Goal: Entertainment & Leisure: Browse casually

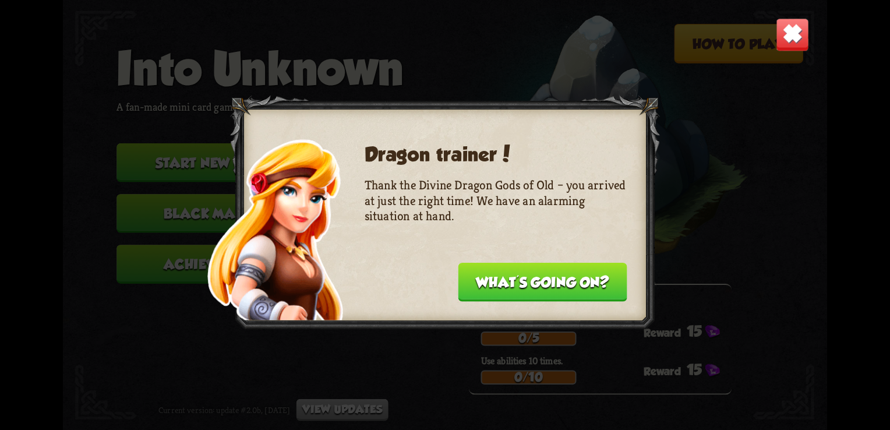
click at [796, 29] on img at bounding box center [792, 34] width 33 height 33
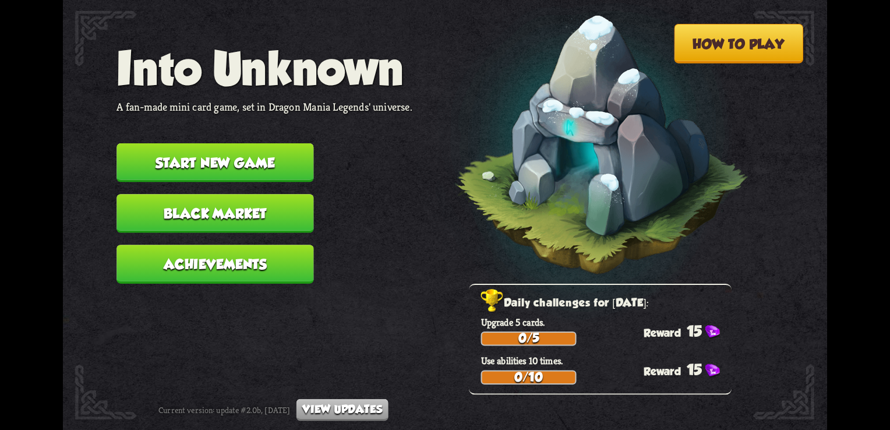
click at [254, 170] on button "Start new game" at bounding box center [214, 162] width 197 height 39
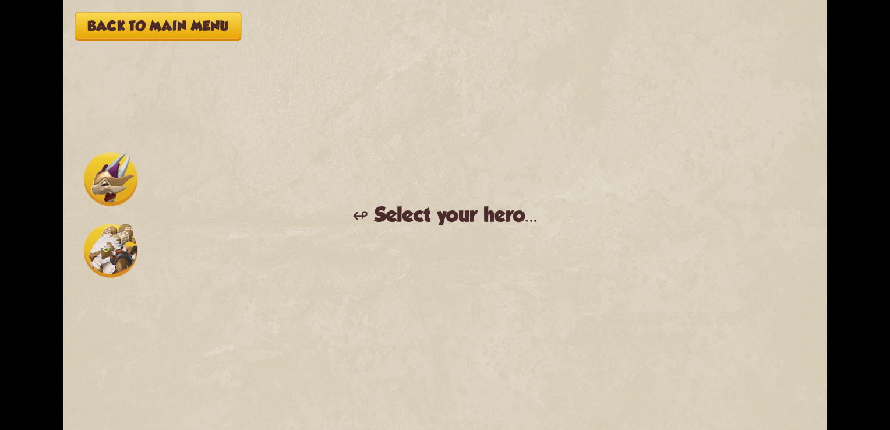
click at [120, 196] on img at bounding box center [111, 179] width 54 height 54
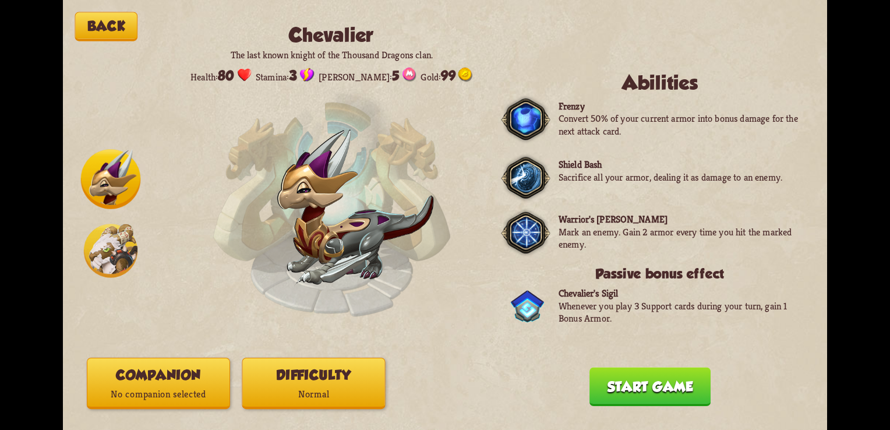
click at [130, 250] on img at bounding box center [111, 251] width 54 height 54
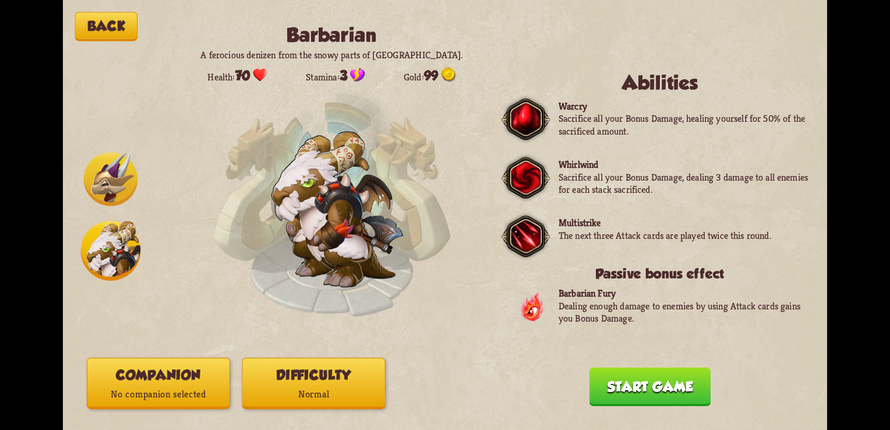
click at [118, 197] on img at bounding box center [111, 179] width 54 height 54
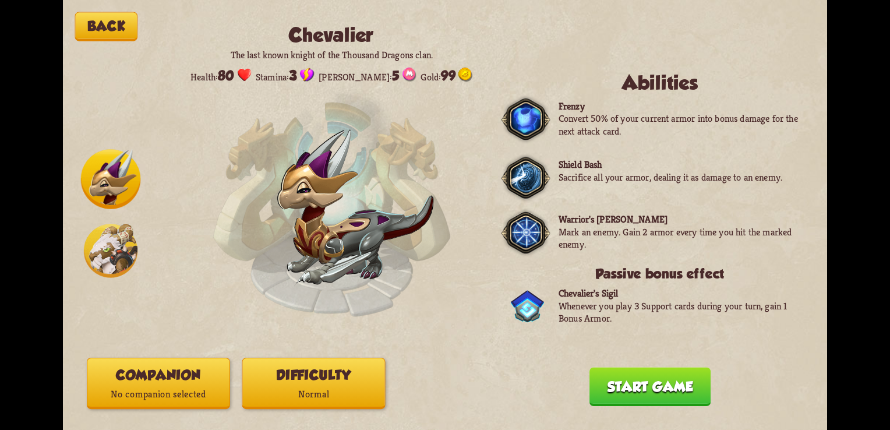
click at [354, 393] on p "Normal" at bounding box center [314, 393] width 142 height 19
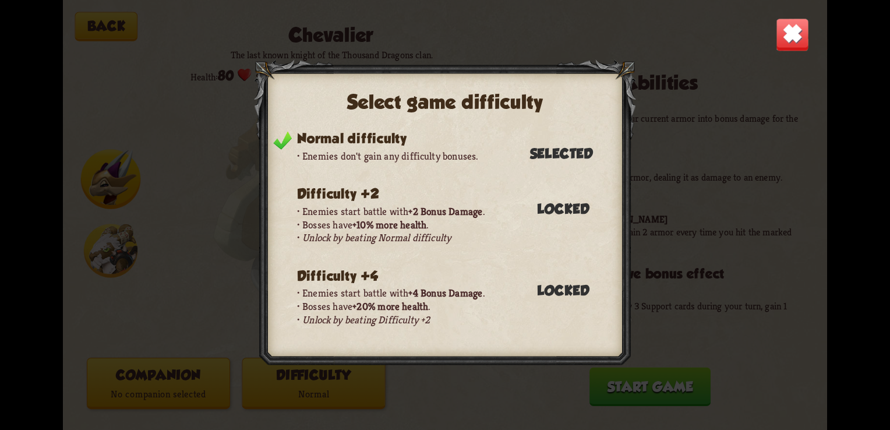
click at [797, 33] on img at bounding box center [792, 34] width 33 height 33
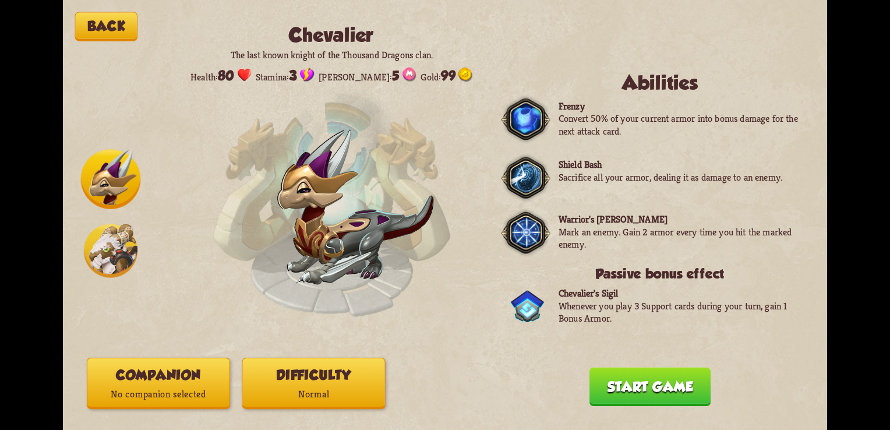
click at [176, 401] on p "No companion selected" at bounding box center [158, 393] width 142 height 19
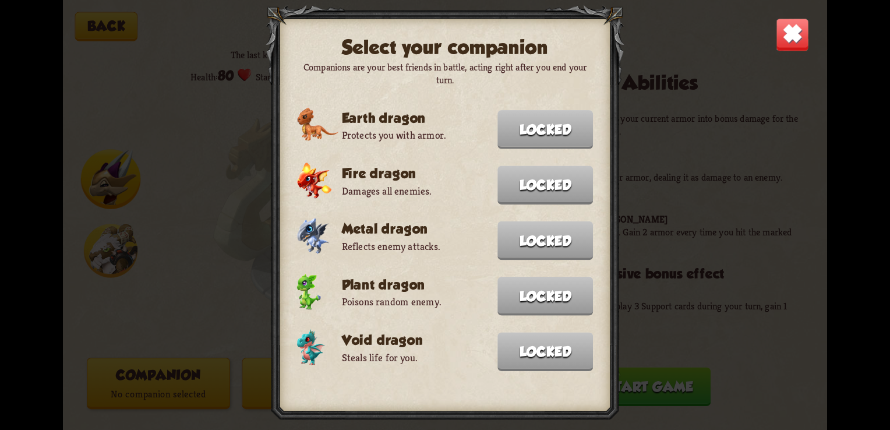
click at [795, 36] on img at bounding box center [792, 34] width 33 height 33
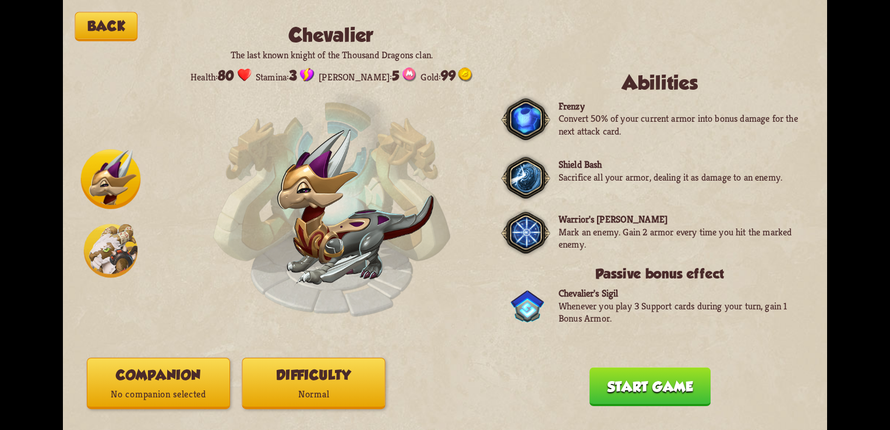
click at [622, 388] on button "Start game" at bounding box center [649, 386] width 121 height 39
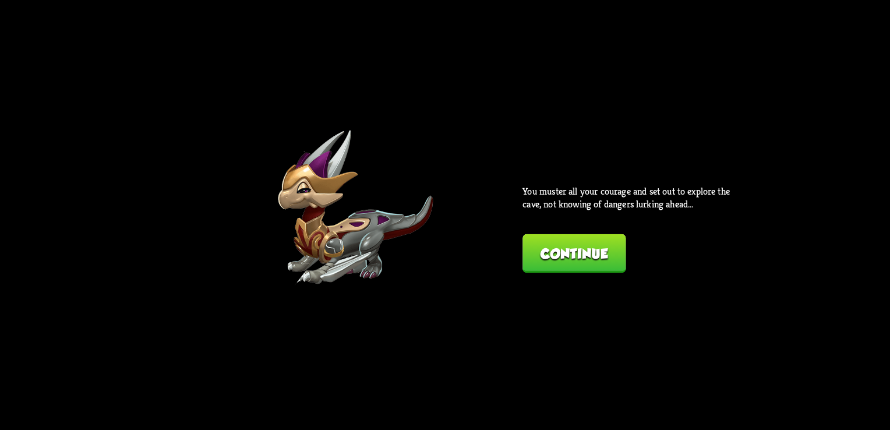
click at [566, 262] on button "Continue" at bounding box center [573, 253] width 103 height 39
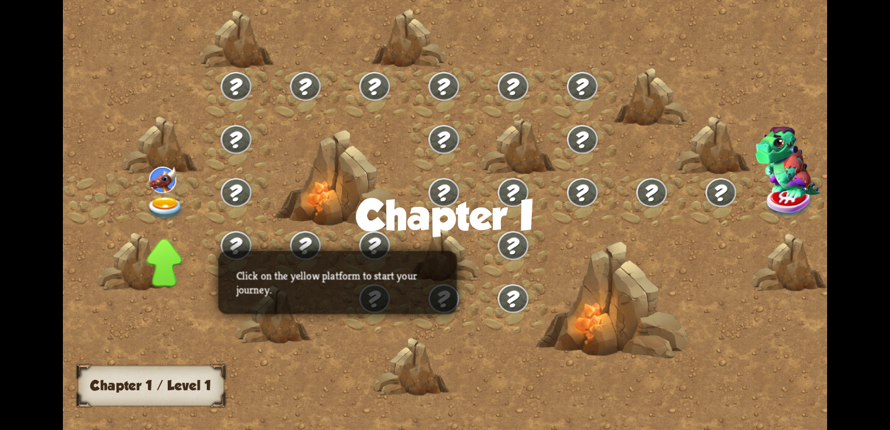
click at [161, 204] on img at bounding box center [166, 208] width 38 height 23
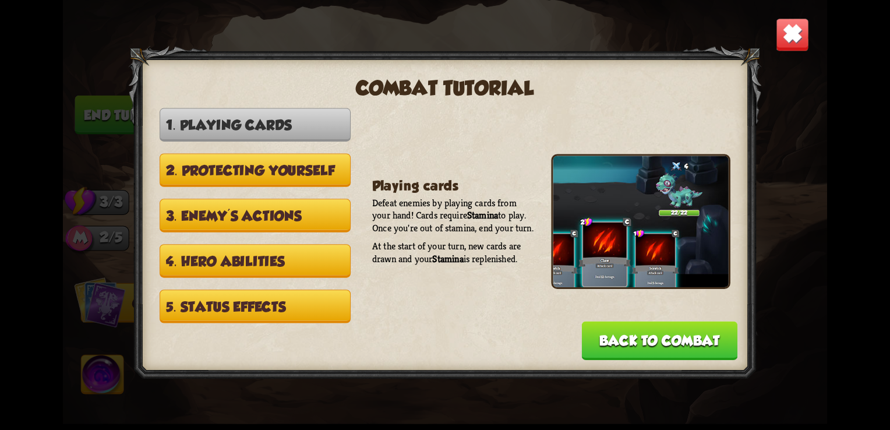
click at [328, 181] on button "2. Protecting yourself" at bounding box center [255, 169] width 191 height 33
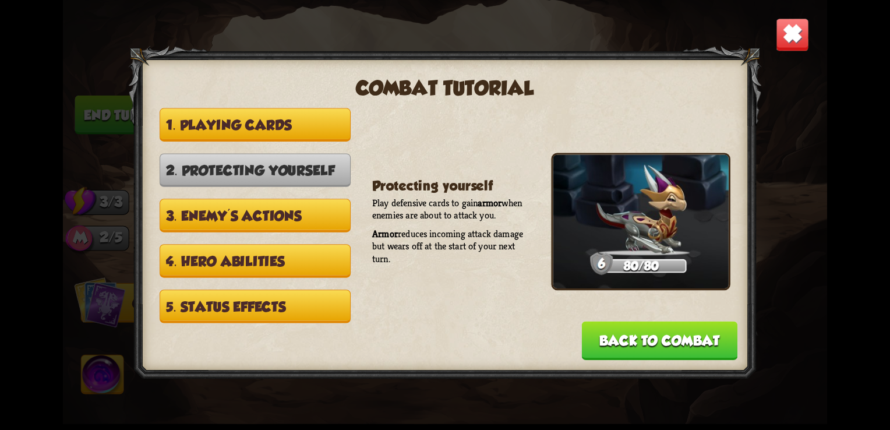
click at [317, 141] on button "1. Playing cards" at bounding box center [255, 124] width 191 height 33
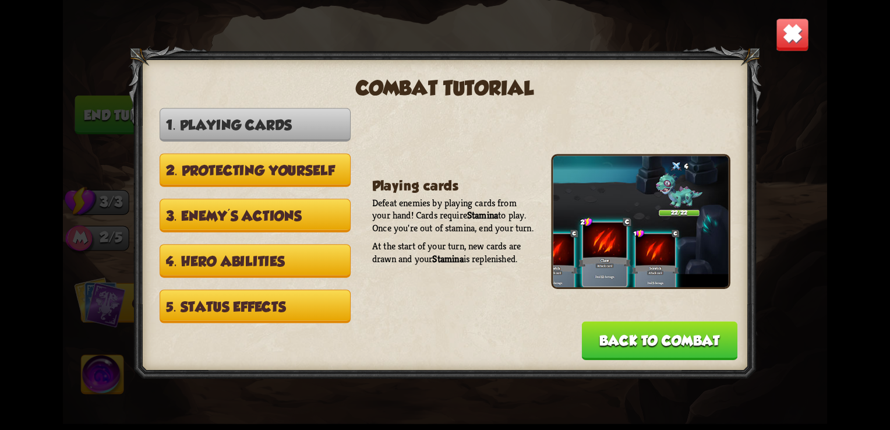
click at [307, 177] on button "2. Protecting yourself" at bounding box center [255, 169] width 191 height 33
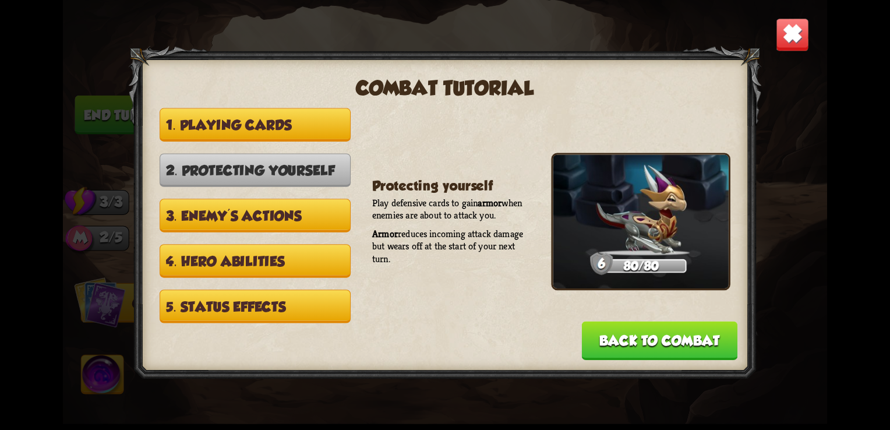
click at [297, 213] on button "3. Enemy's actions" at bounding box center [255, 215] width 191 height 33
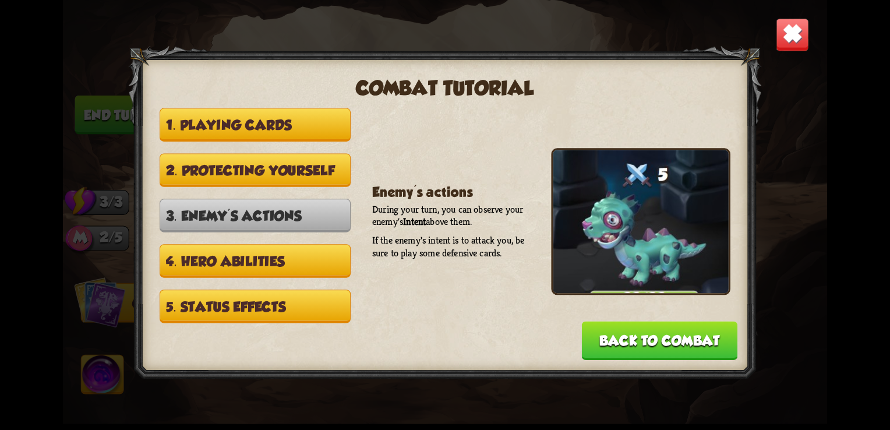
click at [297, 183] on button "2. Protecting yourself" at bounding box center [255, 169] width 191 height 33
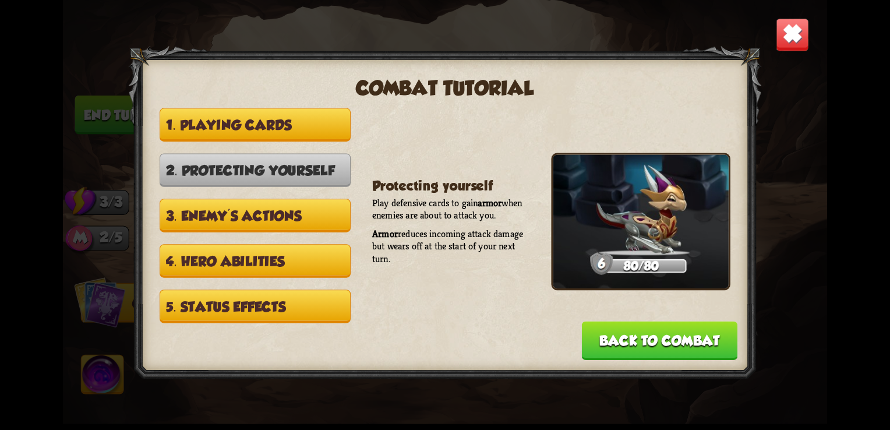
click at [295, 210] on button "3. Enemy's actions" at bounding box center [255, 215] width 191 height 33
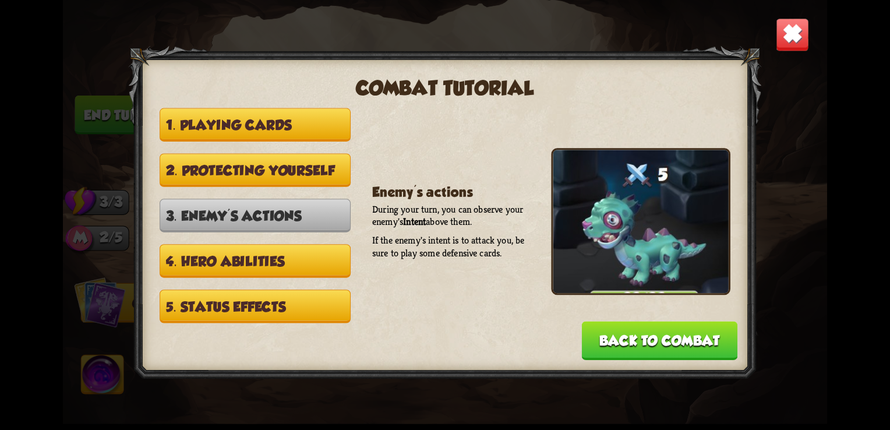
click at [307, 267] on button "4. Hero abilities" at bounding box center [255, 260] width 191 height 33
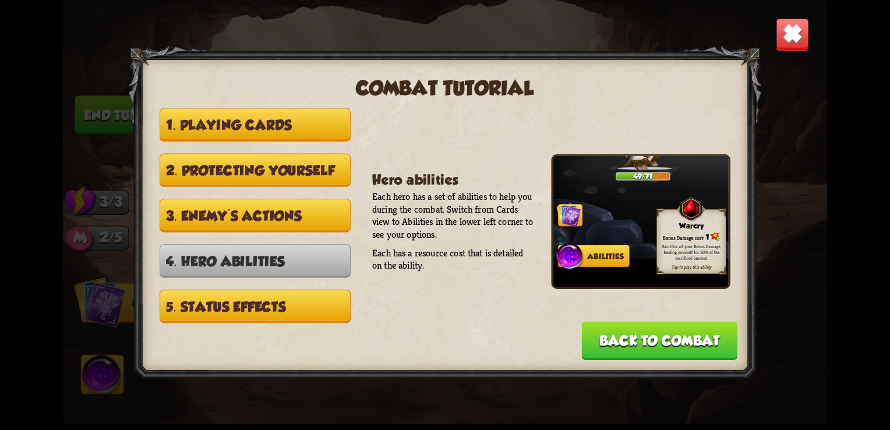
click at [314, 310] on button "5. Status effects" at bounding box center [255, 305] width 191 height 33
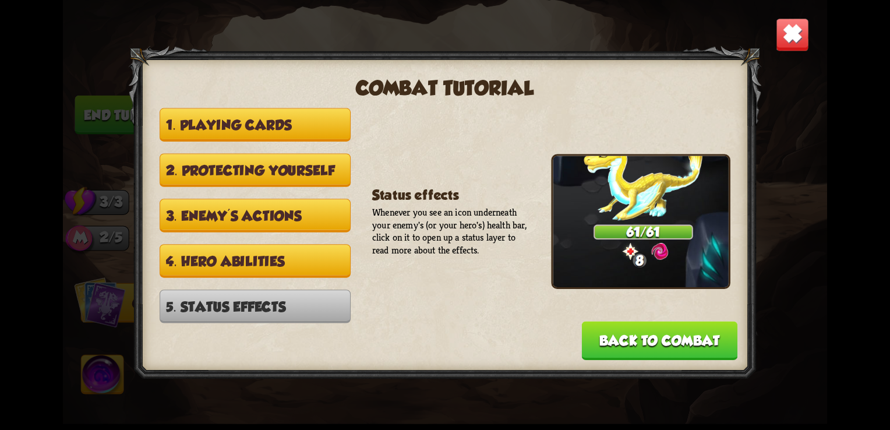
click at [695, 347] on button "Back to combat" at bounding box center [660, 340] width 156 height 39
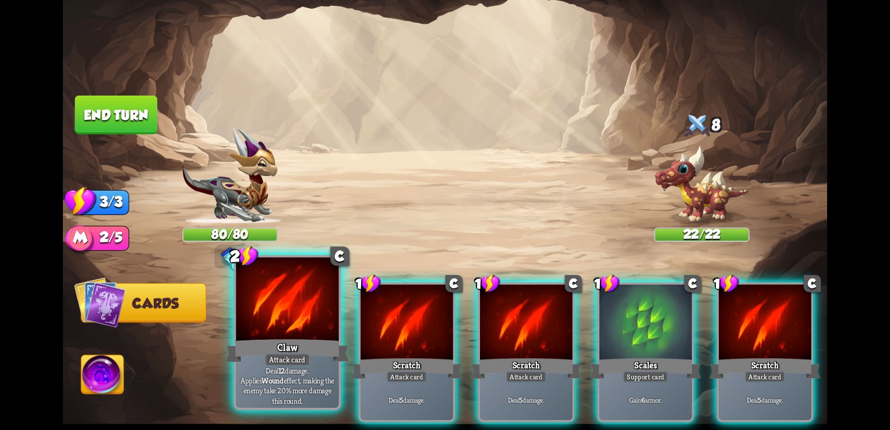
click at [324, 337] on div "Claw" at bounding box center [287, 350] width 123 height 27
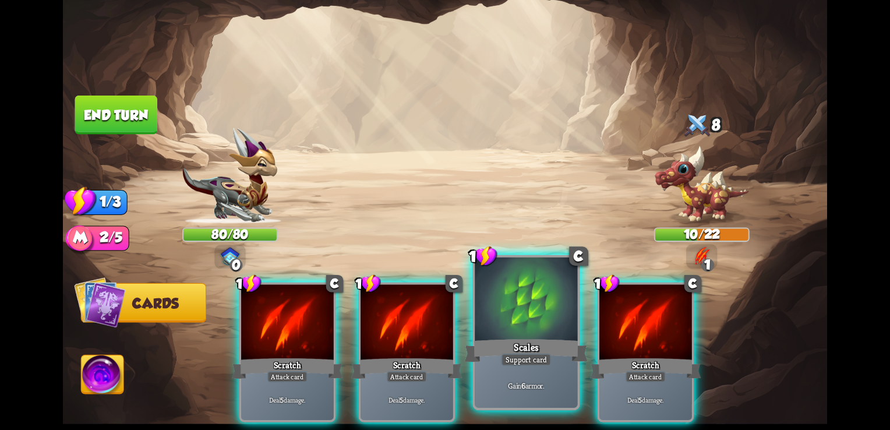
click at [541, 334] on div at bounding box center [526, 300] width 102 height 87
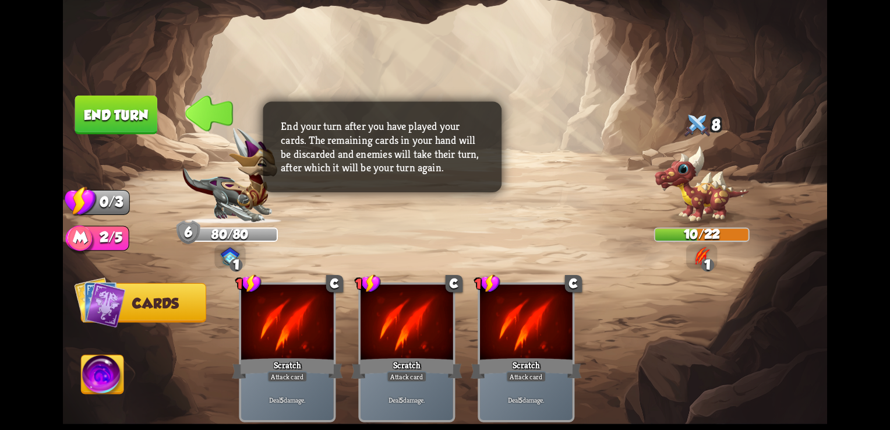
click at [101, 108] on button "End turn" at bounding box center [116, 115] width 82 height 39
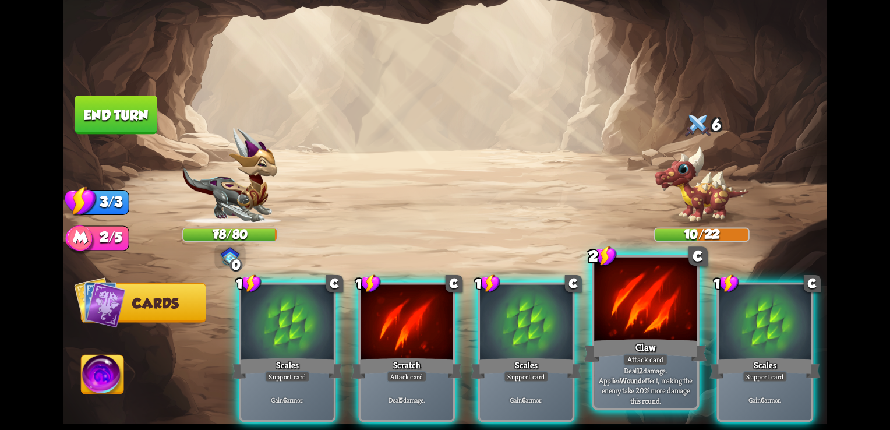
click at [618, 320] on div at bounding box center [645, 300] width 102 height 87
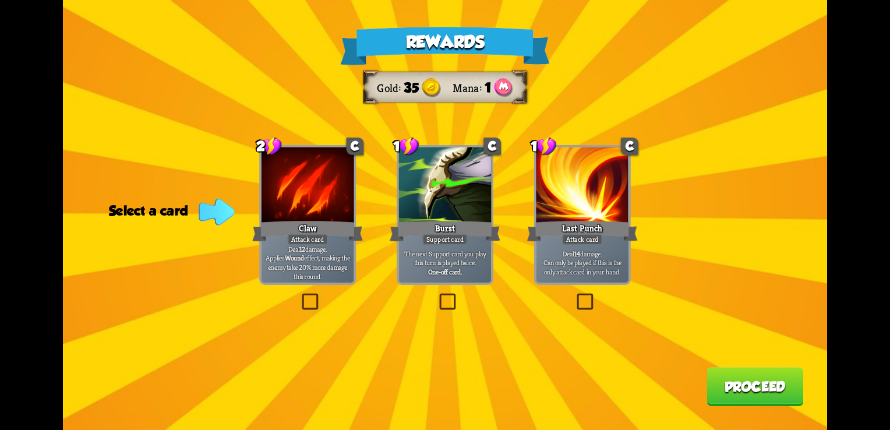
click at [437, 295] on label at bounding box center [437, 295] width 0 height 0
click at [0, 0] on input "checkbox" at bounding box center [0, 0] width 0 height 0
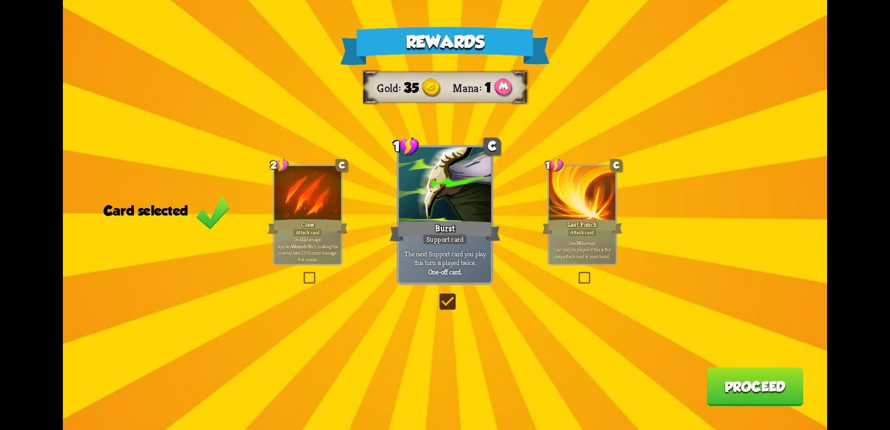
click at [437, 295] on label at bounding box center [437, 295] width 0 height 0
click at [0, 0] on input "checkbox" at bounding box center [0, 0] width 0 height 0
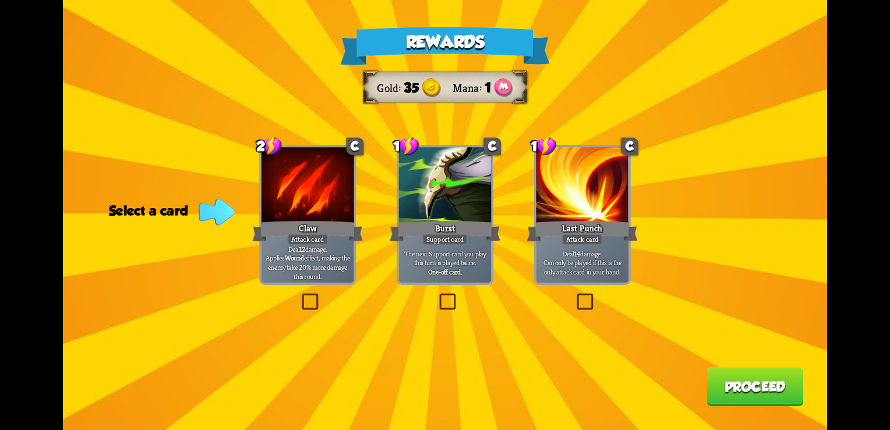
click at [437, 295] on label at bounding box center [437, 295] width 0 height 0
click at [0, 0] on input "checkbox" at bounding box center [0, 0] width 0 height 0
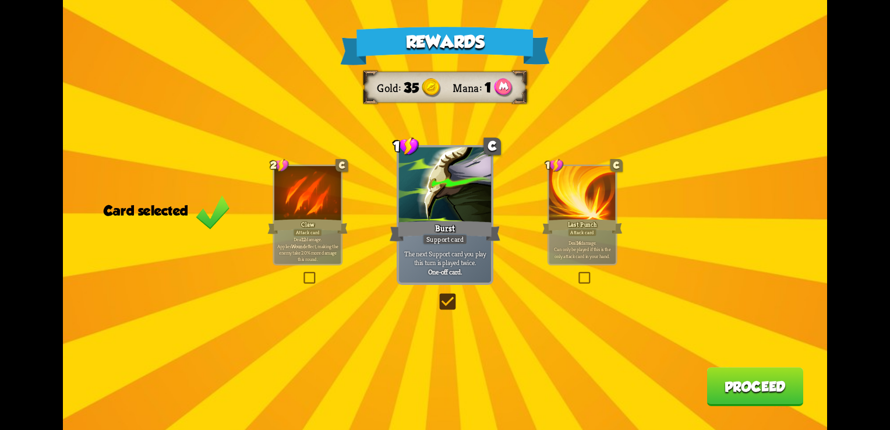
click at [756, 402] on button "Proceed" at bounding box center [754, 386] width 97 height 39
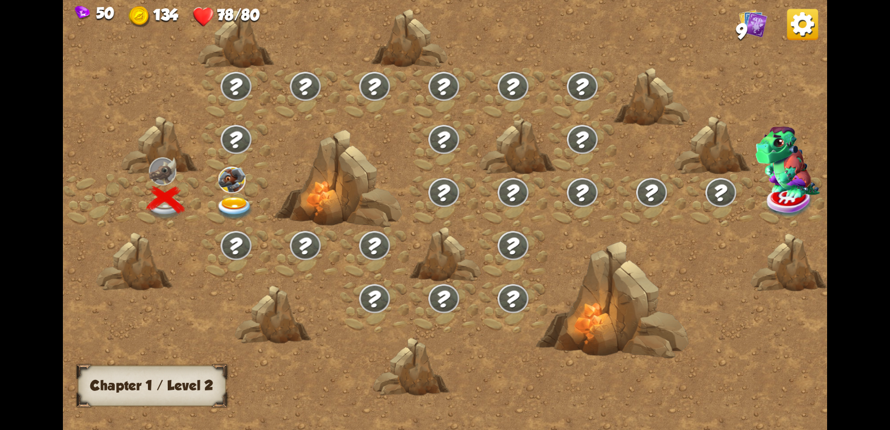
click at [233, 206] on img at bounding box center [234, 208] width 38 height 23
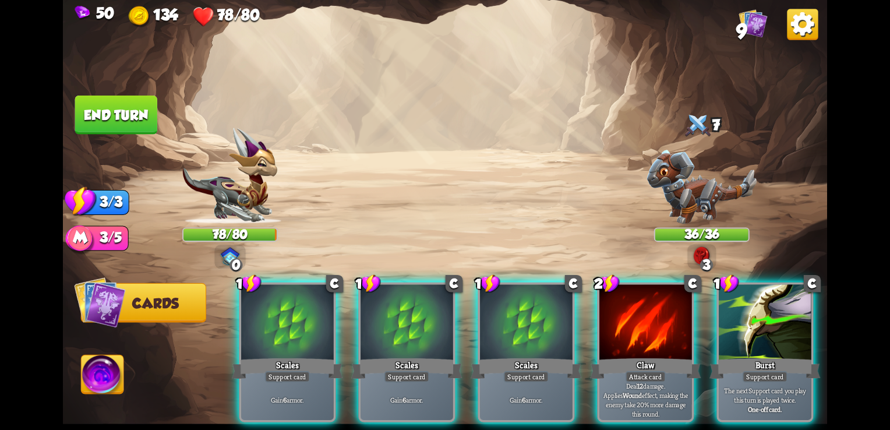
click at [702, 260] on div "Select an enemy to attack... You don't have enough stamina to play that card...…" at bounding box center [445, 215] width 764 height 430
click at [699, 260] on img at bounding box center [701, 255] width 17 height 19
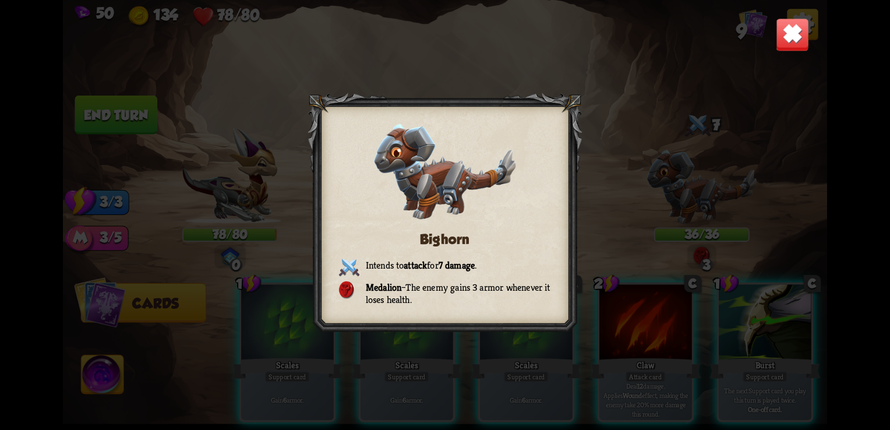
click at [794, 47] on img at bounding box center [792, 34] width 33 height 33
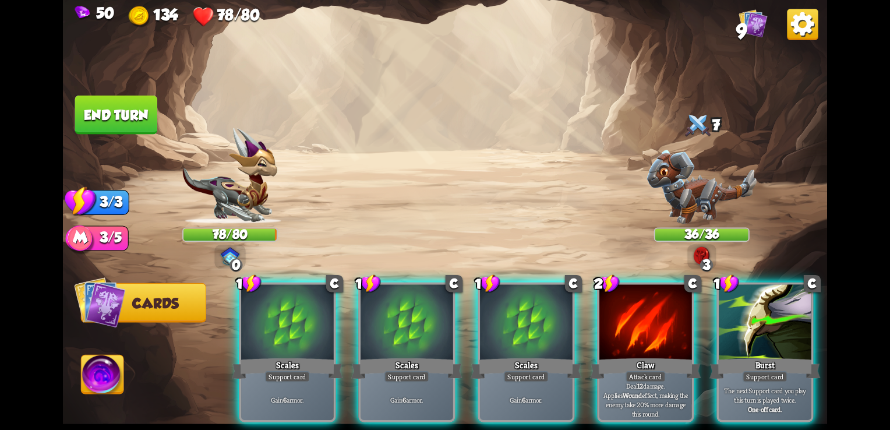
click at [212, 245] on img at bounding box center [445, 215] width 764 height 430
click at [236, 259] on div "0" at bounding box center [235, 265] width 13 height 13
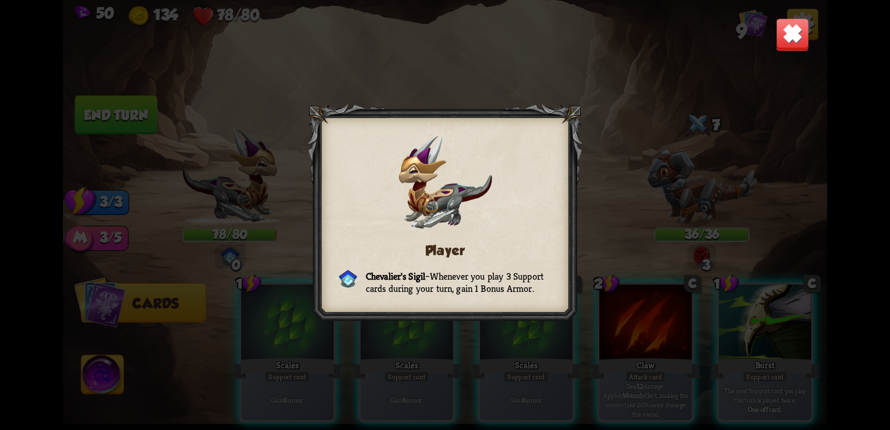
click at [793, 38] on img at bounding box center [792, 34] width 33 height 33
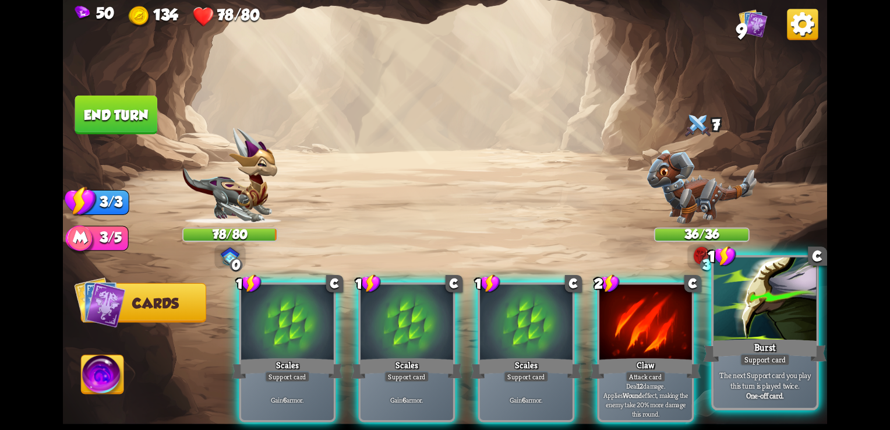
click at [776, 344] on div "Burst" at bounding box center [765, 350] width 123 height 27
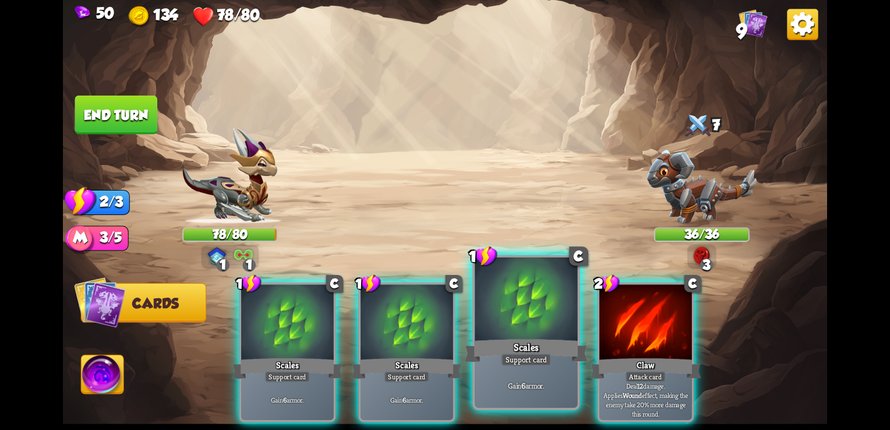
click at [521, 342] on div "Scales" at bounding box center [526, 350] width 123 height 27
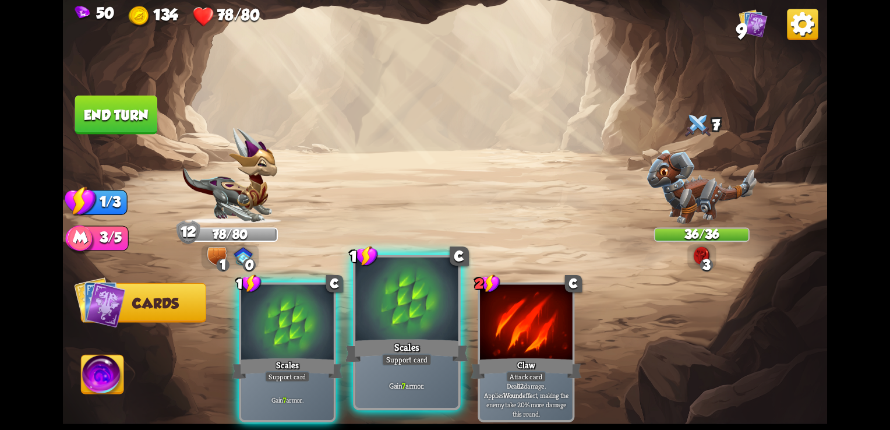
click at [397, 345] on div "Scales" at bounding box center [406, 350] width 123 height 27
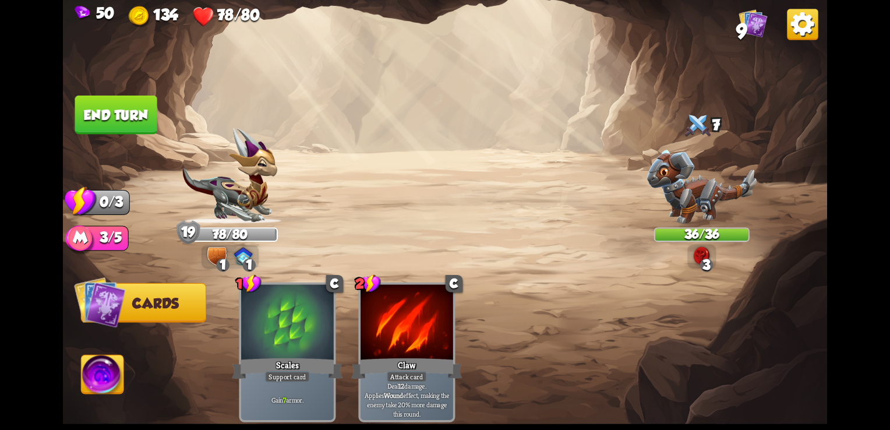
click at [140, 115] on button "End turn" at bounding box center [116, 115] width 82 height 39
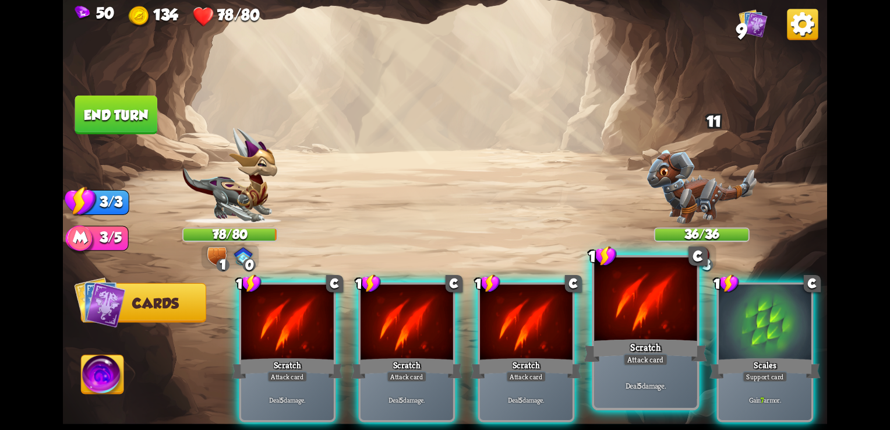
click at [627, 353] on div "Scratch" at bounding box center [645, 350] width 123 height 27
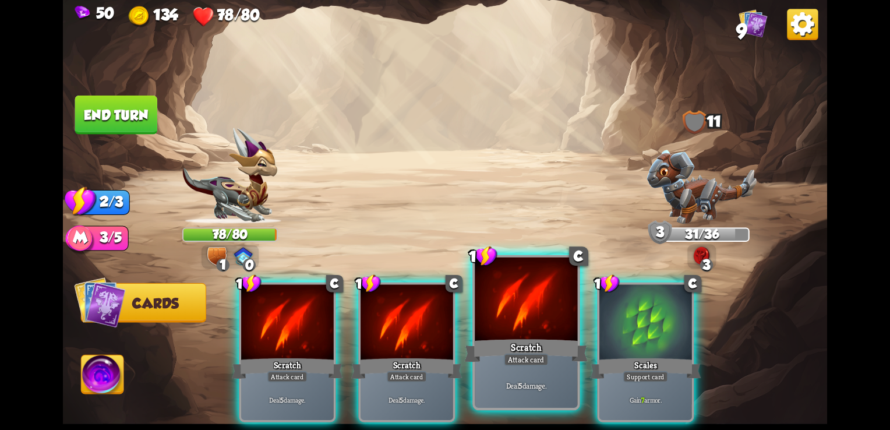
click at [547, 383] on p "Deal 5 damage." at bounding box center [526, 385] width 97 height 10
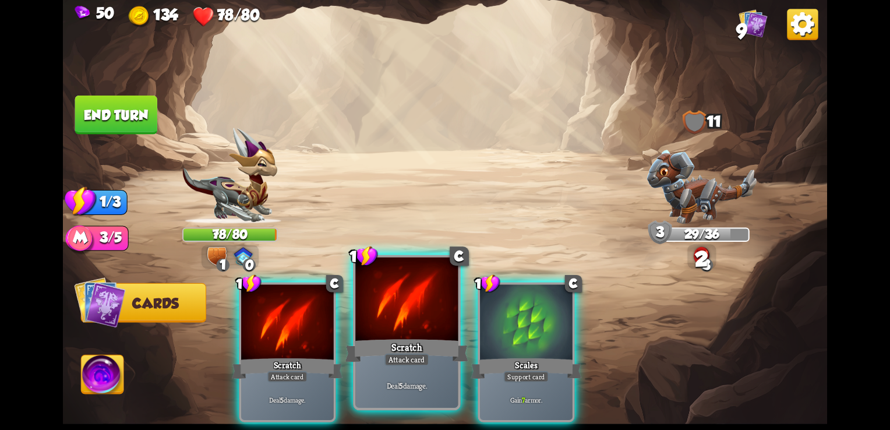
click at [437, 377] on div "Deal 5 damage." at bounding box center [406, 385] width 102 height 45
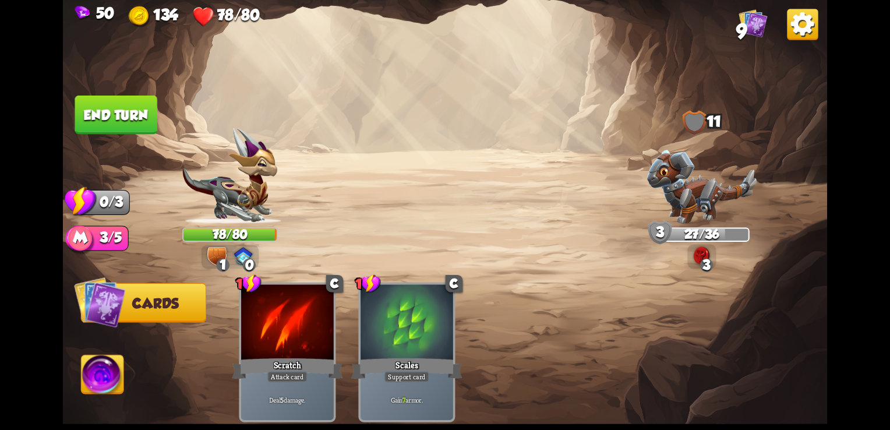
click at [137, 124] on button "End turn" at bounding box center [116, 115] width 82 height 39
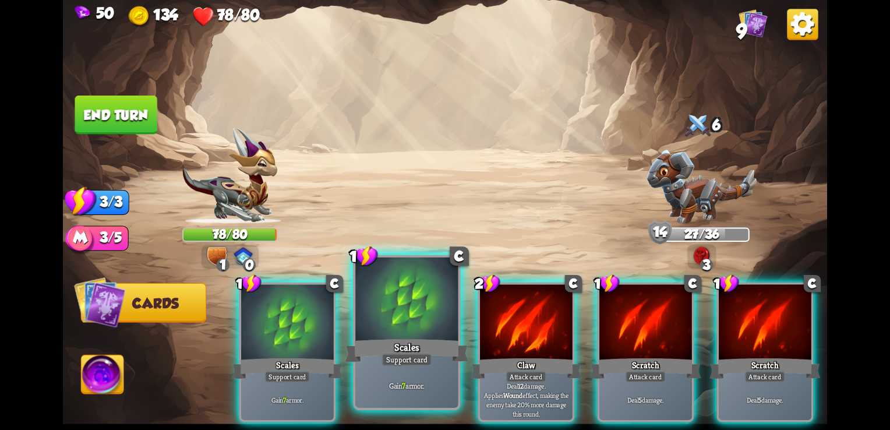
click at [443, 301] on div at bounding box center [406, 300] width 102 height 87
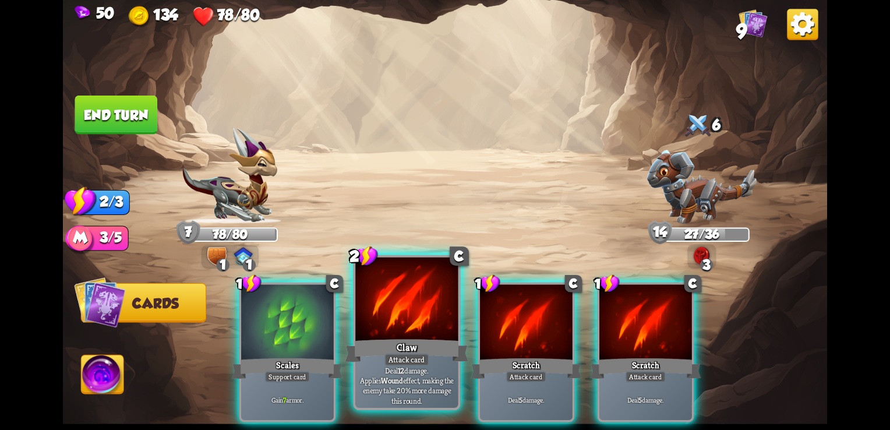
click at [408, 353] on div "Claw" at bounding box center [406, 350] width 123 height 27
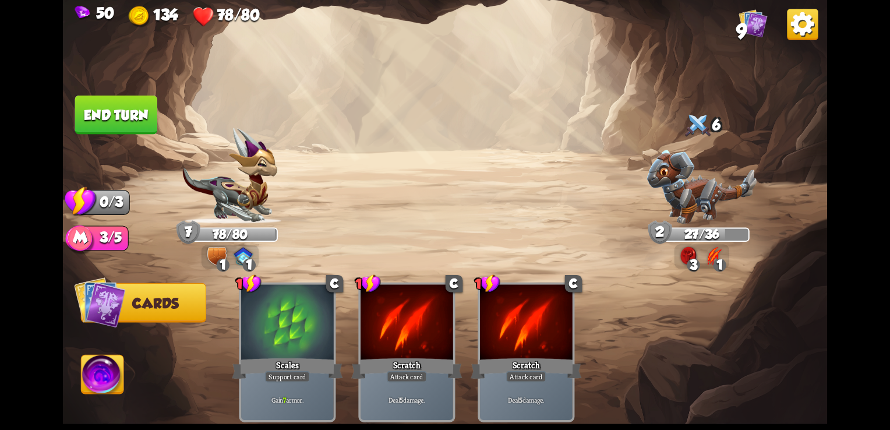
click at [125, 118] on button "End turn" at bounding box center [116, 115] width 82 height 39
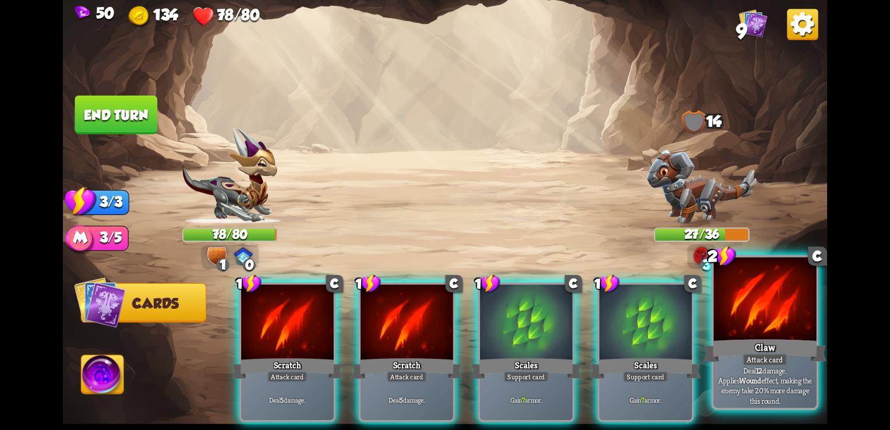
click at [792, 325] on div at bounding box center [764, 300] width 102 height 87
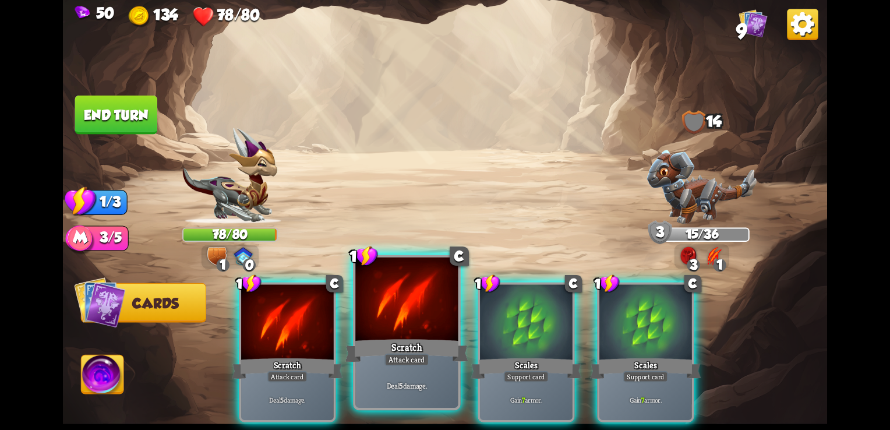
click at [387, 322] on div at bounding box center [406, 300] width 102 height 87
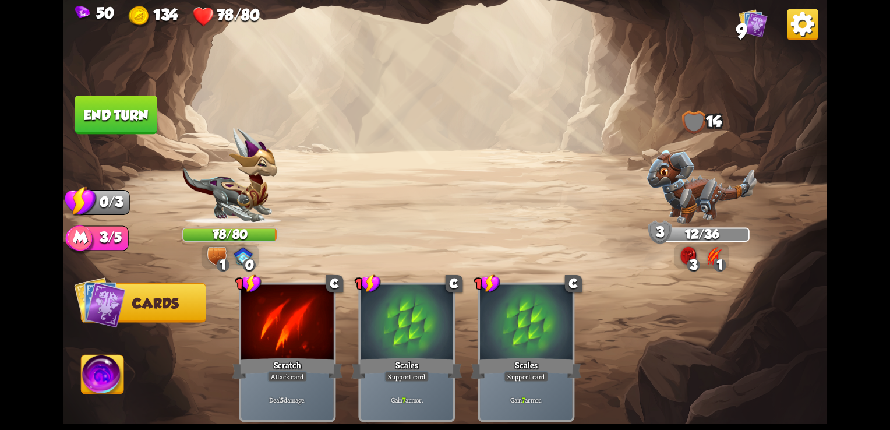
click at [88, 112] on button "End turn" at bounding box center [116, 115] width 82 height 39
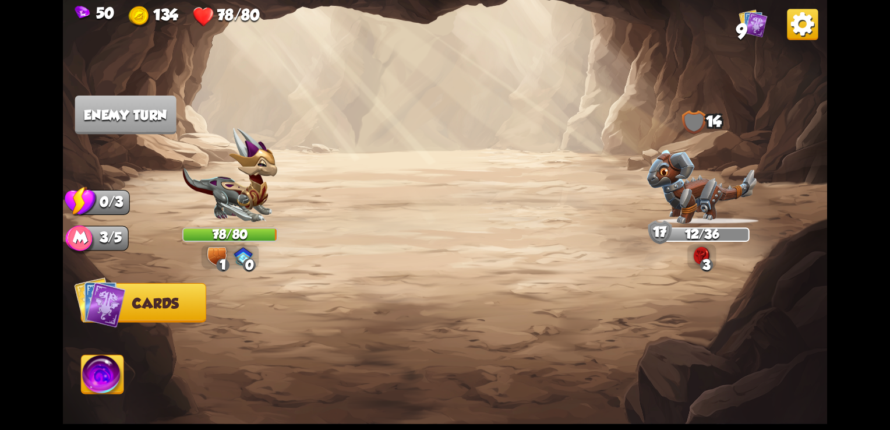
click at [142, 294] on button "Cards" at bounding box center [143, 303] width 125 height 40
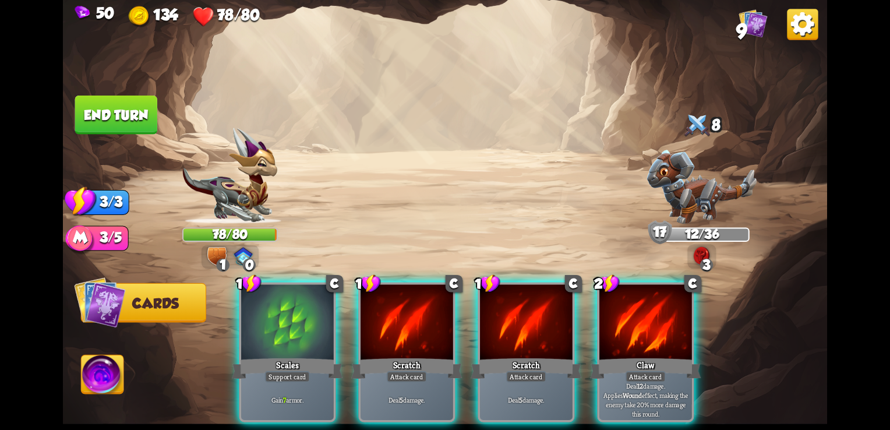
click at [162, 315] on button "Cards" at bounding box center [143, 303] width 125 height 40
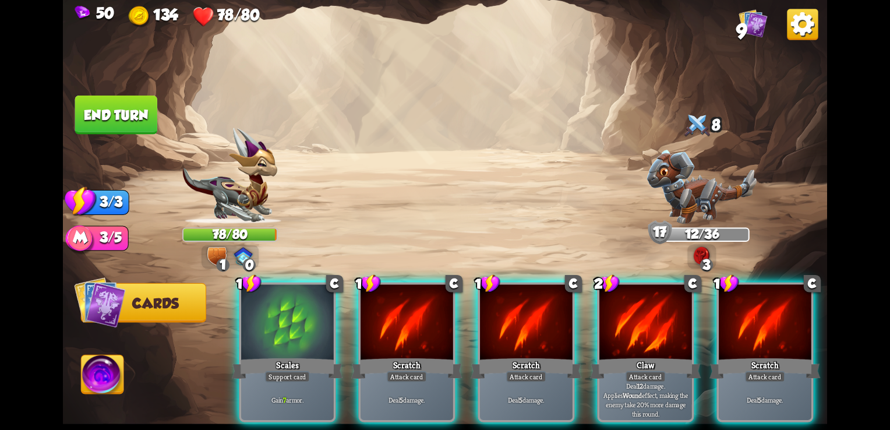
click at [165, 297] on span "Cards" at bounding box center [155, 303] width 46 height 16
click at [750, 13] on img at bounding box center [752, 23] width 29 height 29
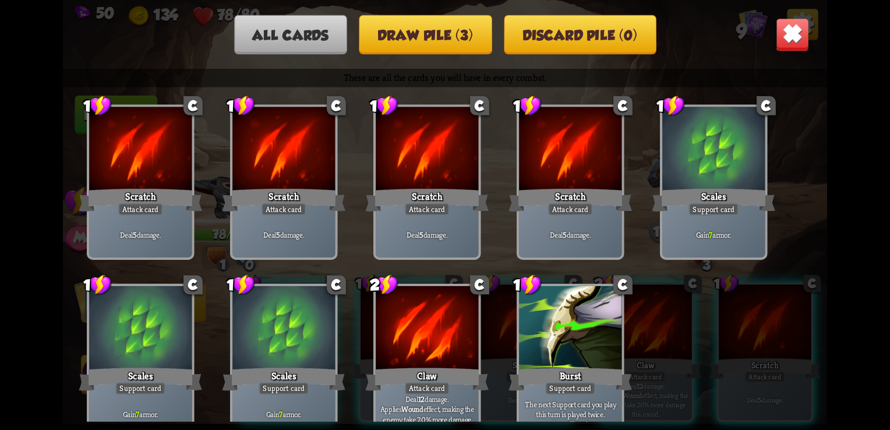
drag, startPoint x: 816, startPoint y: 26, endPoint x: 795, endPoint y: 34, distance: 22.5
click at [795, 34] on div "All cards Draw pile (3) Discard pile (0) These are all the cards you will have …" at bounding box center [445, 215] width 764 height 430
click at [795, 34] on img at bounding box center [792, 34] width 33 height 33
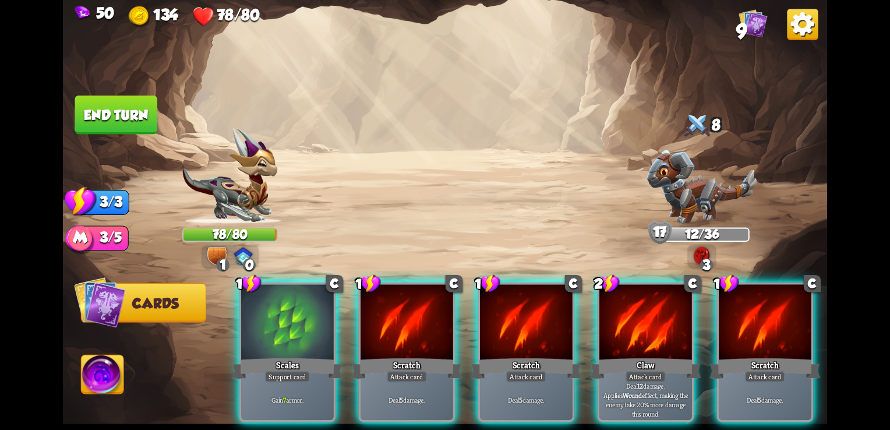
click at [101, 377] on img at bounding box center [103, 376] width 43 height 43
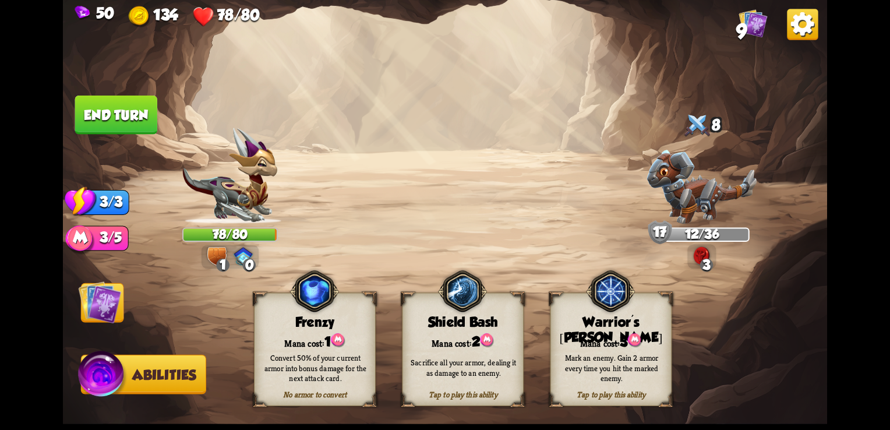
click at [101, 298] on img at bounding box center [100, 302] width 43 height 43
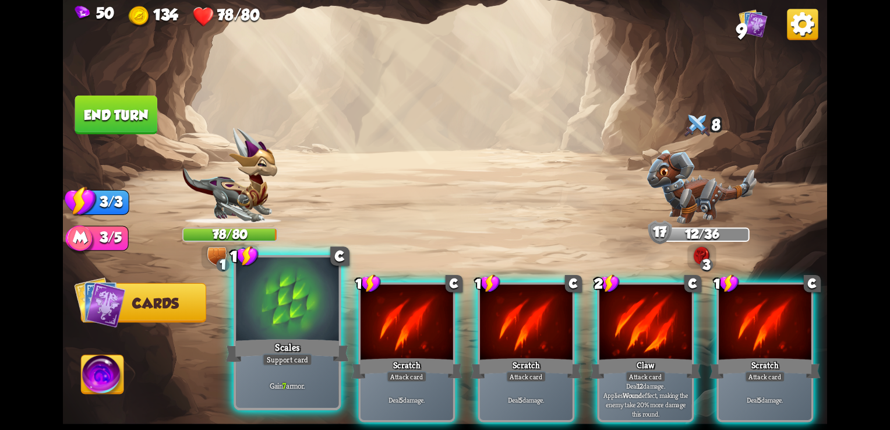
click at [312, 330] on div at bounding box center [287, 300] width 102 height 87
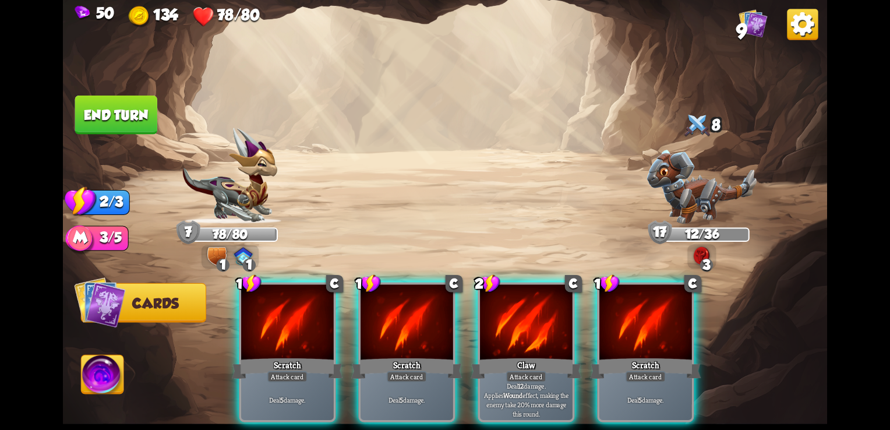
click at [234, 260] on img at bounding box center [243, 256] width 19 height 18
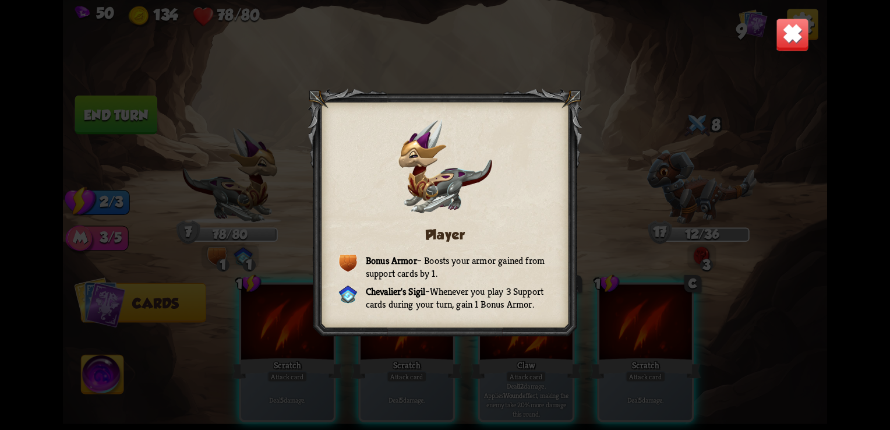
click at [787, 43] on img at bounding box center [792, 34] width 33 height 33
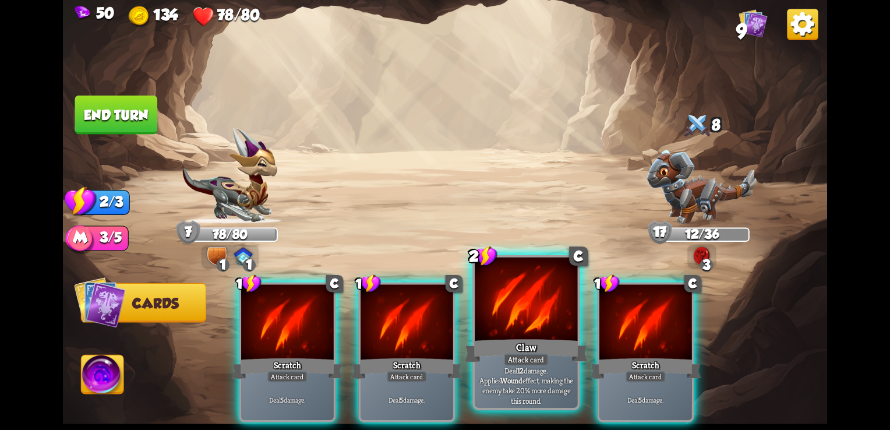
click at [512, 302] on div at bounding box center [526, 300] width 102 height 87
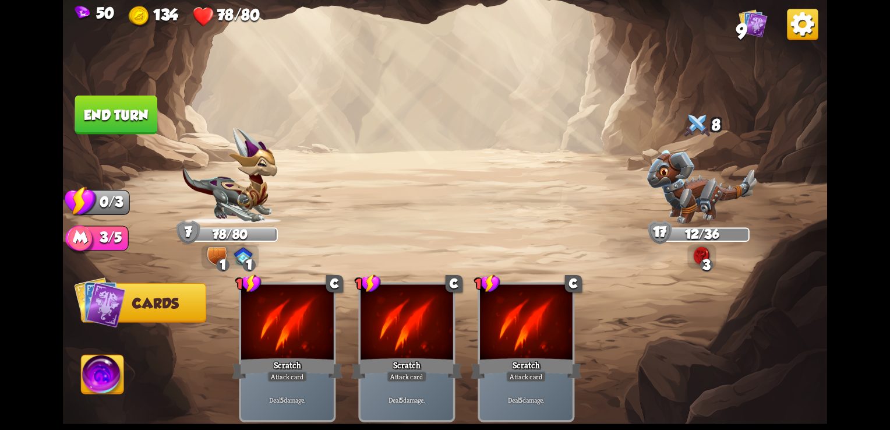
click at [512, 302] on div "1 C Scratch Attack card Deal 5 damage. 1 C Scratch Attack card Deal 5 damage. 1…" at bounding box center [520, 334] width 611 height 191
click at [101, 370] on img at bounding box center [103, 376] width 43 height 43
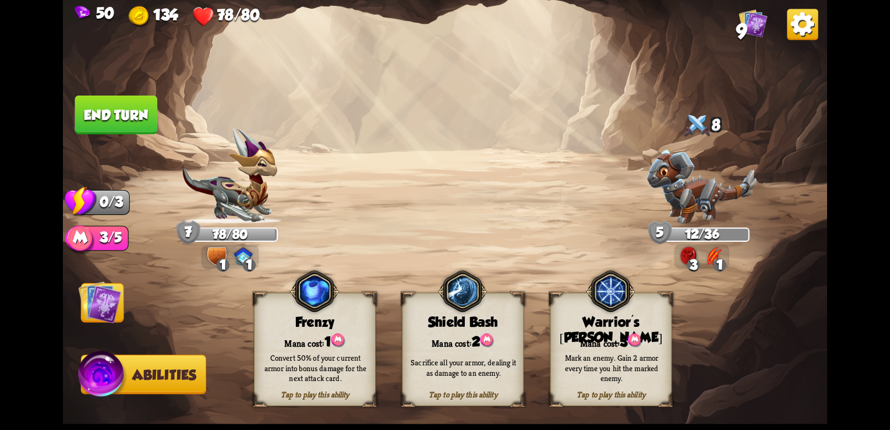
click at [135, 120] on button "End turn" at bounding box center [116, 115] width 82 height 39
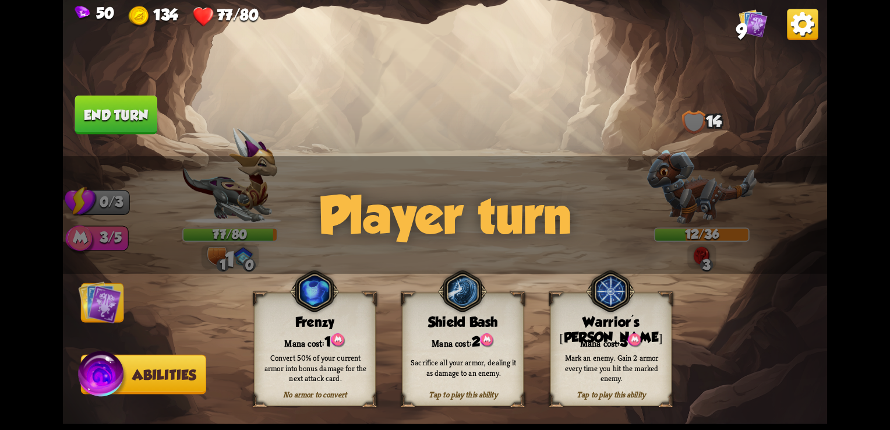
click at [376, 235] on div "Player turn" at bounding box center [445, 215] width 764 height 118
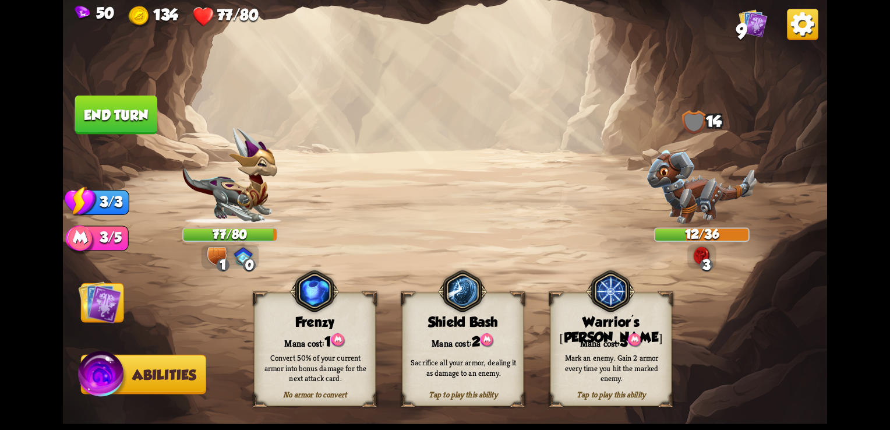
click at [104, 307] on img at bounding box center [100, 302] width 43 height 43
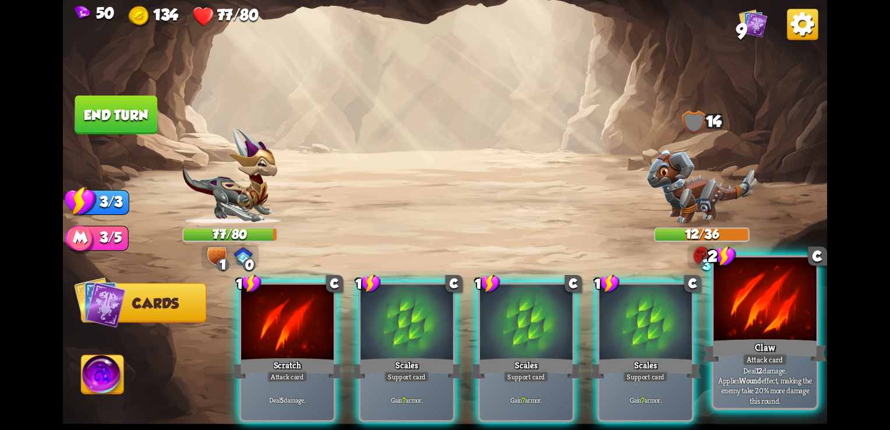
click at [773, 344] on div "Claw" at bounding box center [765, 350] width 123 height 27
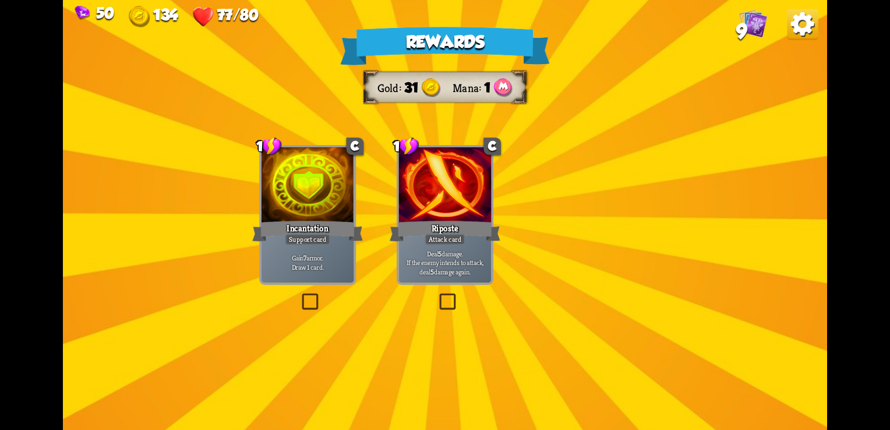
click at [457, 217] on div "Rewards Gold 31 Mana 1 Select a card 1 C Incantation Support card Gain 7 armor.…" at bounding box center [445, 215] width 764 height 430
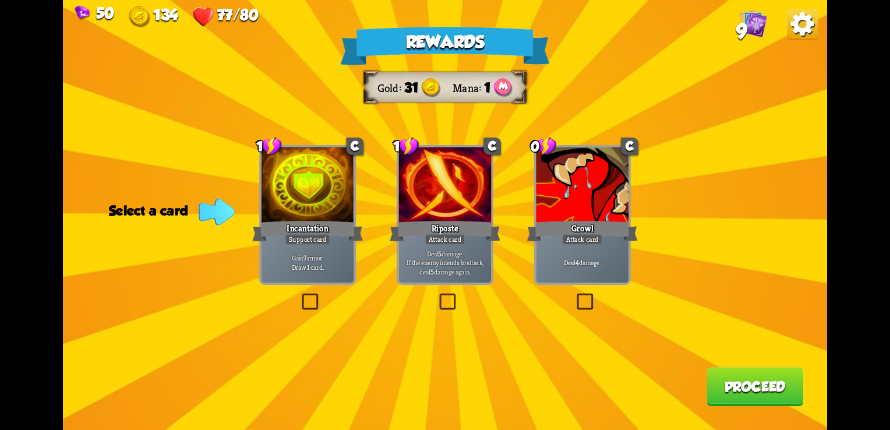
click at [327, 301] on div "Rewards Gold 31 Mana 1 Select a card 1 C Incantation Support card Gain 7 armor.…" at bounding box center [445, 215] width 764 height 430
click at [299, 295] on label at bounding box center [299, 295] width 0 height 0
click at [0, 0] on input "checkbox" at bounding box center [0, 0] width 0 height 0
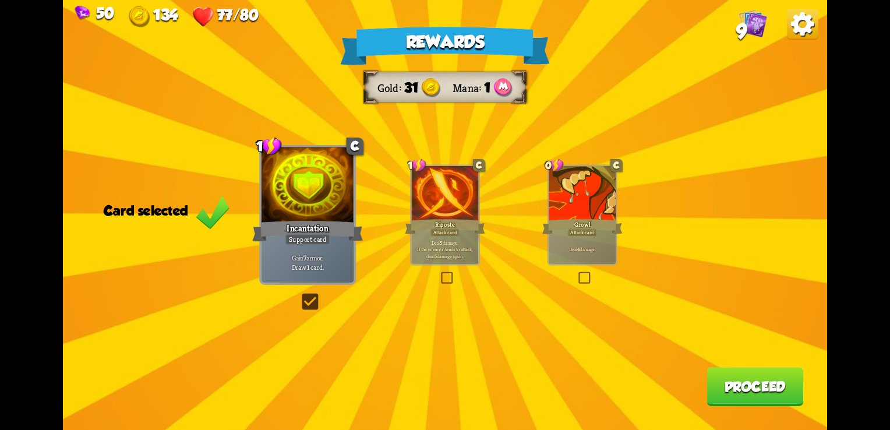
click at [770, 394] on button "Proceed" at bounding box center [754, 386] width 97 height 39
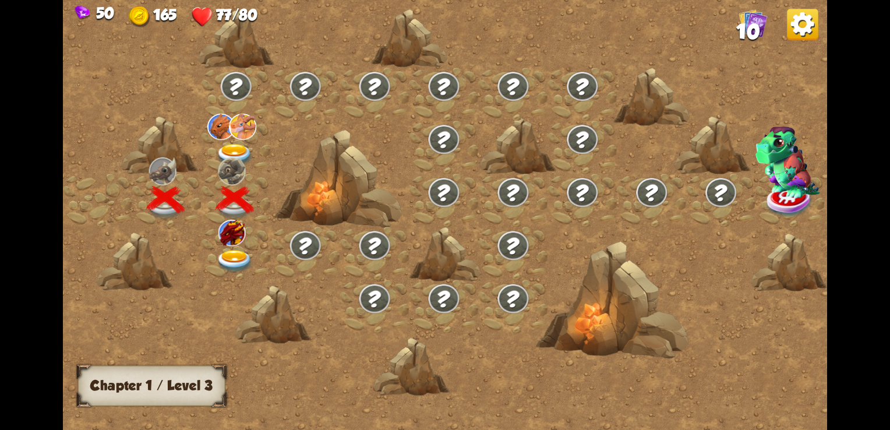
click at [241, 262] on img at bounding box center [234, 261] width 38 height 23
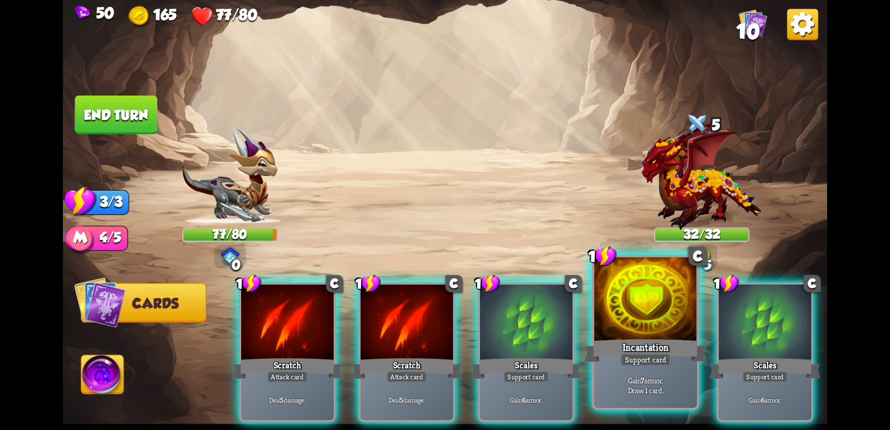
click at [630, 317] on div at bounding box center [645, 300] width 102 height 87
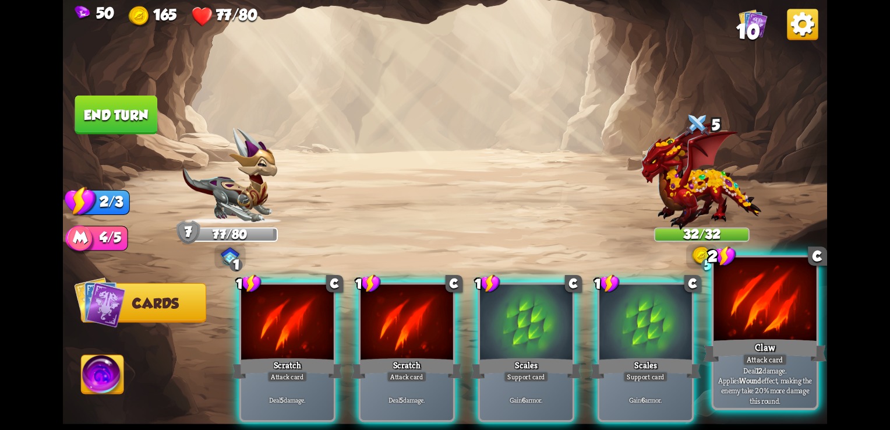
click at [768, 355] on div "Attack card" at bounding box center [765, 359] width 45 height 13
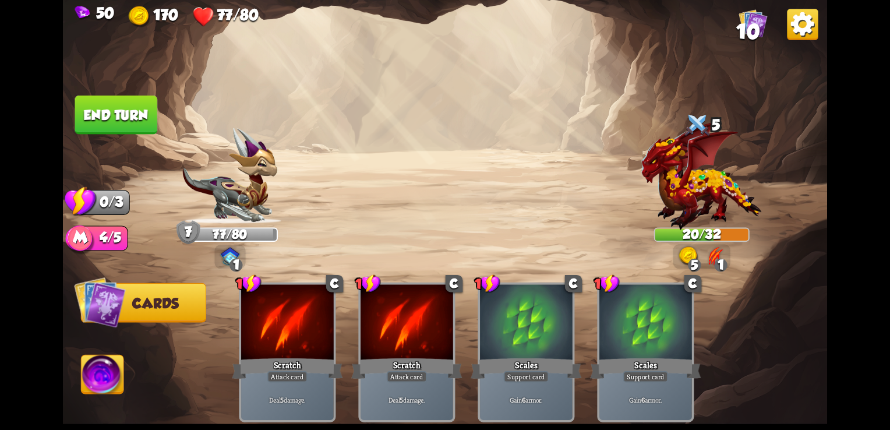
click at [122, 109] on button "End turn" at bounding box center [116, 115] width 82 height 39
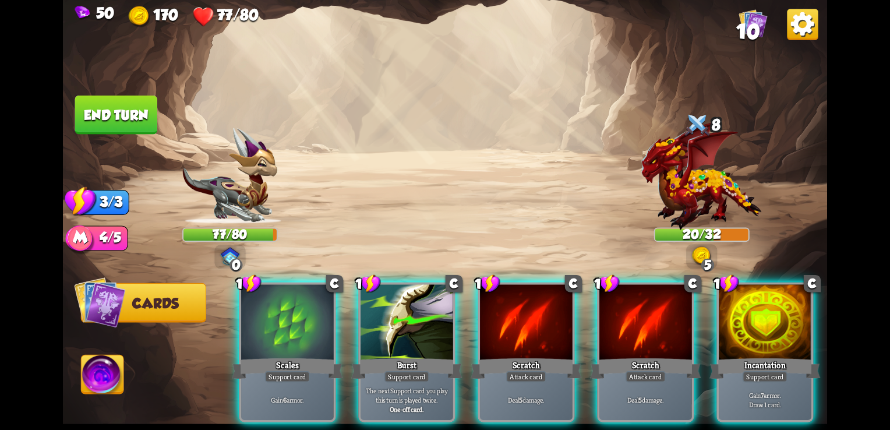
click at [687, 176] on img at bounding box center [701, 175] width 121 height 109
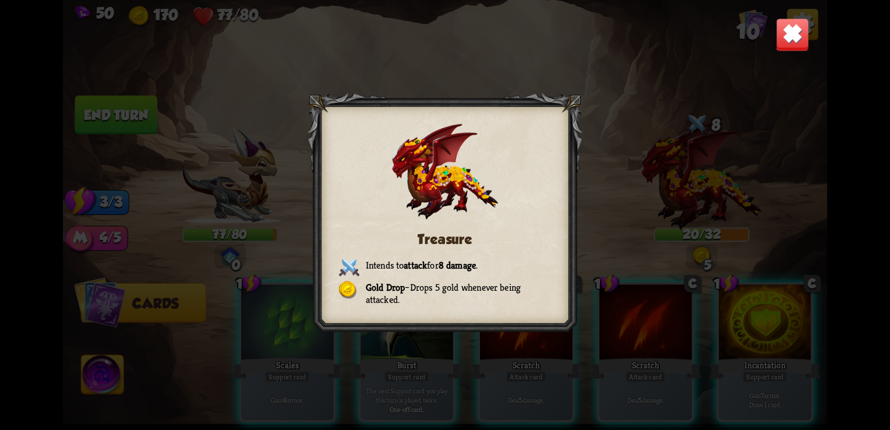
click at [783, 44] on img at bounding box center [792, 34] width 33 height 33
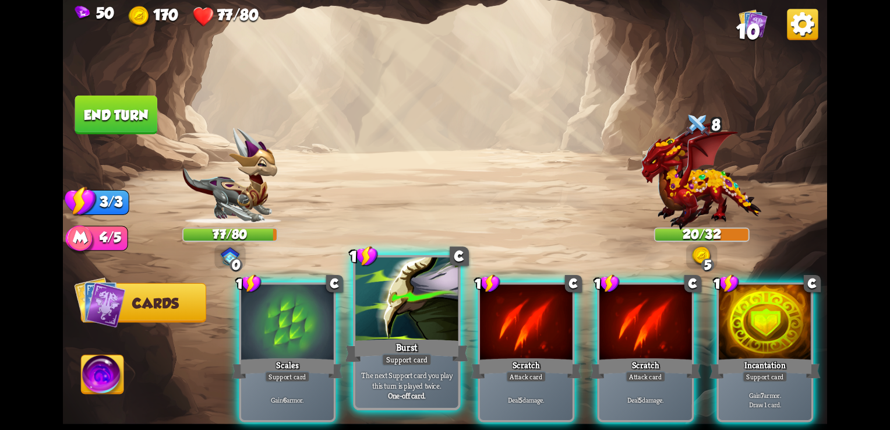
click at [413, 338] on div "Burst" at bounding box center [406, 350] width 123 height 27
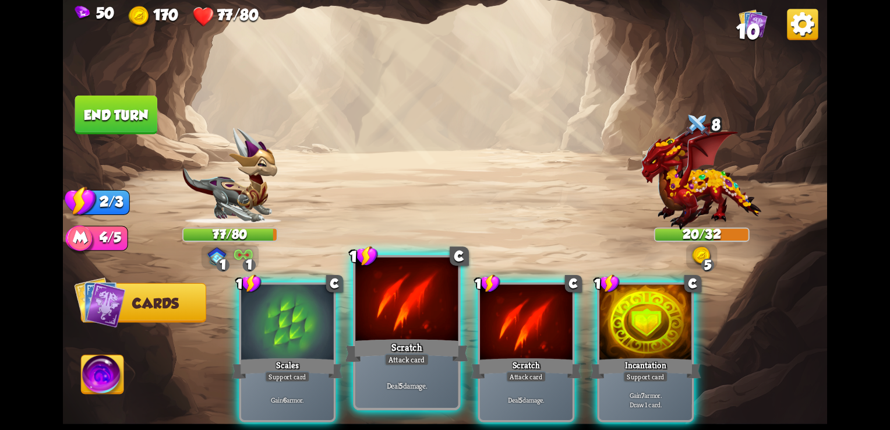
click at [397, 372] on div "Deal 5 damage." at bounding box center [406, 385] width 102 height 45
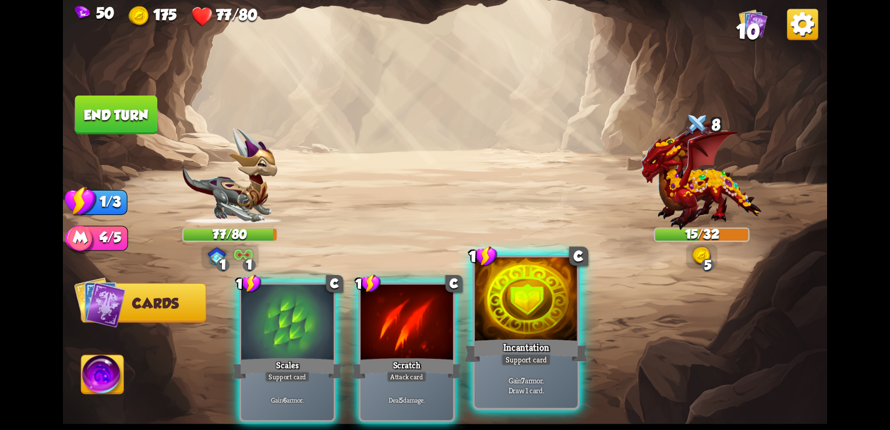
click at [545, 365] on div "Support card" at bounding box center [526, 359] width 50 height 13
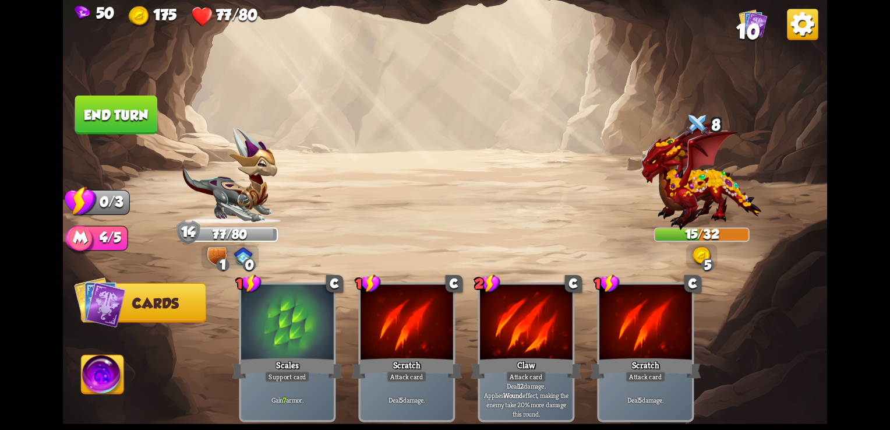
click at [143, 121] on button "End turn" at bounding box center [116, 115] width 82 height 39
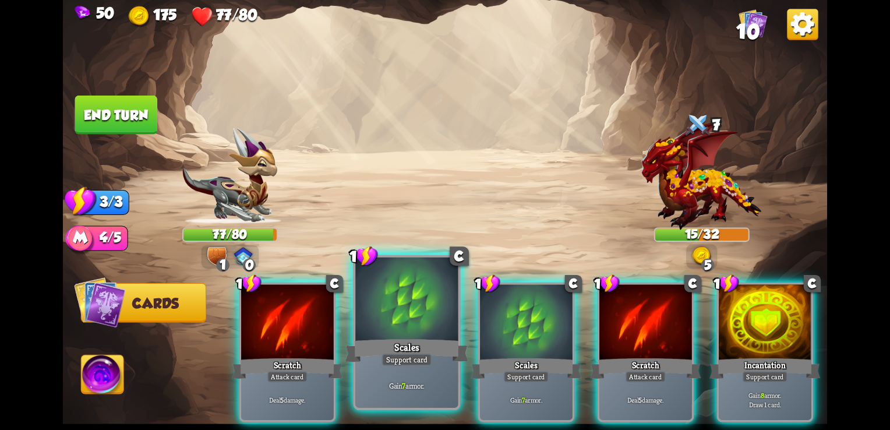
click at [442, 344] on div "Scales" at bounding box center [406, 350] width 123 height 27
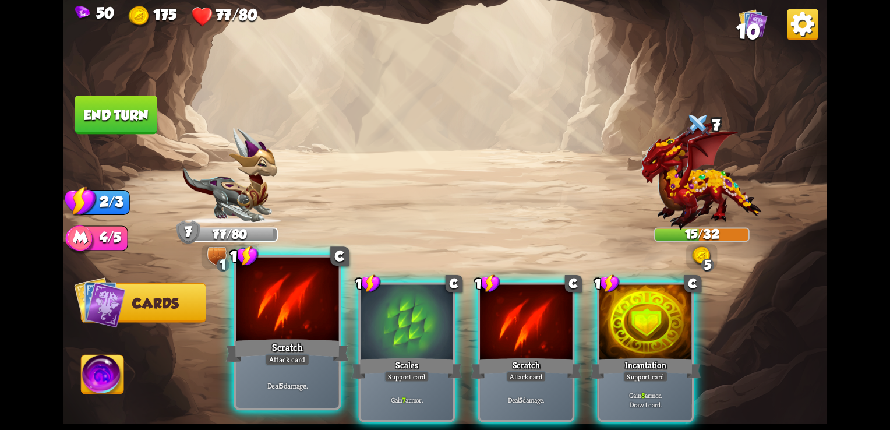
click at [311, 371] on div "Deal 5 damage." at bounding box center [287, 385] width 102 height 45
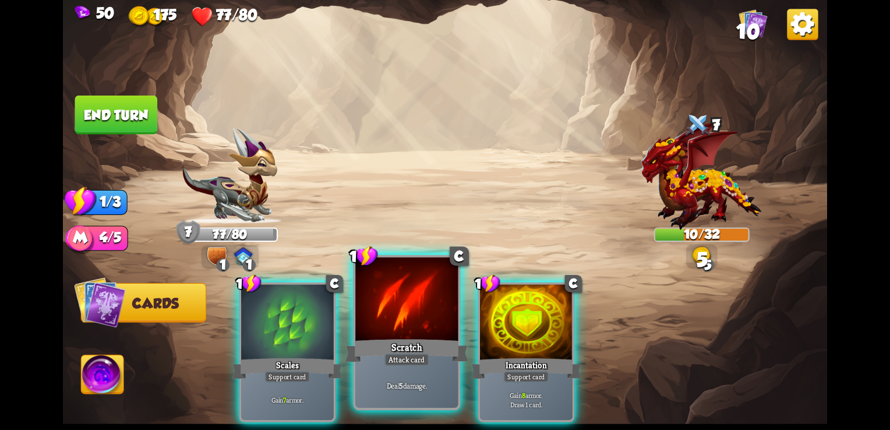
click at [373, 380] on p "Deal 5 damage." at bounding box center [406, 385] width 97 height 10
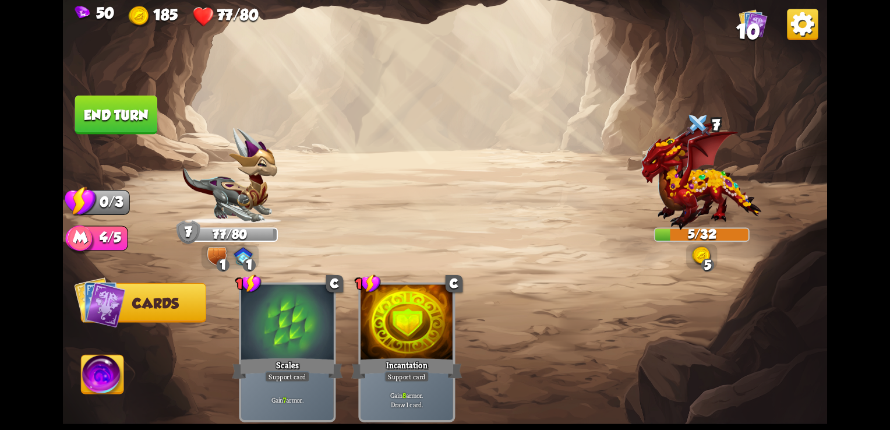
click at [105, 120] on button "End turn" at bounding box center [116, 115] width 82 height 39
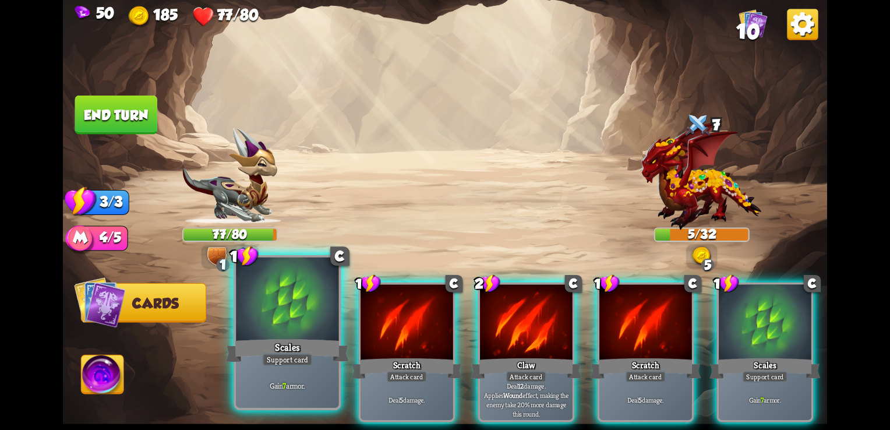
click at [263, 324] on div at bounding box center [287, 300] width 102 height 87
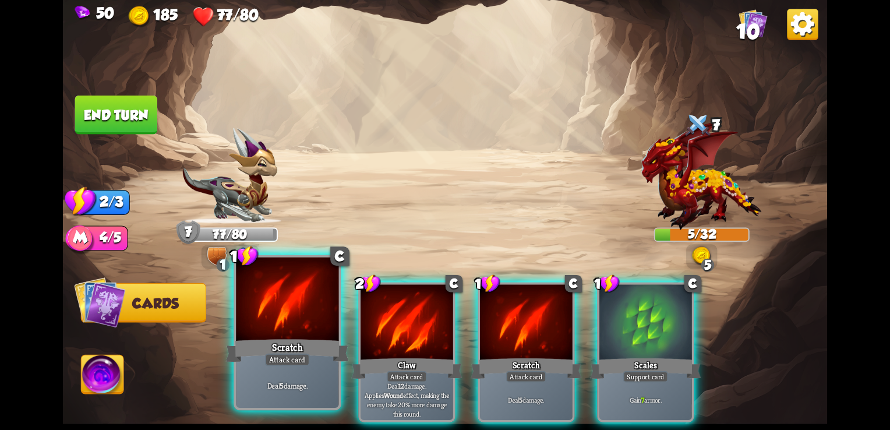
click at [277, 341] on div "Scratch" at bounding box center [287, 350] width 123 height 27
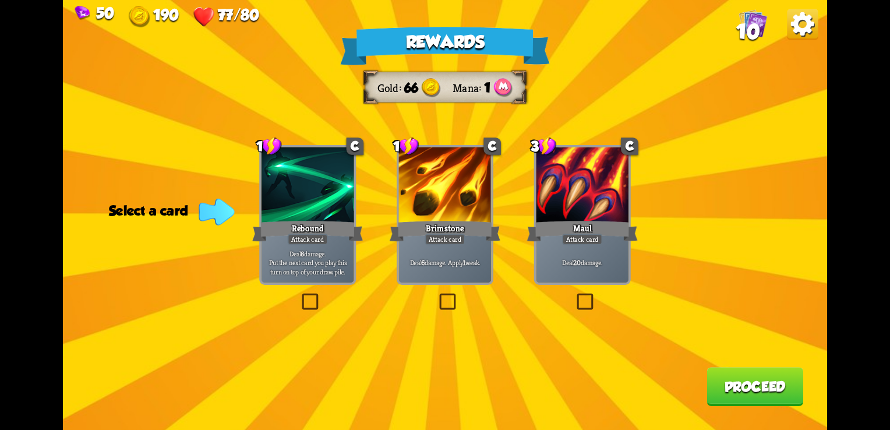
click at [299, 295] on label at bounding box center [299, 295] width 0 height 0
click at [0, 0] on input "checkbox" at bounding box center [0, 0] width 0 height 0
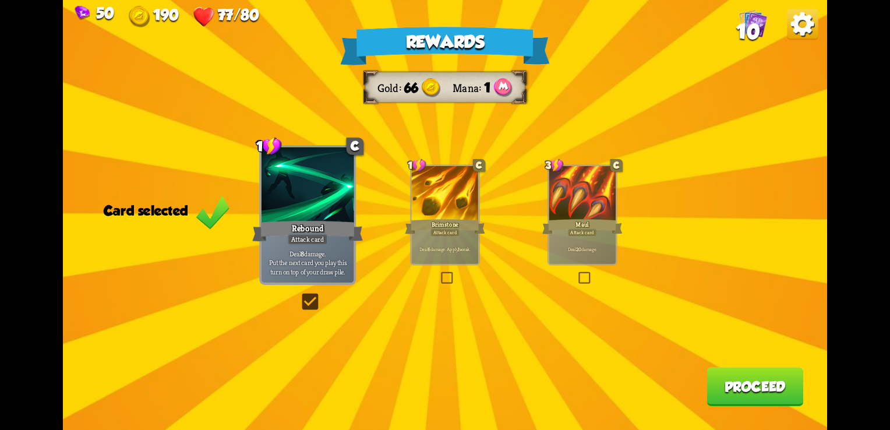
click at [782, 393] on button "Proceed" at bounding box center [754, 386] width 97 height 39
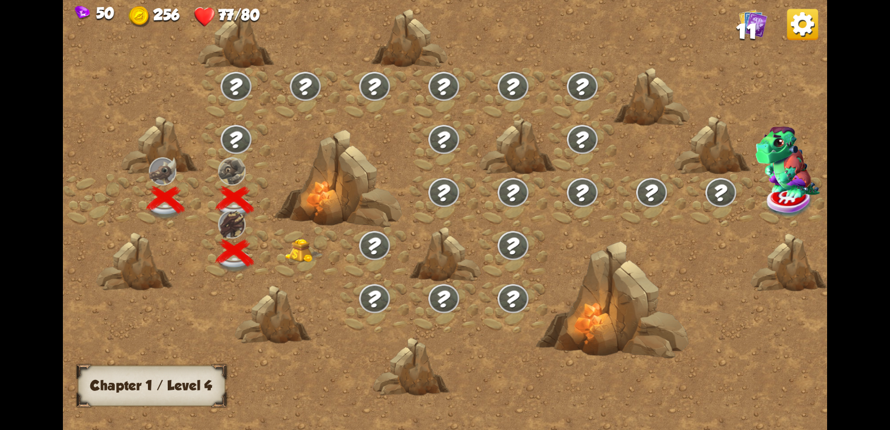
click at [296, 260] on img at bounding box center [304, 251] width 38 height 24
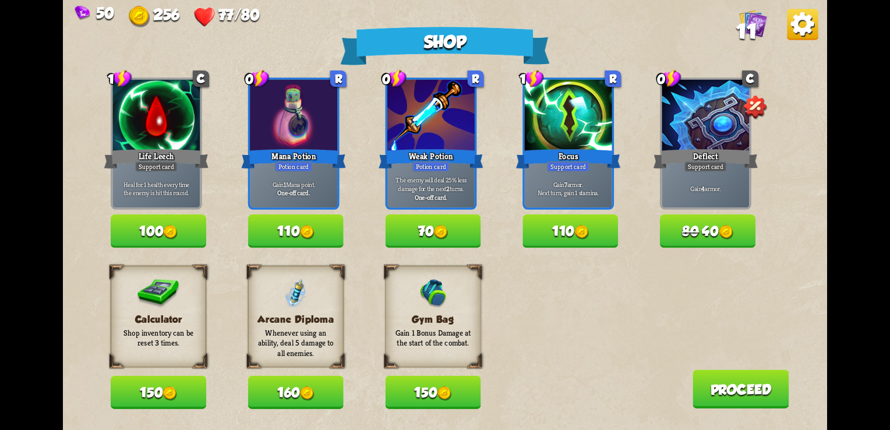
click at [424, 396] on button "150" at bounding box center [434, 392] width 96 height 33
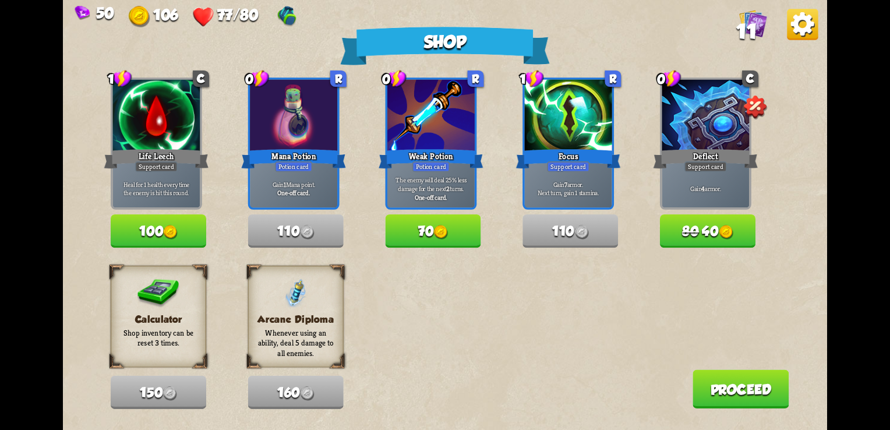
click at [690, 227] on span "80" at bounding box center [690, 232] width 17 height 16
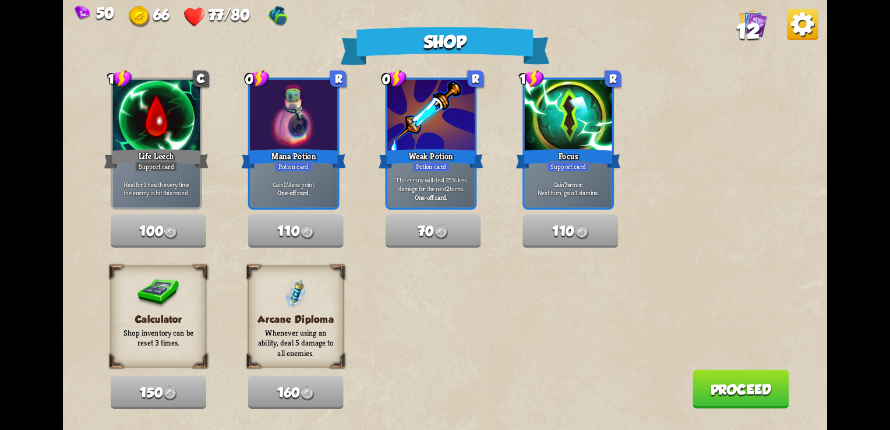
click at [738, 395] on button "Proceed" at bounding box center [740, 388] width 97 height 39
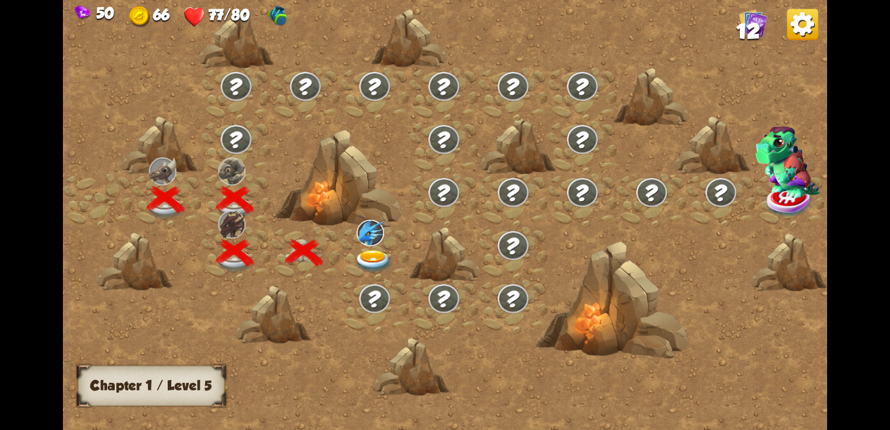
click at [380, 257] on img at bounding box center [373, 261] width 38 height 23
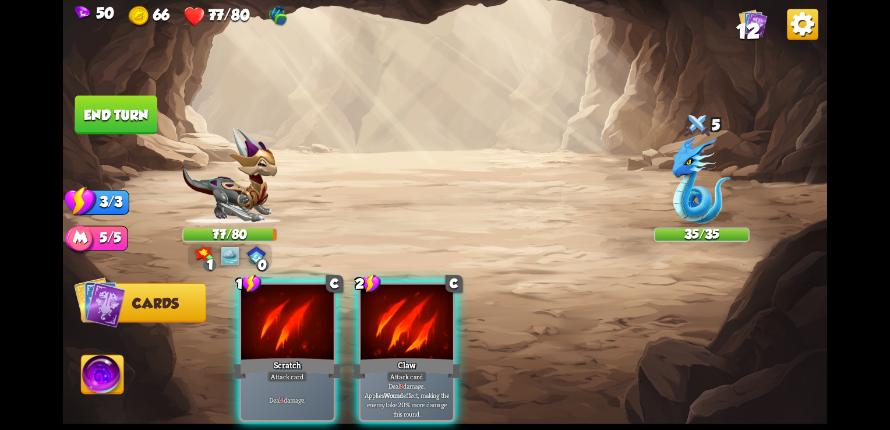
click at [583, 393] on div "1 C Scratch Attack card Deal 4 damage. 2 C Claw Attack card Deal 9 damage. Appl…" at bounding box center [520, 334] width 611 height 191
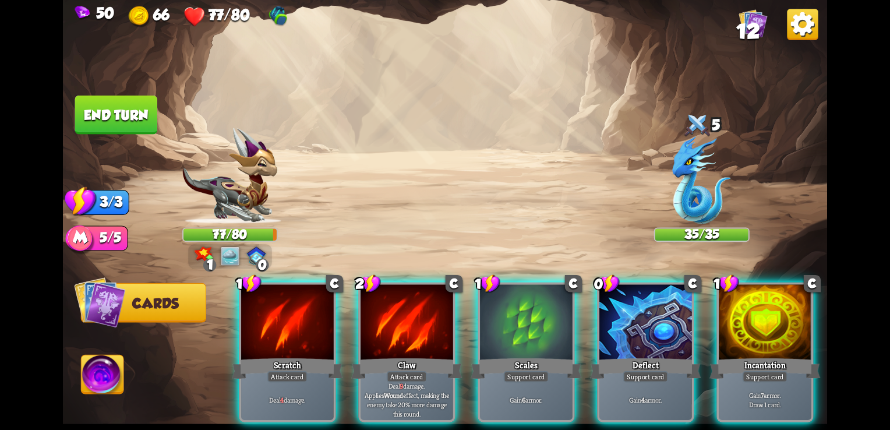
click at [236, 261] on img at bounding box center [230, 255] width 19 height 19
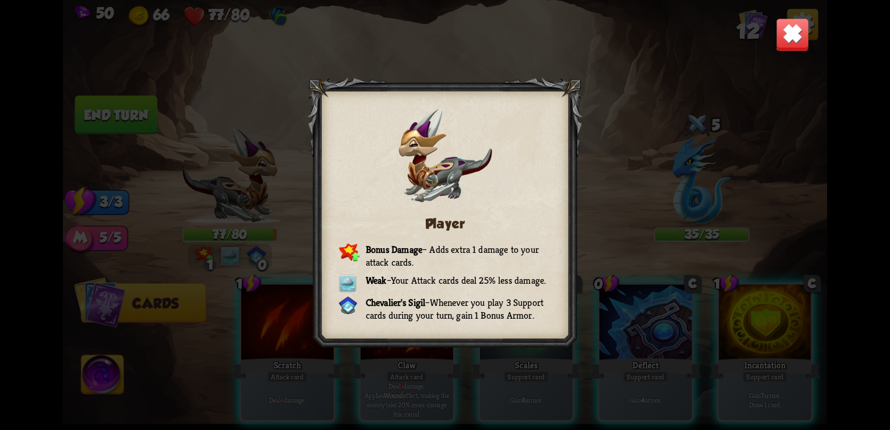
click at [654, 156] on div "Player Bonus Damage – Adds extra 1 damage to your attack cards. Weak – Your Att…" at bounding box center [445, 215] width 764 height 430
click at [786, 46] on img at bounding box center [792, 34] width 33 height 33
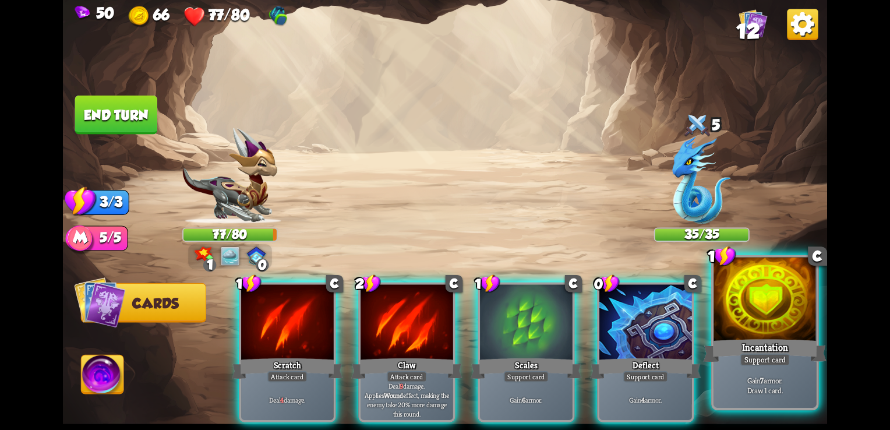
click at [741, 324] on div at bounding box center [764, 300] width 102 height 87
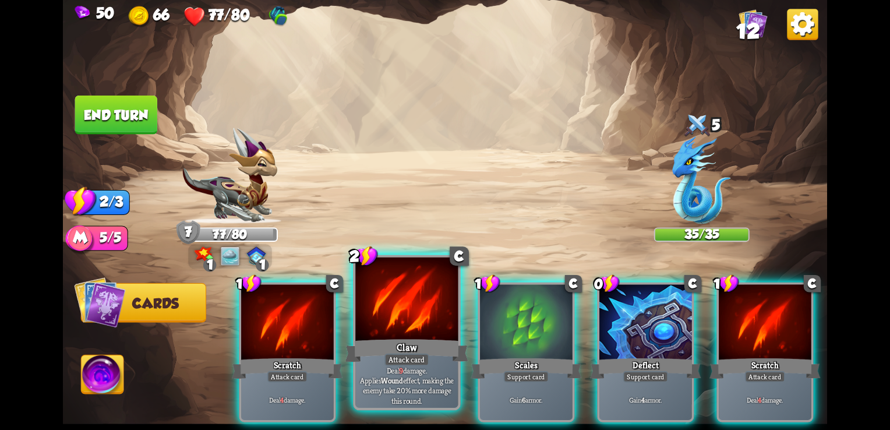
click at [385, 325] on div at bounding box center [406, 300] width 102 height 87
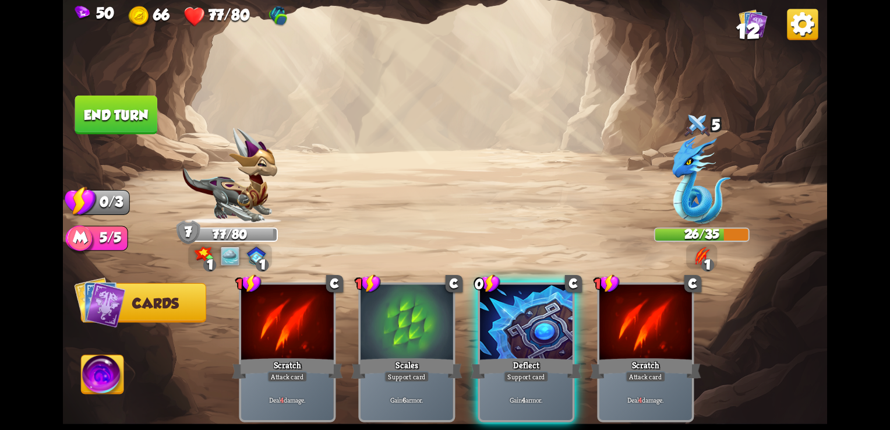
click at [137, 111] on button "End turn" at bounding box center [116, 115] width 82 height 39
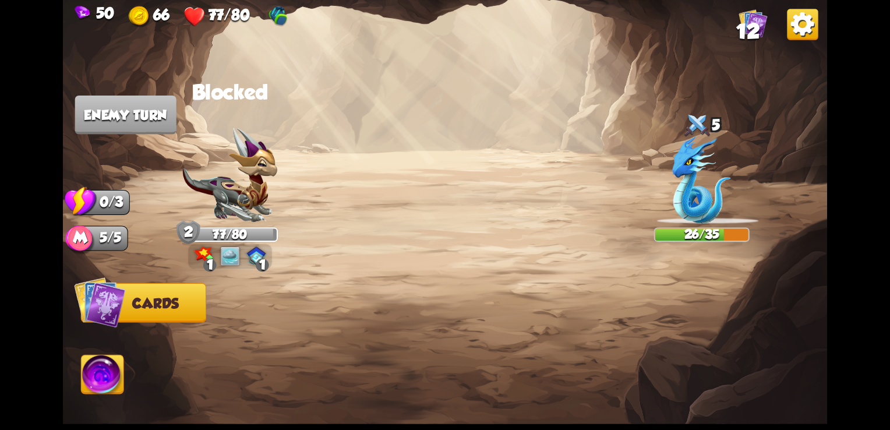
click at [228, 248] on img at bounding box center [230, 255] width 19 height 19
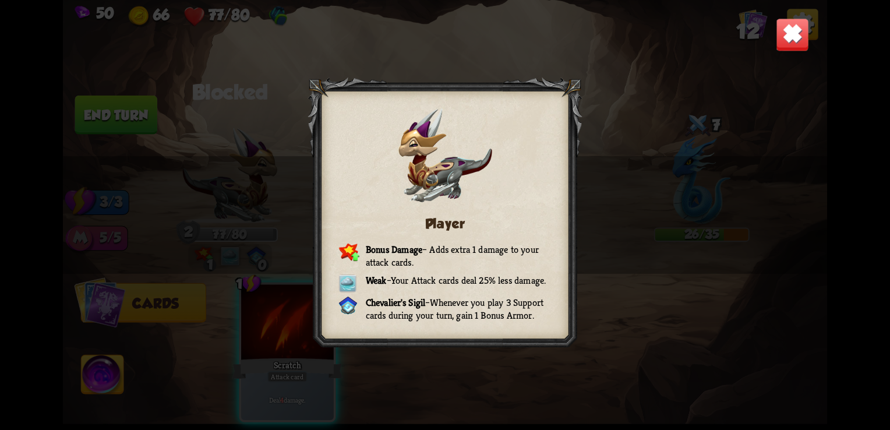
click at [246, 179] on div "Player Bonus Damage – Adds extra 1 damage to your attack cards. Weak – Your Att…" at bounding box center [445, 215] width 764 height 430
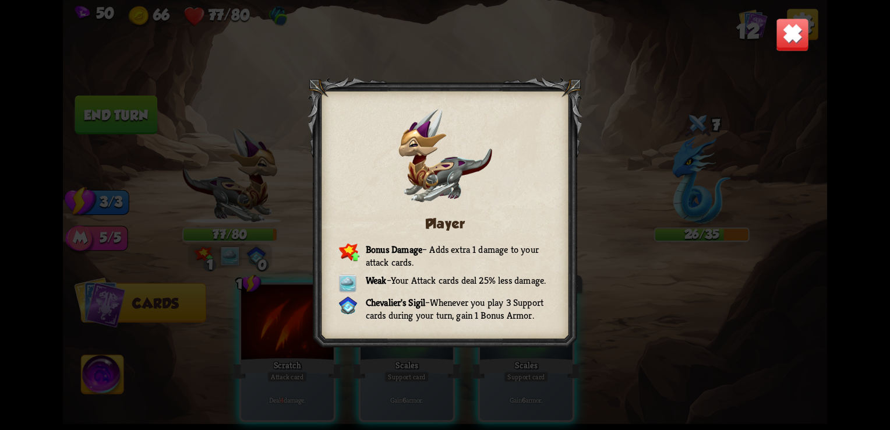
click at [280, 90] on div "Player Bonus Damage – Adds extra 1 damage to your attack cards. Weak – Your Att…" at bounding box center [445, 215] width 764 height 430
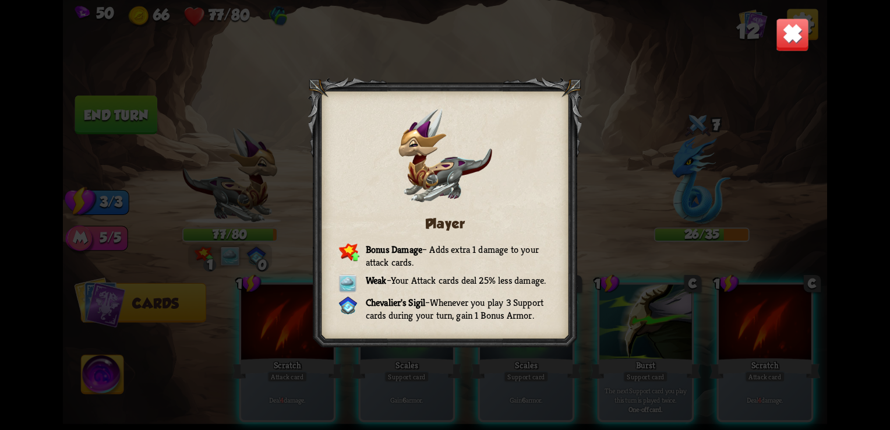
click at [280, 90] on div "Player Bonus Damage – Adds extra 1 damage to your attack cards. Weak – Your Att…" at bounding box center [445, 215] width 764 height 430
click at [804, 41] on img at bounding box center [792, 34] width 33 height 33
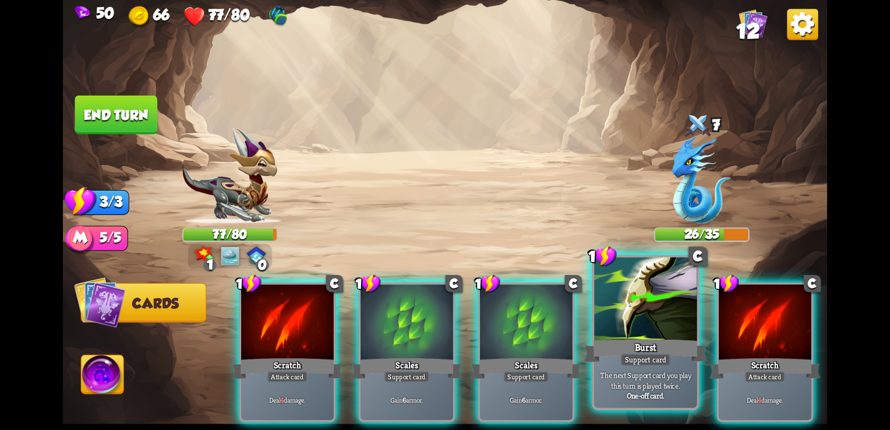
click at [664, 334] on div at bounding box center [645, 300] width 102 height 87
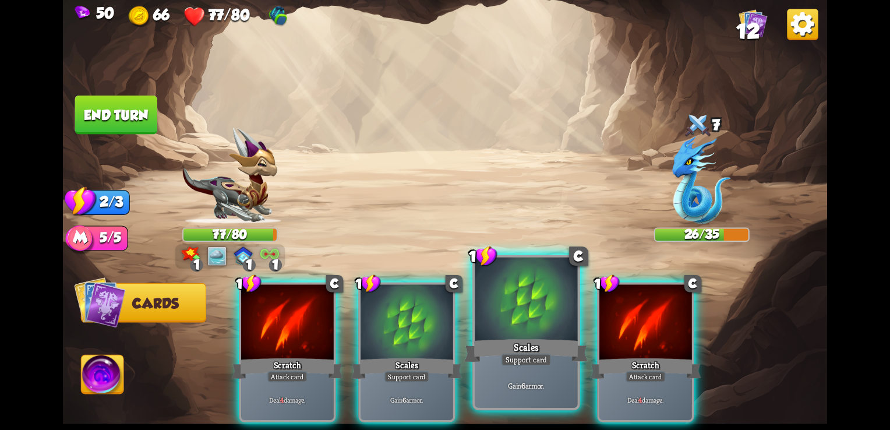
click at [543, 334] on div at bounding box center [526, 300] width 102 height 87
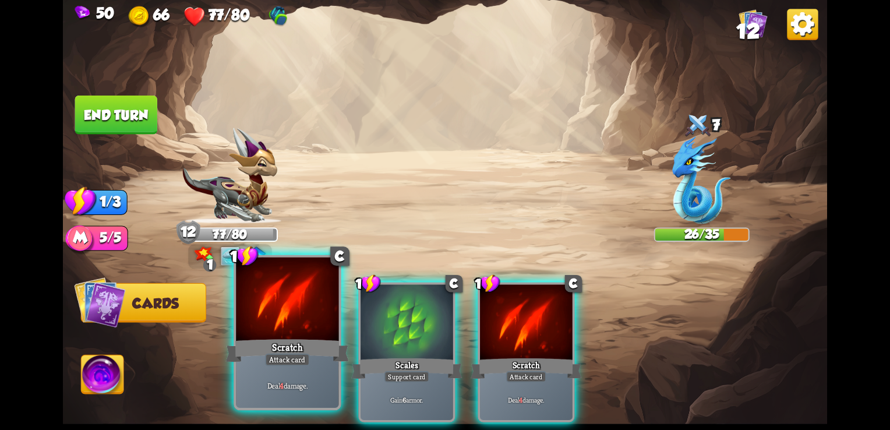
click at [317, 307] on div at bounding box center [287, 300] width 102 height 87
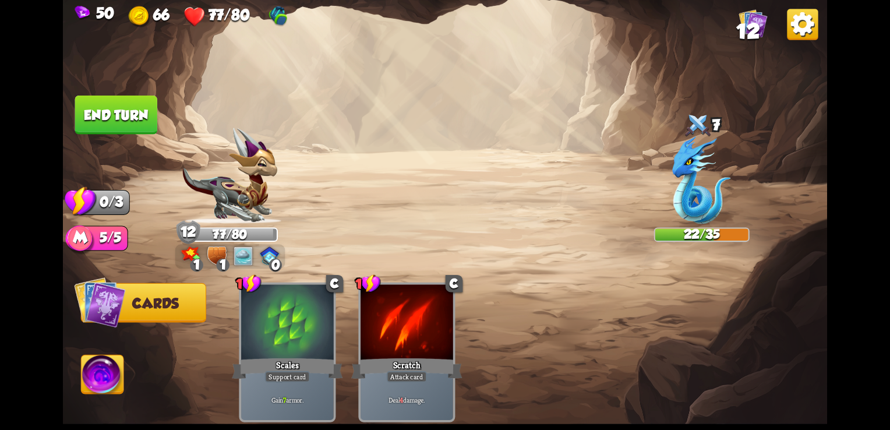
click at [126, 115] on button "End turn" at bounding box center [116, 115] width 82 height 39
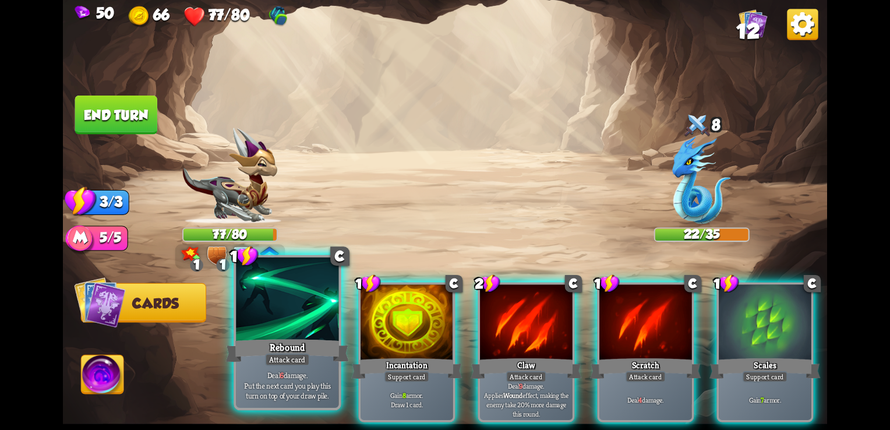
click at [312, 341] on div "Rebound" at bounding box center [287, 350] width 123 height 27
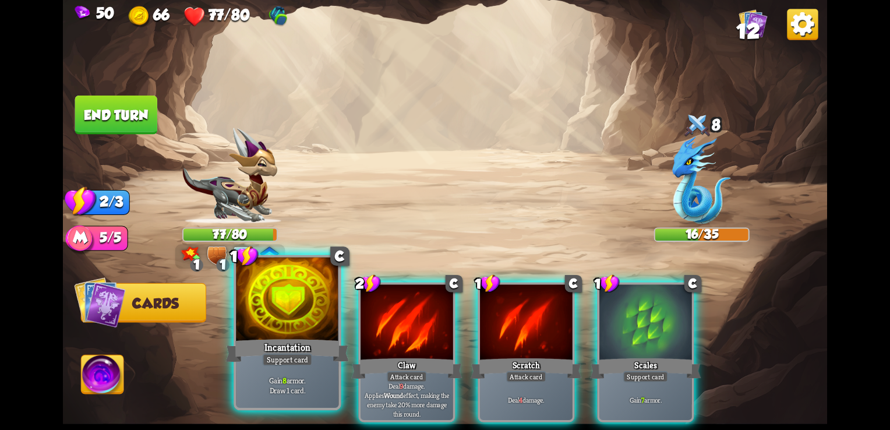
click at [314, 351] on div "Incantation" at bounding box center [287, 350] width 123 height 27
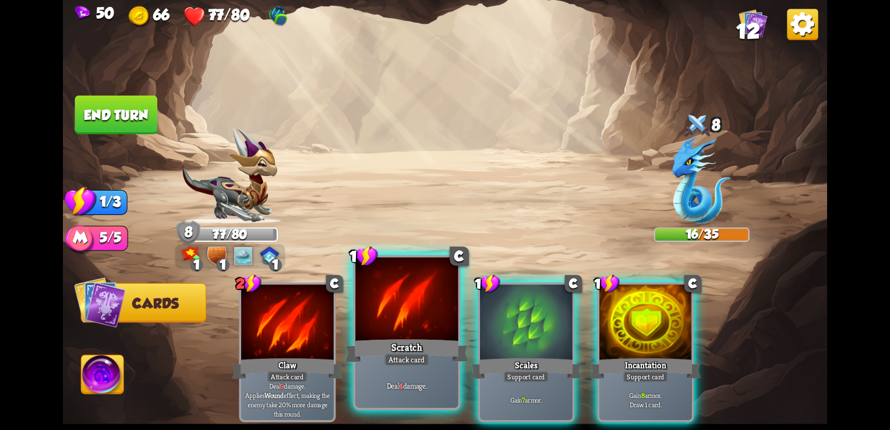
click at [402, 359] on div "Attack card" at bounding box center [406, 359] width 45 height 13
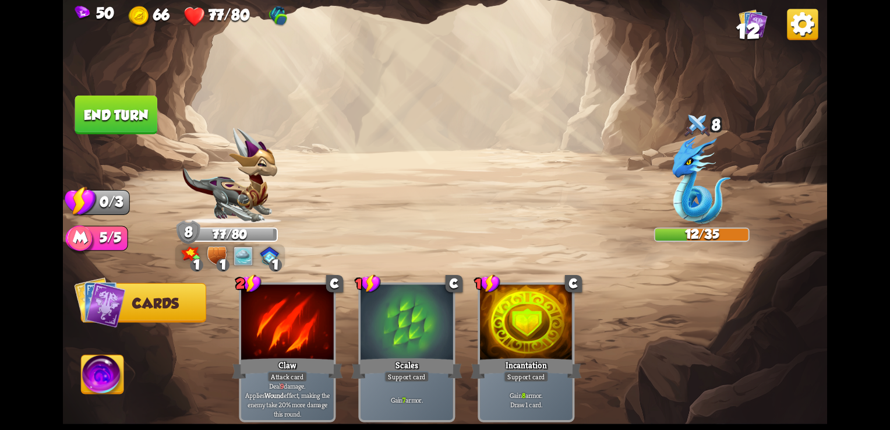
click at [129, 115] on button "End turn" at bounding box center [116, 115] width 82 height 39
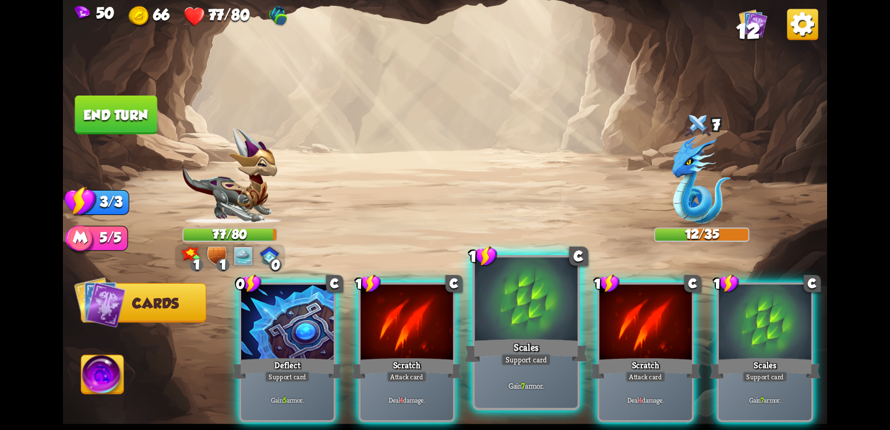
click at [524, 297] on div at bounding box center [526, 300] width 102 height 87
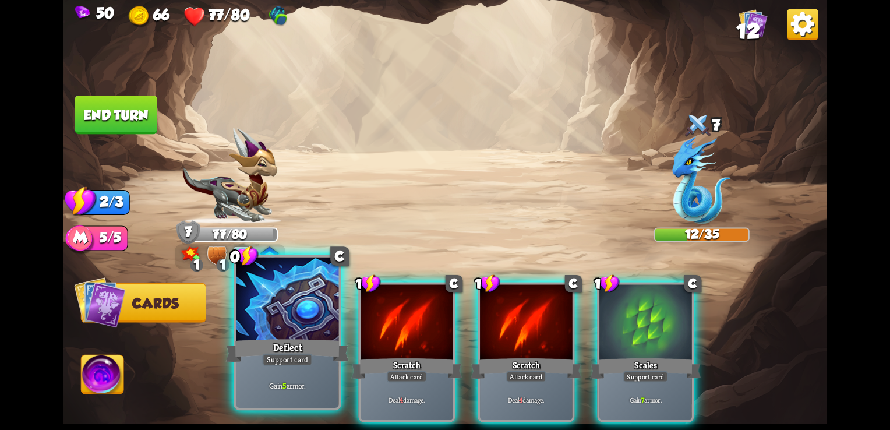
click at [300, 307] on div at bounding box center [287, 300] width 102 height 87
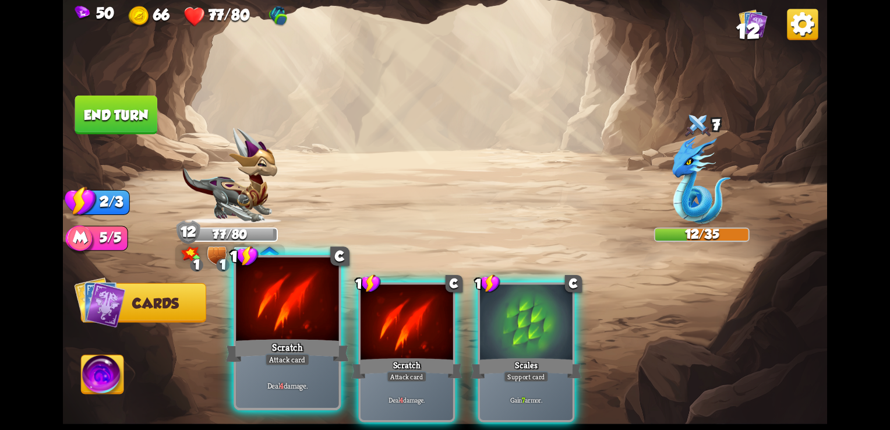
click at [303, 331] on div at bounding box center [287, 300] width 102 height 87
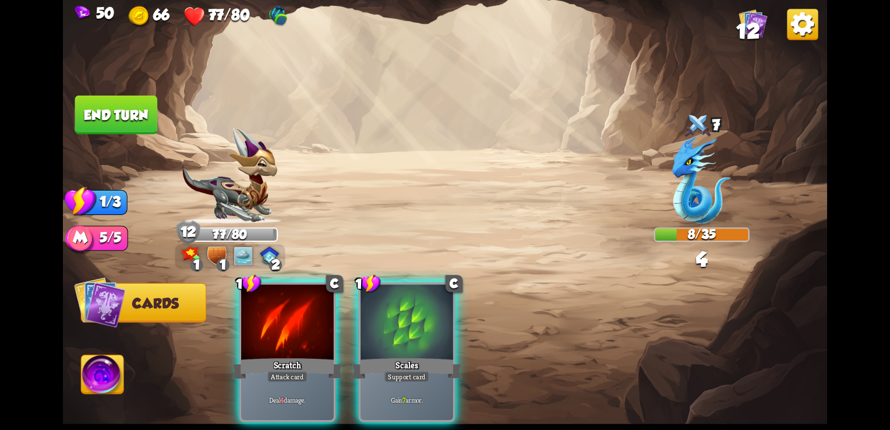
click at [303, 331] on div at bounding box center [287, 324] width 93 height 78
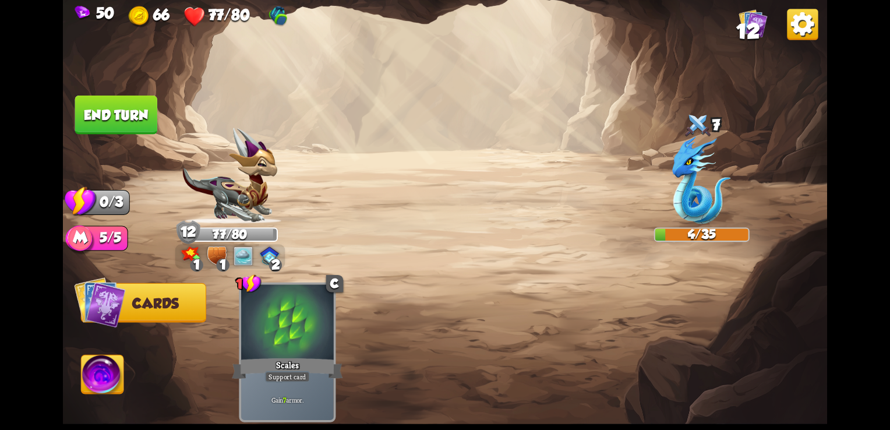
click at [148, 123] on button "End turn" at bounding box center [116, 115] width 82 height 39
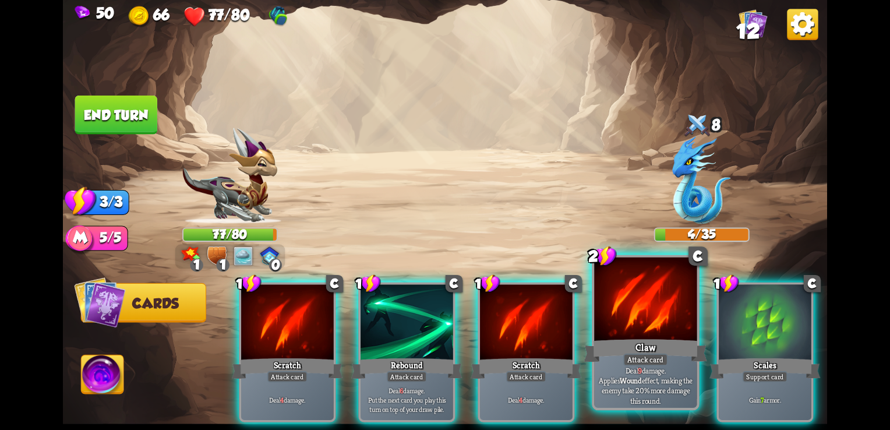
click at [674, 319] on div at bounding box center [645, 300] width 102 height 87
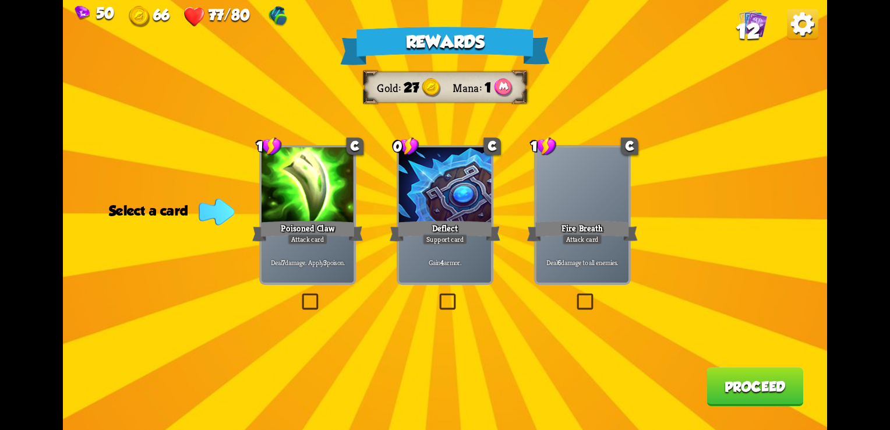
click at [299, 295] on label at bounding box center [299, 295] width 0 height 0
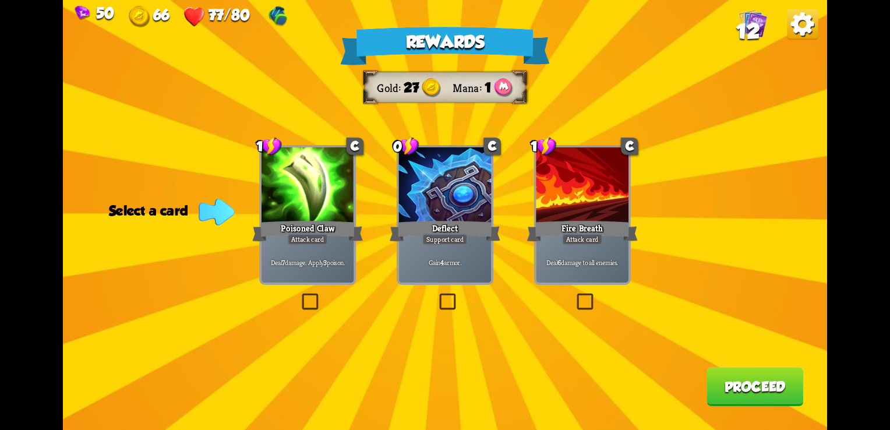
click at [0, 0] on input "checkbox" at bounding box center [0, 0] width 0 height 0
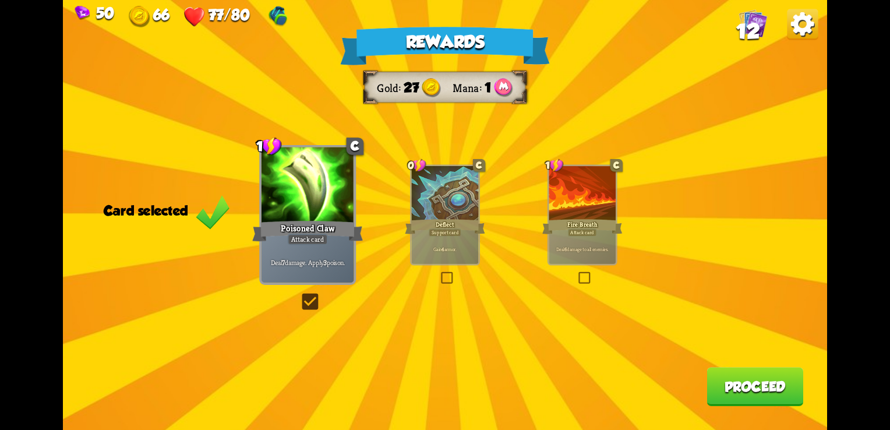
click at [722, 374] on button "Proceed" at bounding box center [754, 386] width 97 height 39
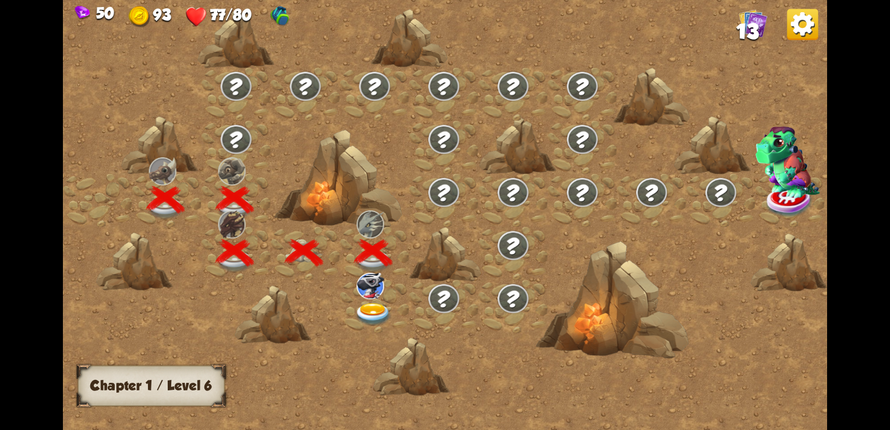
click at [373, 319] on img at bounding box center [373, 314] width 38 height 23
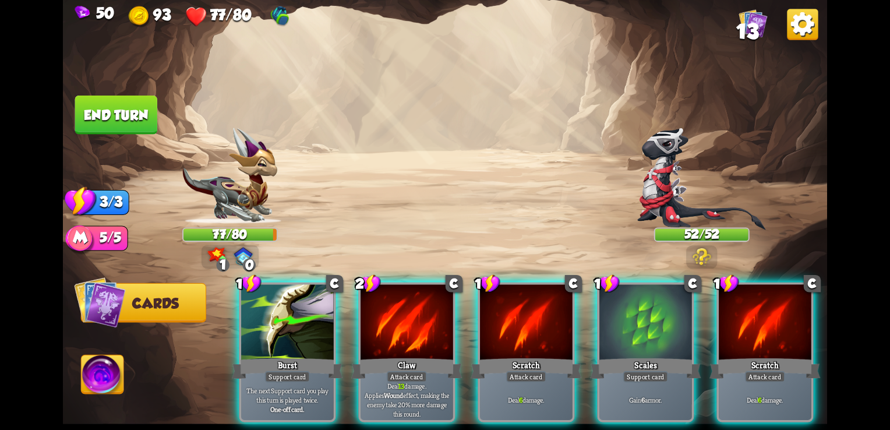
click at [705, 260] on img at bounding box center [701, 257] width 19 height 18
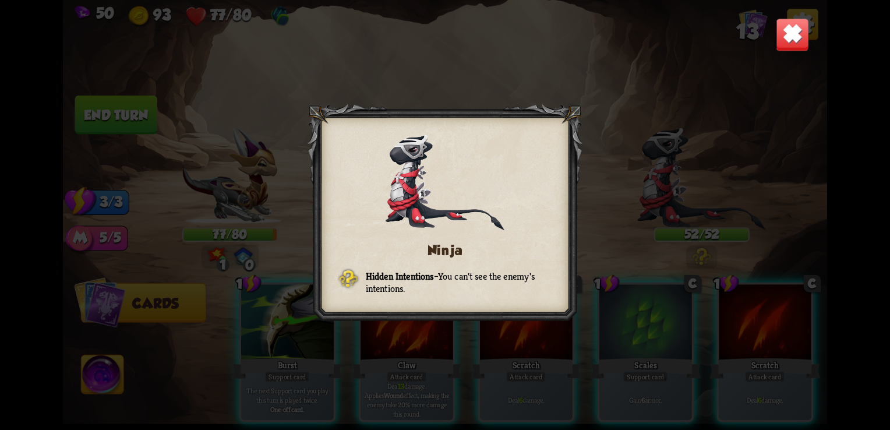
click at [790, 41] on img at bounding box center [792, 34] width 33 height 33
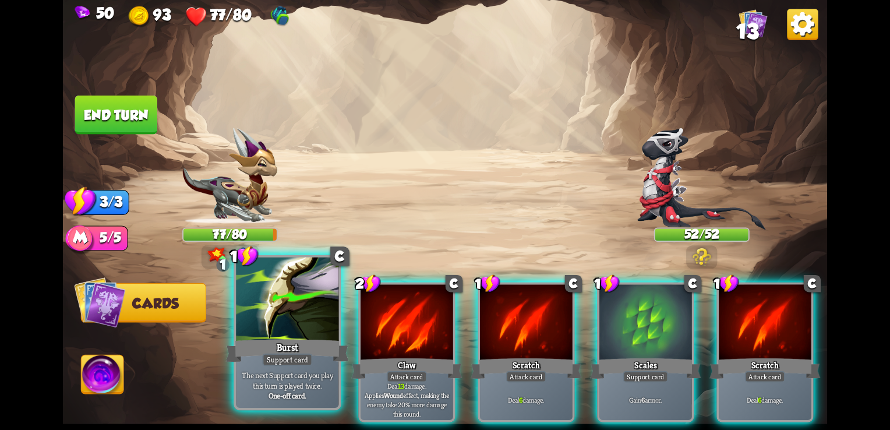
click at [262, 351] on div "Burst" at bounding box center [287, 350] width 123 height 27
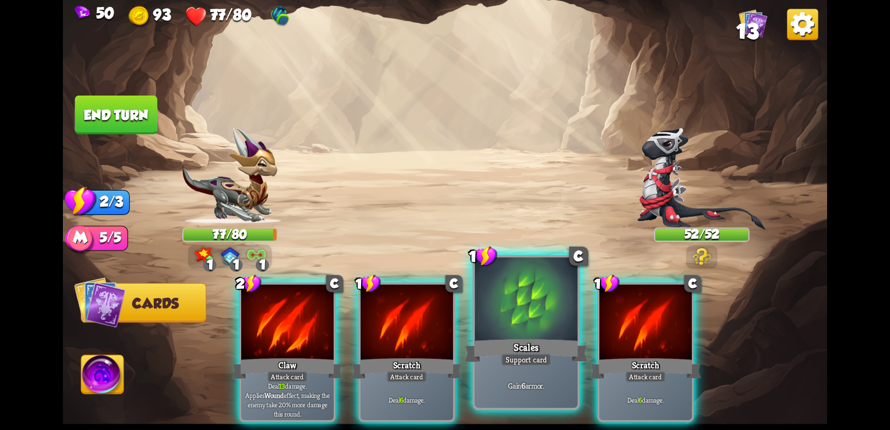
click at [485, 355] on div "Scales" at bounding box center [526, 350] width 123 height 27
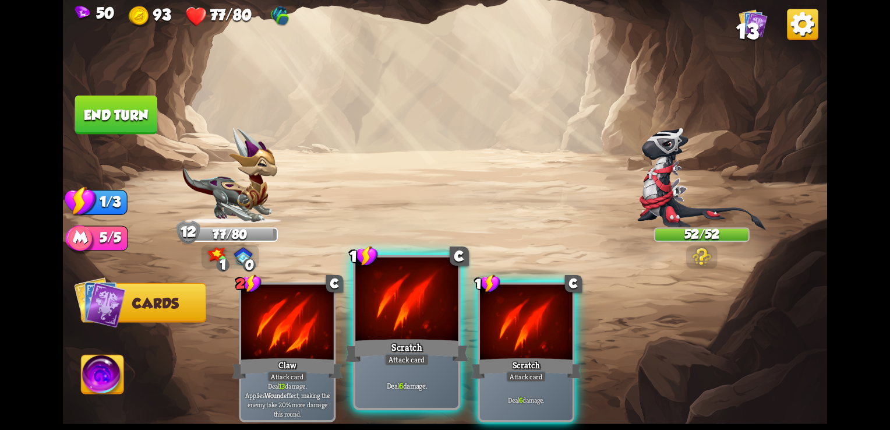
click at [435, 351] on div "Scratch" at bounding box center [406, 350] width 123 height 27
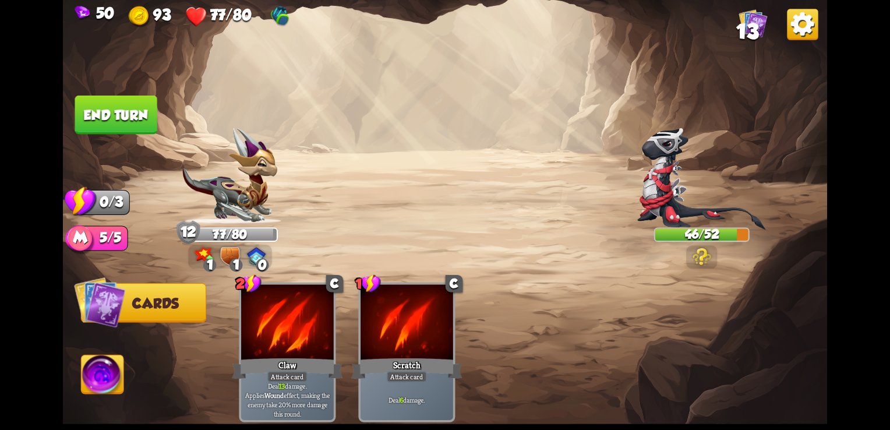
click at [121, 116] on button "End turn" at bounding box center [116, 115] width 82 height 39
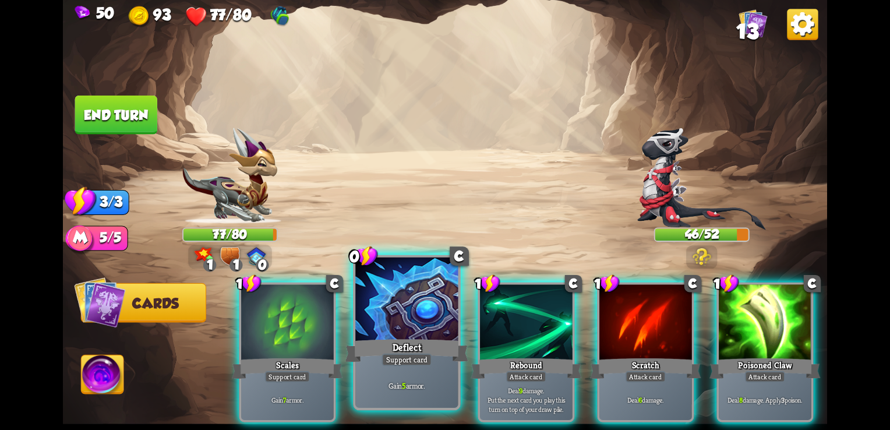
click at [408, 380] on div "Gain 5 armor." at bounding box center [406, 385] width 102 height 45
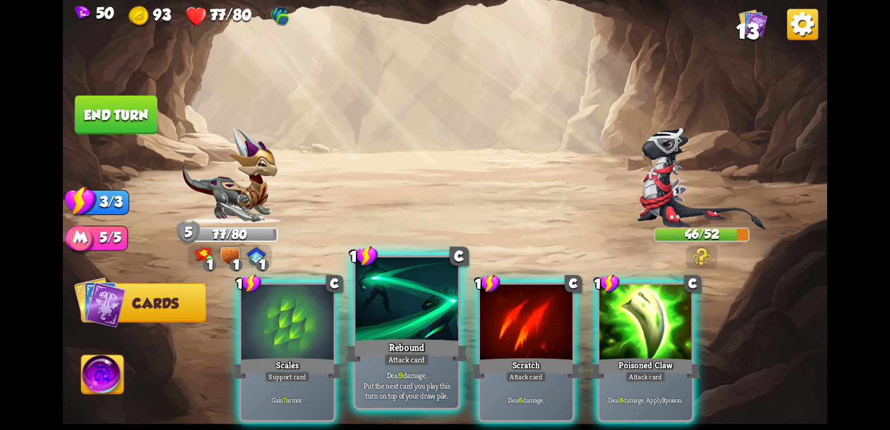
click at [437, 374] on p "Deal 9 damage. Put the next card you play this turn on top of your draw pile." at bounding box center [406, 385] width 97 height 30
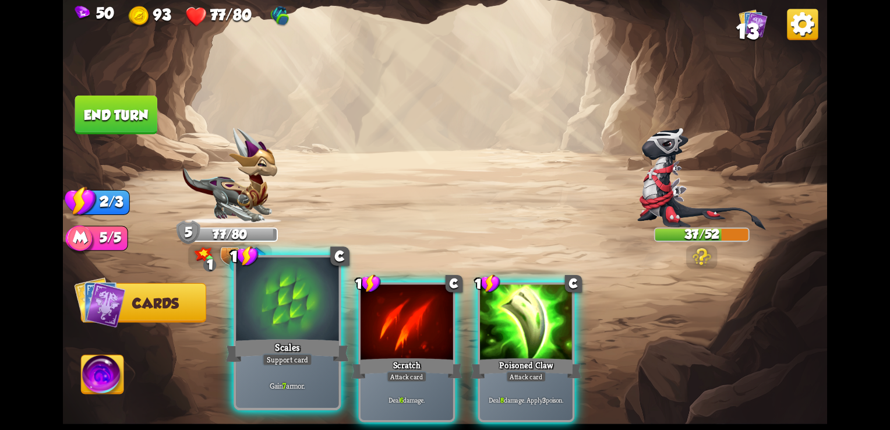
click at [254, 348] on div "Scales" at bounding box center [287, 350] width 123 height 27
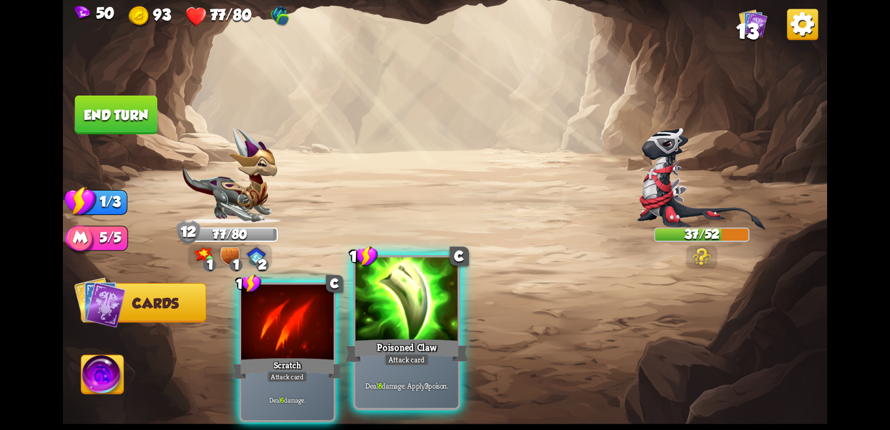
click at [386, 344] on div "Poisoned Claw" at bounding box center [406, 350] width 123 height 27
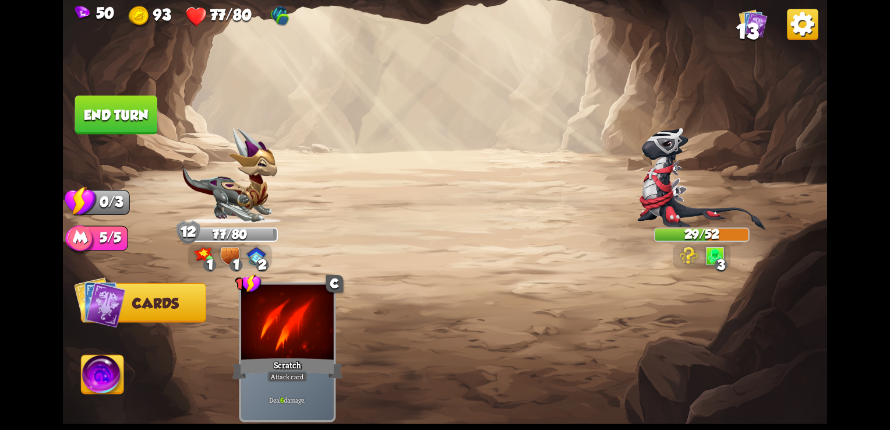
click at [128, 104] on button "End turn" at bounding box center [116, 115] width 82 height 39
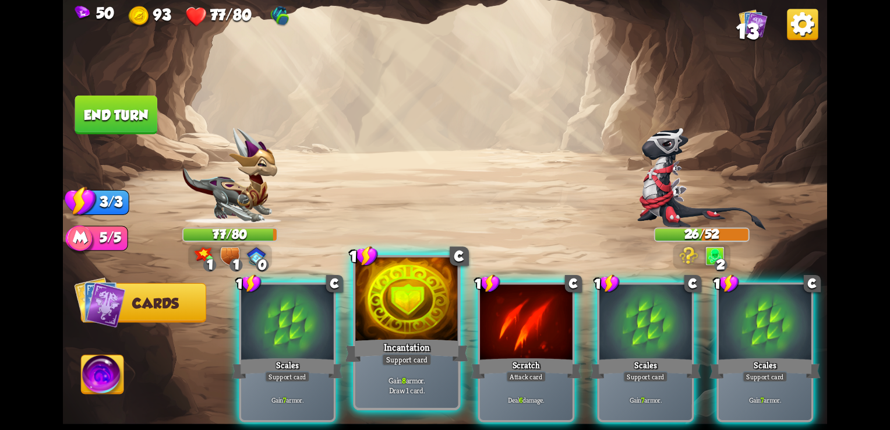
click at [406, 288] on div at bounding box center [406, 300] width 102 height 87
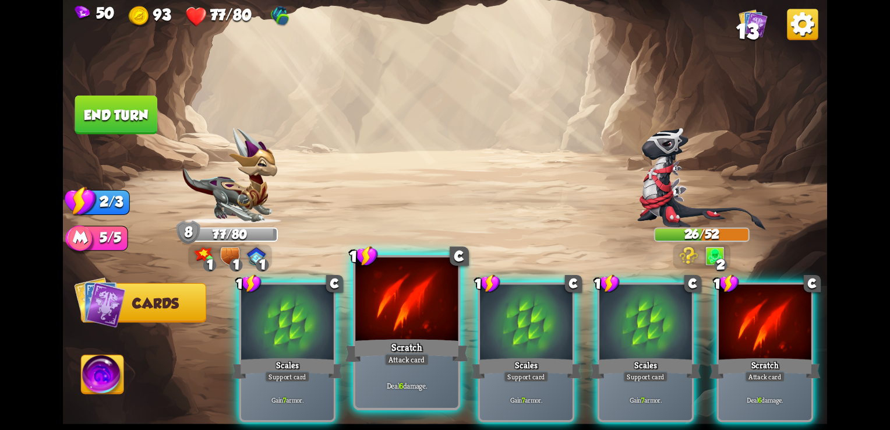
click at [401, 351] on div "Scratch" at bounding box center [406, 350] width 123 height 27
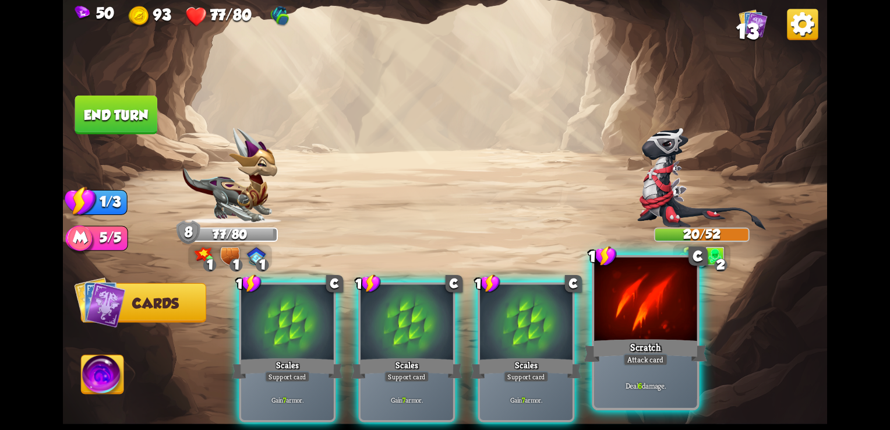
click at [688, 360] on div "Scratch" at bounding box center [645, 350] width 123 height 27
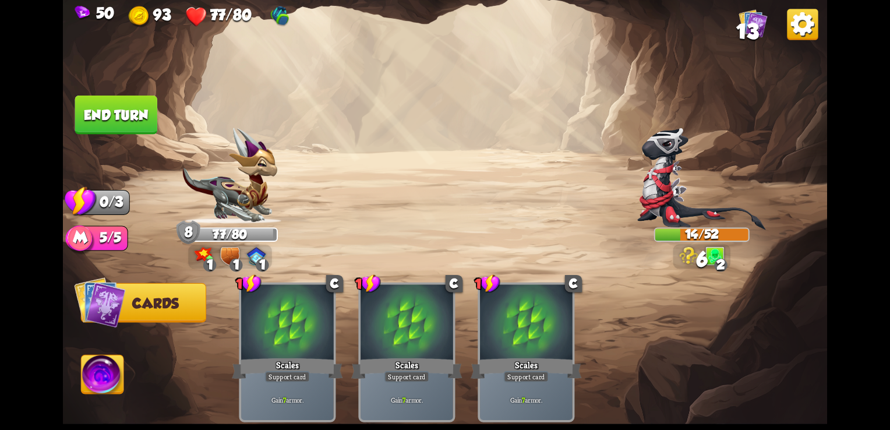
click at [108, 118] on button "End turn" at bounding box center [116, 115] width 82 height 39
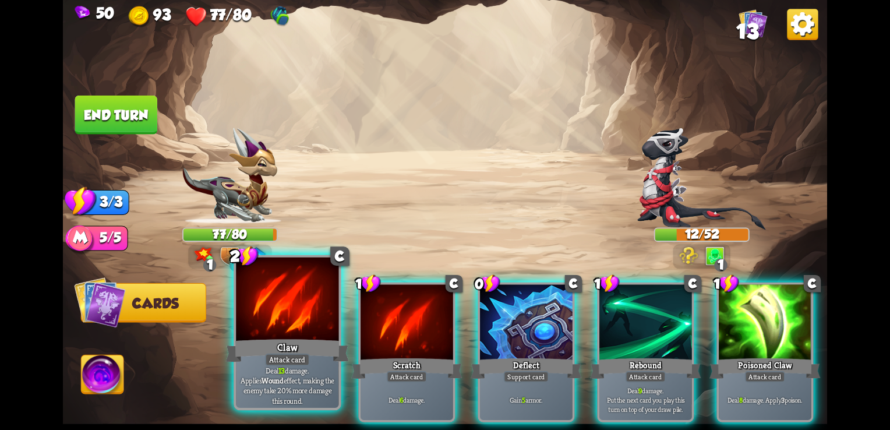
click at [308, 327] on div at bounding box center [287, 300] width 102 height 87
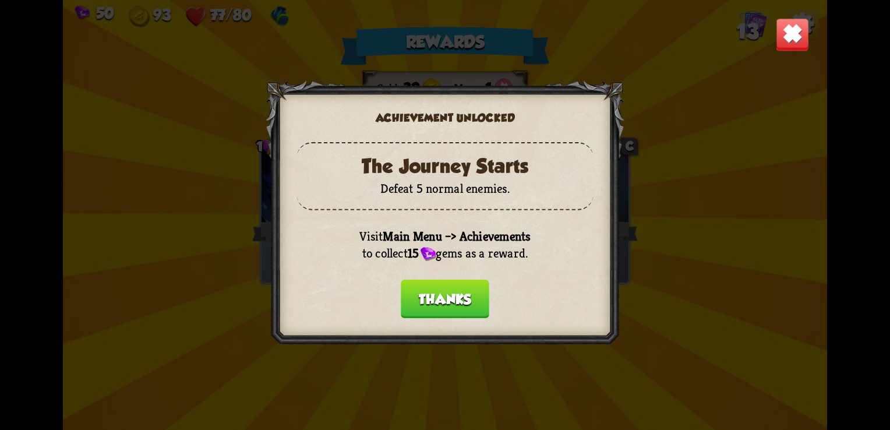
click at [476, 309] on button "Thanks" at bounding box center [445, 299] width 89 height 39
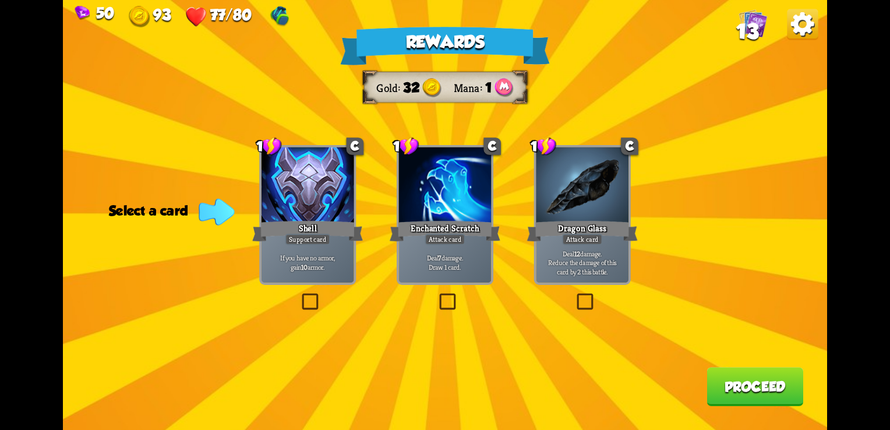
click at [432, 298] on div "Rewards Gold 32 Mana 1 Select a card 1 C Shell Support card If you have no armo…" at bounding box center [445, 215] width 764 height 430
click at [437, 295] on label at bounding box center [437, 295] width 0 height 0
click at [0, 0] on input "checkbox" at bounding box center [0, 0] width 0 height 0
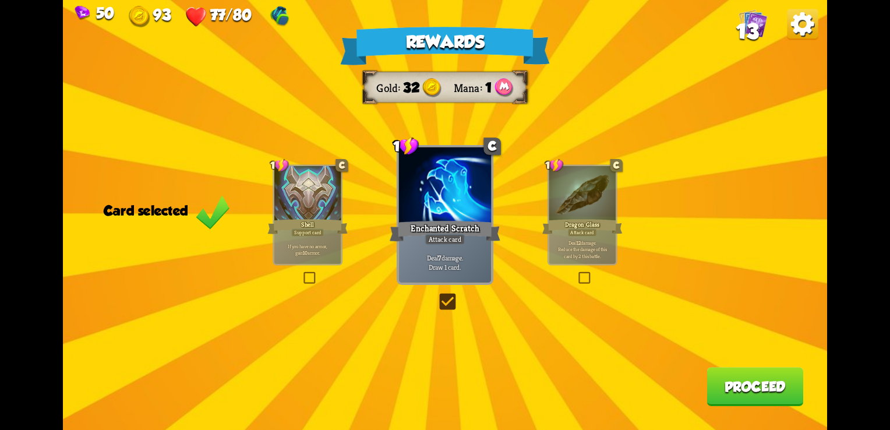
click at [768, 395] on button "Proceed" at bounding box center [754, 386] width 97 height 39
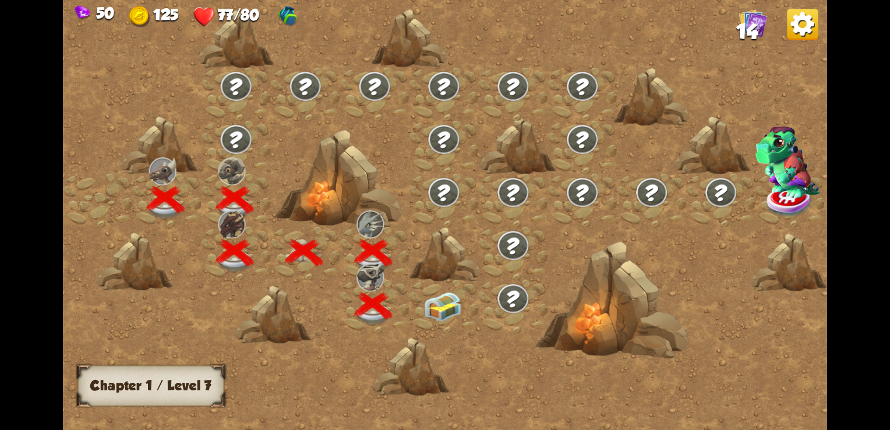
click at [437, 299] on img at bounding box center [442, 306] width 38 height 29
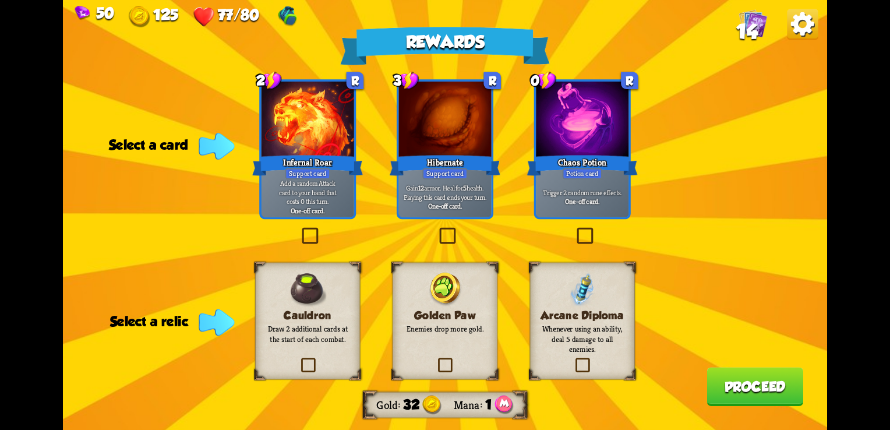
click at [574, 230] on label at bounding box center [574, 230] width 0 height 0
click at [0, 0] on input "checkbox" at bounding box center [0, 0] width 0 height 0
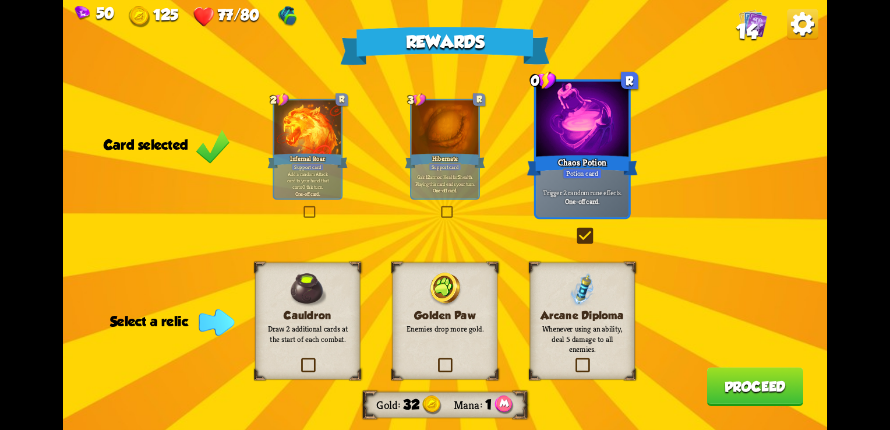
click at [436, 360] on label at bounding box center [436, 360] width 0 height 0
click at [0, 0] on input "checkbox" at bounding box center [0, 0] width 0 height 0
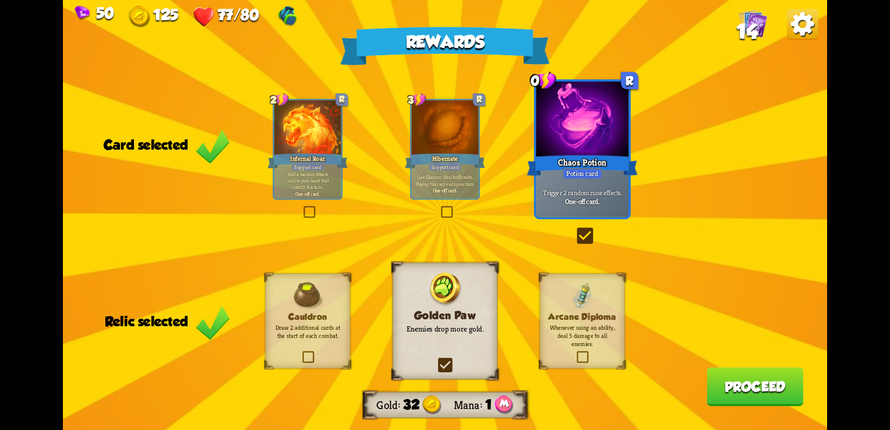
click at [786, 387] on button "Proceed" at bounding box center [754, 386] width 97 height 39
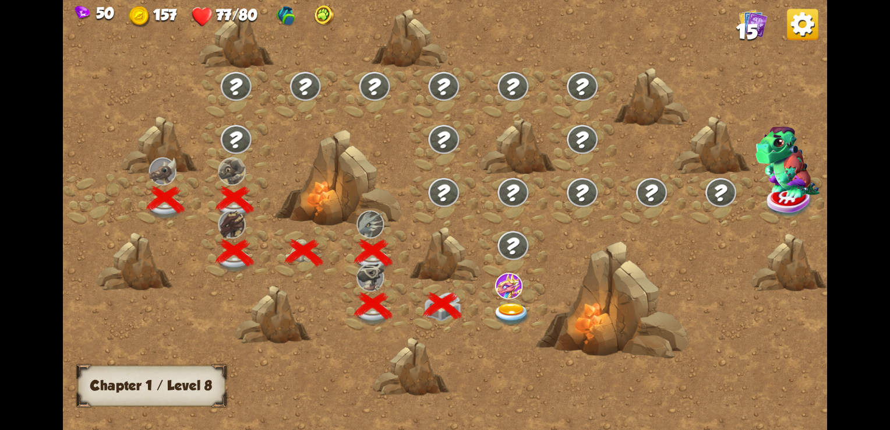
click at [514, 320] on img at bounding box center [512, 314] width 38 height 23
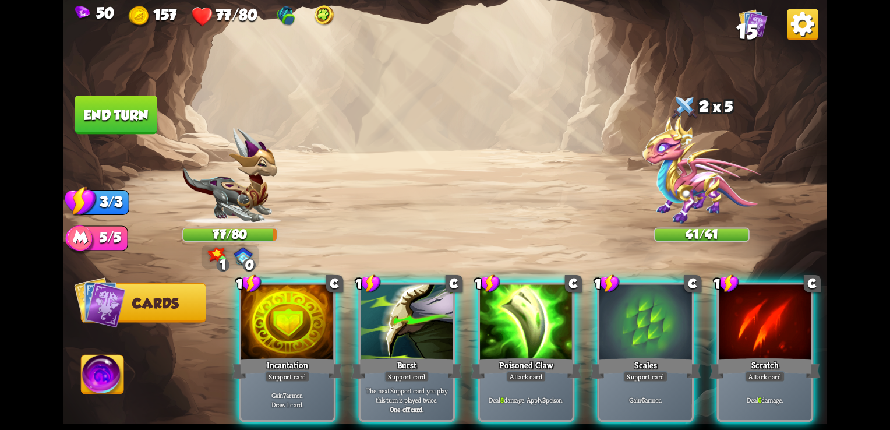
click at [709, 108] on div "2 x 5" at bounding box center [702, 108] width 96 height 31
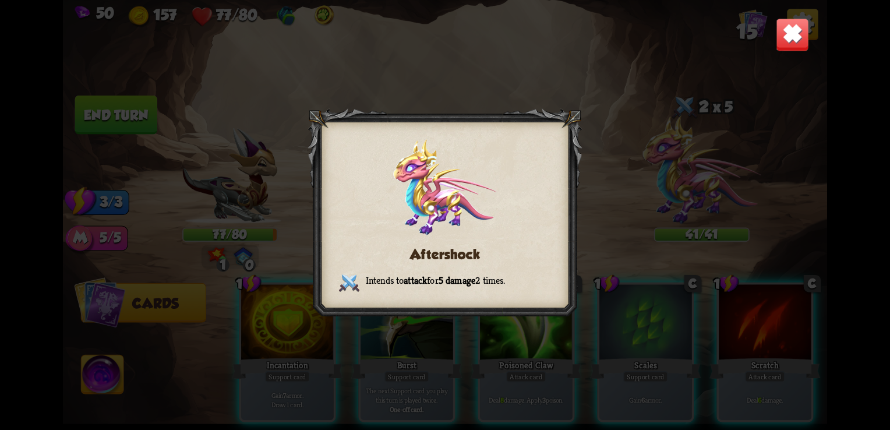
click at [783, 32] on img at bounding box center [792, 34] width 33 height 33
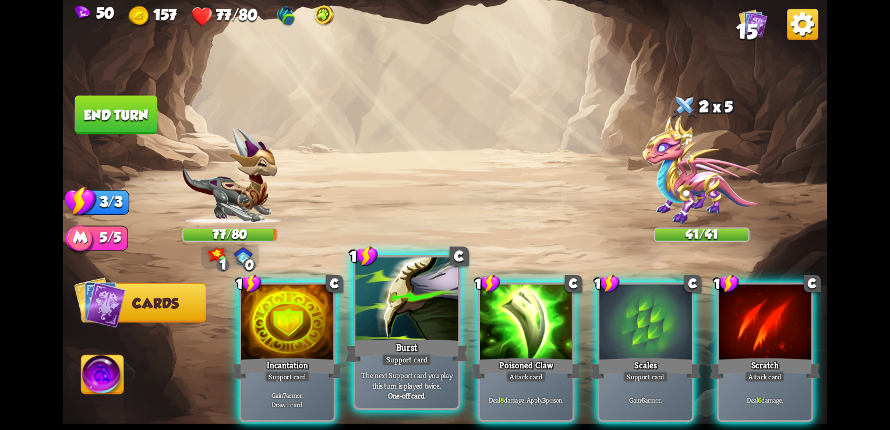
click at [386, 314] on div at bounding box center [406, 300] width 102 height 87
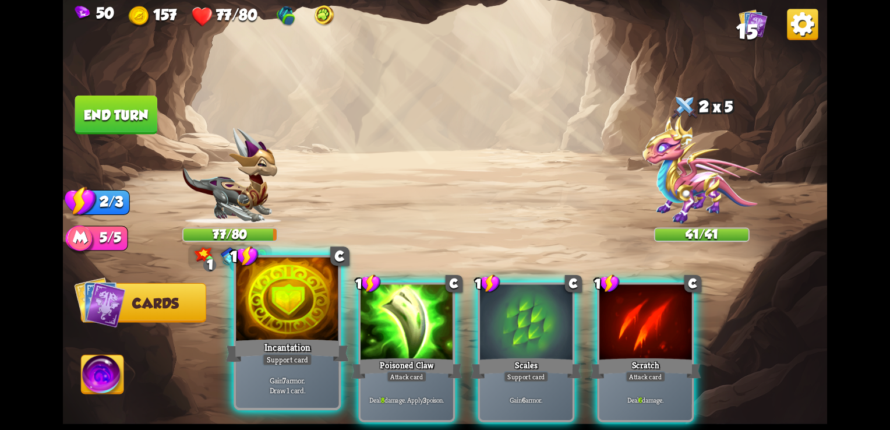
click at [306, 326] on div at bounding box center [287, 300] width 102 height 87
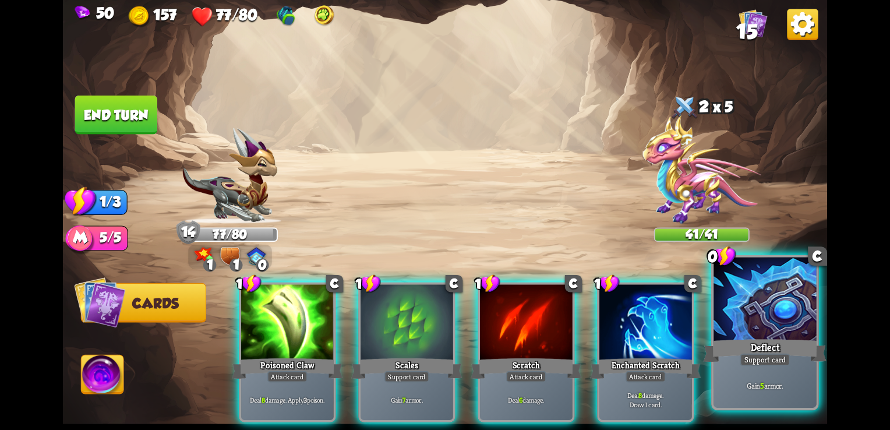
click at [804, 349] on div "Deflect" at bounding box center [765, 350] width 123 height 27
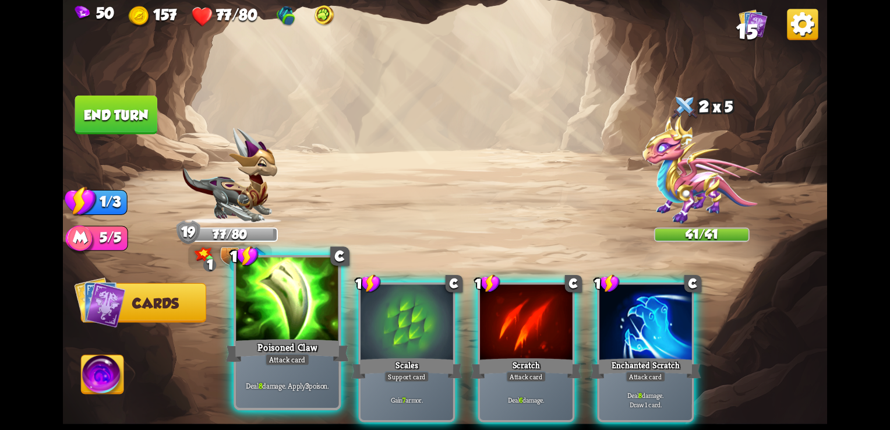
click at [319, 311] on div at bounding box center [287, 300] width 102 height 87
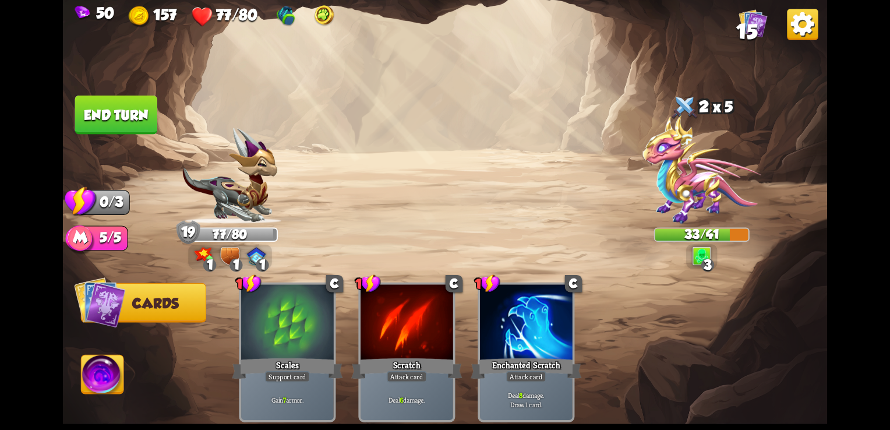
click at [144, 108] on button "End turn" at bounding box center [116, 115] width 82 height 39
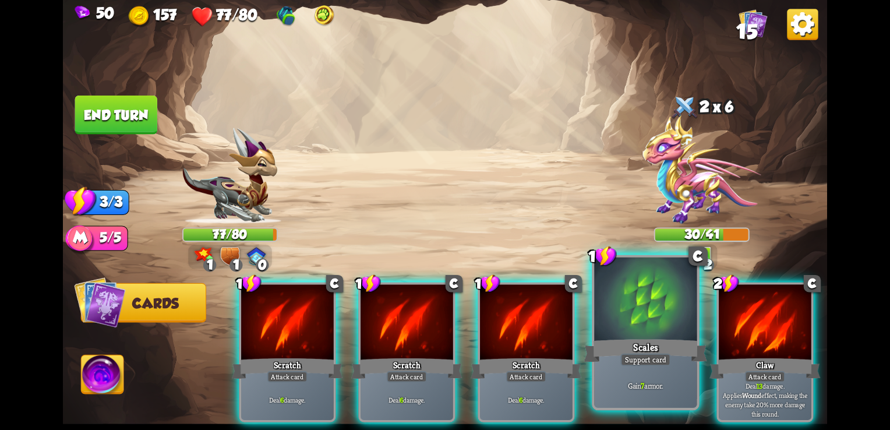
click at [666, 337] on div "Scales" at bounding box center [645, 350] width 123 height 27
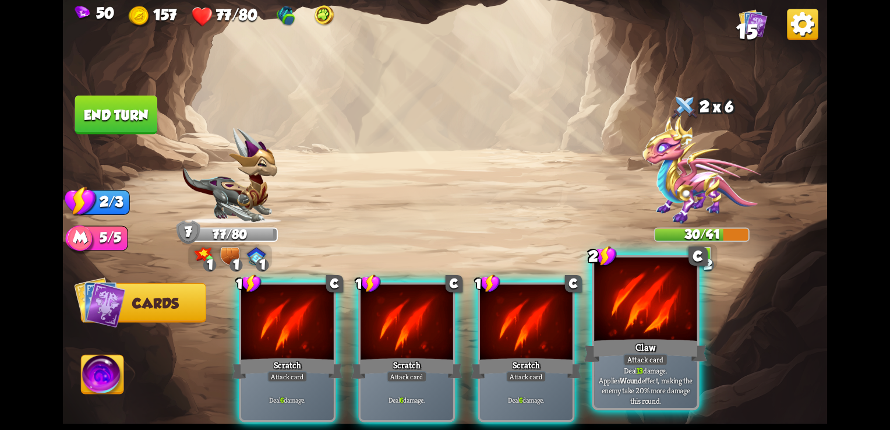
click at [677, 347] on div "Claw" at bounding box center [645, 350] width 123 height 27
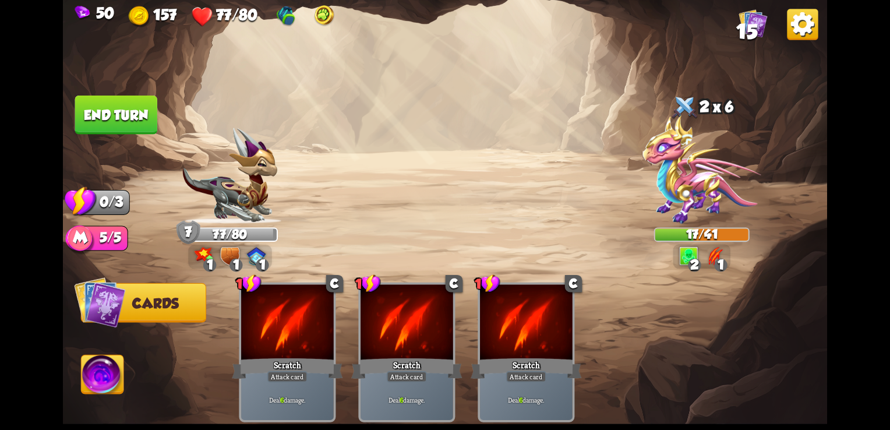
click at [720, 271] on div "1" at bounding box center [720, 265] width 13 height 13
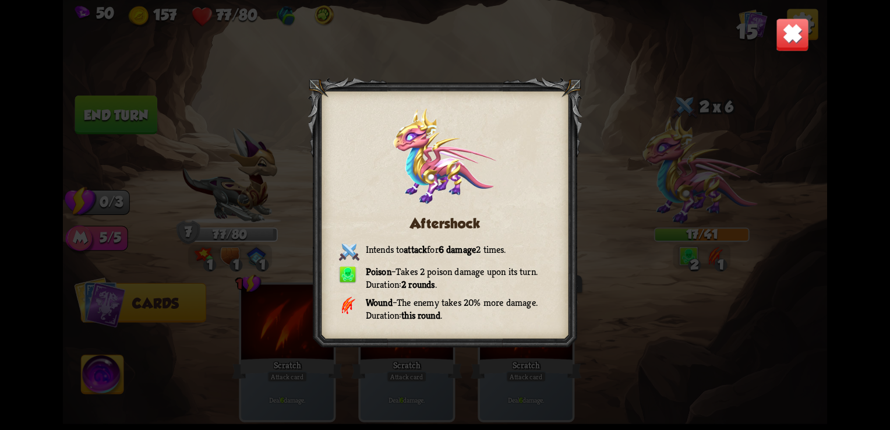
click at [785, 46] on img at bounding box center [792, 34] width 33 height 33
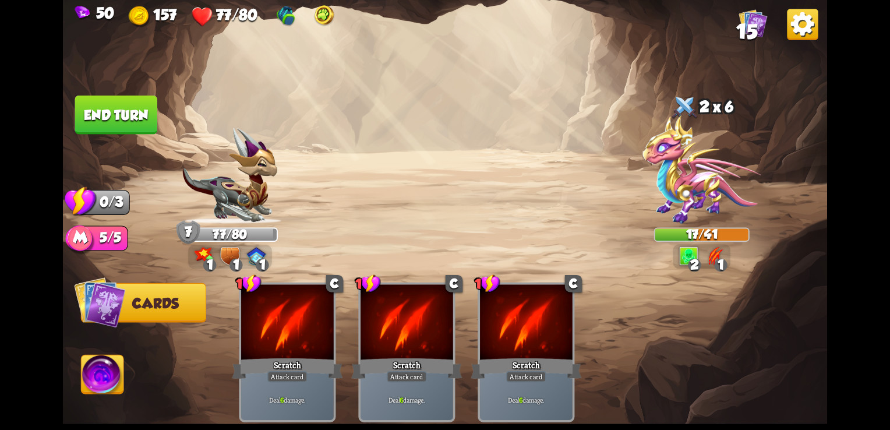
click at [102, 120] on button "End turn" at bounding box center [116, 115] width 82 height 39
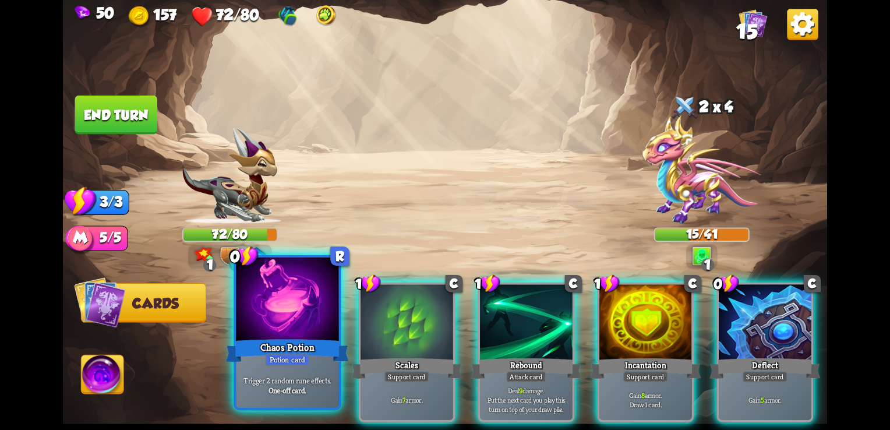
click at [326, 339] on div "Chaos Potion" at bounding box center [287, 350] width 123 height 27
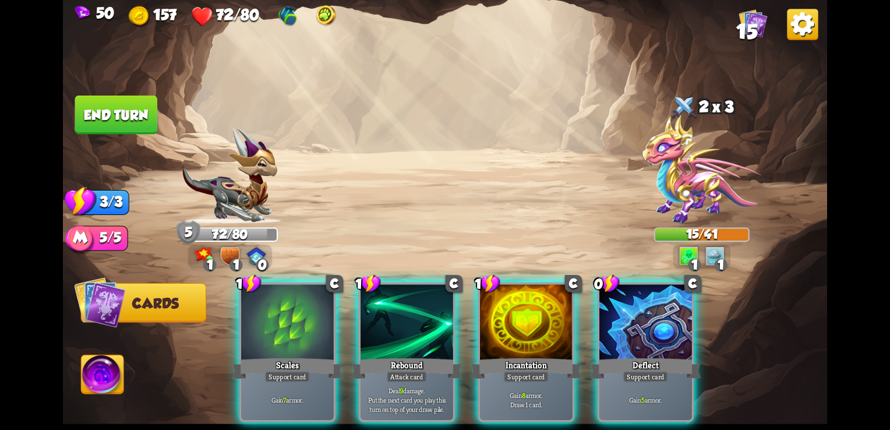
click at [693, 183] on img at bounding box center [701, 169] width 118 height 109
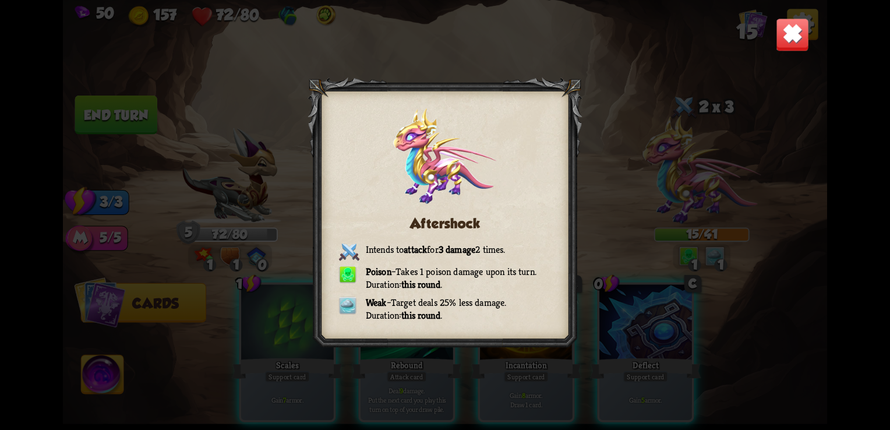
click at [798, 31] on img at bounding box center [792, 34] width 33 height 33
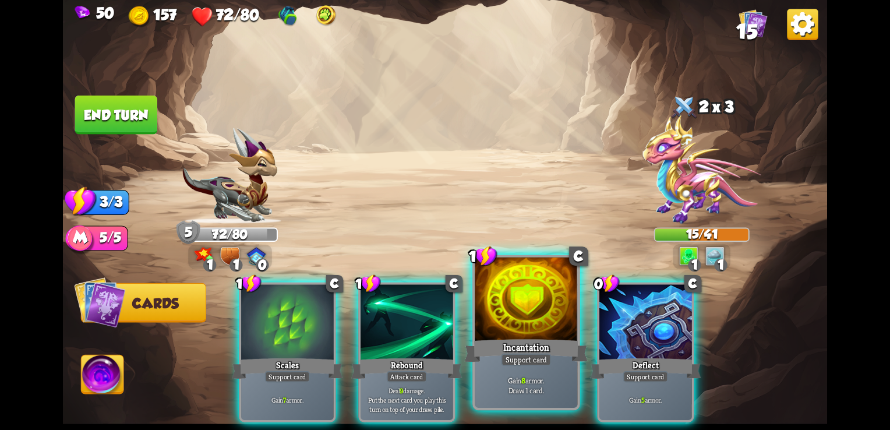
click at [547, 318] on div at bounding box center [526, 300] width 102 height 87
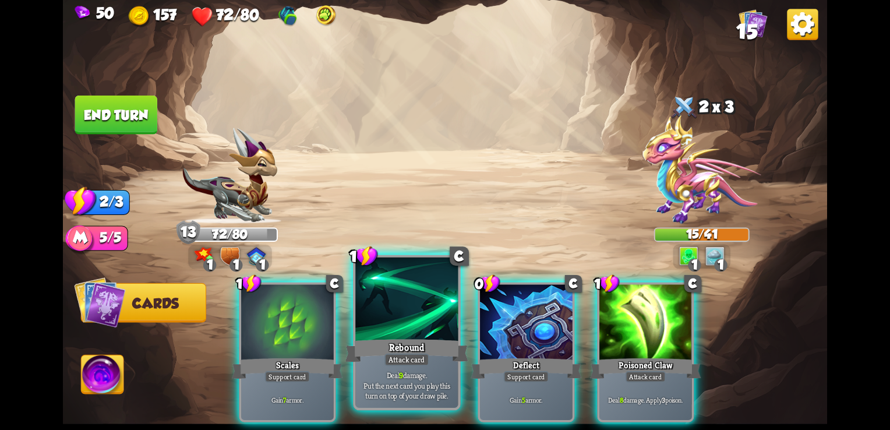
click at [424, 327] on div at bounding box center [406, 300] width 102 height 87
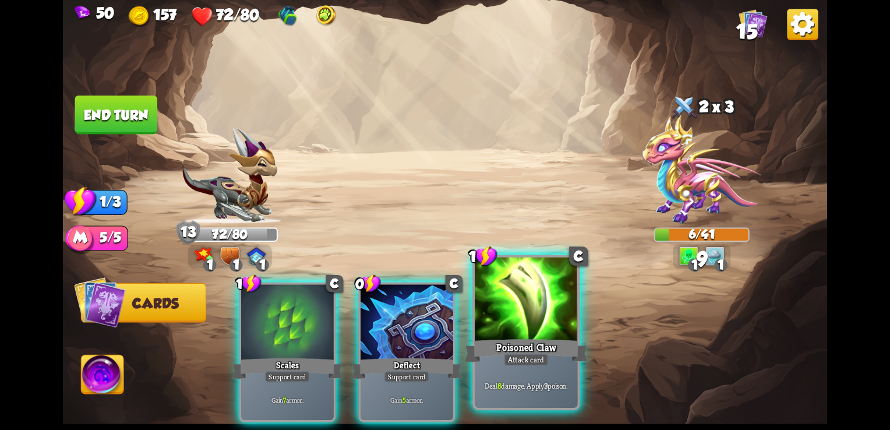
click at [514, 334] on div at bounding box center [526, 300] width 102 height 87
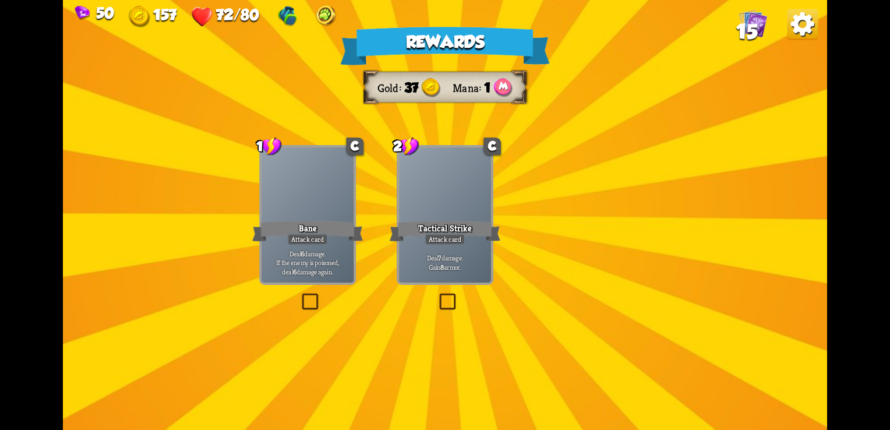
click at [284, 22] on img at bounding box center [288, 16] width 22 height 22
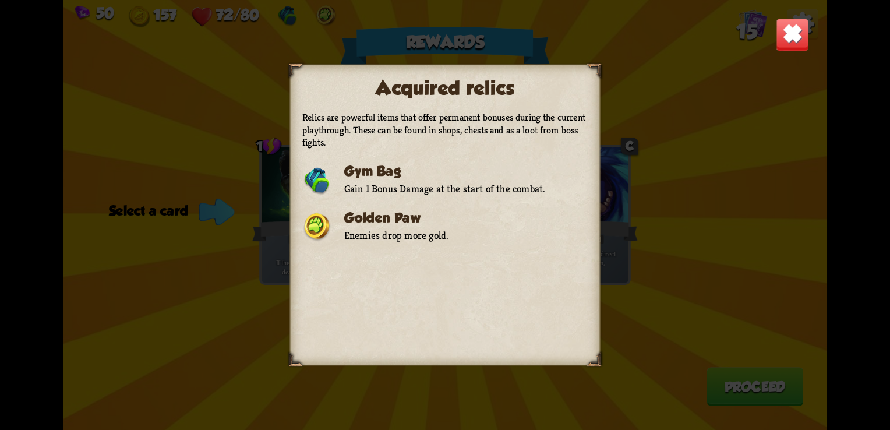
click at [789, 34] on img at bounding box center [792, 34] width 33 height 33
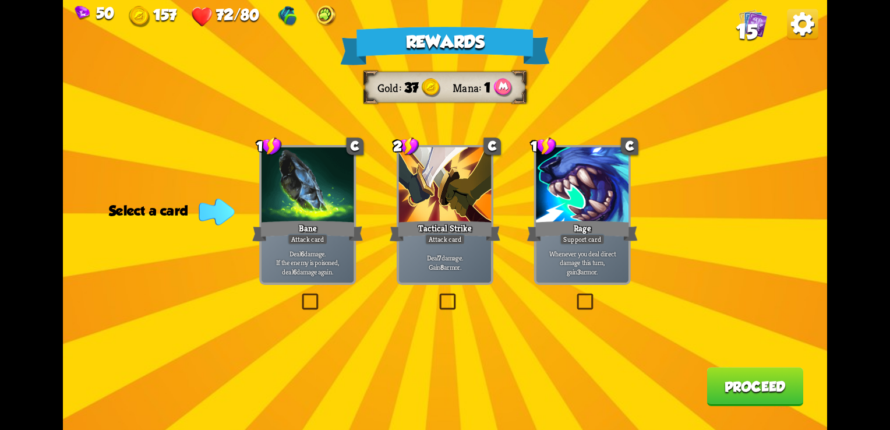
click at [437, 295] on label at bounding box center [437, 295] width 0 height 0
click at [0, 0] on input "checkbox" at bounding box center [0, 0] width 0 height 0
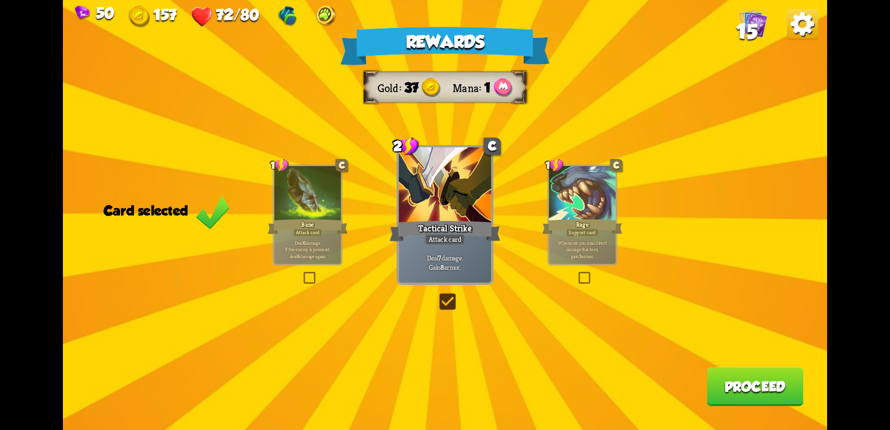
click at [728, 388] on button "Proceed" at bounding box center [754, 386] width 97 height 39
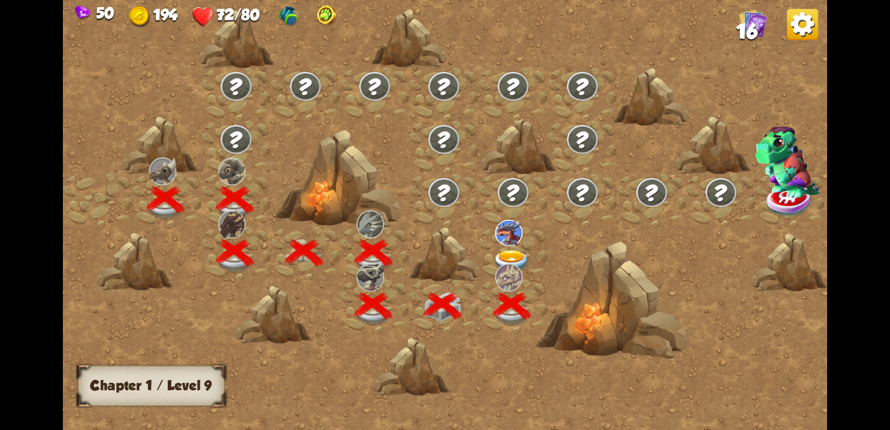
click at [513, 250] on img at bounding box center [512, 261] width 38 height 23
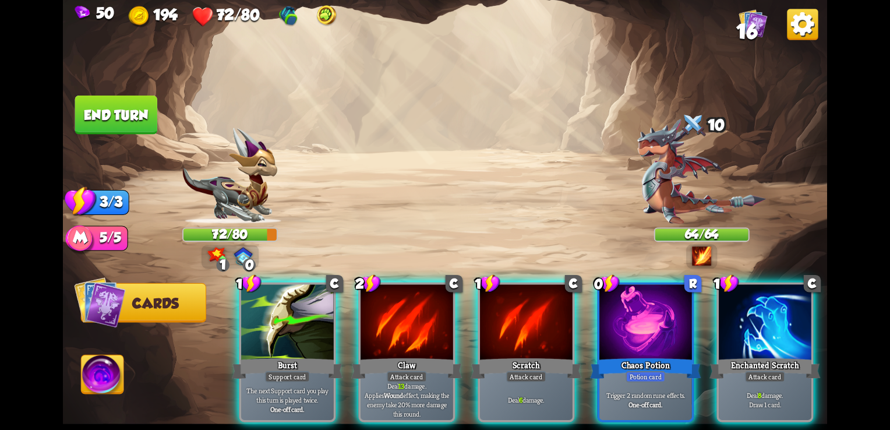
click at [702, 260] on img at bounding box center [701, 255] width 19 height 19
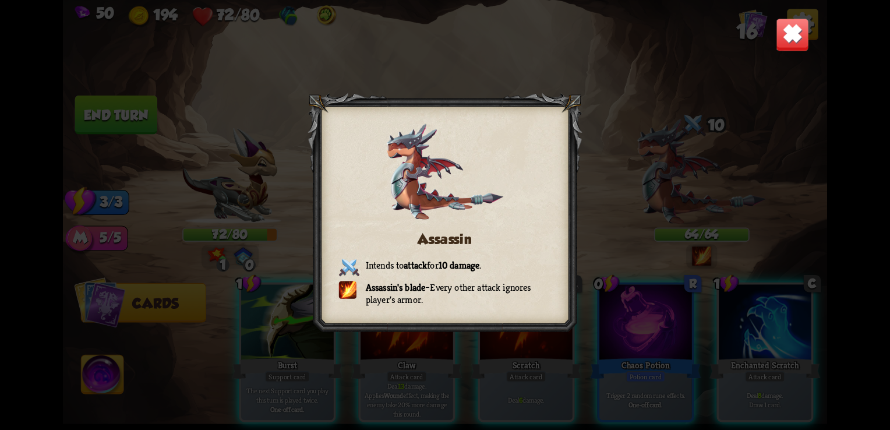
click at [782, 39] on img at bounding box center [792, 34] width 33 height 33
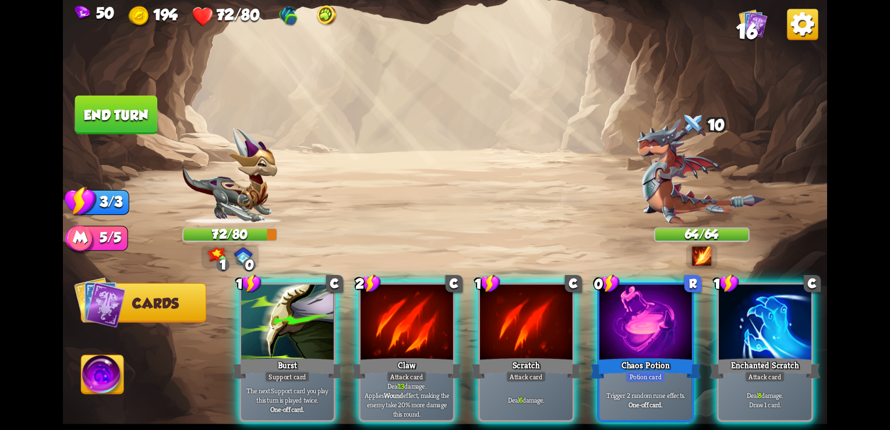
drag, startPoint x: 782, startPoint y: 39, endPoint x: 729, endPoint y: 136, distance: 110.8
click at [729, 136] on div "Select an enemy to attack... You don't have enough stamina to play that card...…" at bounding box center [445, 215] width 764 height 430
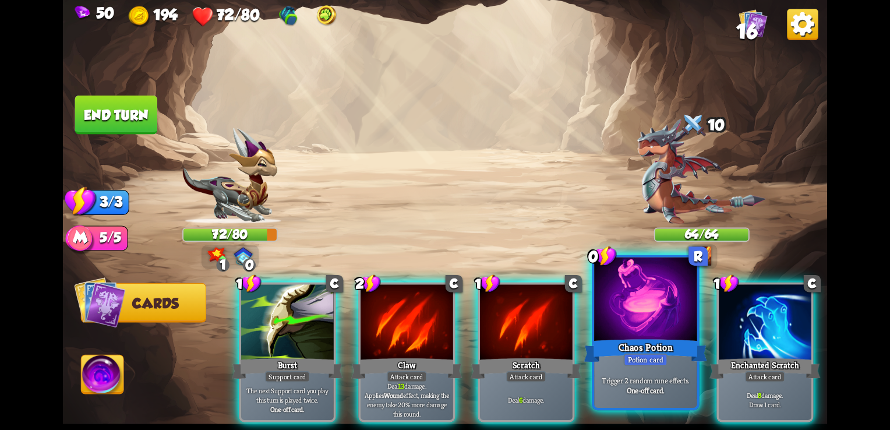
click at [657, 325] on div at bounding box center [645, 300] width 102 height 87
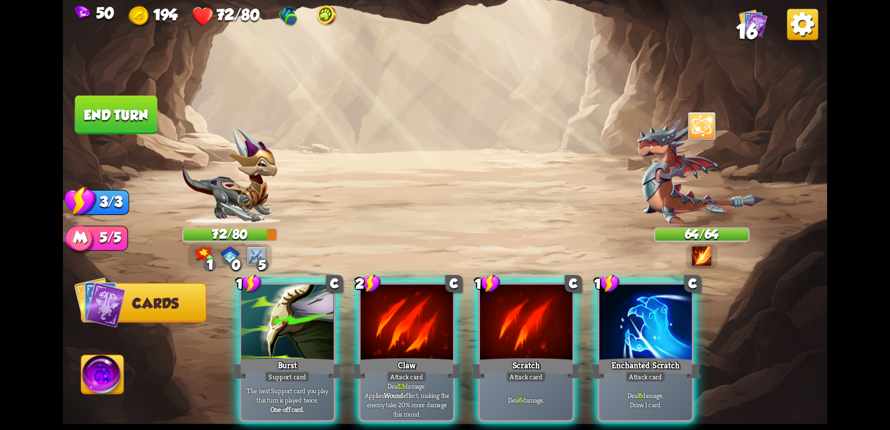
click at [705, 135] on div at bounding box center [701, 126] width 29 height 31
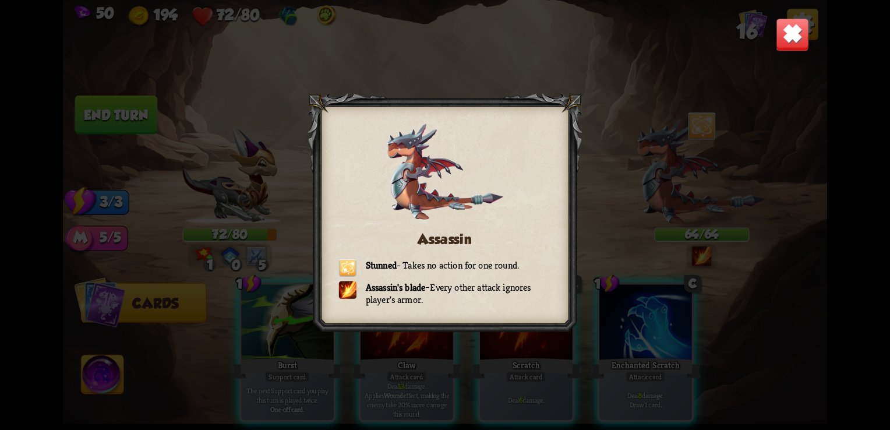
click at [799, 30] on img at bounding box center [792, 34] width 33 height 33
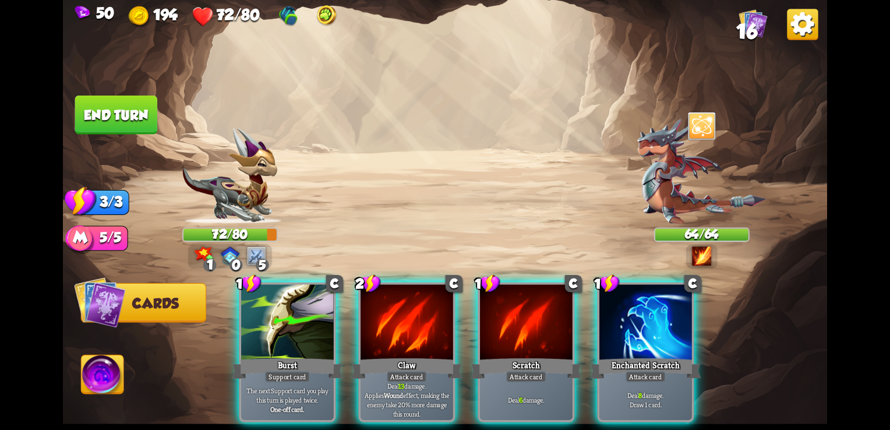
click at [261, 253] on img at bounding box center [256, 255] width 19 height 19
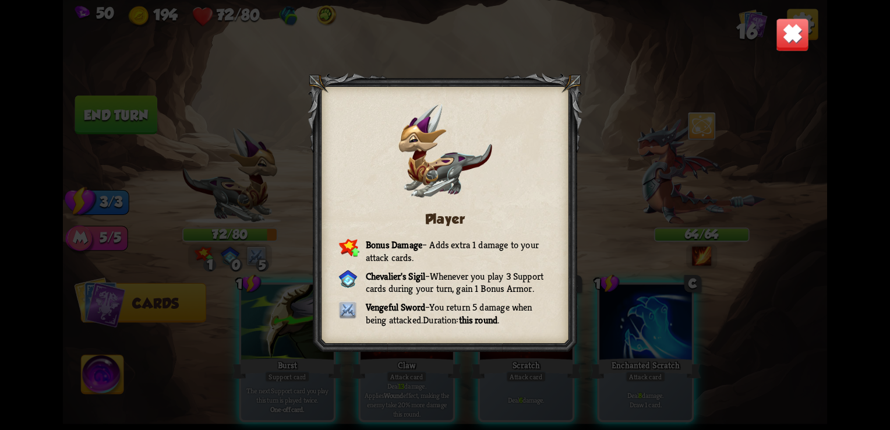
click at [793, 37] on img at bounding box center [792, 34] width 33 height 33
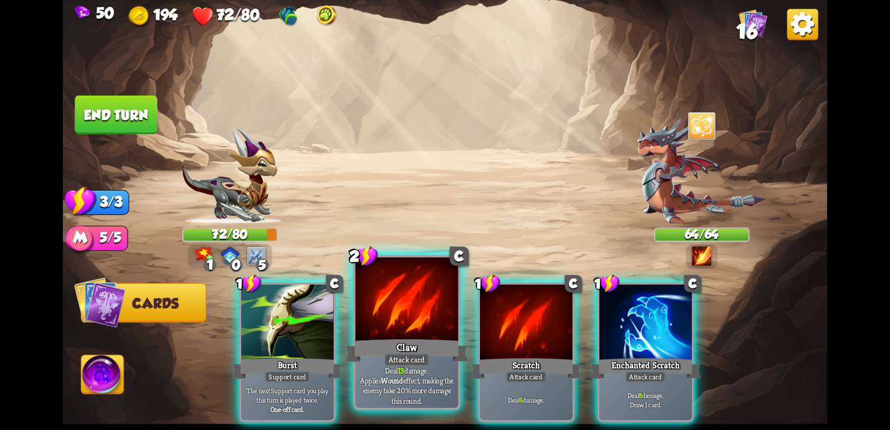
click at [436, 362] on div "Claw" at bounding box center [406, 350] width 123 height 27
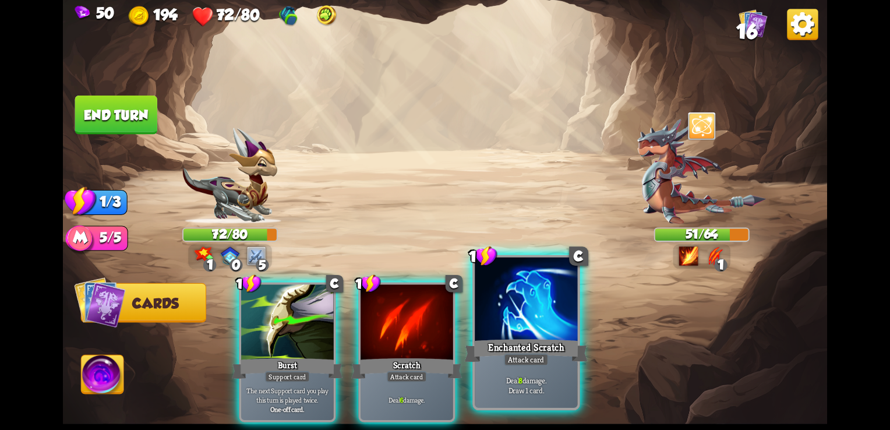
click at [536, 362] on div "Attack card" at bounding box center [526, 359] width 45 height 13
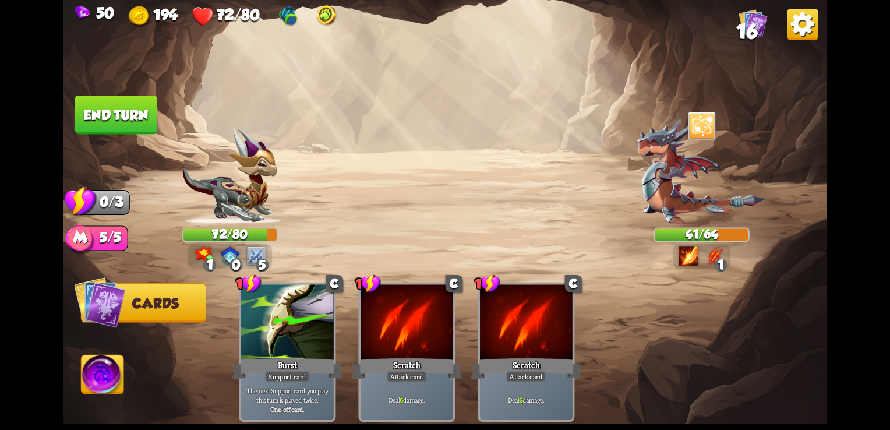
click at [137, 115] on button "End turn" at bounding box center [116, 115] width 82 height 39
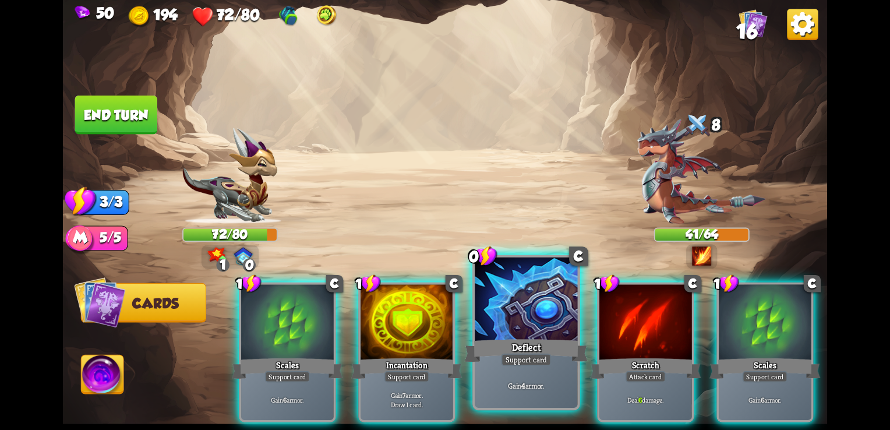
click at [540, 326] on div at bounding box center [526, 300] width 102 height 87
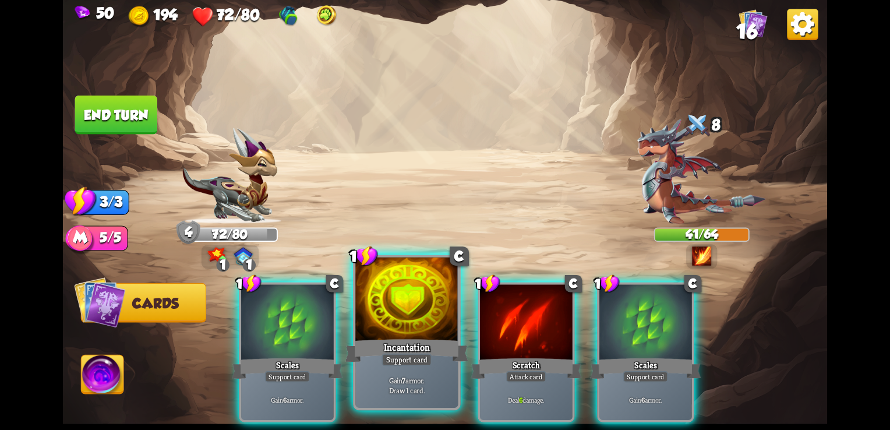
click at [426, 323] on div at bounding box center [406, 300] width 102 height 87
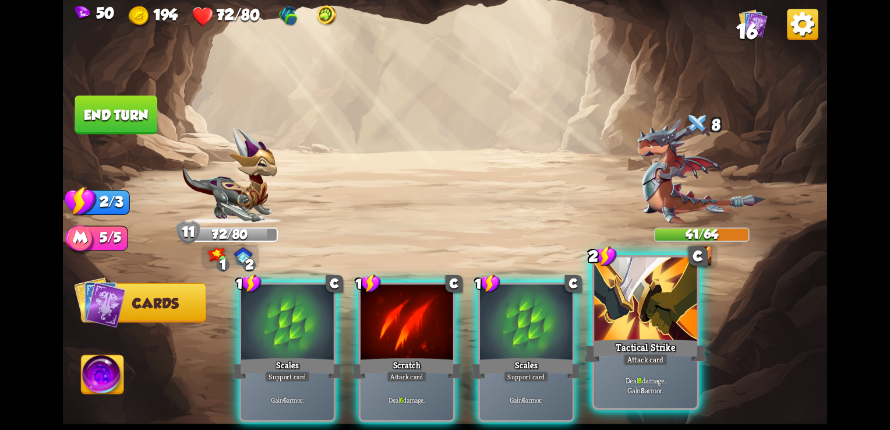
click at [641, 348] on div "Tactical Strike" at bounding box center [645, 350] width 123 height 27
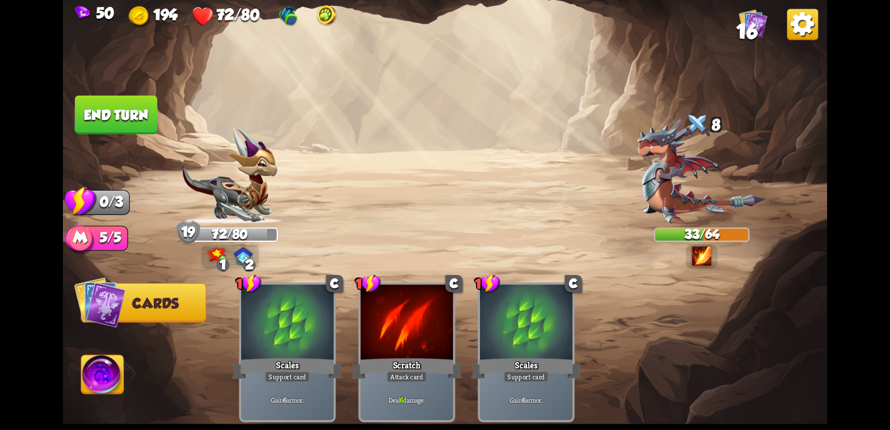
click at [139, 118] on button "End turn" at bounding box center [116, 115] width 82 height 39
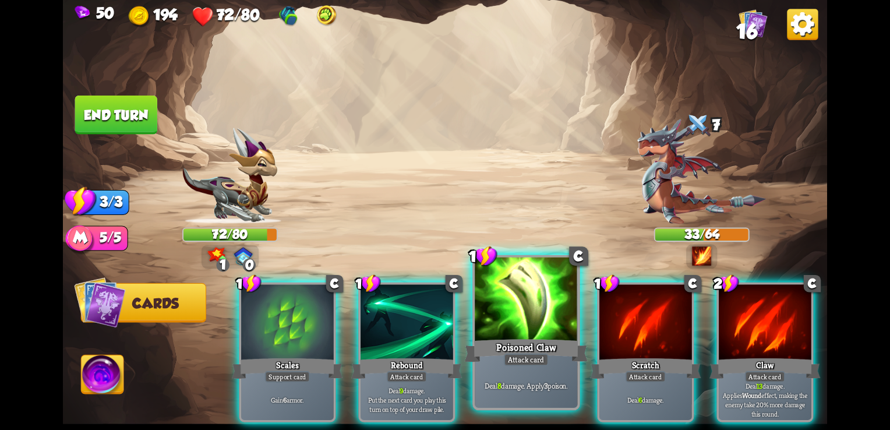
click at [504, 312] on div at bounding box center [526, 300] width 102 height 87
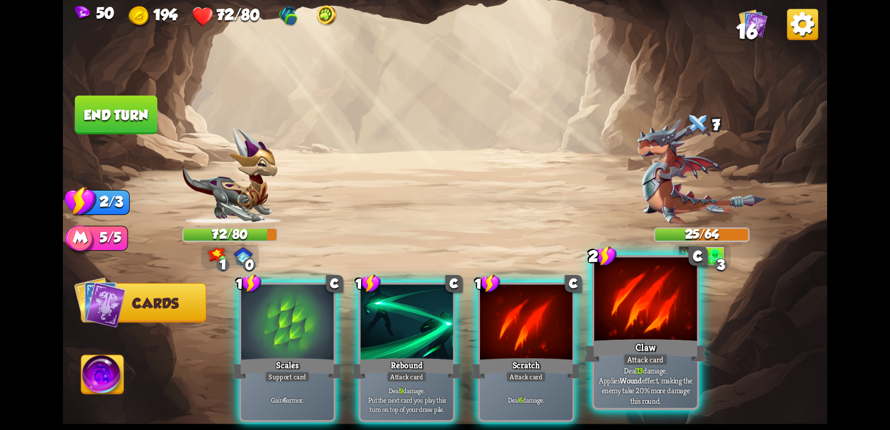
click at [655, 334] on div at bounding box center [645, 300] width 102 height 87
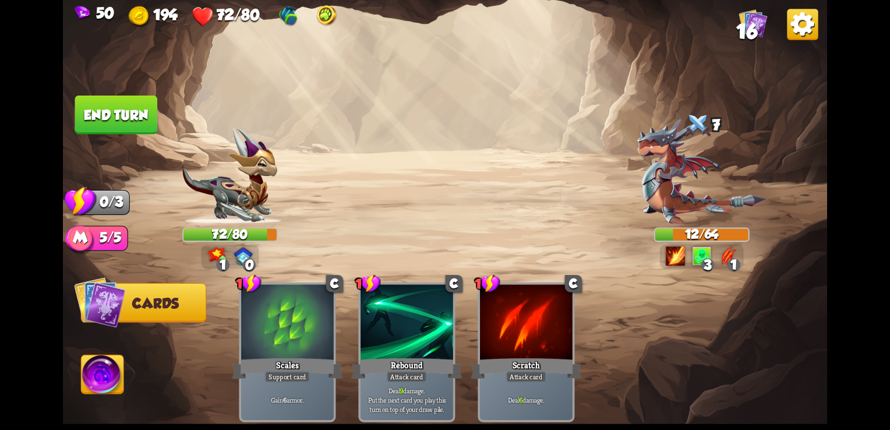
click at [139, 105] on button "End turn" at bounding box center [116, 115] width 82 height 39
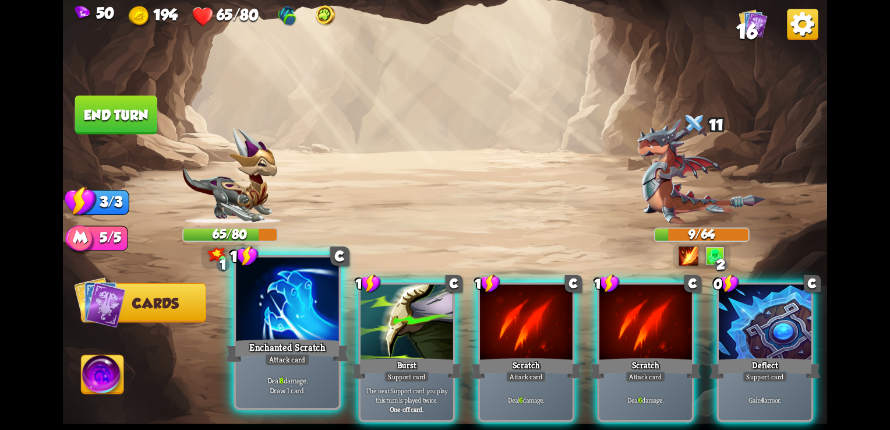
click at [320, 322] on div at bounding box center [287, 300] width 102 height 87
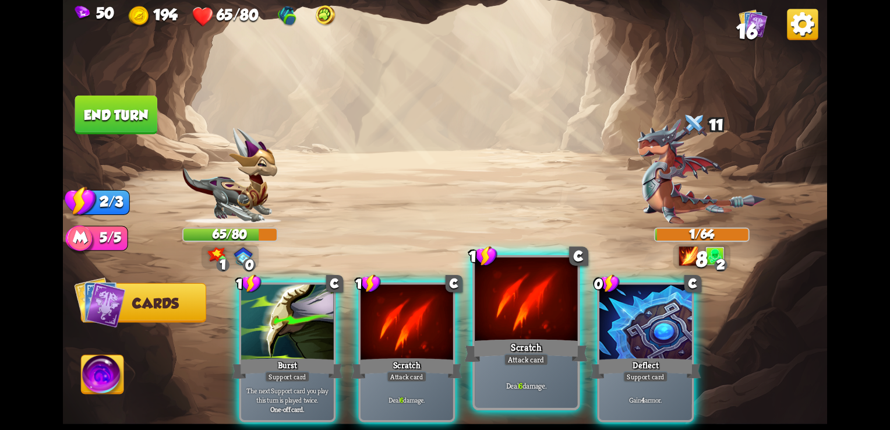
click at [480, 325] on div at bounding box center [526, 300] width 102 height 87
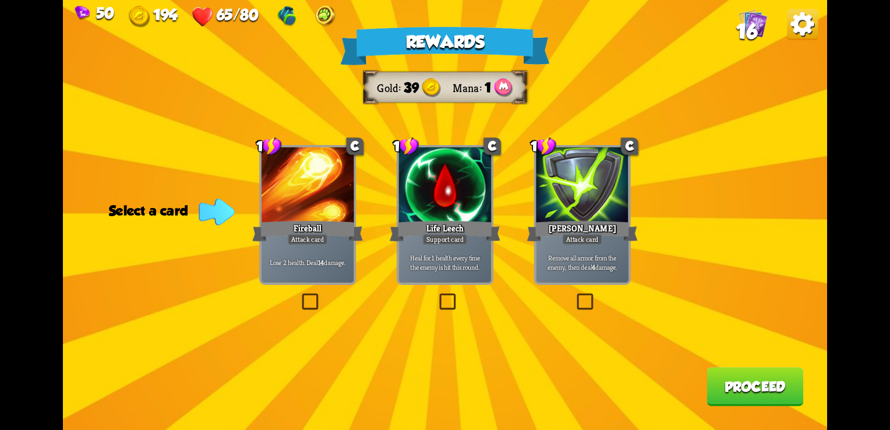
click at [574, 295] on label at bounding box center [574, 295] width 0 height 0
click at [0, 0] on input "checkbox" at bounding box center [0, 0] width 0 height 0
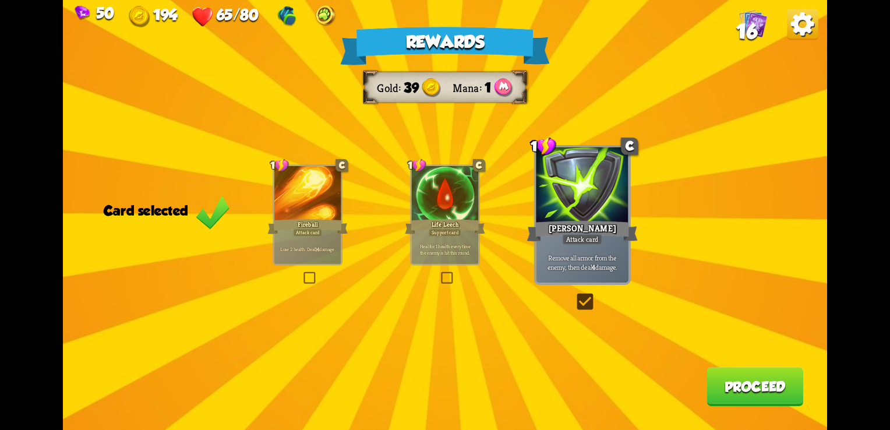
click at [574, 295] on label at bounding box center [574, 295] width 0 height 0
click at [0, 0] on input "checkbox" at bounding box center [0, 0] width 0 height 0
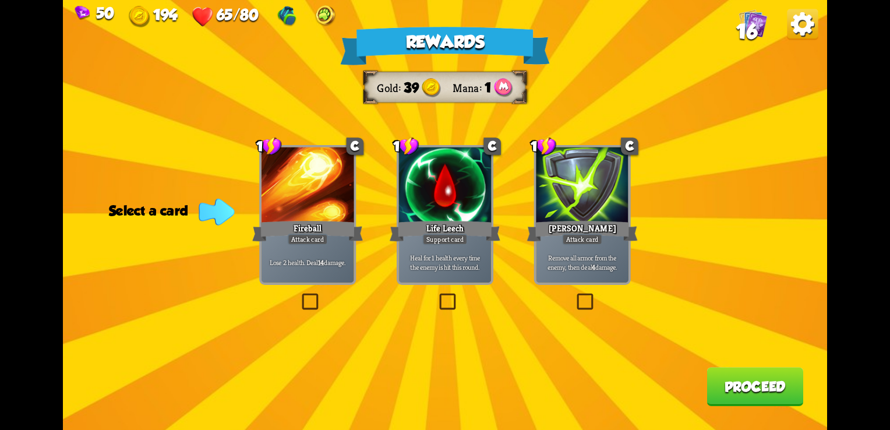
click at [574, 295] on label at bounding box center [574, 295] width 0 height 0
click at [0, 0] on input "checkbox" at bounding box center [0, 0] width 0 height 0
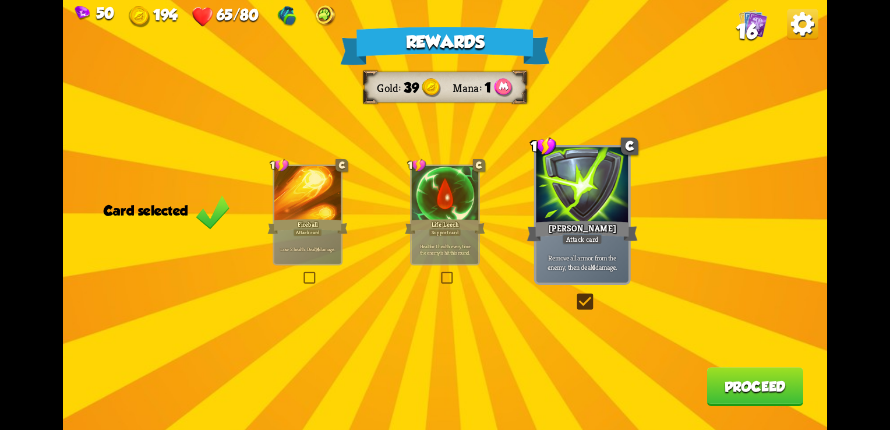
click at [744, 401] on button "Proceed" at bounding box center [754, 386] width 97 height 39
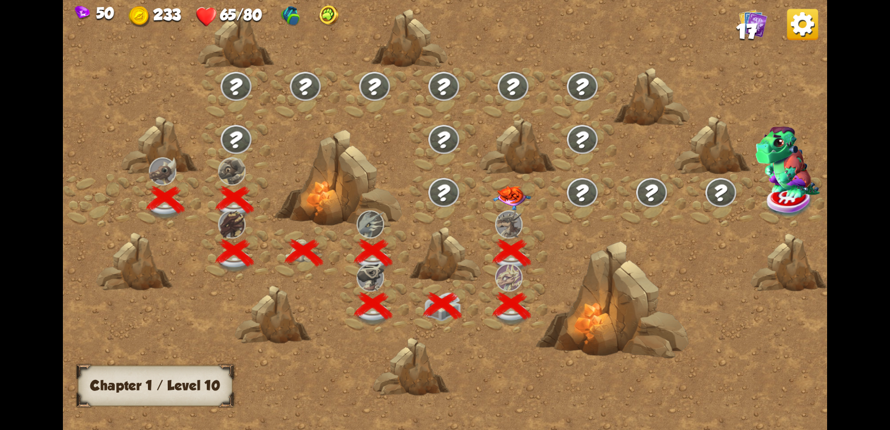
click at [510, 186] on img at bounding box center [512, 198] width 38 height 24
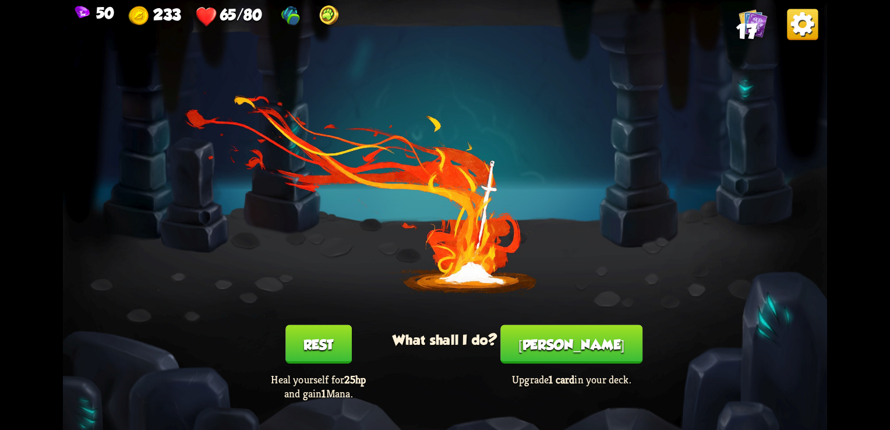
click at [333, 343] on button "Rest" at bounding box center [318, 344] width 66 height 39
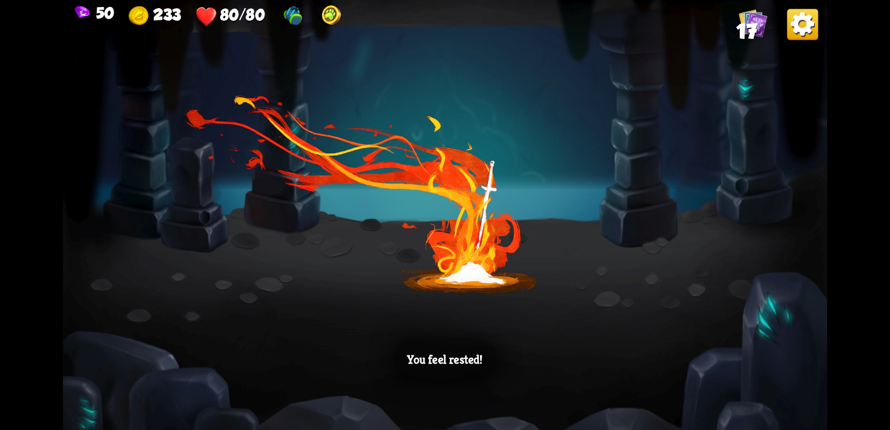
click at [475, 365] on p "You feel rested!" at bounding box center [444, 359] width 75 height 15
click at [534, 246] on div "You feel rested!" at bounding box center [445, 215] width 764 height 430
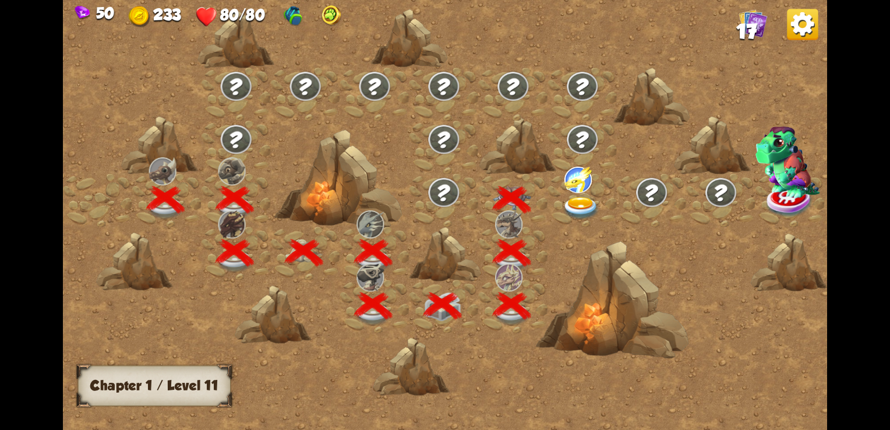
scroll to position [0, 177]
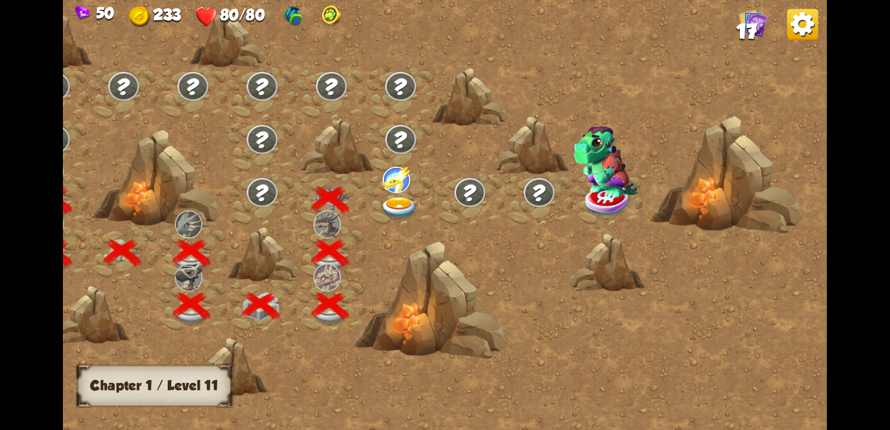
click at [398, 204] on img at bounding box center [399, 208] width 38 height 23
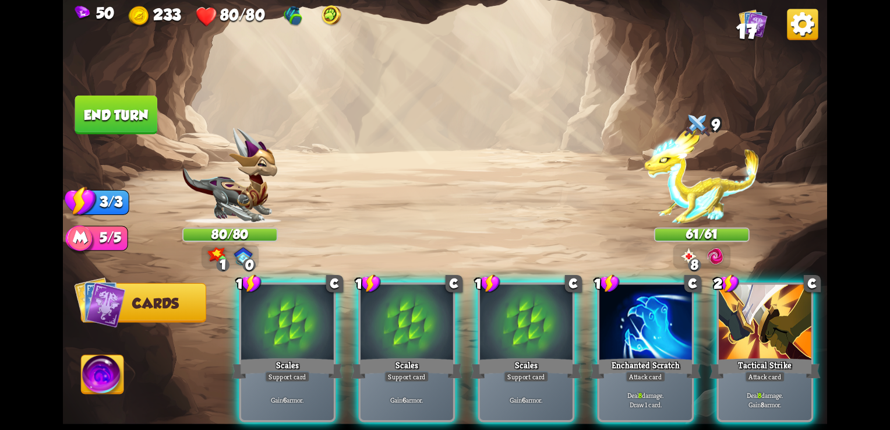
click at [685, 264] on div "Select an enemy to attack... You don't have enough stamina to play that card...…" at bounding box center [445, 215] width 764 height 430
click at [685, 264] on img at bounding box center [688, 255] width 19 height 19
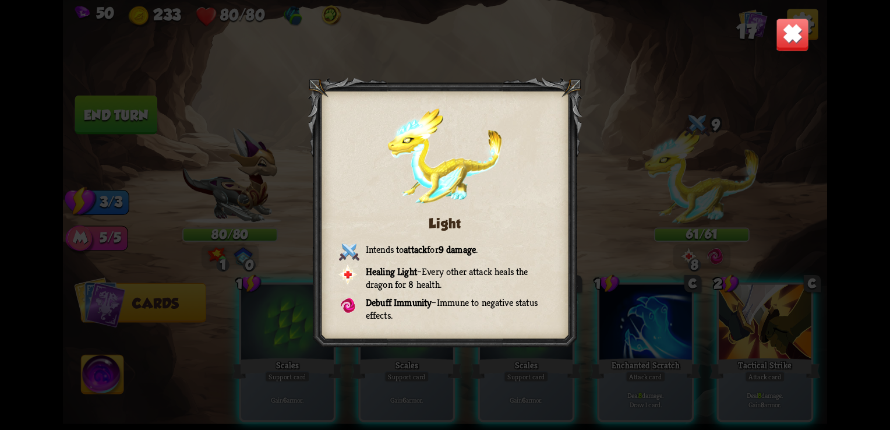
click at [798, 35] on img at bounding box center [792, 34] width 33 height 33
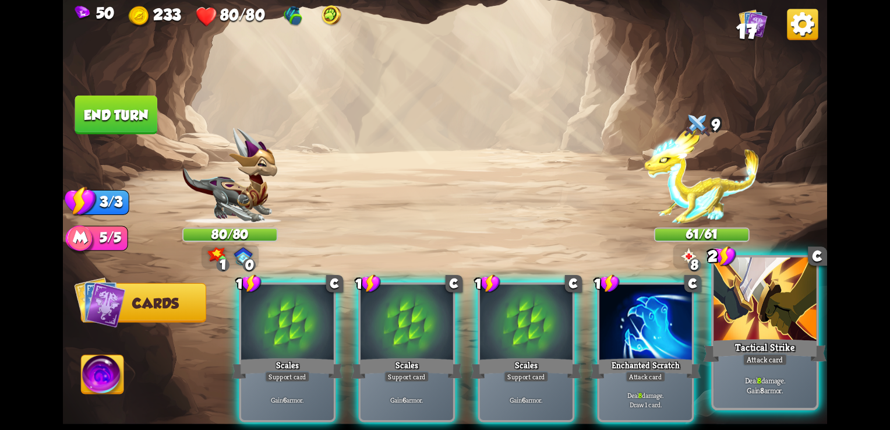
click at [740, 313] on div at bounding box center [764, 300] width 102 height 87
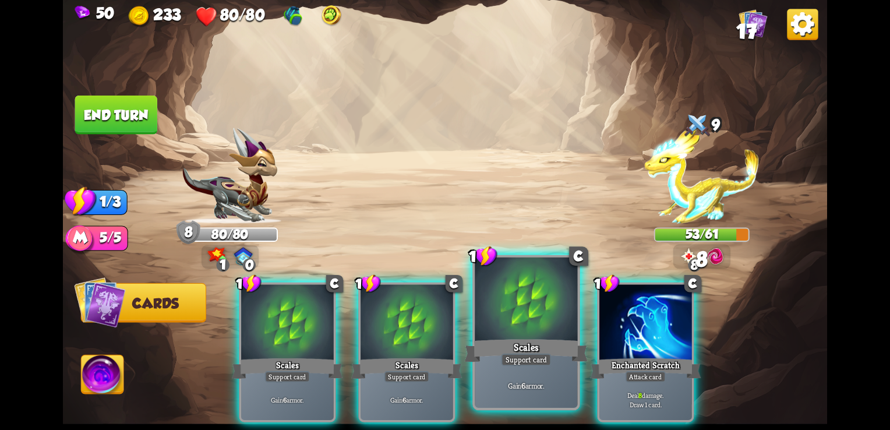
click at [496, 330] on div at bounding box center [526, 300] width 102 height 87
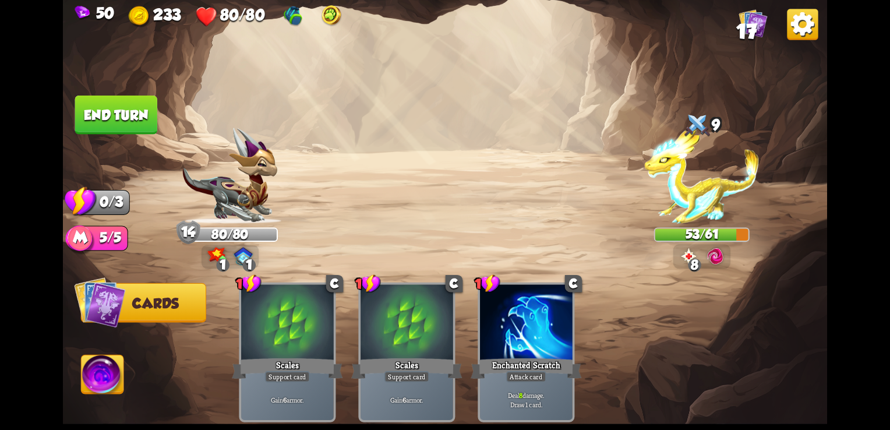
click at [132, 99] on button "End turn" at bounding box center [116, 115] width 82 height 39
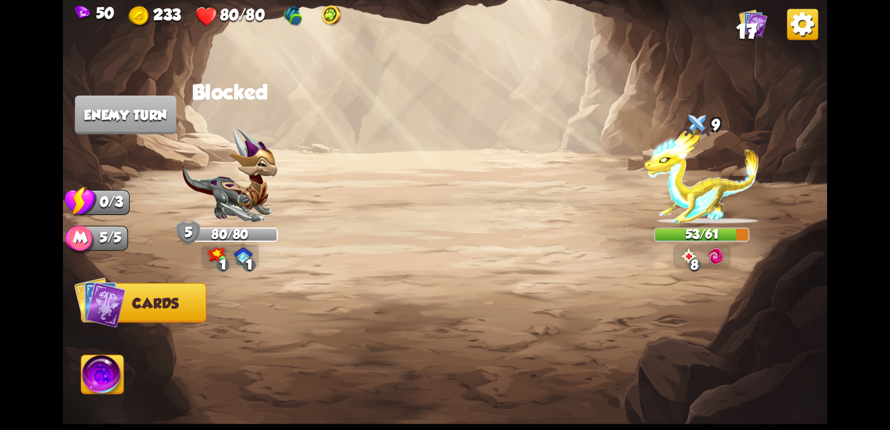
click at [213, 262] on img at bounding box center [216, 256] width 19 height 16
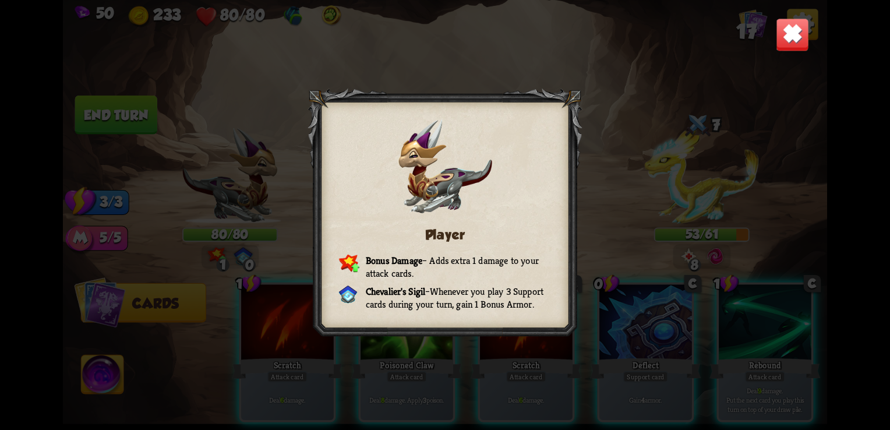
click at [266, 157] on div "Player Bonus Damage – Adds extra 1 damage to your attack cards. [PERSON_NAME] S…" at bounding box center [445, 215] width 764 height 430
click at [581, 89] on div at bounding box center [444, 215] width 275 height 253
click at [797, 41] on img at bounding box center [792, 34] width 33 height 33
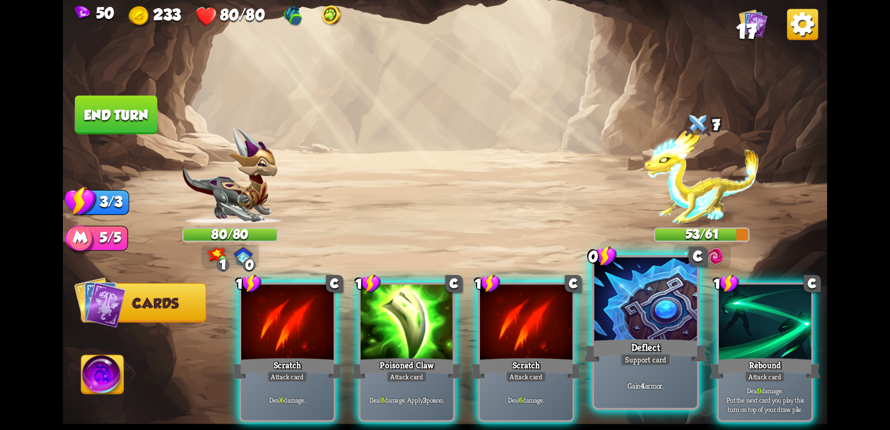
click at [644, 284] on div at bounding box center [645, 300] width 102 height 87
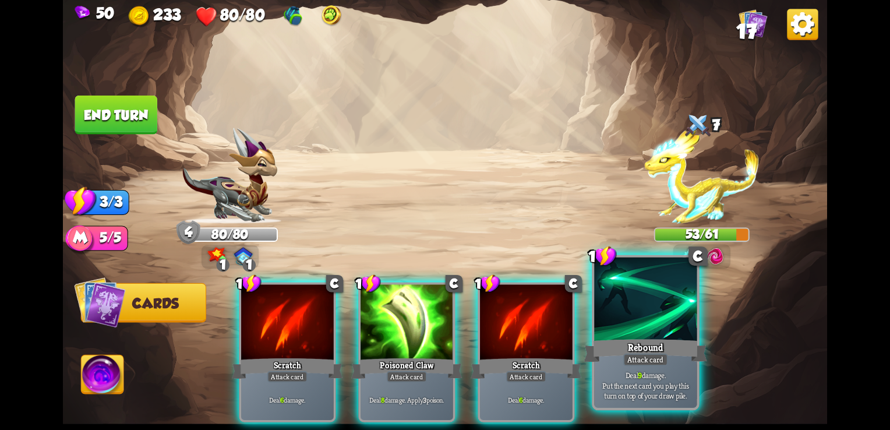
click at [654, 340] on div "Rebound" at bounding box center [645, 350] width 123 height 27
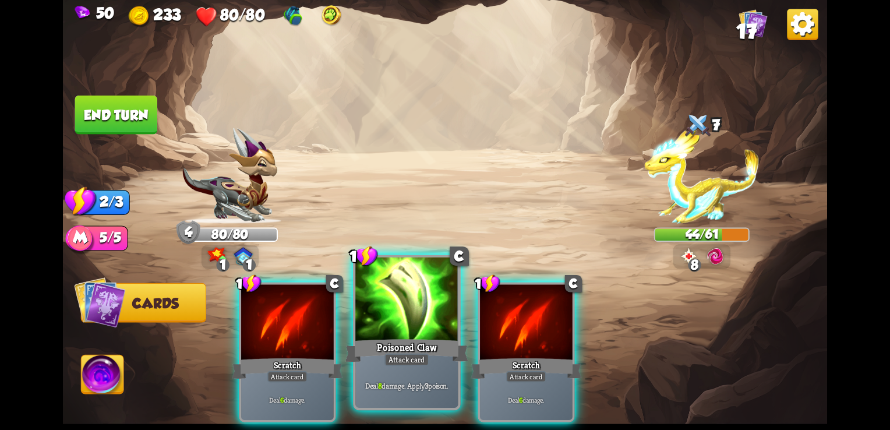
click at [390, 344] on div "Poisoned Claw" at bounding box center [406, 350] width 123 height 27
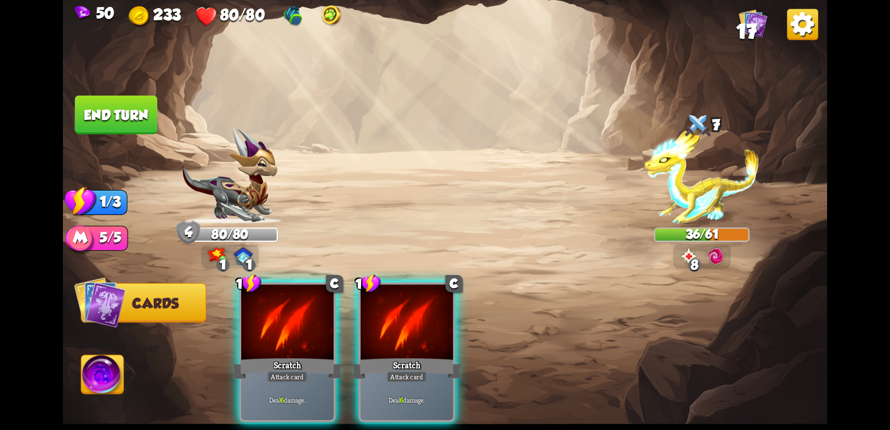
click at [155, 111] on button "End turn" at bounding box center [116, 115] width 82 height 39
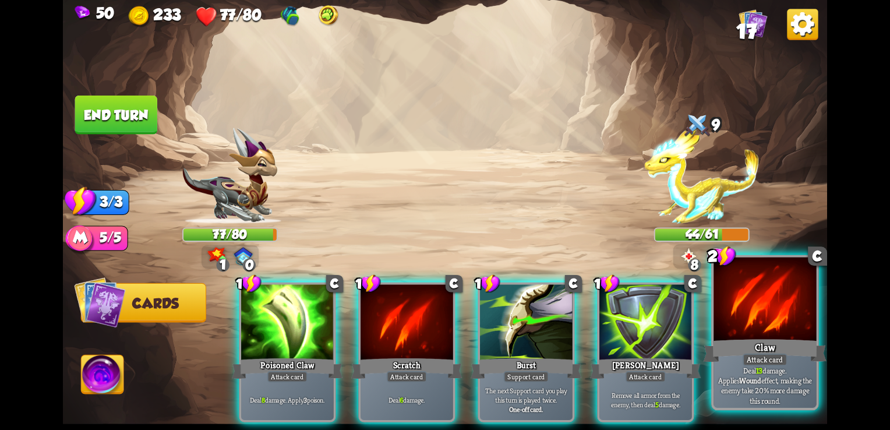
click at [761, 353] on div "Claw" at bounding box center [765, 350] width 123 height 27
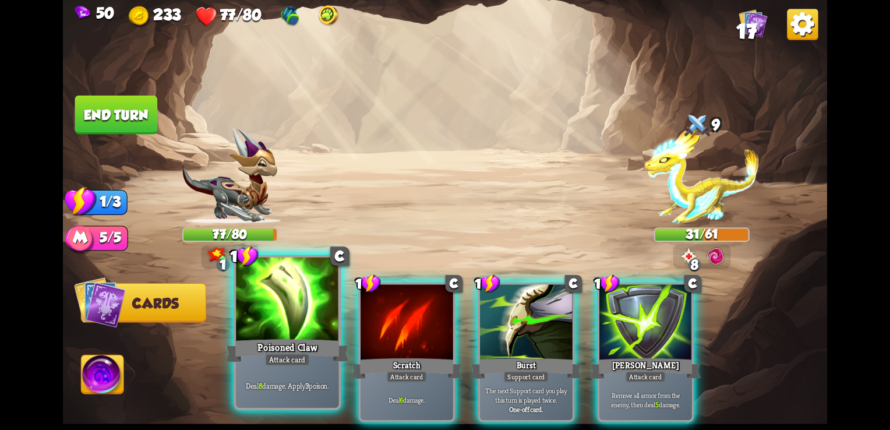
click at [275, 369] on div "Deal 8 damage. Apply 3 poison." at bounding box center [287, 385] width 102 height 45
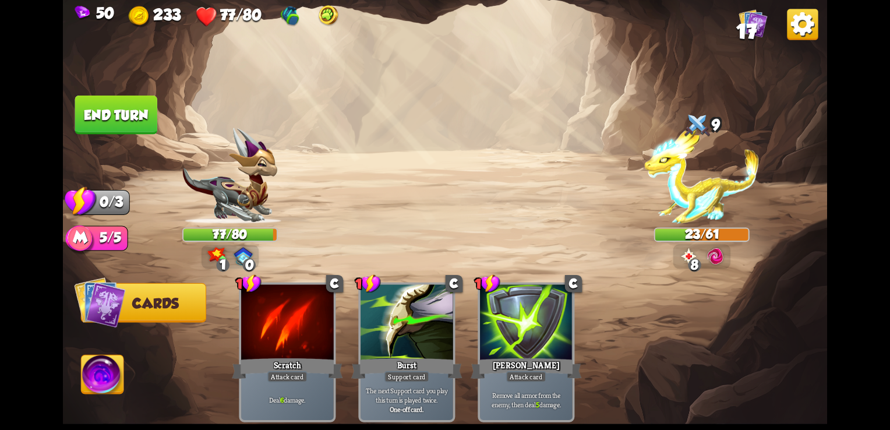
click at [129, 123] on button "End turn" at bounding box center [116, 115] width 82 height 39
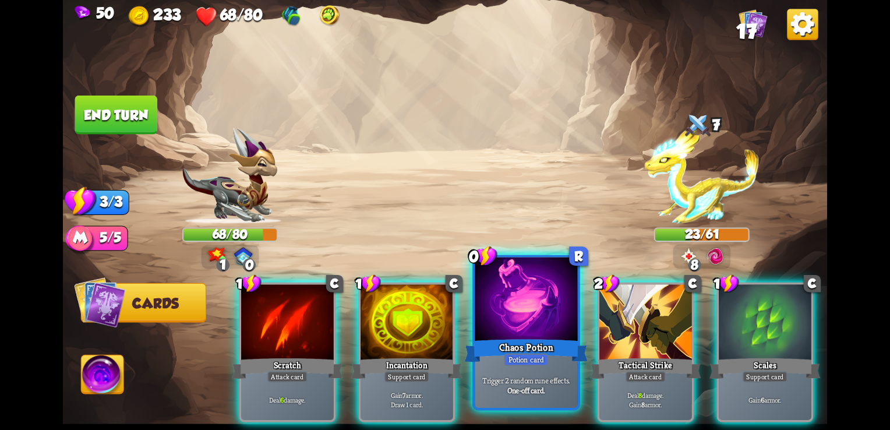
click at [549, 367] on div "Trigger 2 random rune effects. One-off card." at bounding box center [526, 385] width 102 height 45
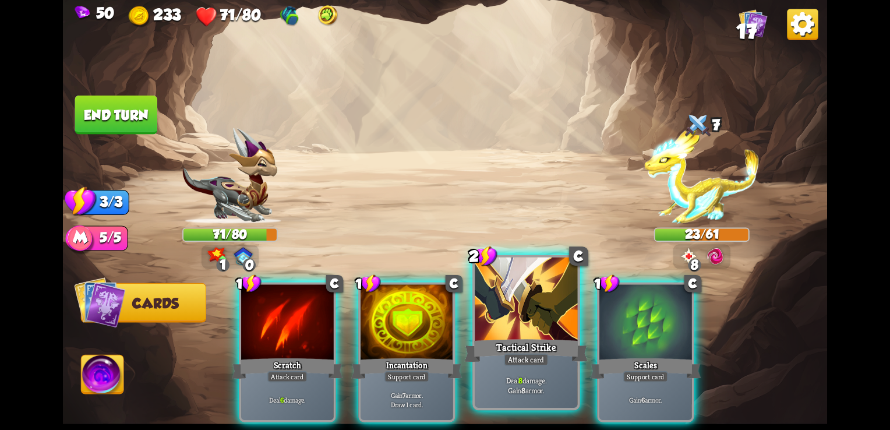
click at [510, 325] on div at bounding box center [526, 300] width 102 height 87
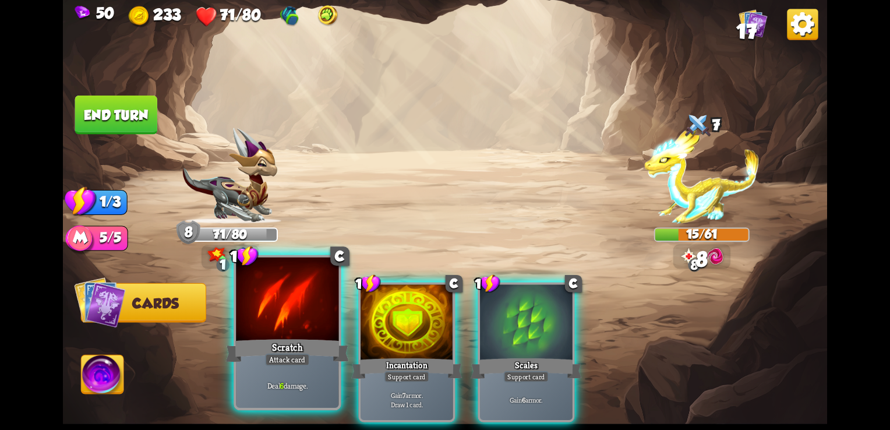
click at [278, 325] on div at bounding box center [287, 300] width 102 height 87
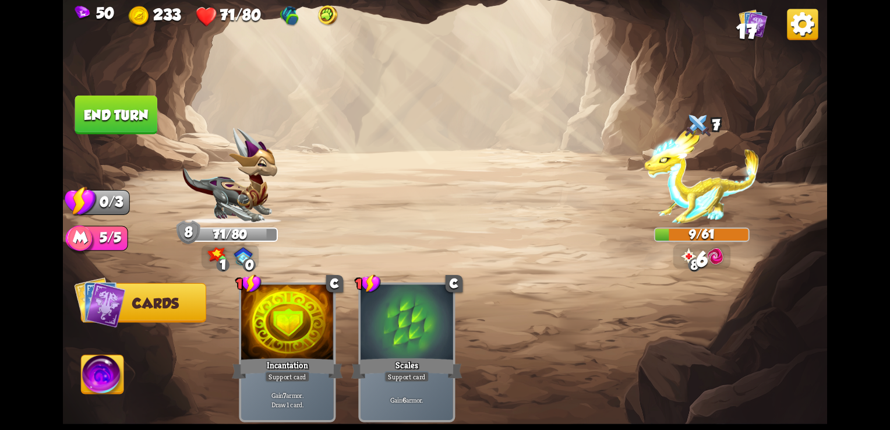
click at [149, 121] on button "End turn" at bounding box center [116, 115] width 83 height 39
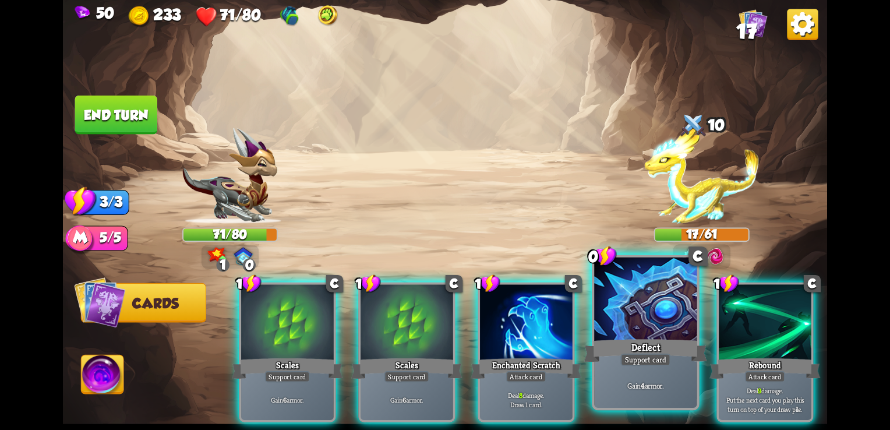
click at [687, 358] on div "Deflect" at bounding box center [645, 350] width 123 height 27
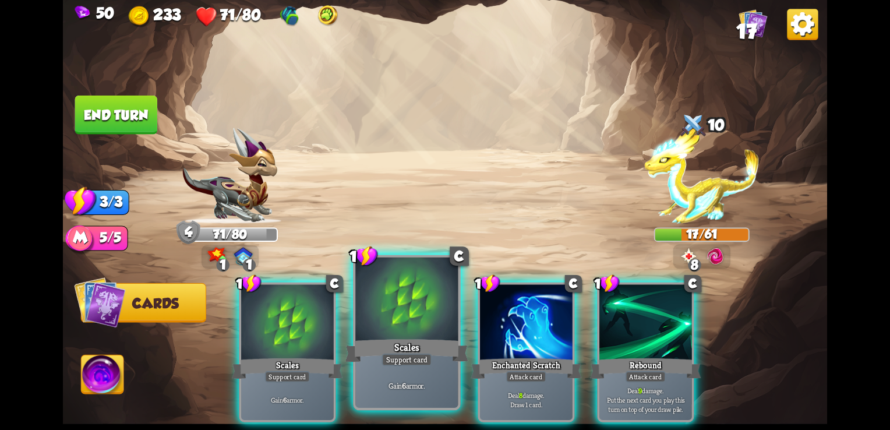
click at [420, 314] on div at bounding box center [406, 300] width 102 height 87
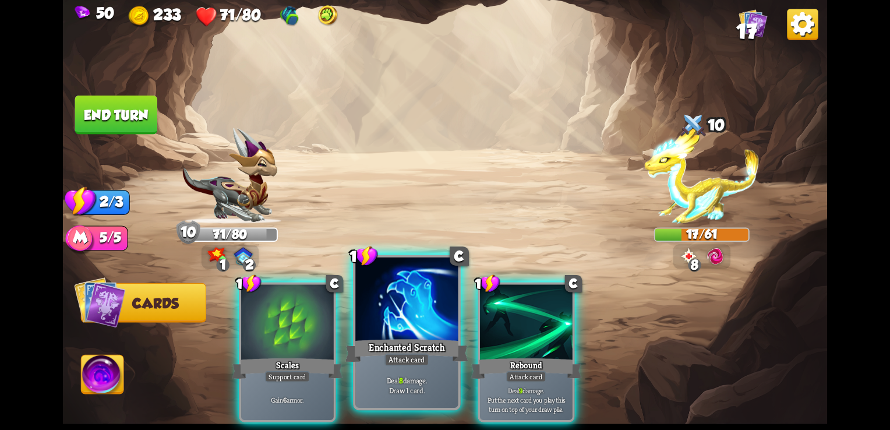
click at [421, 352] on div "Enchanted Scratch" at bounding box center [406, 350] width 123 height 27
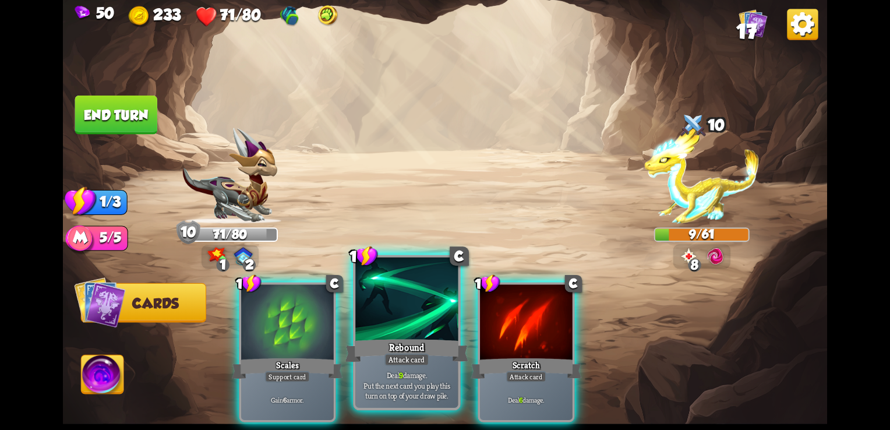
click at [420, 383] on p "Deal 9 damage. Put the next card you play this turn on top of your draw pile." at bounding box center [406, 385] width 97 height 30
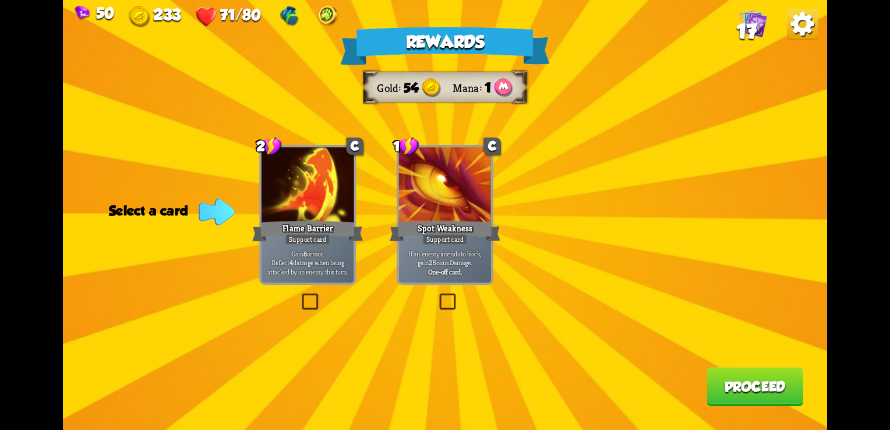
click at [299, 295] on label at bounding box center [299, 295] width 0 height 0
click at [0, 0] on input "checkbox" at bounding box center [0, 0] width 0 height 0
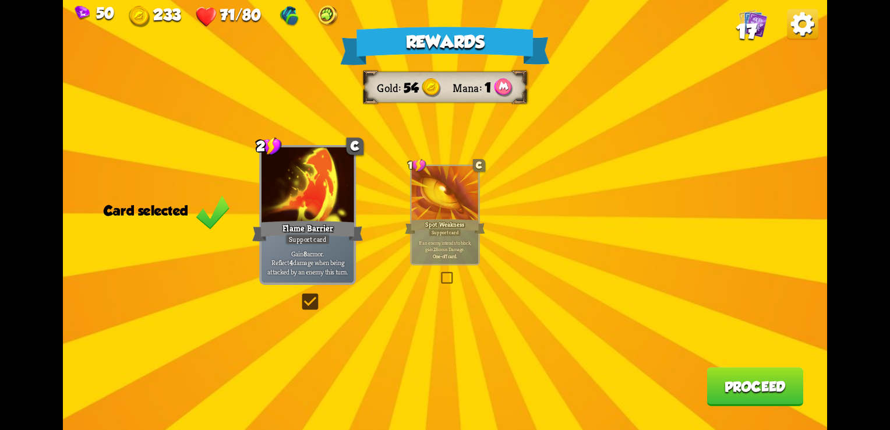
click at [750, 385] on button "Proceed" at bounding box center [754, 386] width 97 height 39
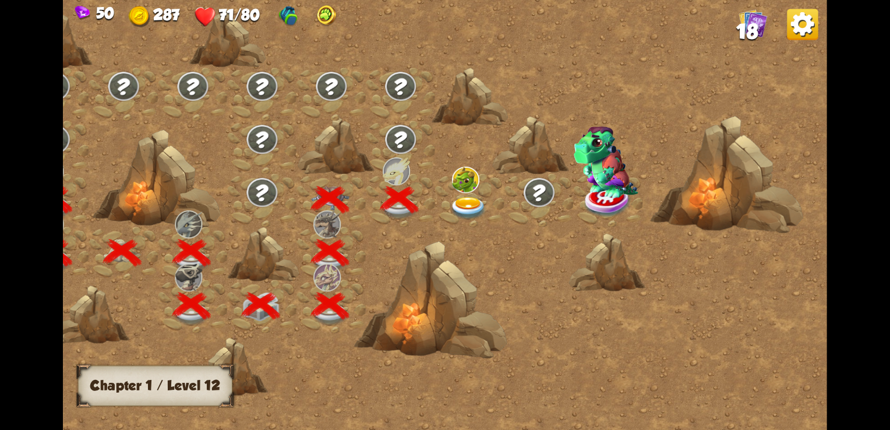
click at [474, 202] on img at bounding box center [469, 208] width 38 height 23
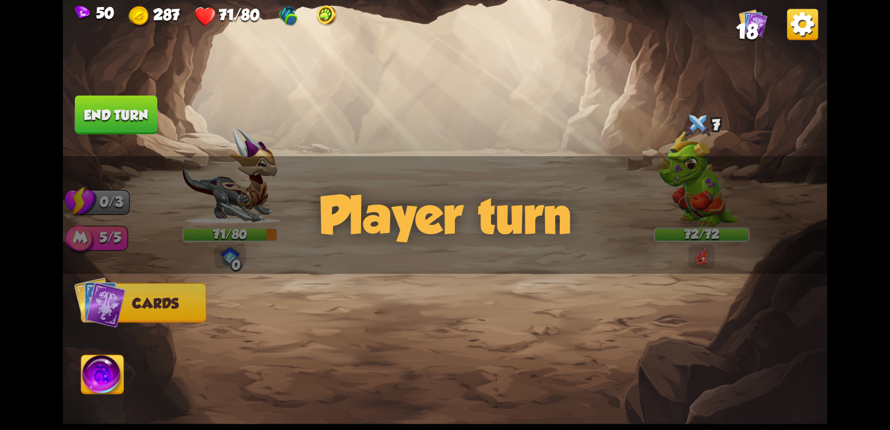
click at [706, 263] on div "Player turn" at bounding box center [445, 215] width 764 height 118
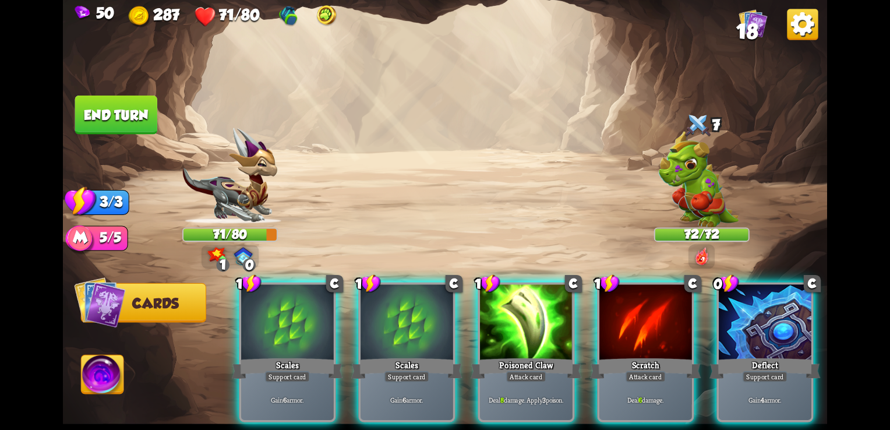
click at [702, 262] on img at bounding box center [701, 255] width 15 height 19
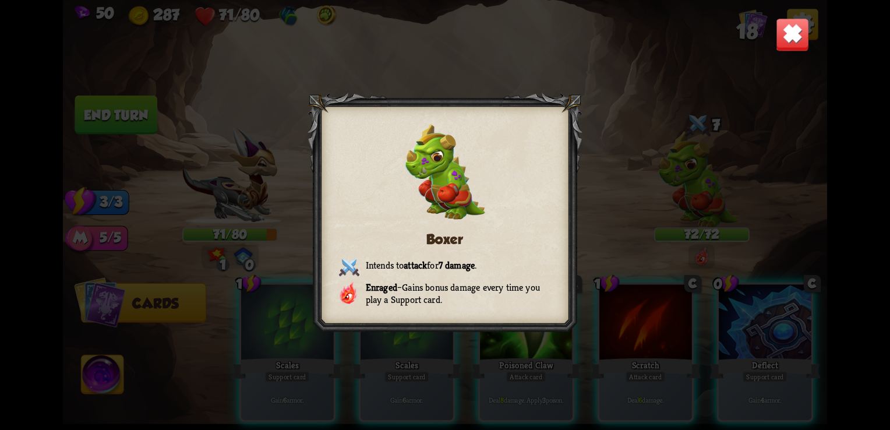
click at [643, 109] on div "Boxer Intends to attack for 7 damage . Enraged – Gains bonus damage every time …" at bounding box center [445, 215] width 764 height 430
click at [804, 23] on img at bounding box center [792, 34] width 33 height 33
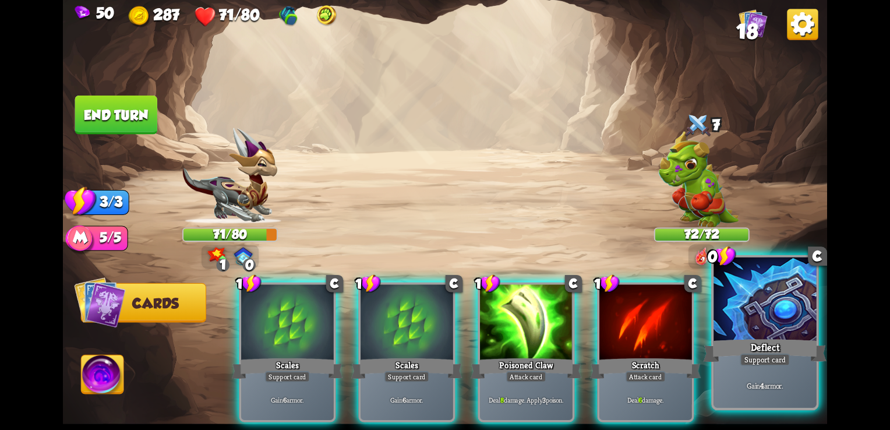
click at [796, 346] on div "Deflect" at bounding box center [765, 350] width 123 height 27
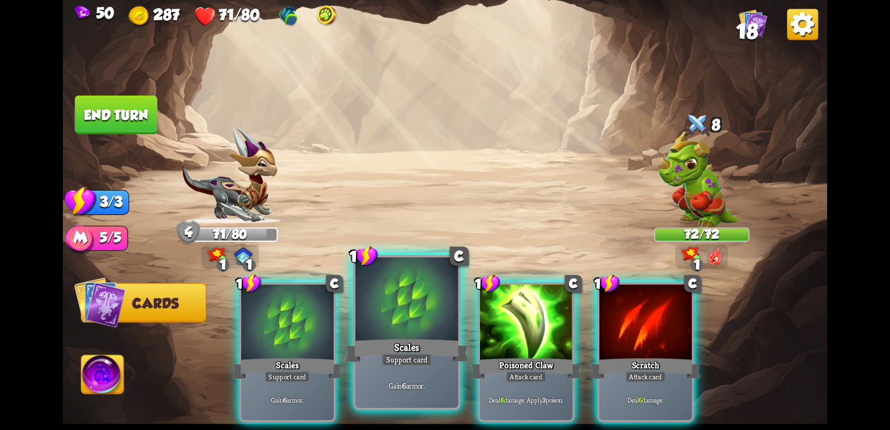
click at [417, 334] on div at bounding box center [406, 300] width 102 height 87
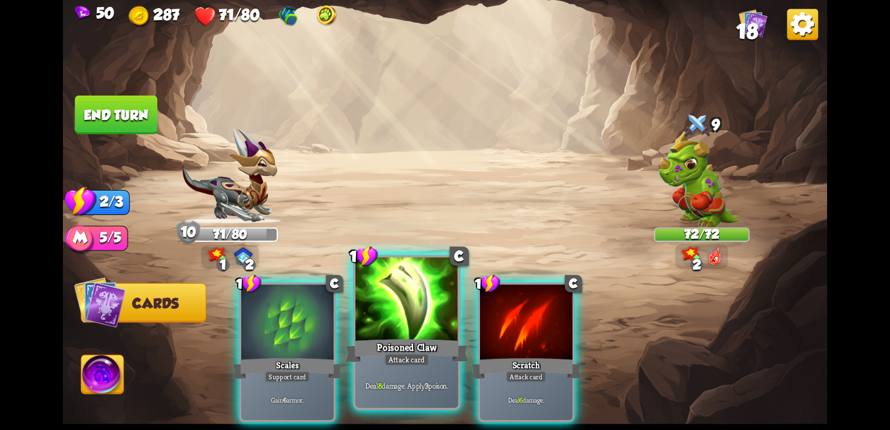
click at [415, 364] on div "Attack card" at bounding box center [406, 359] width 45 height 13
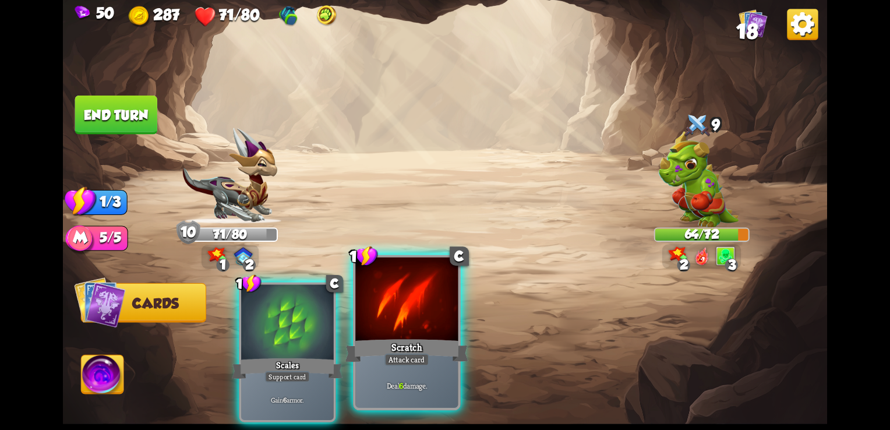
click at [417, 363] on div "Attack card" at bounding box center [406, 359] width 45 height 13
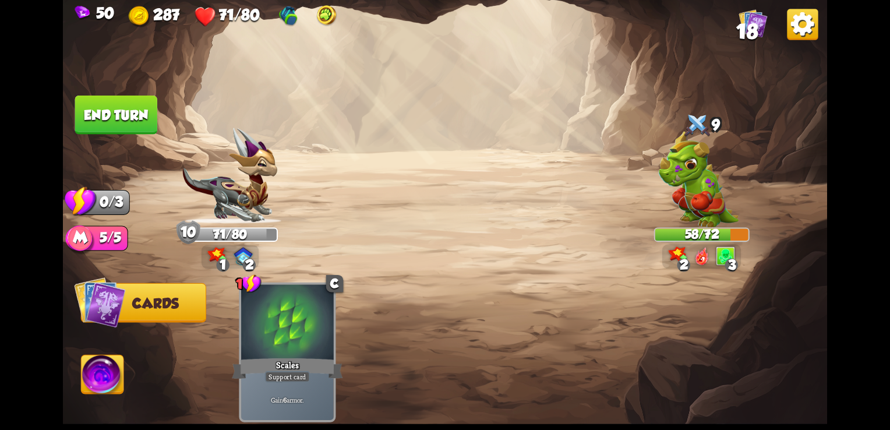
click at [114, 111] on button "End turn" at bounding box center [116, 115] width 82 height 39
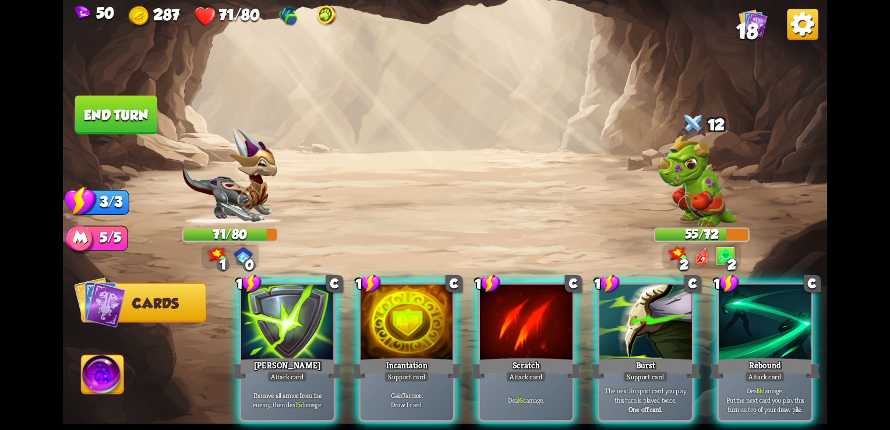
click at [681, 254] on div "Select an enemy to attack... You don't have enough stamina to play that card...…" at bounding box center [445, 215] width 764 height 430
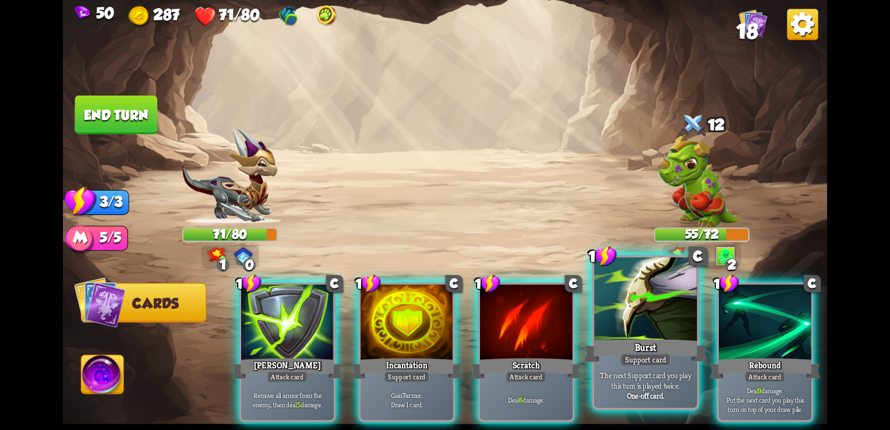
click at [667, 318] on div at bounding box center [645, 300] width 102 height 87
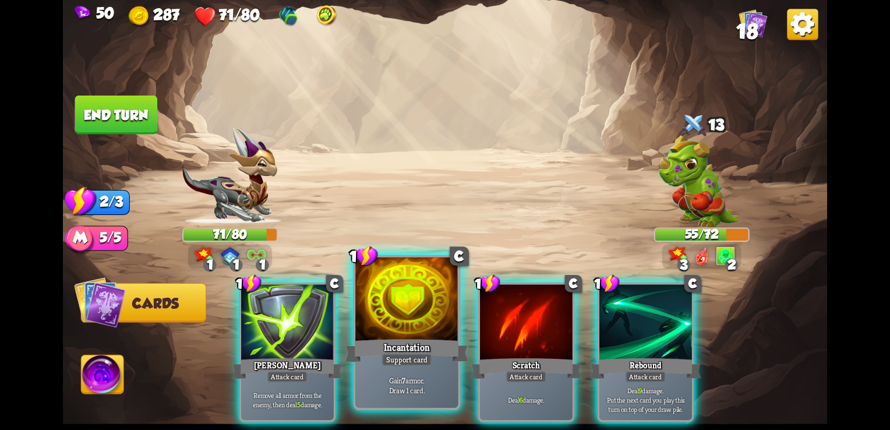
click at [430, 331] on div at bounding box center [406, 300] width 102 height 87
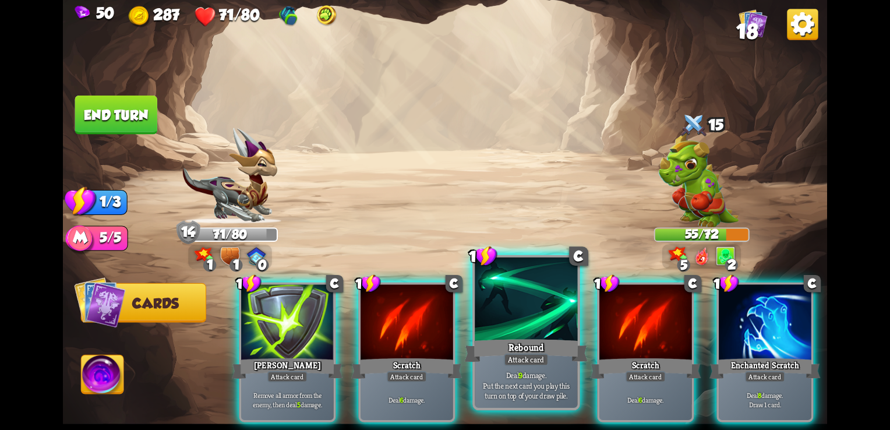
click at [512, 346] on div "Rebound" at bounding box center [526, 350] width 123 height 27
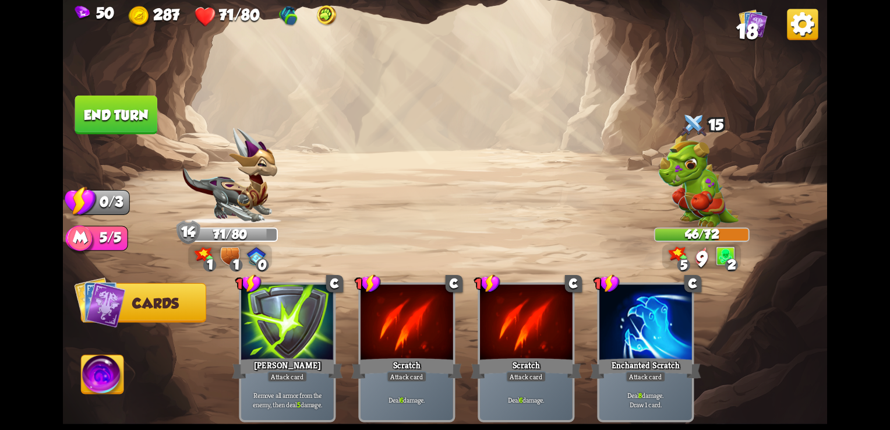
click at [139, 126] on button "End turn" at bounding box center [116, 115] width 82 height 39
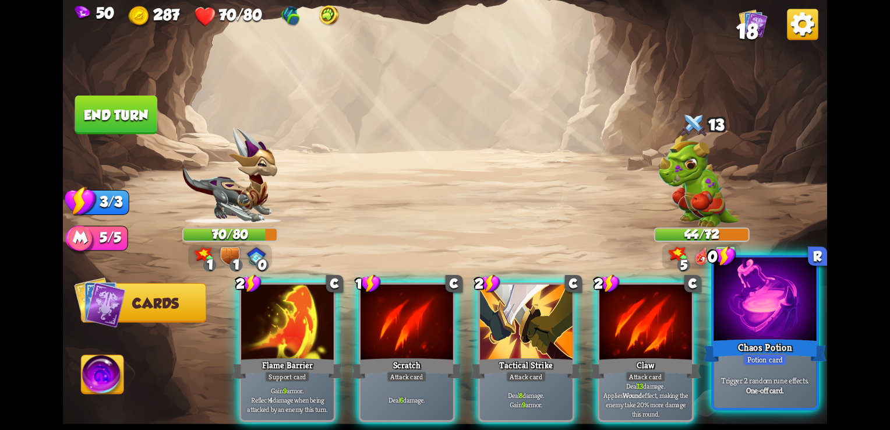
click at [807, 319] on div at bounding box center [764, 300] width 102 height 87
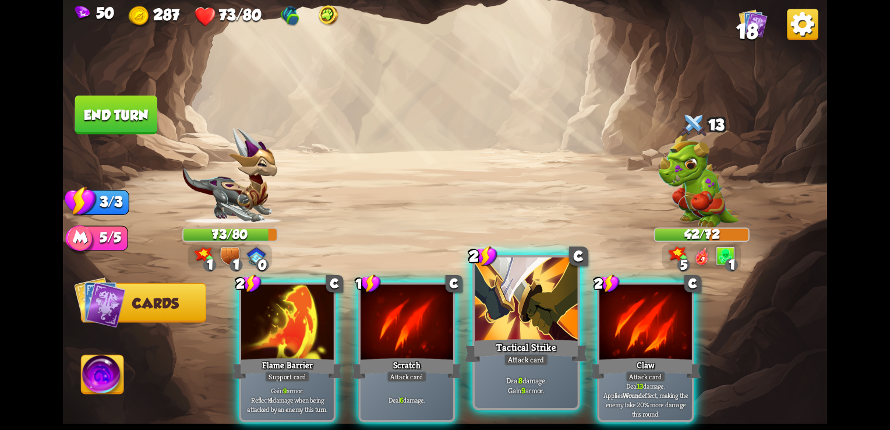
click at [528, 326] on div at bounding box center [526, 300] width 102 height 87
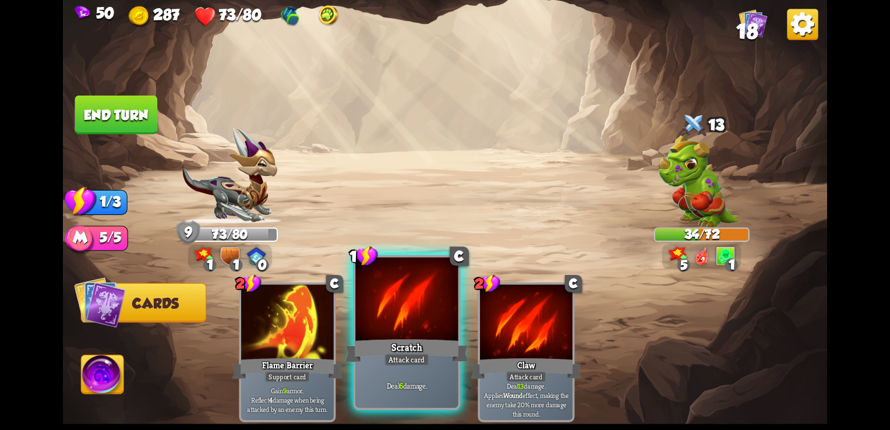
click at [411, 330] on div at bounding box center [406, 300] width 102 height 87
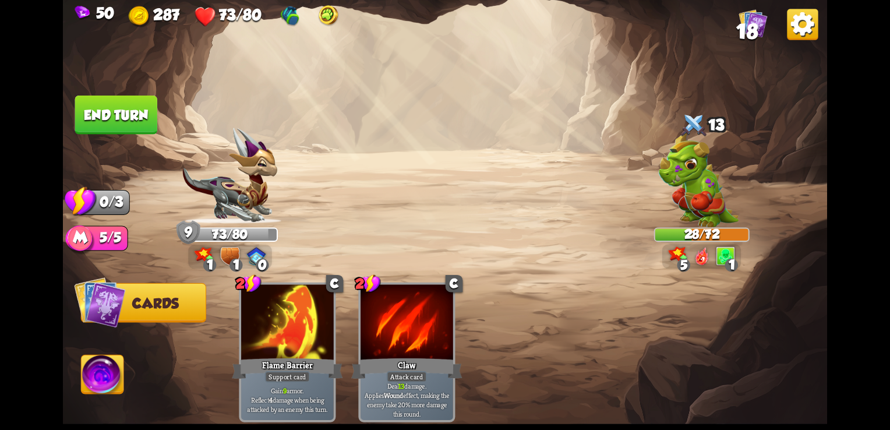
click at [126, 103] on button "End turn" at bounding box center [116, 115] width 82 height 39
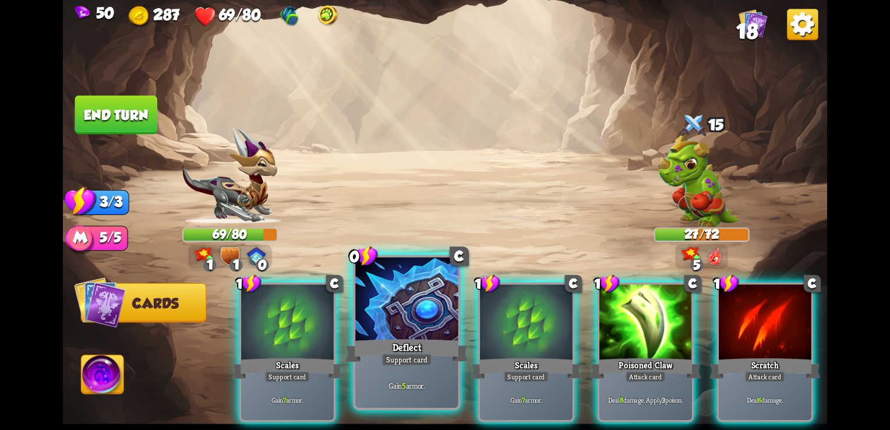
click at [386, 370] on div "Gain 5 armor." at bounding box center [406, 385] width 102 height 45
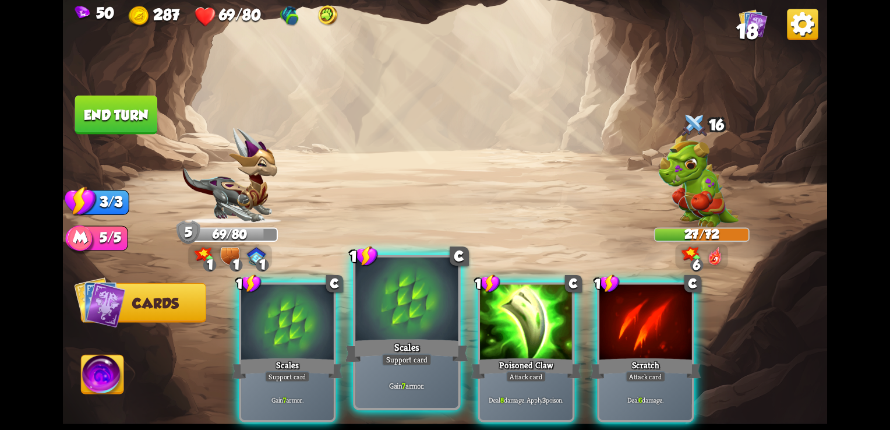
click at [429, 360] on div "Support card" at bounding box center [406, 359] width 50 height 13
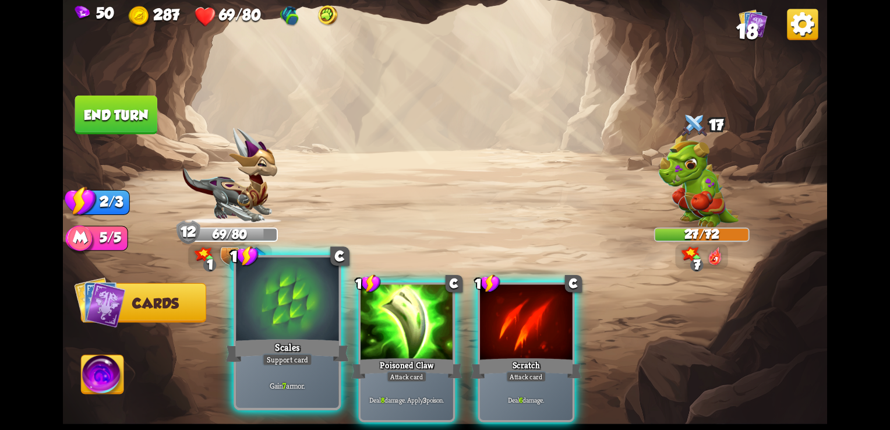
click at [305, 344] on div "Scales" at bounding box center [287, 350] width 123 height 27
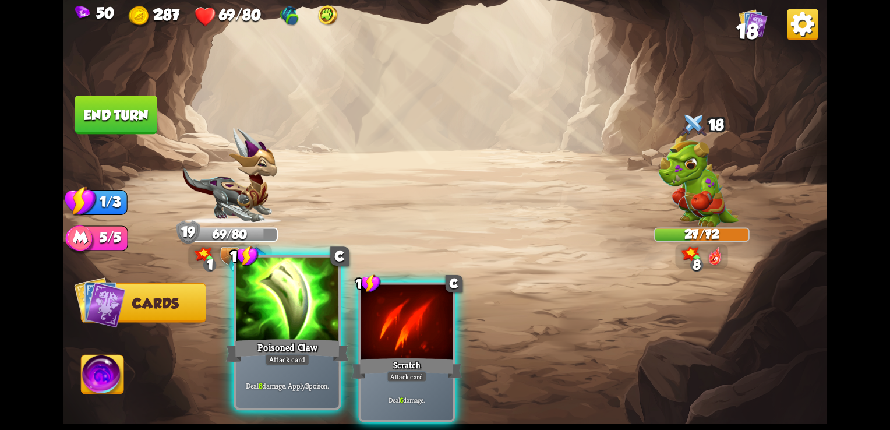
click at [280, 367] on div "Deal 8 damage. Apply 3 poison." at bounding box center [287, 385] width 102 height 45
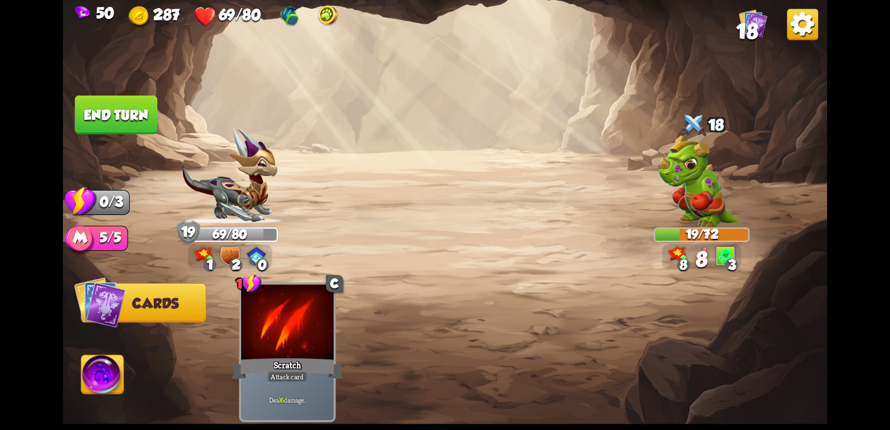
click at [126, 119] on button "End turn" at bounding box center [116, 115] width 82 height 39
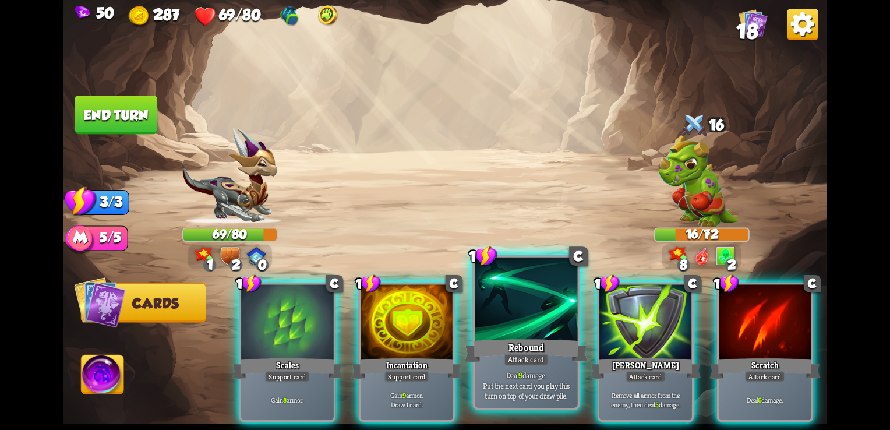
click at [543, 352] on div "Rebound" at bounding box center [526, 350] width 123 height 27
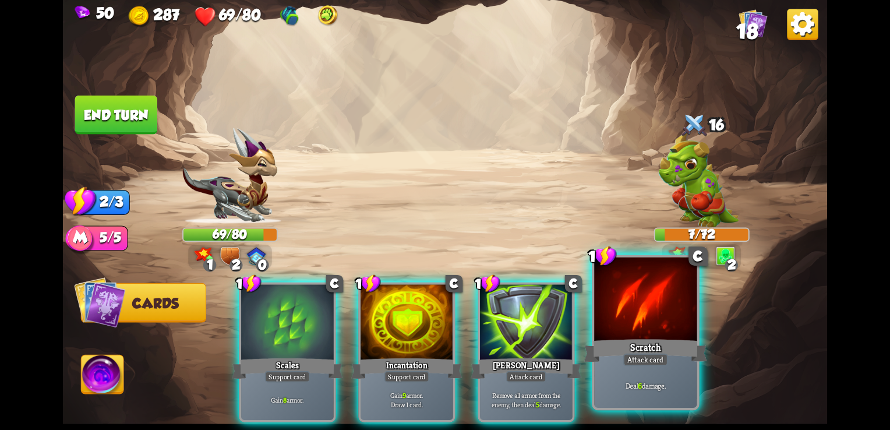
click at [641, 347] on div "Scratch" at bounding box center [645, 350] width 123 height 27
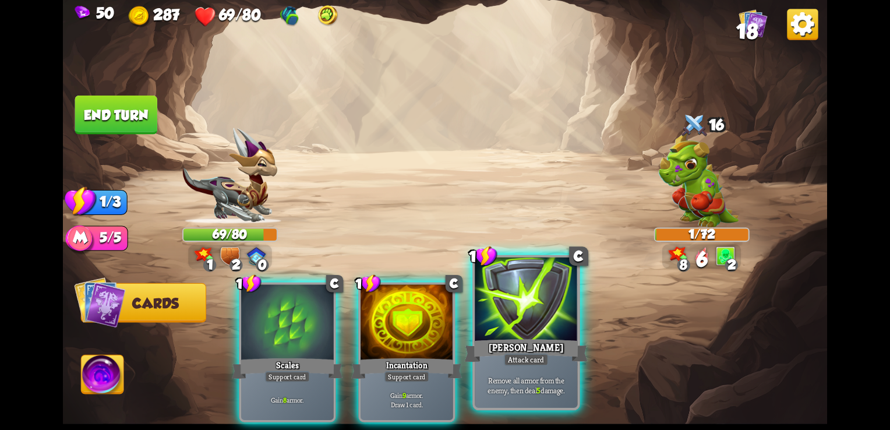
click at [555, 366] on div "Remove all armor from the enemy, then deal 5 damage." at bounding box center [526, 385] width 102 height 45
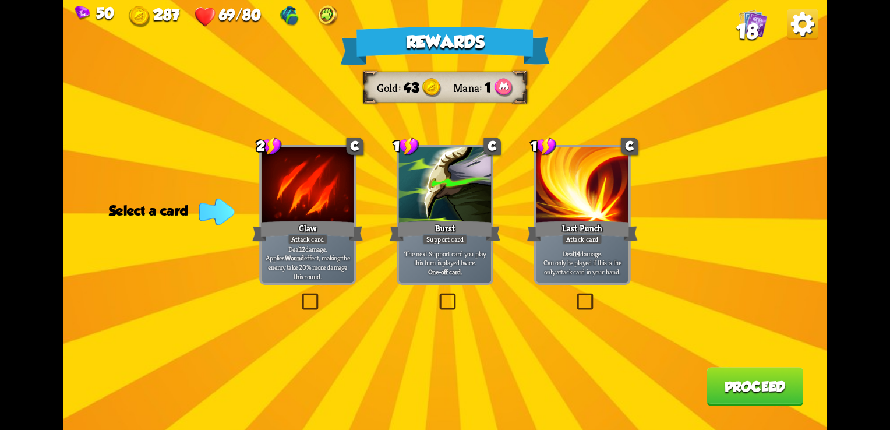
click at [437, 295] on label at bounding box center [437, 295] width 0 height 0
click at [0, 0] on input "checkbox" at bounding box center [0, 0] width 0 height 0
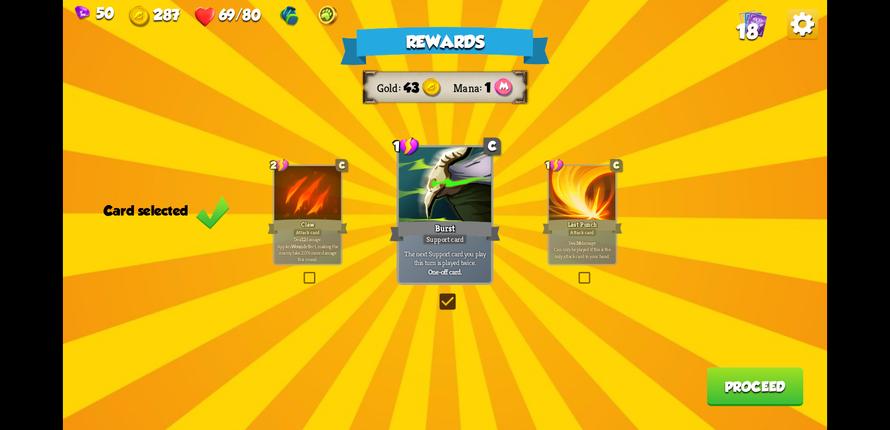
click at [729, 388] on button "Proceed" at bounding box center [754, 386] width 97 height 39
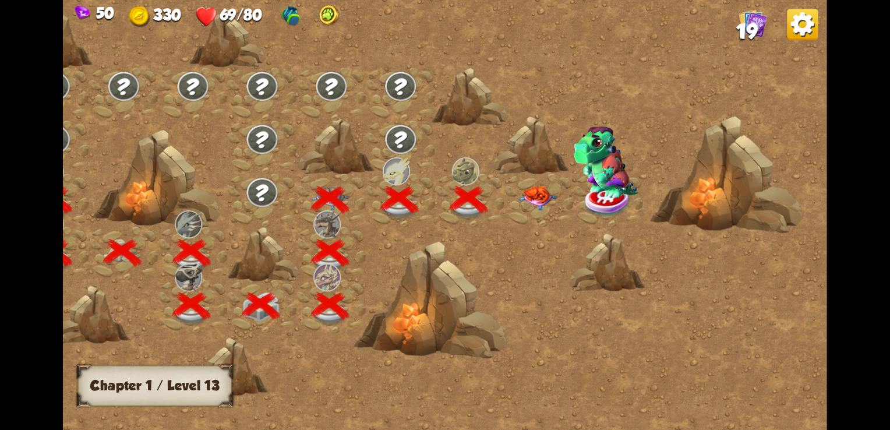
click at [534, 197] on img at bounding box center [538, 198] width 38 height 24
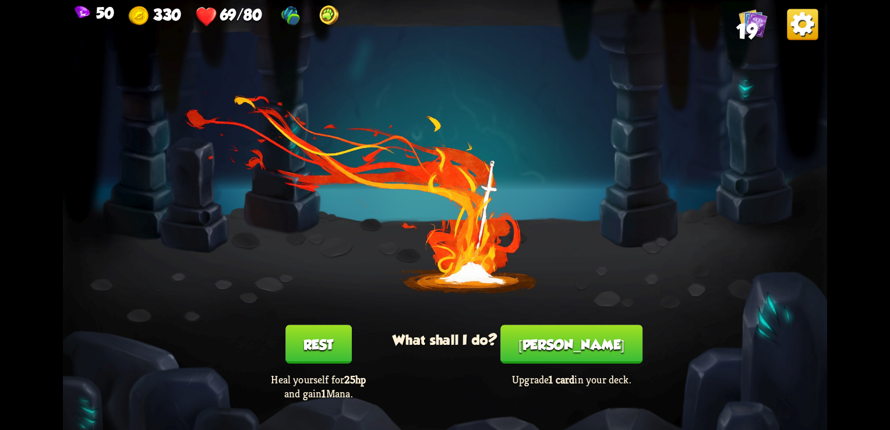
click at [592, 349] on button "[PERSON_NAME]" at bounding box center [571, 344] width 142 height 39
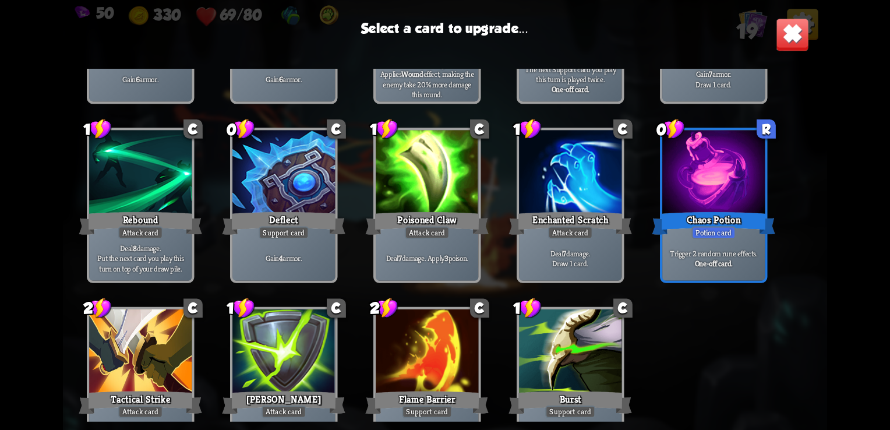
scroll to position [366, 0]
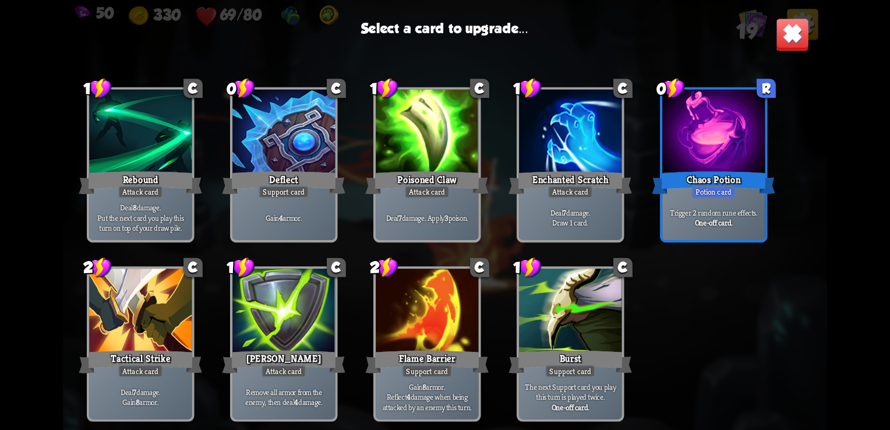
click at [304, 213] on p "Gain 4 armor." at bounding box center [283, 218] width 97 height 10
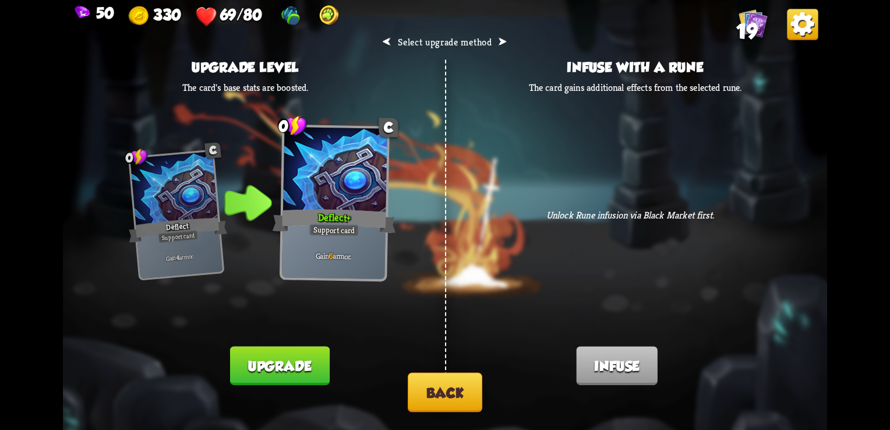
click at [446, 413] on div "⮜ Select upgrade method ⮞ Upgrade level The card's base stats are boosted. 0 C …" at bounding box center [445, 215] width 764 height 430
click at [447, 406] on button "Back" at bounding box center [445, 393] width 75 height 40
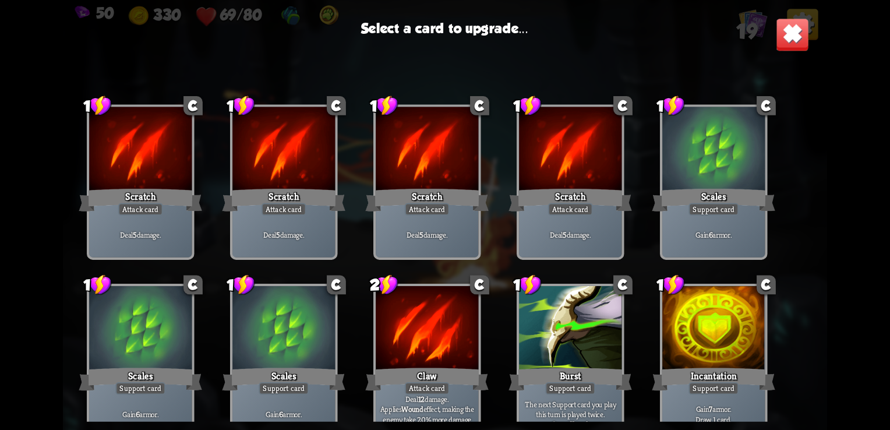
drag, startPoint x: 828, startPoint y: 214, endPoint x: 822, endPoint y: 232, distance: 19.0
click at [822, 232] on div "50 330 69/80 19 Select a card to upgrade... 1 C Scratch Attack card Deal 5 dama…" at bounding box center [445, 215] width 890 height 430
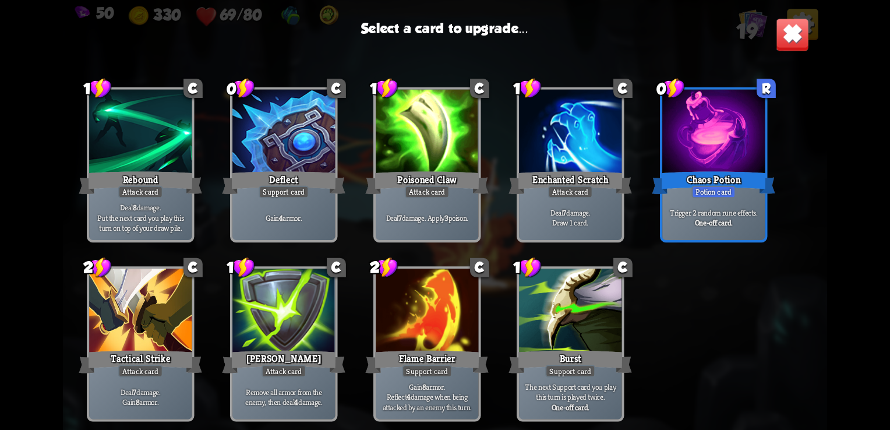
click at [575, 179] on div "Enchanted Scratch" at bounding box center [569, 182] width 123 height 27
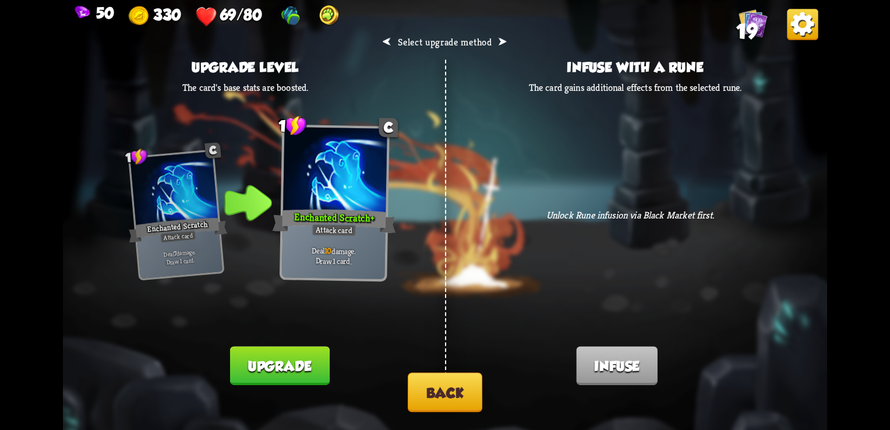
click at [299, 375] on button "Upgrade" at bounding box center [280, 366] width 100 height 39
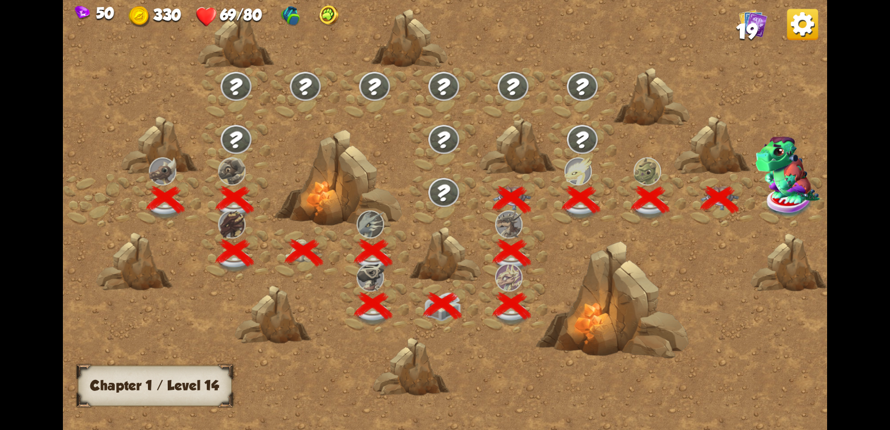
scroll to position [0, 177]
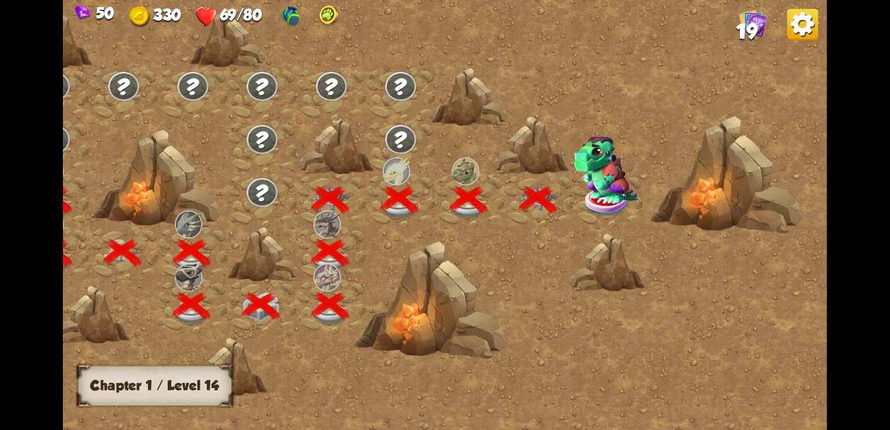
click at [612, 213] on img at bounding box center [609, 201] width 48 height 31
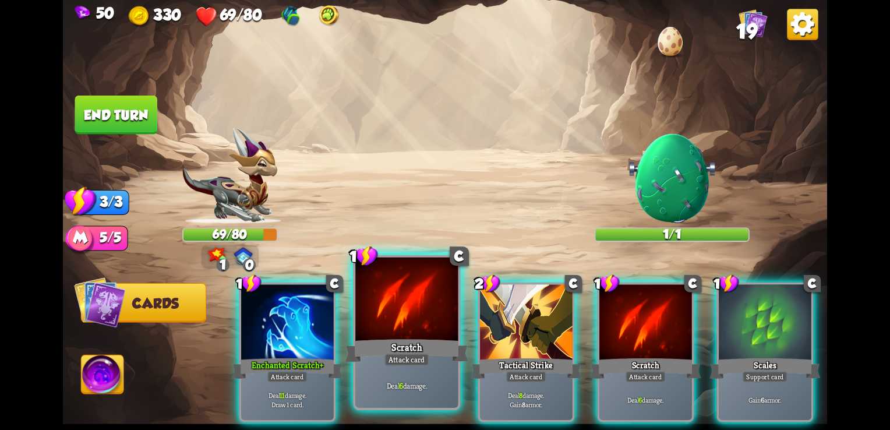
click at [409, 356] on div "Attack card" at bounding box center [406, 359] width 45 height 13
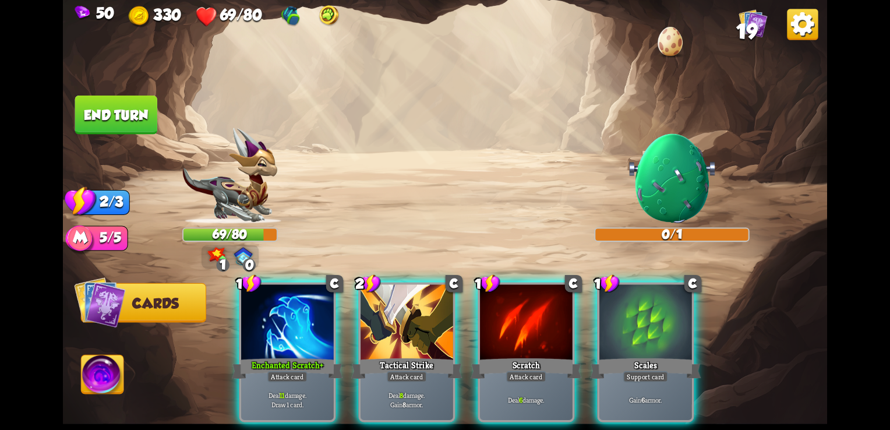
click at [112, 125] on button "End turn" at bounding box center [116, 115] width 82 height 39
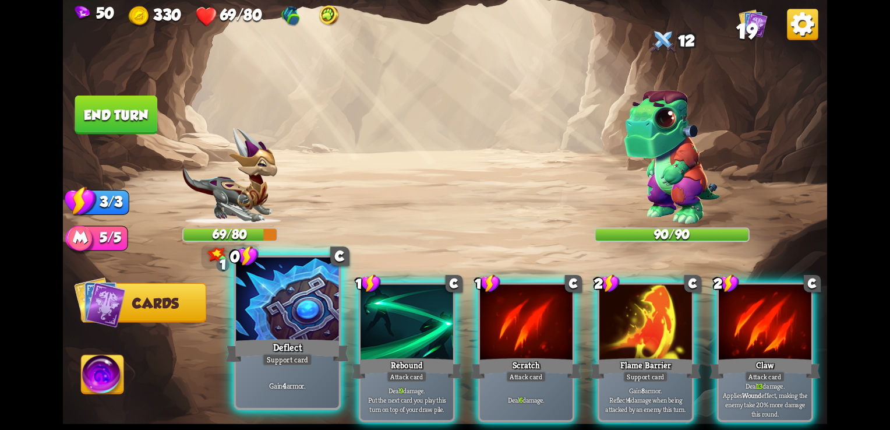
click at [279, 374] on div "Gain 4 armor." at bounding box center [287, 385] width 102 height 45
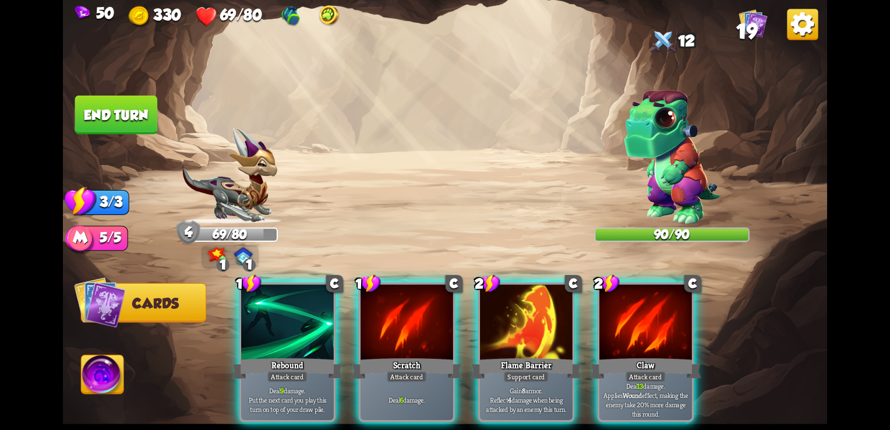
click at [664, 178] on img at bounding box center [672, 157] width 96 height 134
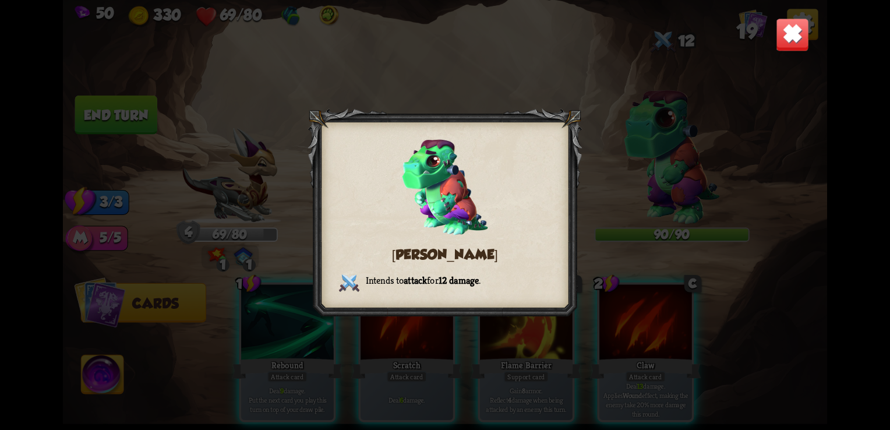
click at [784, 37] on img at bounding box center [792, 34] width 33 height 33
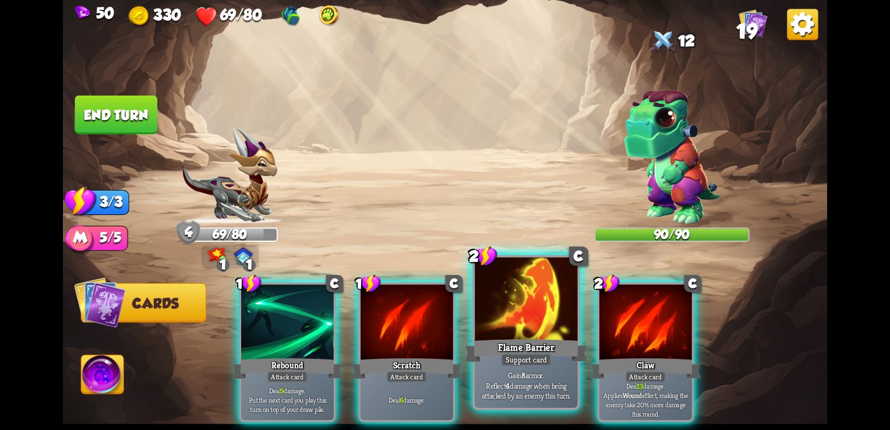
click at [527, 327] on div at bounding box center [526, 300] width 102 height 87
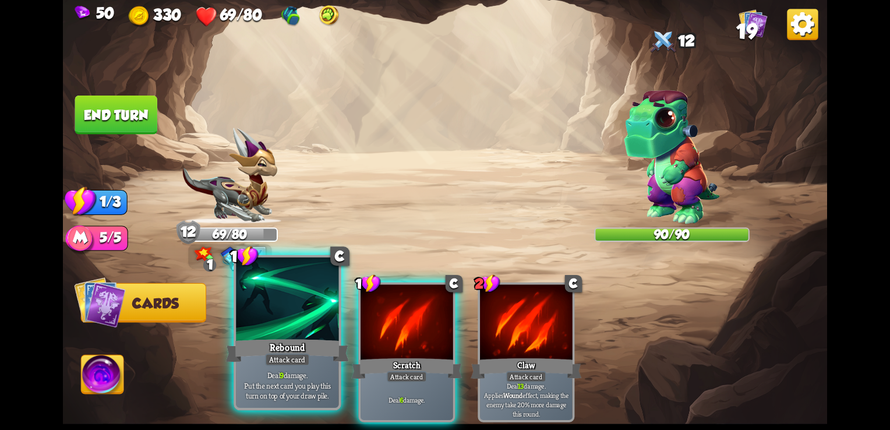
click at [291, 345] on div "Rebound" at bounding box center [287, 350] width 123 height 27
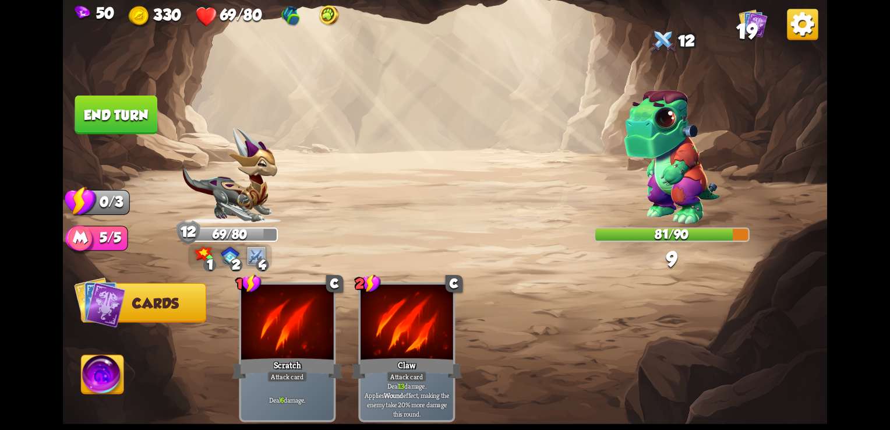
click at [109, 125] on button "End turn" at bounding box center [116, 115] width 82 height 39
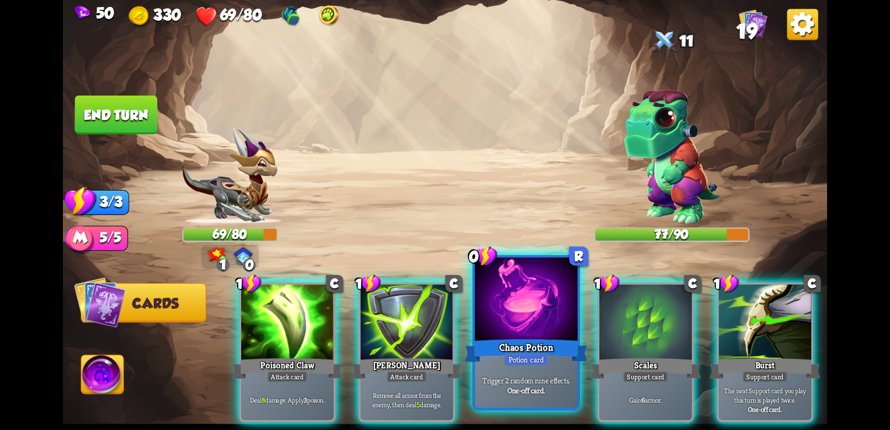
click at [541, 297] on div at bounding box center [526, 300] width 102 height 87
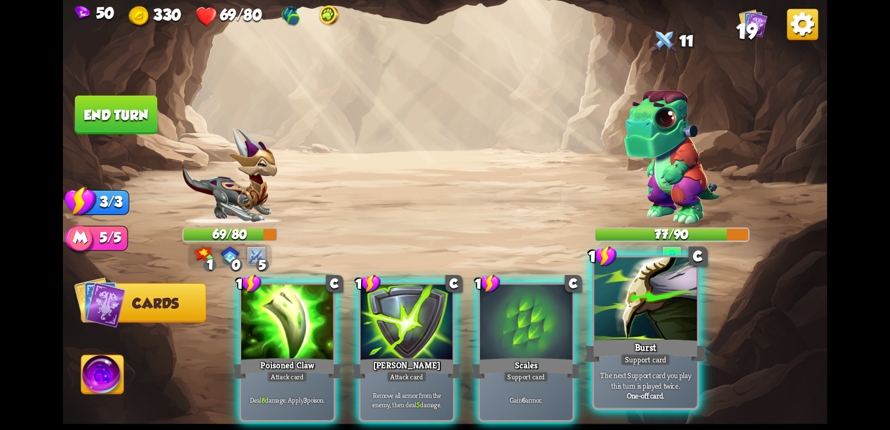
click at [647, 335] on div at bounding box center [645, 300] width 102 height 87
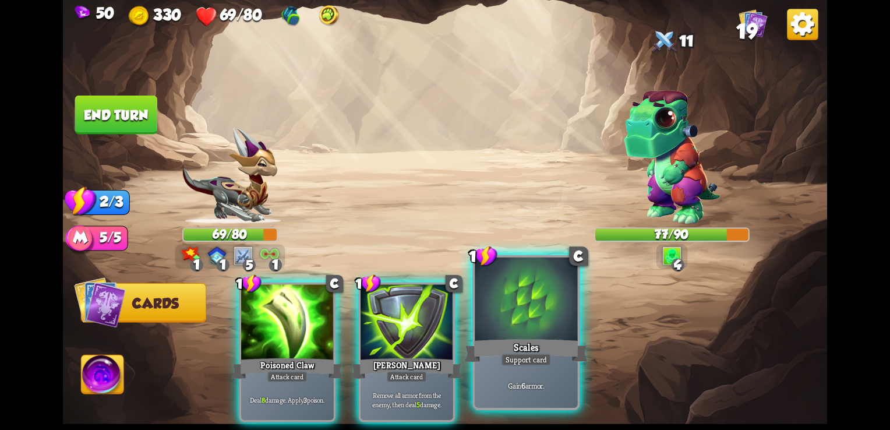
click at [563, 341] on div "Scales" at bounding box center [526, 350] width 123 height 27
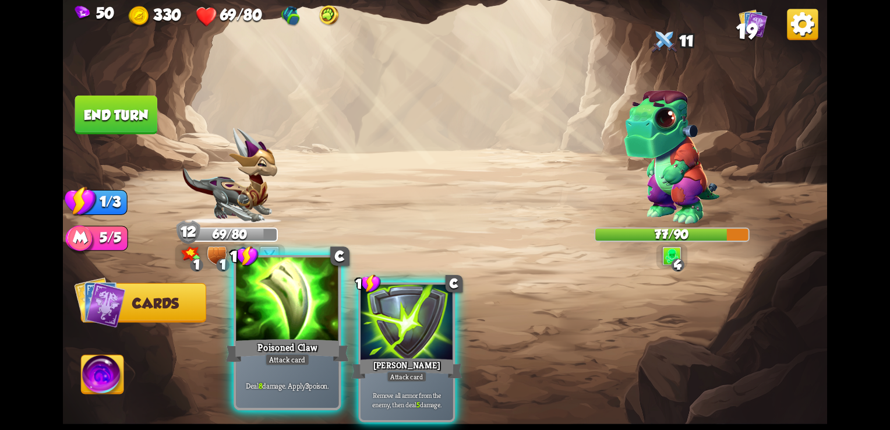
click at [280, 331] on div at bounding box center [287, 300] width 102 height 87
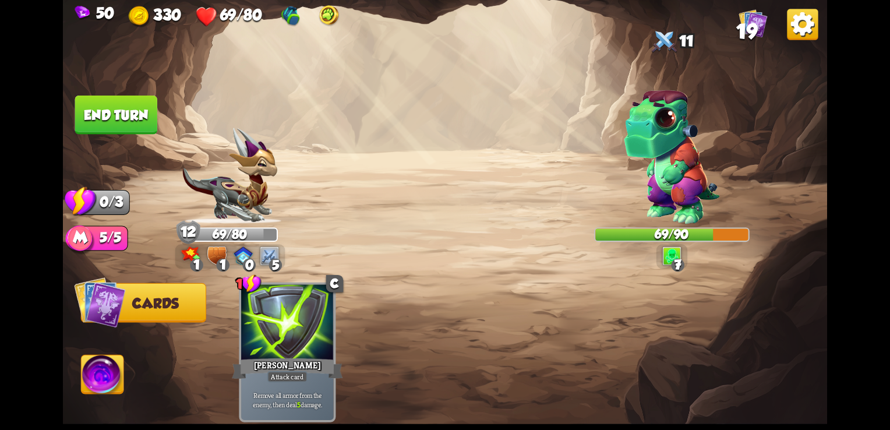
click at [671, 255] on img at bounding box center [671, 255] width 19 height 19
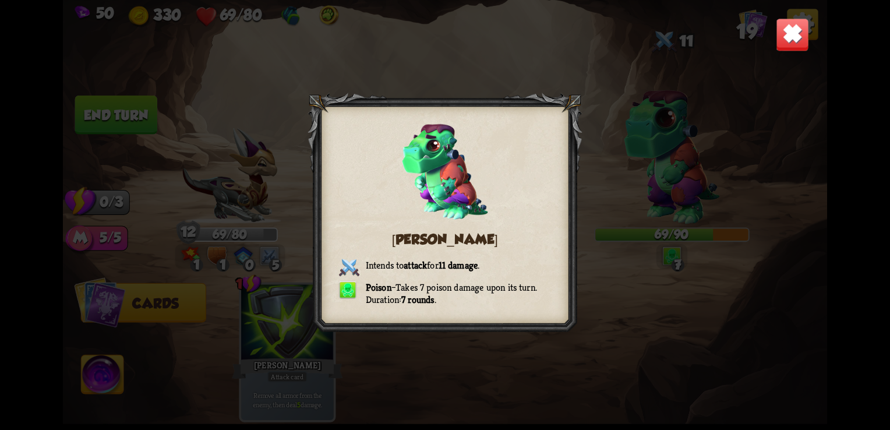
click at [773, 58] on div "[PERSON_NAME] Intends to attack for 11 damage . Poison – Takes 7 poison damage …" at bounding box center [445, 215] width 764 height 430
click at [791, 43] on img at bounding box center [792, 34] width 33 height 33
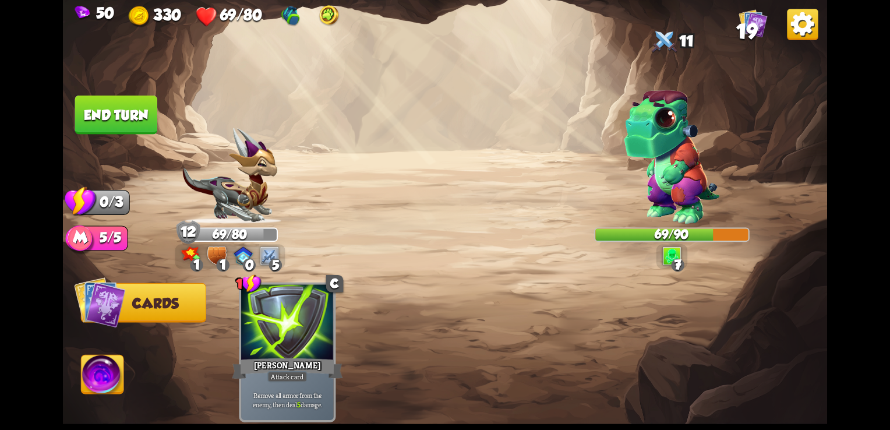
click at [147, 127] on button "End turn" at bounding box center [116, 115] width 82 height 39
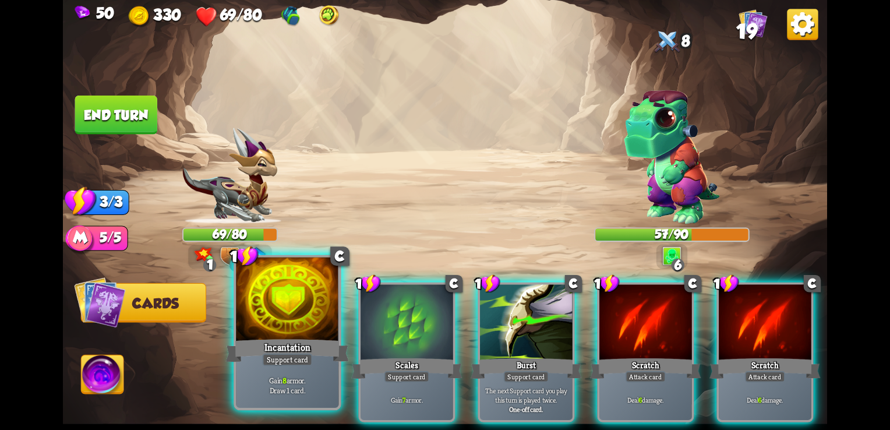
click at [279, 348] on div "Incantation" at bounding box center [287, 350] width 123 height 27
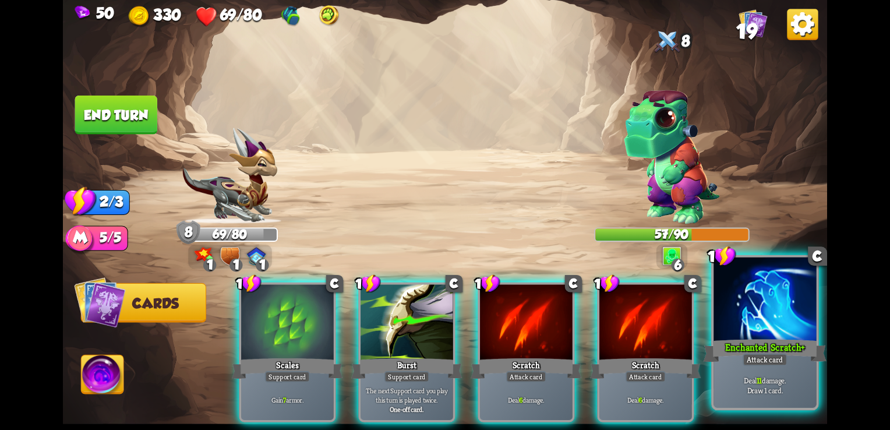
click at [745, 351] on div "Enchanted Scratch+" at bounding box center [765, 350] width 123 height 27
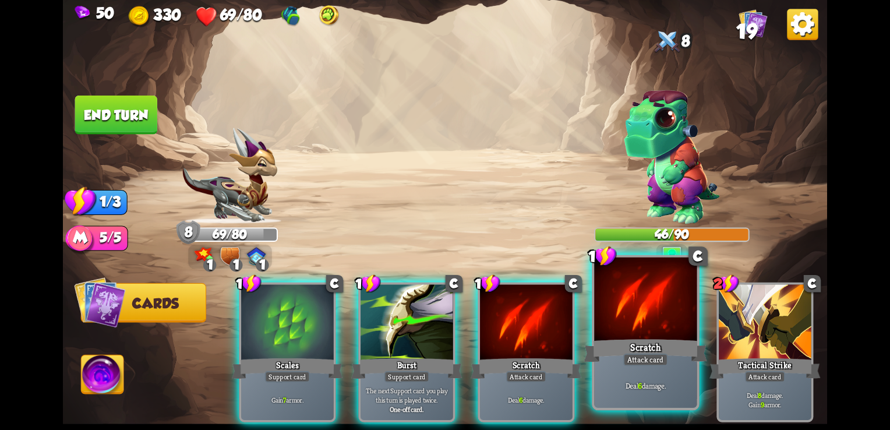
click at [633, 331] on div at bounding box center [645, 300] width 102 height 87
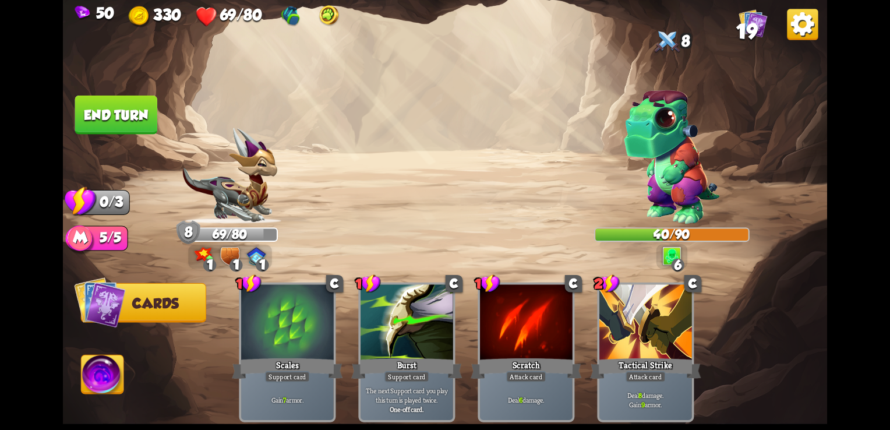
click at [100, 126] on button "End turn" at bounding box center [116, 115] width 82 height 39
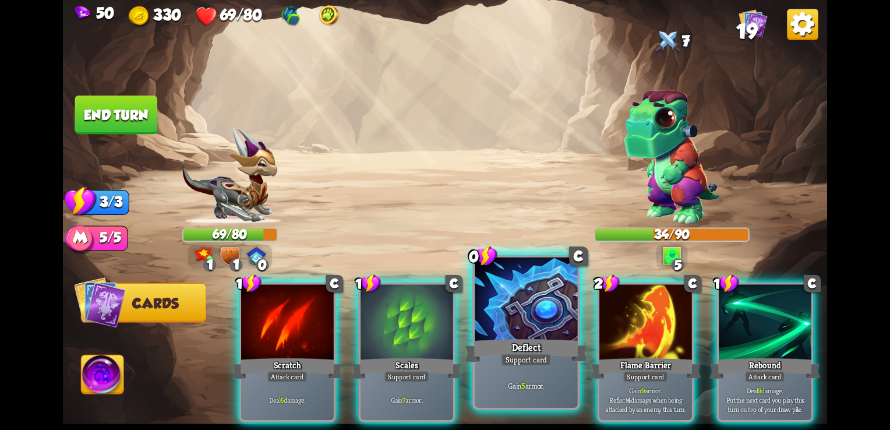
click at [531, 380] on p "Gain 5 armor." at bounding box center [526, 385] width 97 height 10
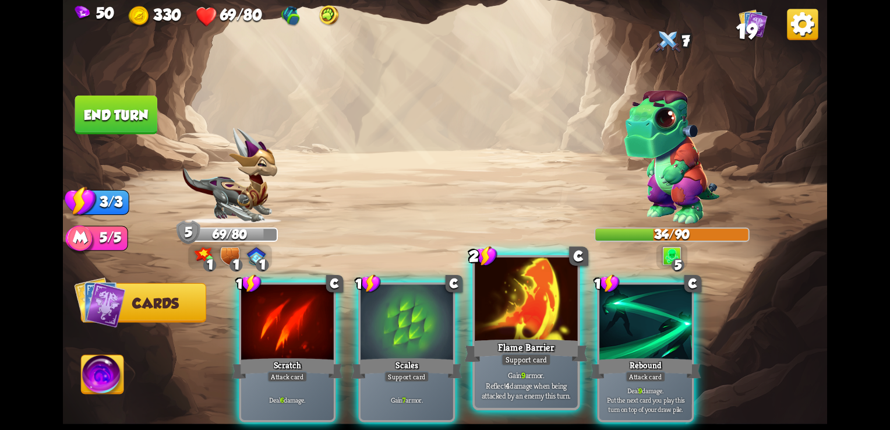
click at [531, 360] on div "Support card" at bounding box center [526, 359] width 50 height 13
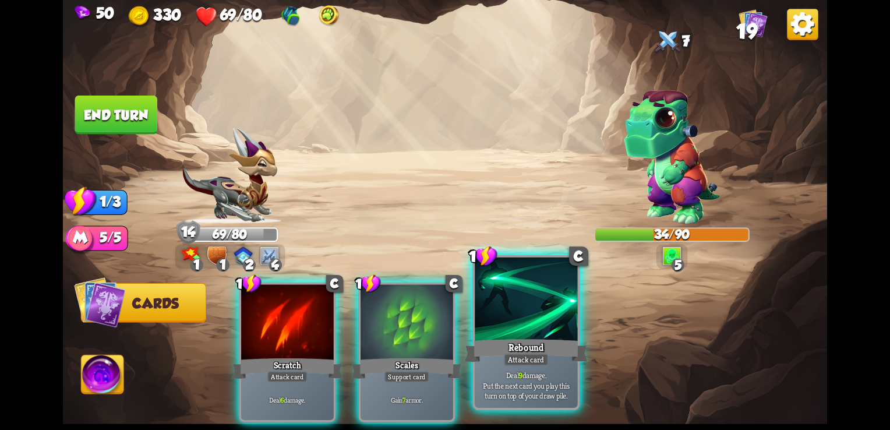
click at [517, 331] on div at bounding box center [526, 300] width 102 height 87
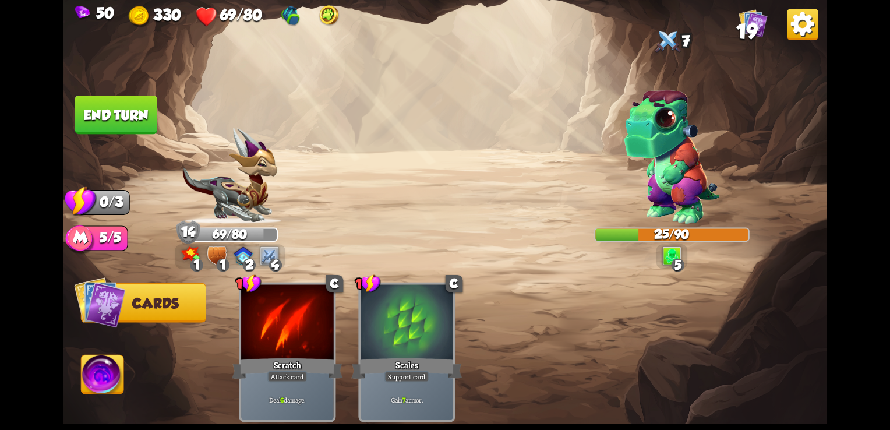
click at [132, 135] on img at bounding box center [445, 215] width 764 height 430
click at [139, 122] on button "End turn" at bounding box center [116, 115] width 82 height 39
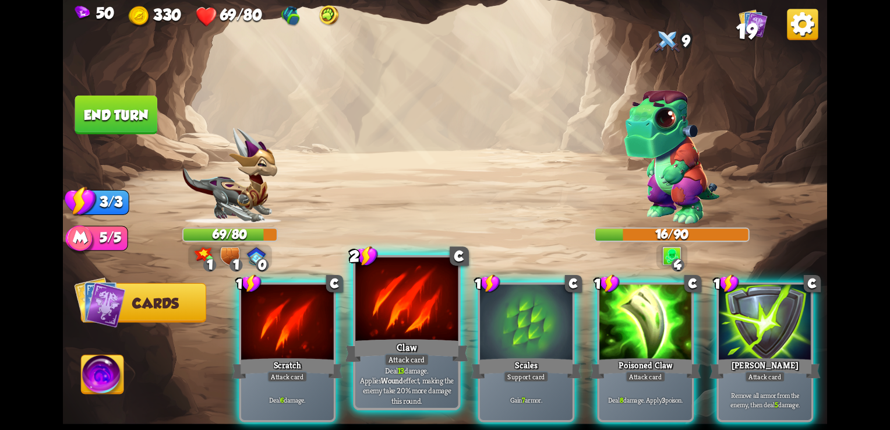
click at [425, 355] on div "Attack card" at bounding box center [406, 359] width 45 height 13
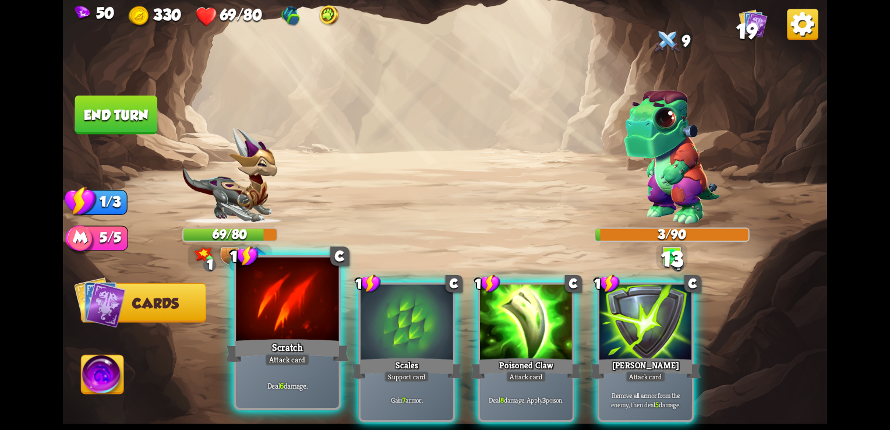
click at [311, 366] on div "Deal 6 damage." at bounding box center [287, 385] width 102 height 45
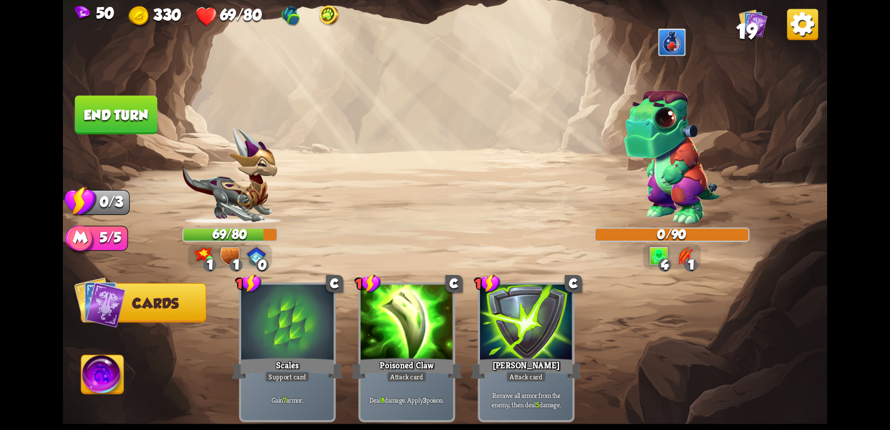
click at [149, 120] on button "End turn" at bounding box center [116, 115] width 82 height 39
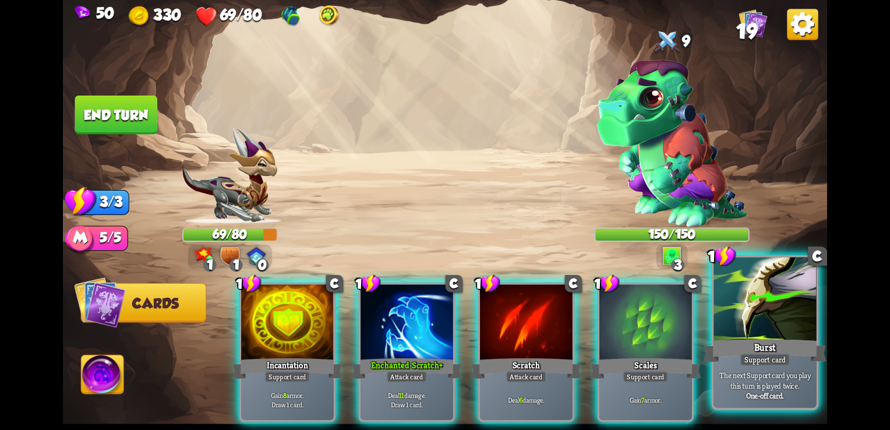
click at [787, 379] on p "The next Support card you play this turn is played twice." at bounding box center [764, 380] width 97 height 20
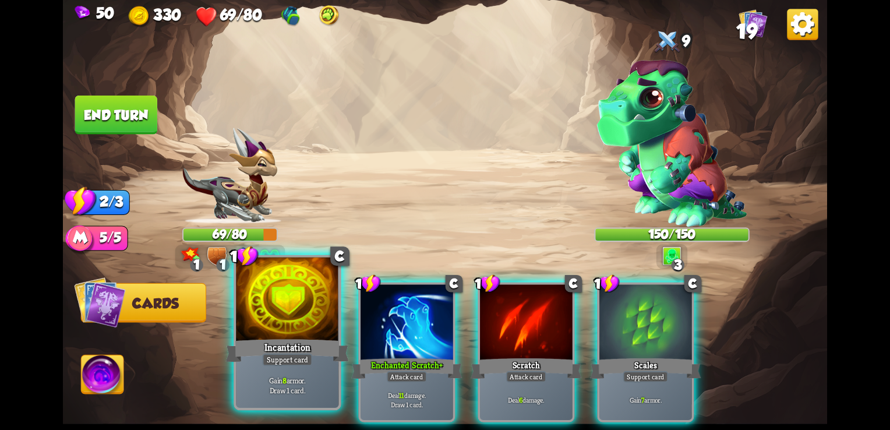
click at [268, 344] on div "Incantation" at bounding box center [287, 350] width 123 height 27
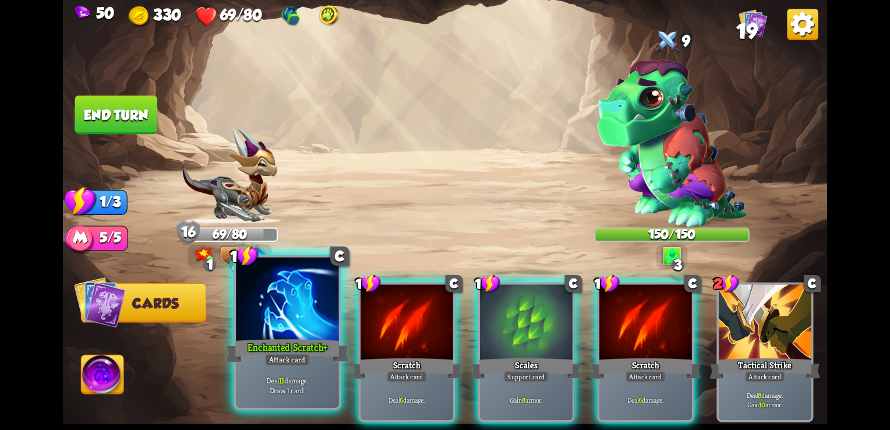
click at [293, 358] on div "Attack card" at bounding box center [287, 359] width 45 height 13
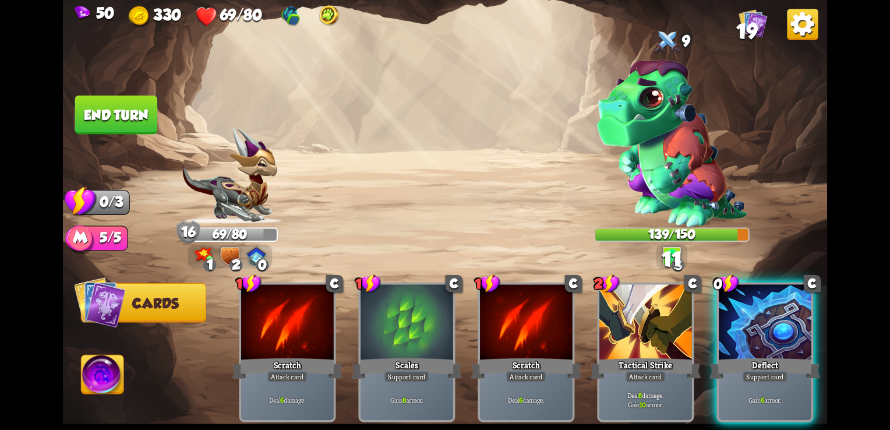
click at [130, 116] on button "End turn" at bounding box center [116, 115] width 82 height 39
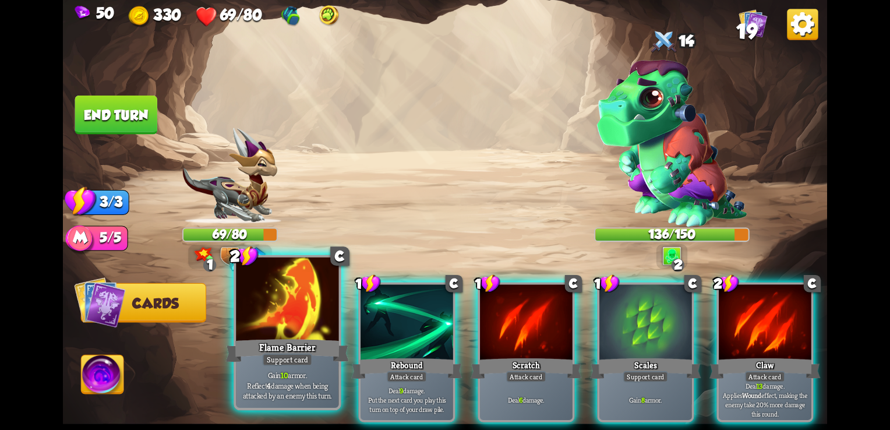
click at [296, 348] on div "Flame Barrier" at bounding box center [287, 350] width 123 height 27
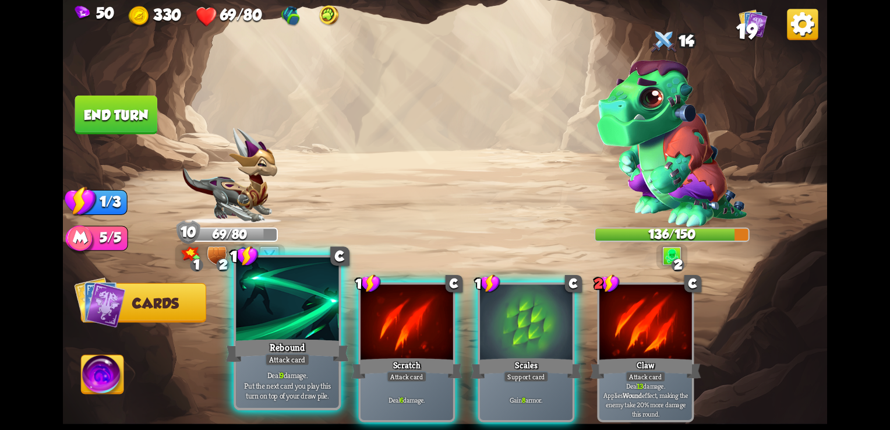
click at [321, 377] on p "Deal 9 damage. Put the next card you play this turn on top of your draw pile." at bounding box center [287, 385] width 97 height 30
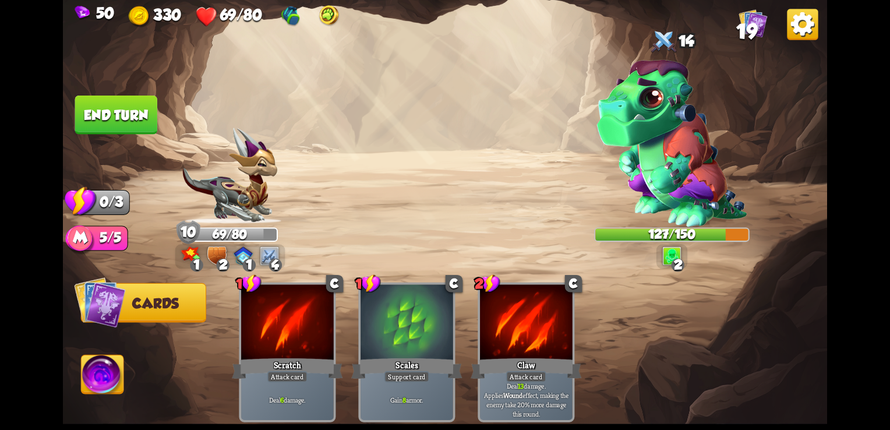
click at [143, 132] on button "End turn" at bounding box center [116, 115] width 82 height 39
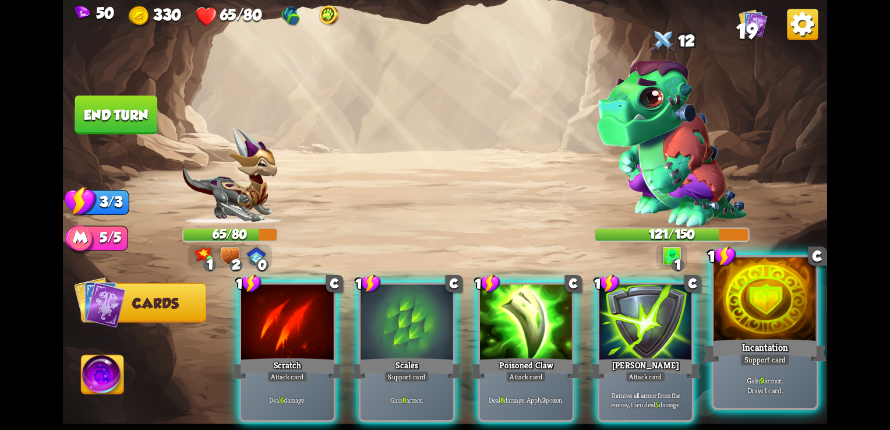
click at [794, 390] on p "Gain 9 armor. Draw 1 card." at bounding box center [764, 385] width 97 height 20
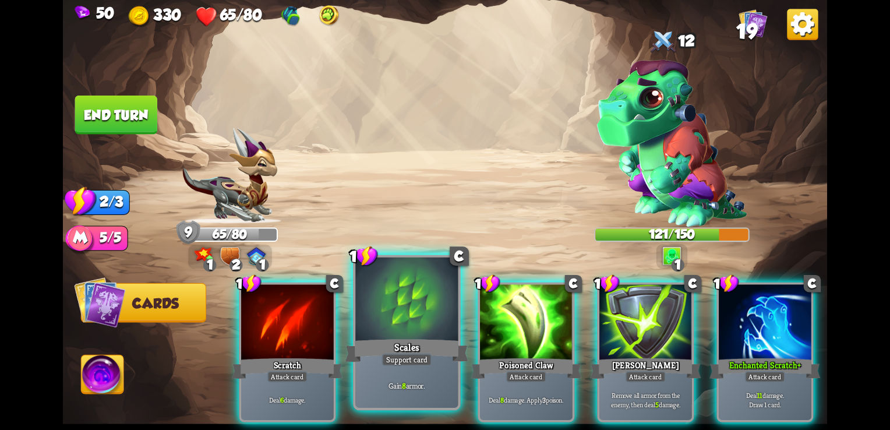
click at [410, 339] on div "Scales" at bounding box center [406, 350] width 123 height 27
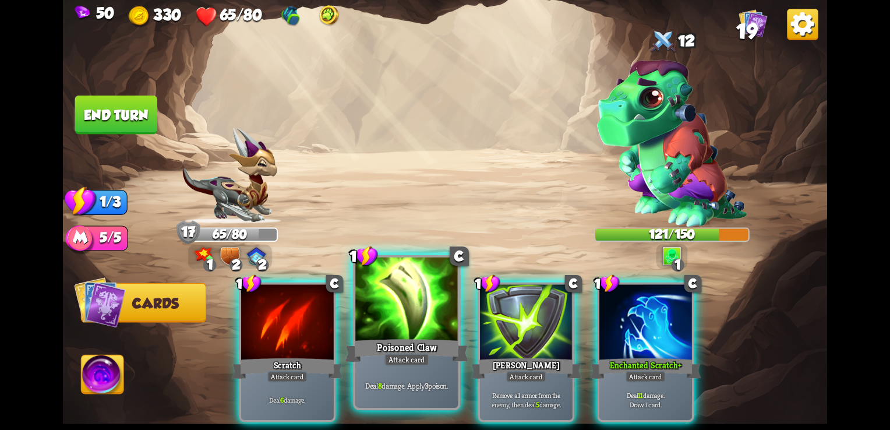
click at [415, 380] on div "Deal 8 damage. Apply 3 poison." at bounding box center [406, 385] width 102 height 45
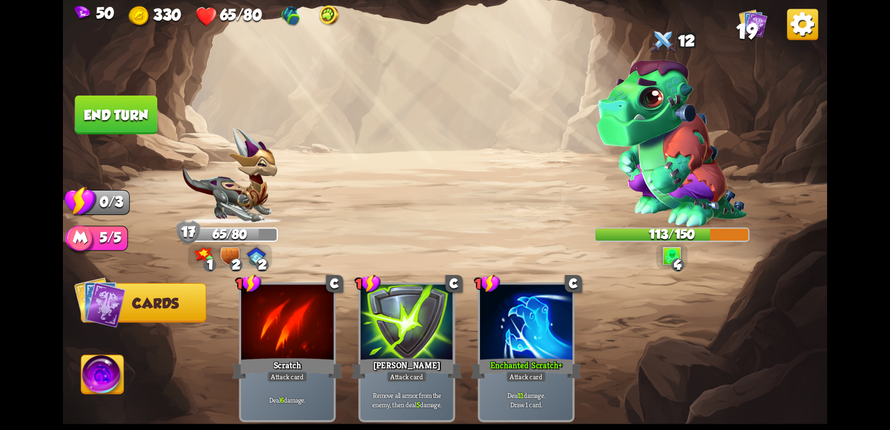
click at [139, 119] on button "End turn" at bounding box center [116, 115] width 82 height 39
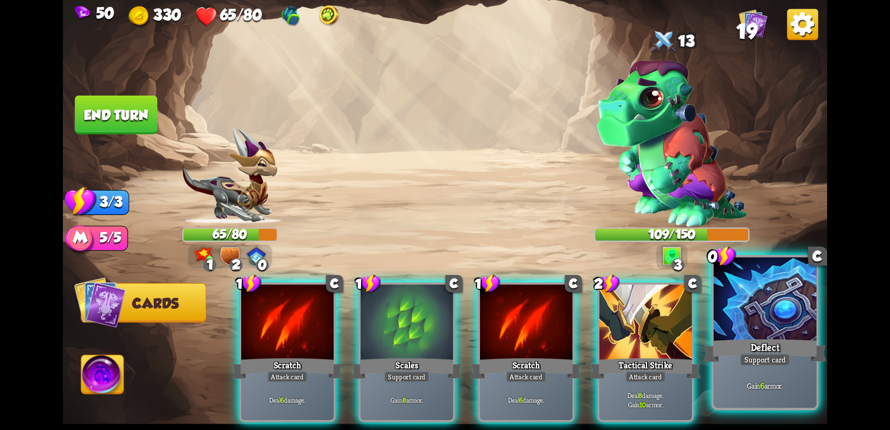
click at [786, 342] on div "Deflect" at bounding box center [765, 350] width 123 height 27
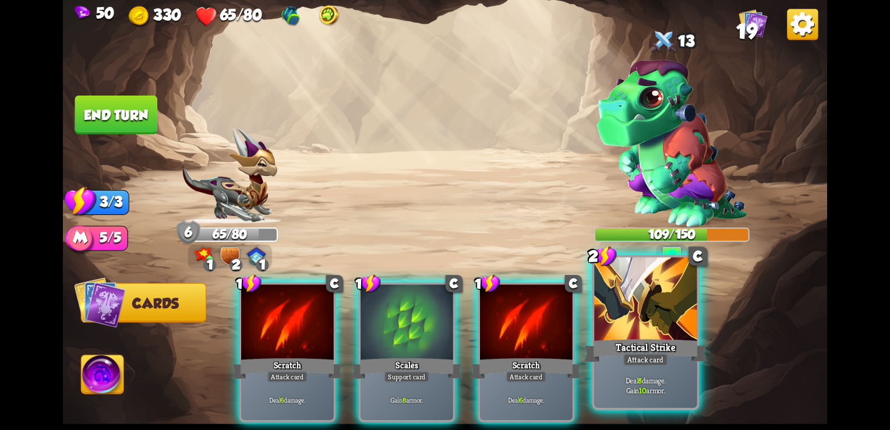
click at [671, 353] on div "Tactical Strike" at bounding box center [645, 350] width 123 height 27
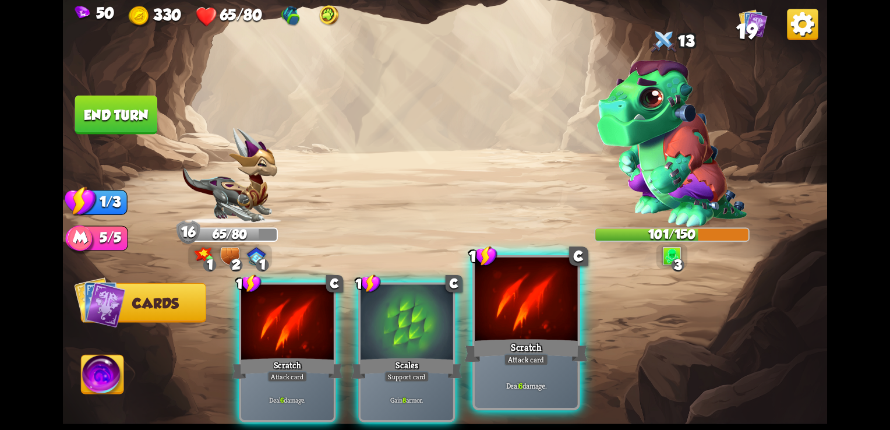
click at [499, 319] on div at bounding box center [526, 300] width 102 height 87
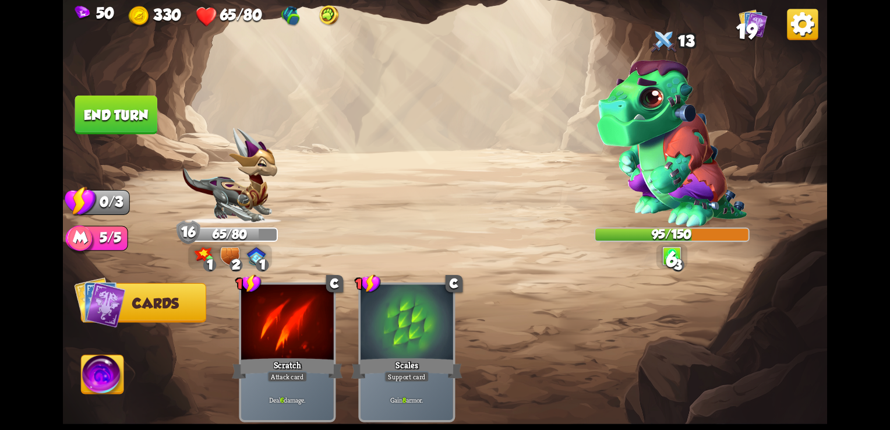
click at [111, 113] on button "End turn" at bounding box center [116, 115] width 82 height 39
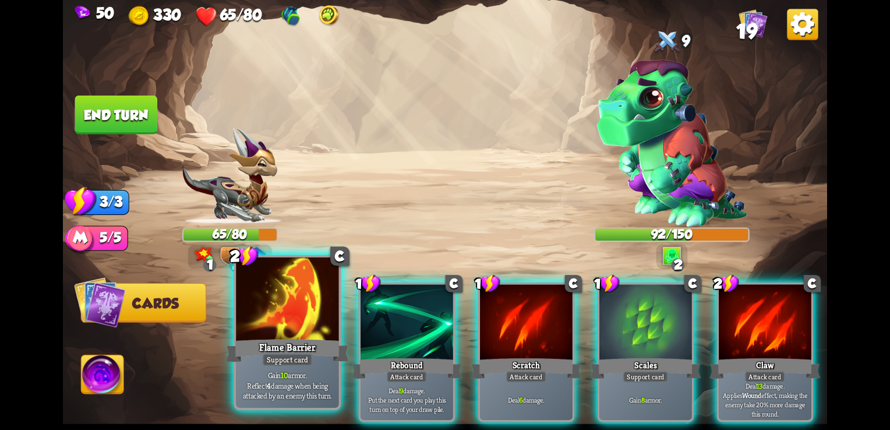
click at [297, 337] on div "Flame Barrier" at bounding box center [287, 350] width 123 height 27
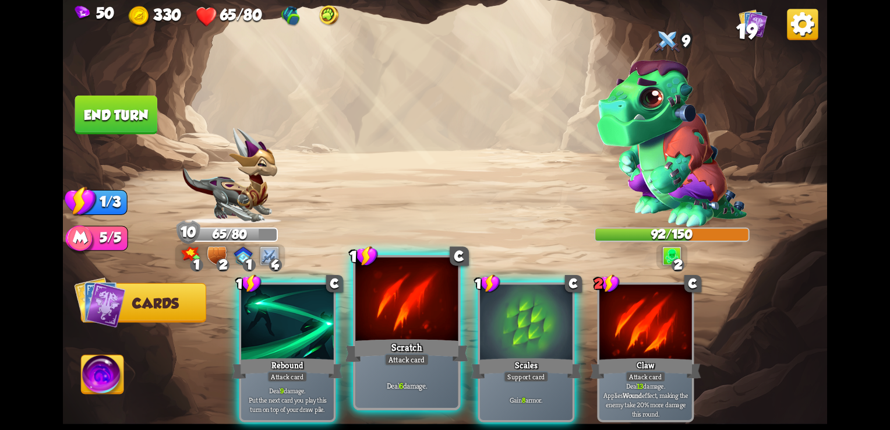
click at [384, 330] on div at bounding box center [406, 300] width 102 height 87
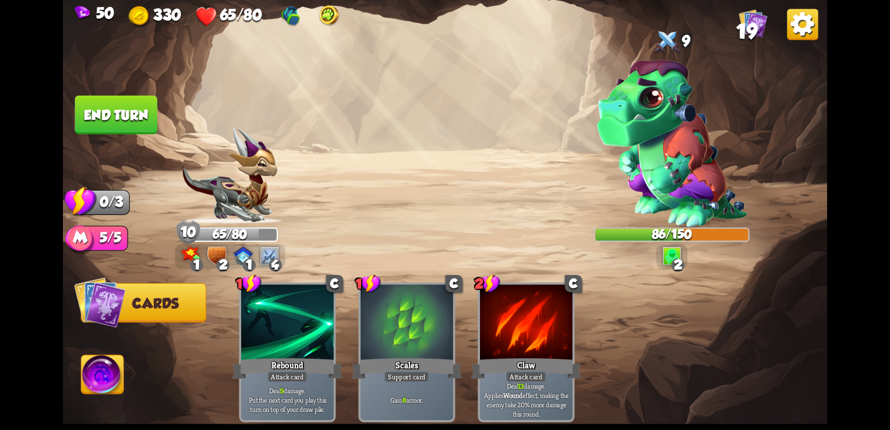
click at [141, 122] on button "End turn" at bounding box center [116, 115] width 82 height 39
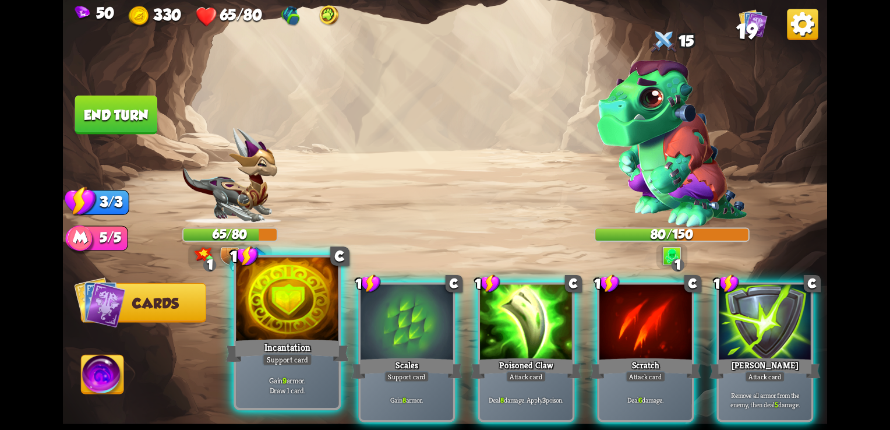
click at [273, 337] on div "Incantation" at bounding box center [287, 350] width 123 height 27
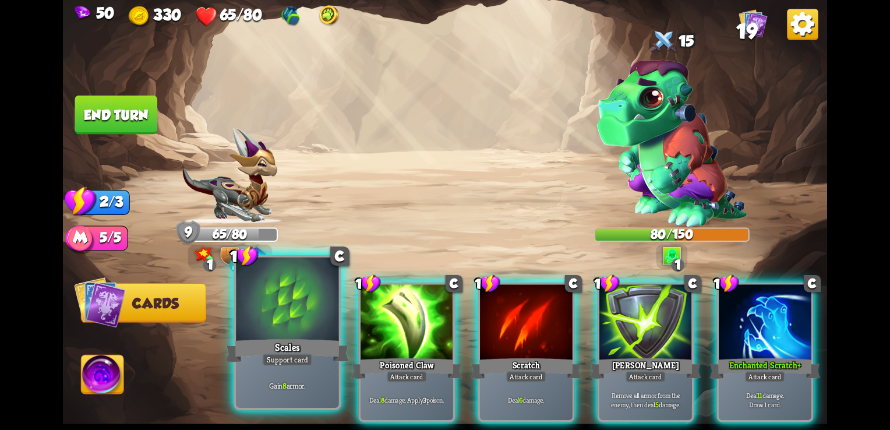
click at [256, 381] on p "Gain 8 armor." at bounding box center [287, 385] width 97 height 10
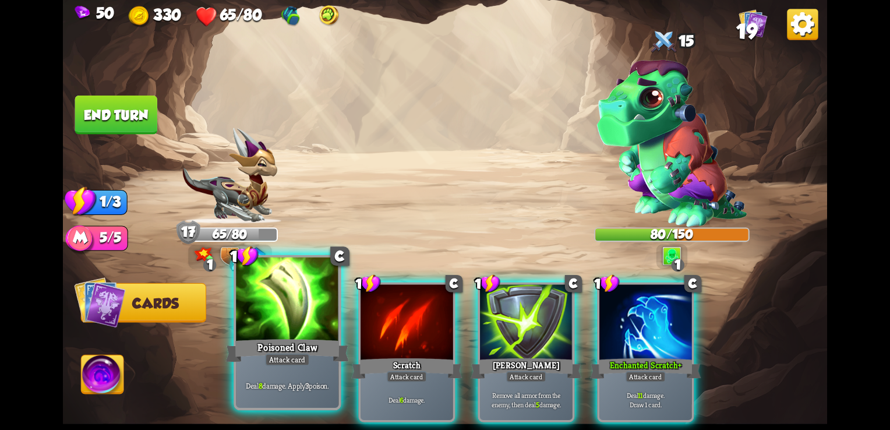
click at [268, 376] on div "Deal 8 damage. Apply 3 poison." at bounding box center [287, 385] width 102 height 45
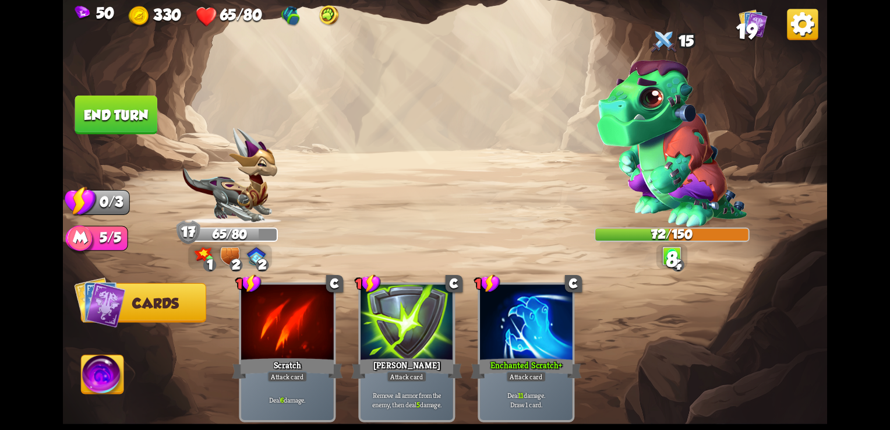
click at [130, 113] on button "End turn" at bounding box center [116, 115] width 82 height 39
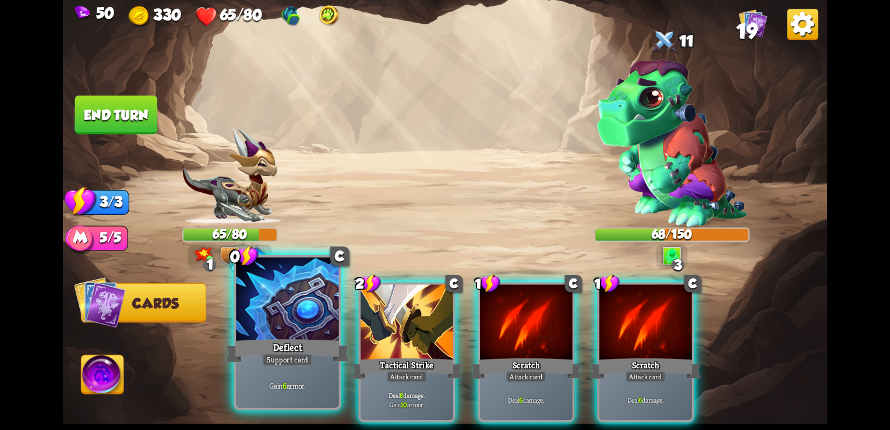
click at [320, 313] on div at bounding box center [287, 300] width 102 height 87
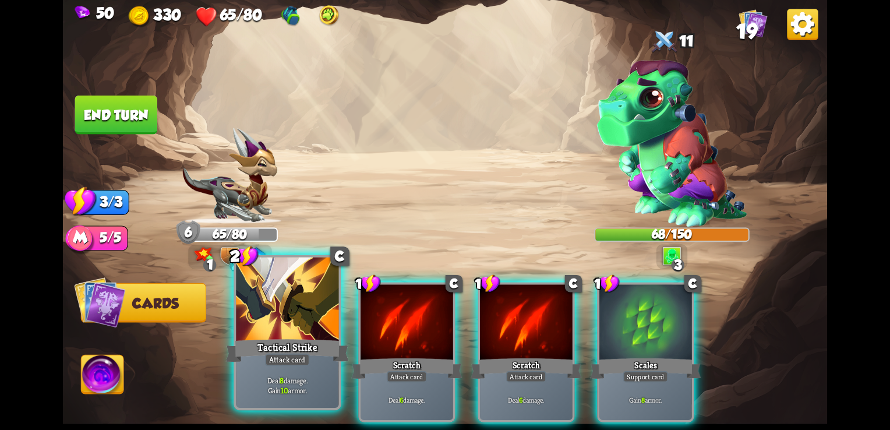
click at [328, 347] on div "Tactical Strike" at bounding box center [287, 350] width 123 height 27
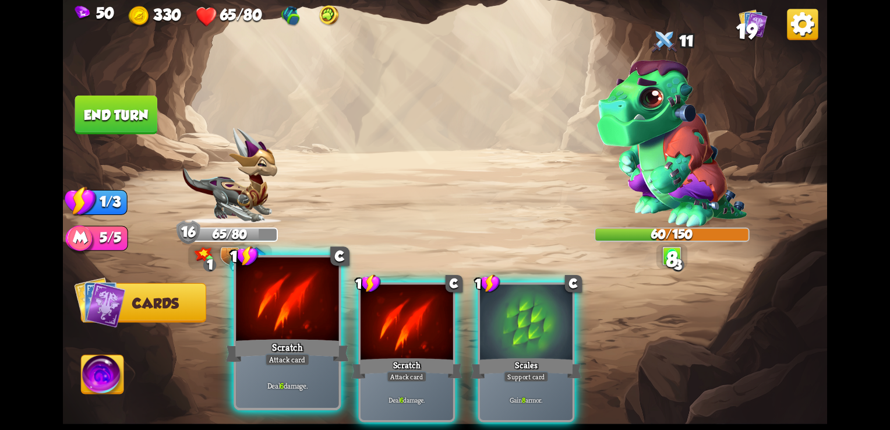
click at [282, 311] on div at bounding box center [287, 300] width 102 height 87
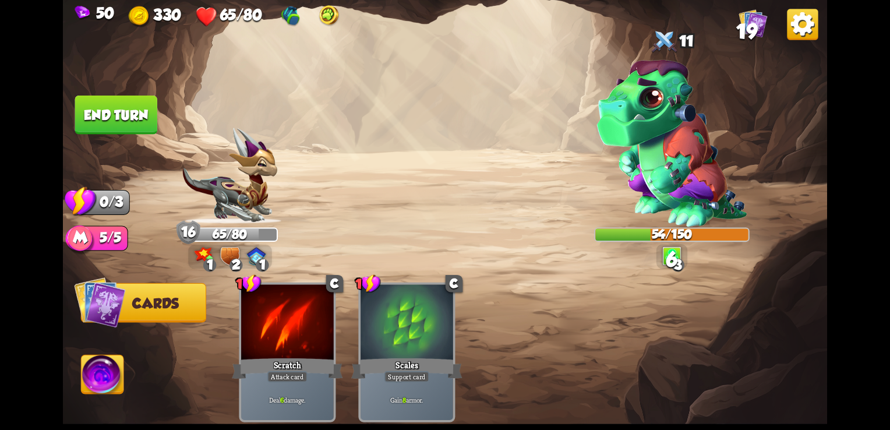
click at [133, 116] on button "End turn" at bounding box center [116, 115] width 82 height 39
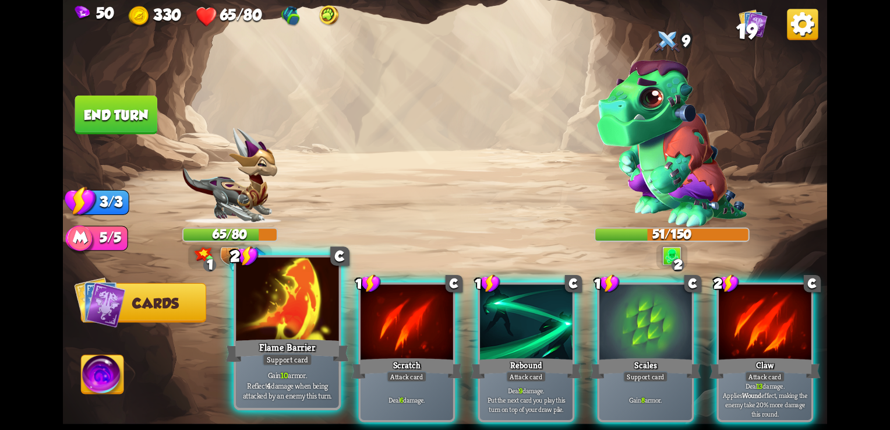
click at [310, 351] on div "Flame Barrier" at bounding box center [287, 350] width 123 height 27
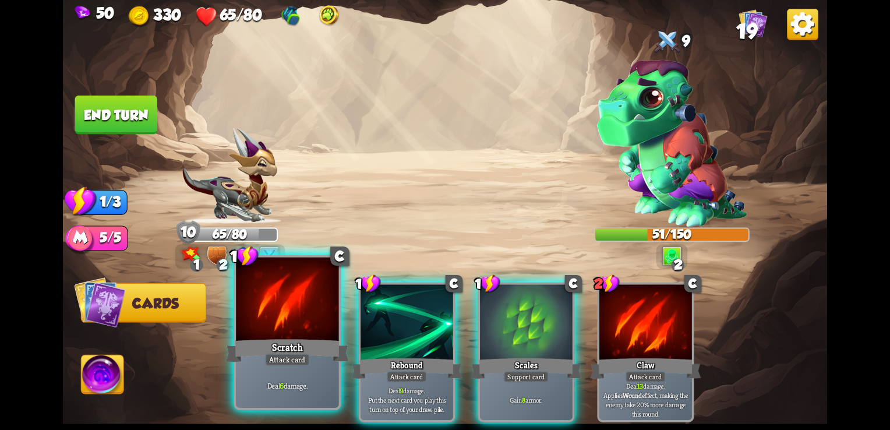
click at [294, 379] on div "Deal 6 damage." at bounding box center [287, 385] width 102 height 45
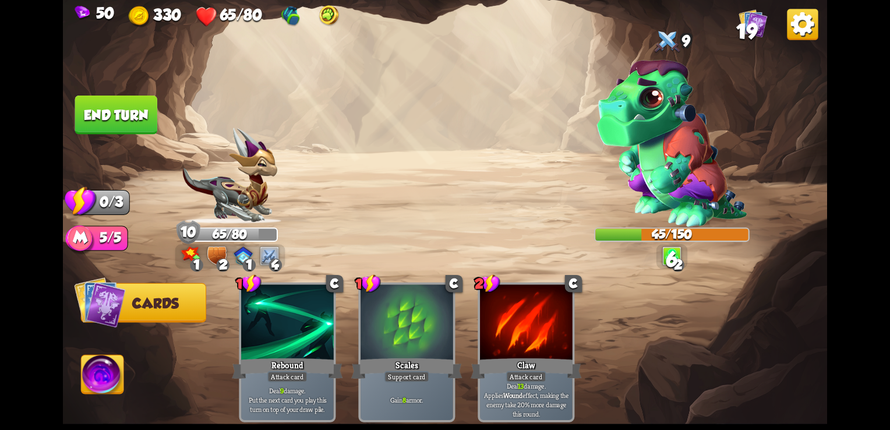
click at [122, 118] on button "End turn" at bounding box center [116, 115] width 82 height 39
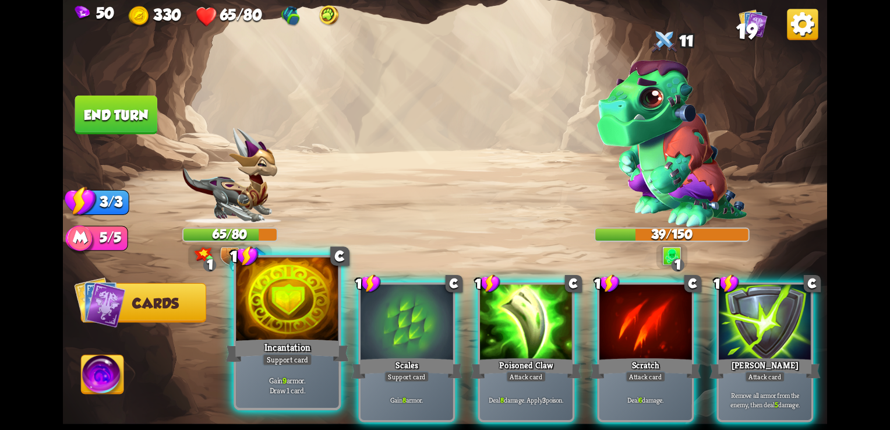
click at [296, 356] on div "Support card" at bounding box center [287, 359] width 50 height 13
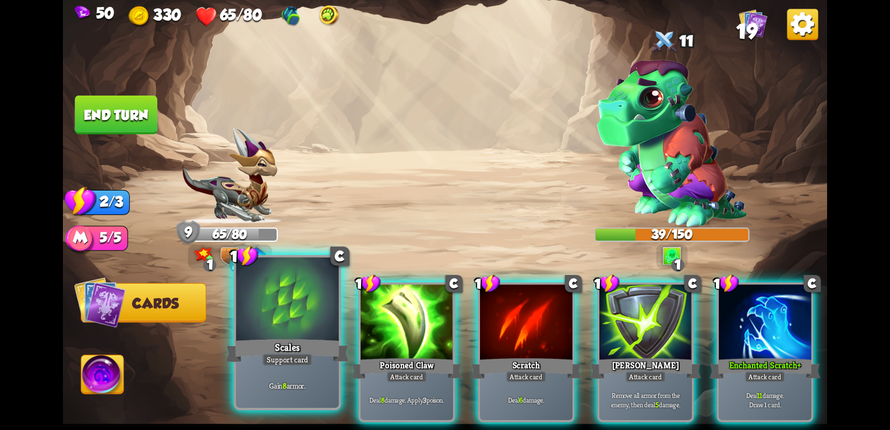
click at [293, 369] on div "Gain 8 armor." at bounding box center [287, 385] width 102 height 45
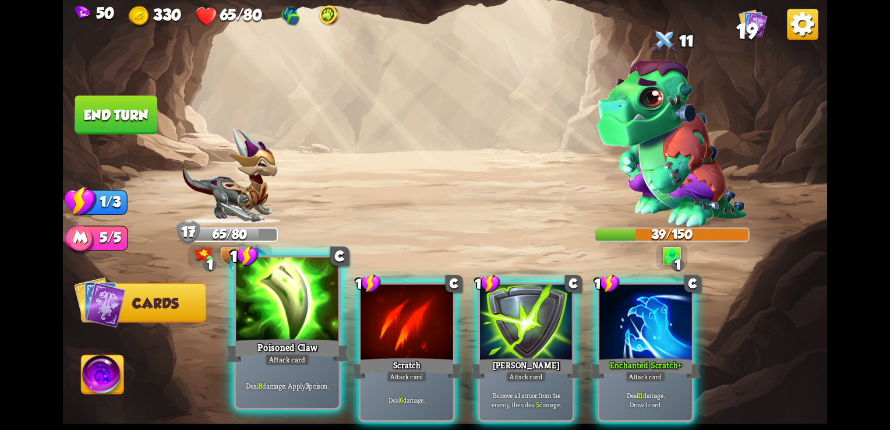
click at [290, 353] on div "Poisoned Claw" at bounding box center [287, 350] width 123 height 27
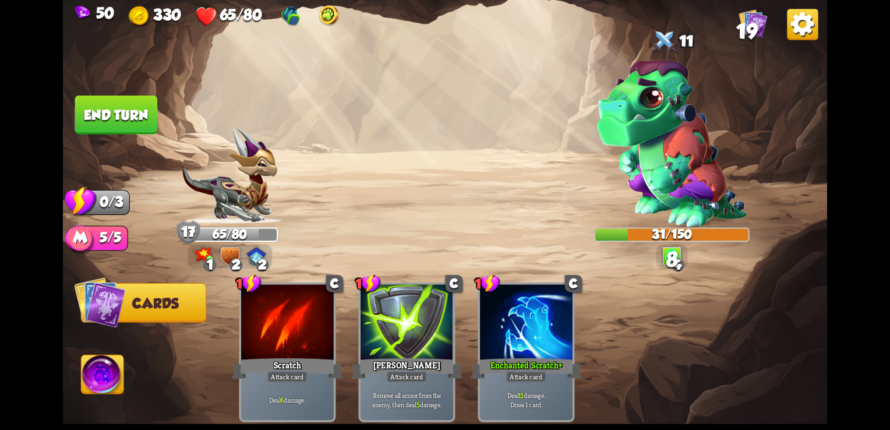
click at [136, 121] on button "End turn" at bounding box center [116, 115] width 82 height 39
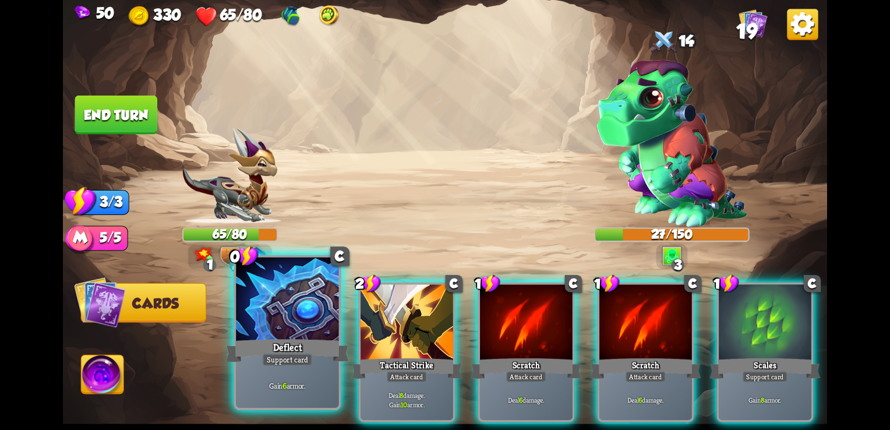
click at [269, 368] on div "Gain 6 armor." at bounding box center [287, 385] width 102 height 45
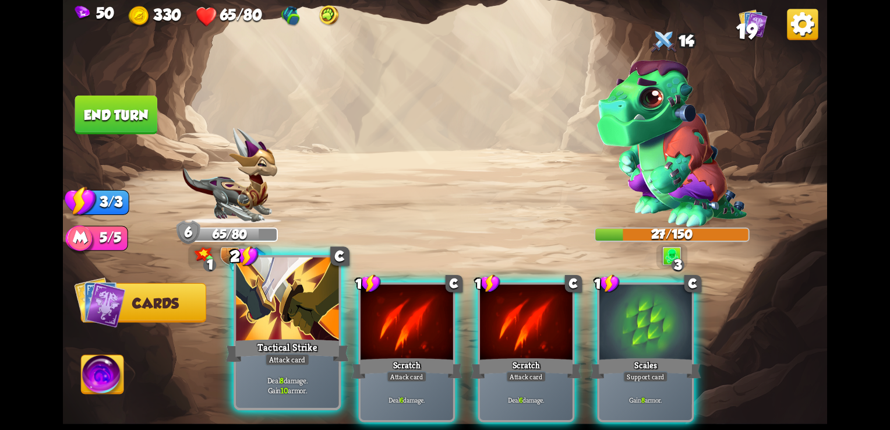
click at [296, 328] on div at bounding box center [287, 300] width 102 height 87
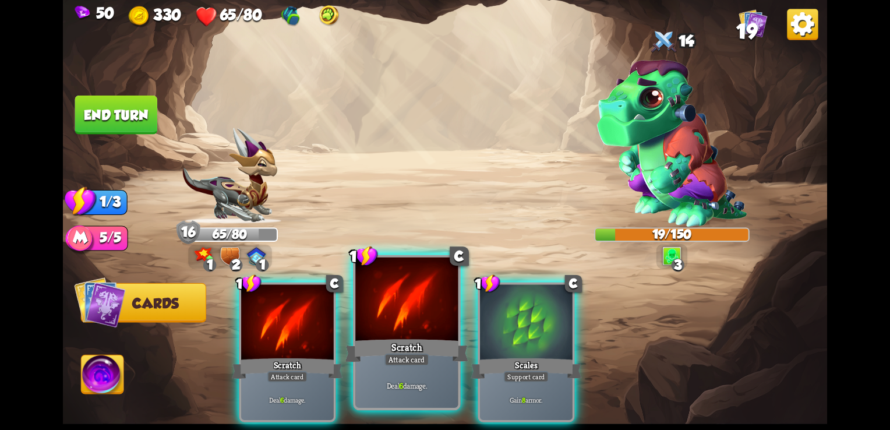
click at [384, 333] on div at bounding box center [406, 300] width 102 height 87
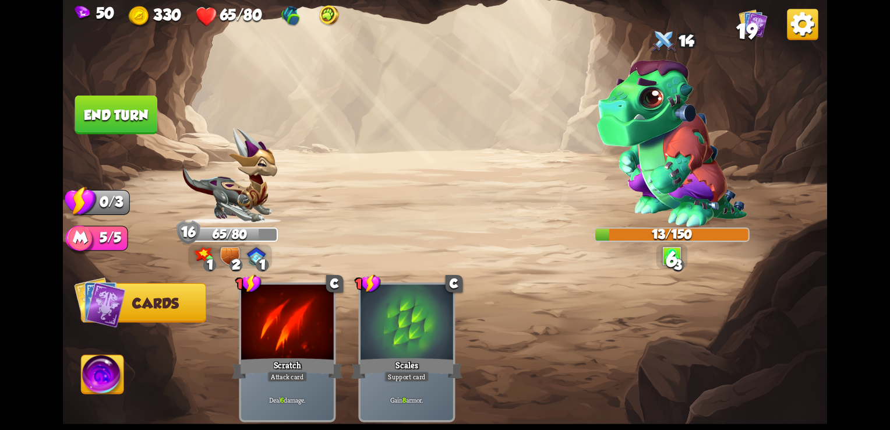
click at [147, 115] on button "End turn" at bounding box center [116, 115] width 82 height 39
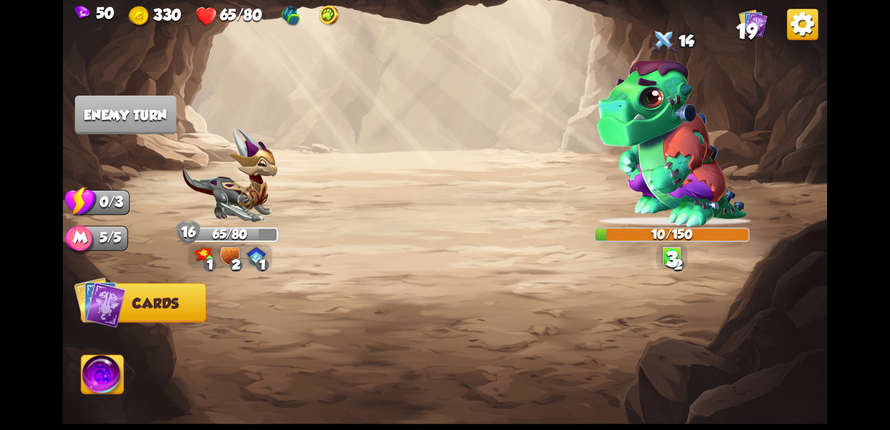
click at [105, 358] on img at bounding box center [103, 376] width 43 height 43
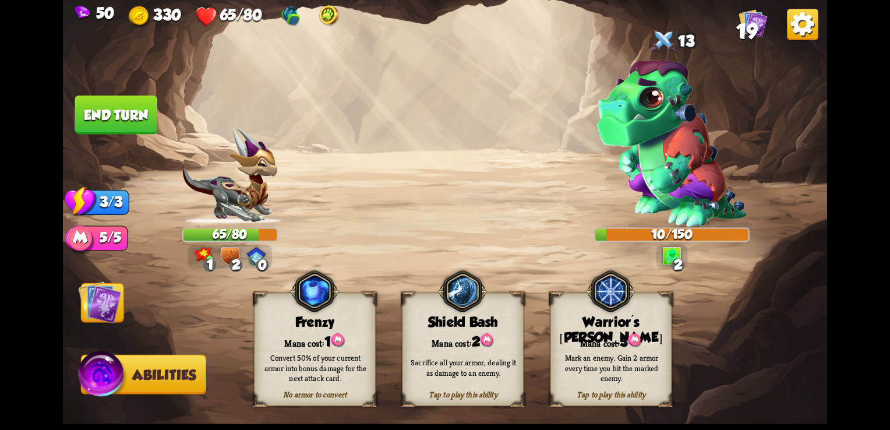
click at [593, 362] on div "Mark an enemy. Gain 2 armor every time you hit the marked enemy." at bounding box center [612, 367] width 110 height 30
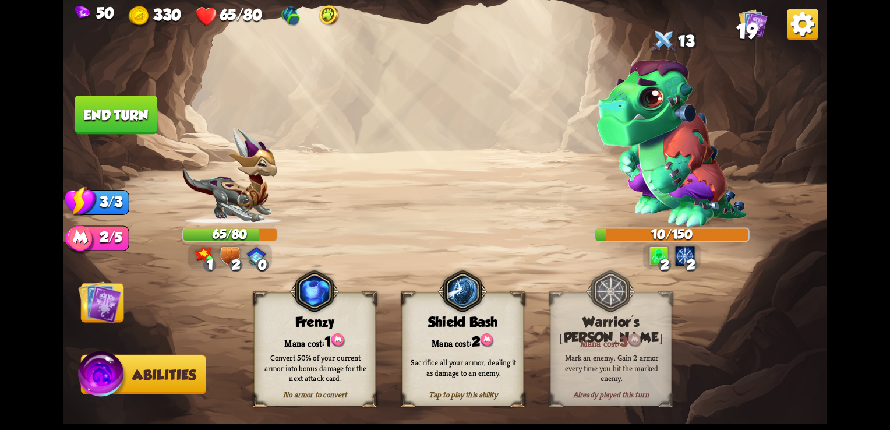
click at [85, 313] on img at bounding box center [100, 302] width 43 height 43
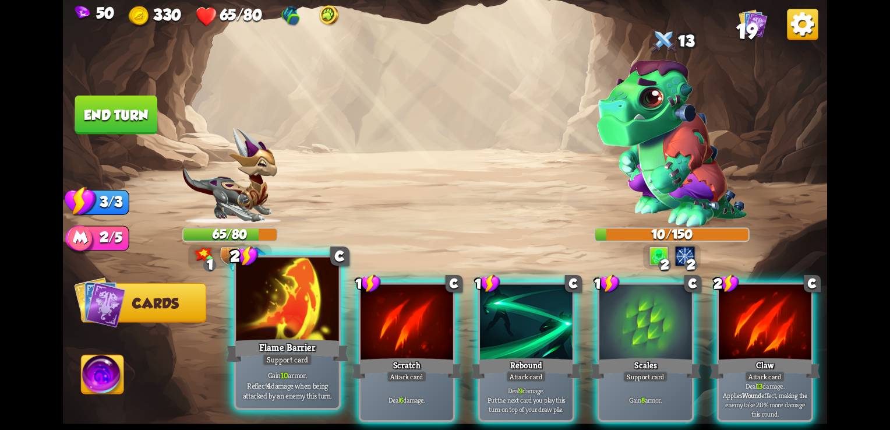
click at [305, 358] on div "Support card" at bounding box center [287, 359] width 50 height 13
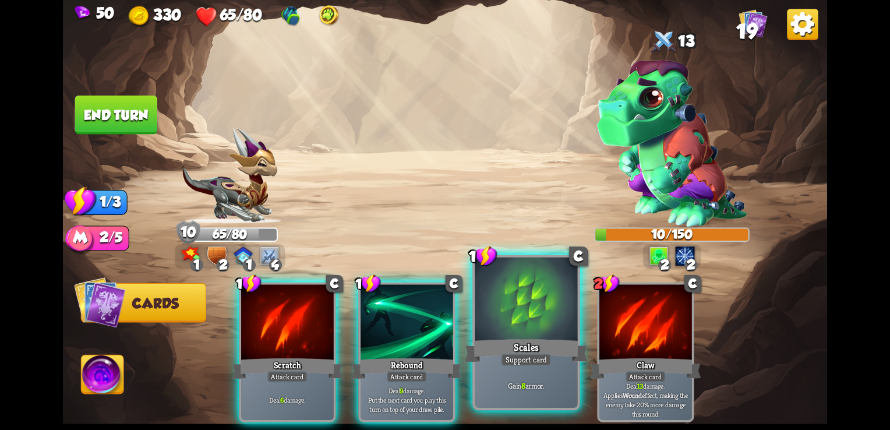
click at [556, 367] on div "Gain 8 armor." at bounding box center [526, 385] width 102 height 45
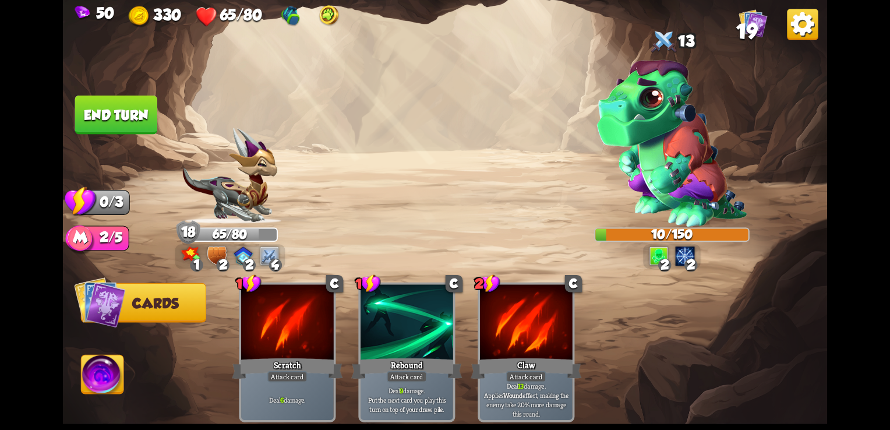
click at [129, 128] on button "End turn" at bounding box center [116, 115] width 82 height 39
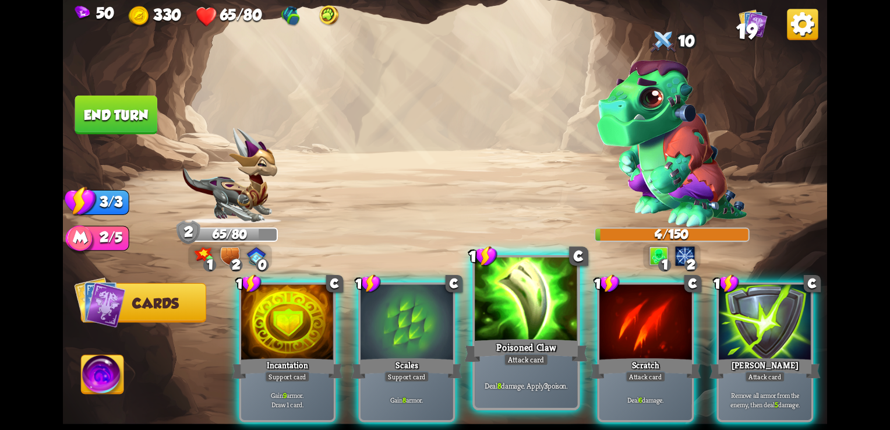
click at [513, 367] on div "Deal 8 damage. Apply 3 poison." at bounding box center [526, 385] width 102 height 45
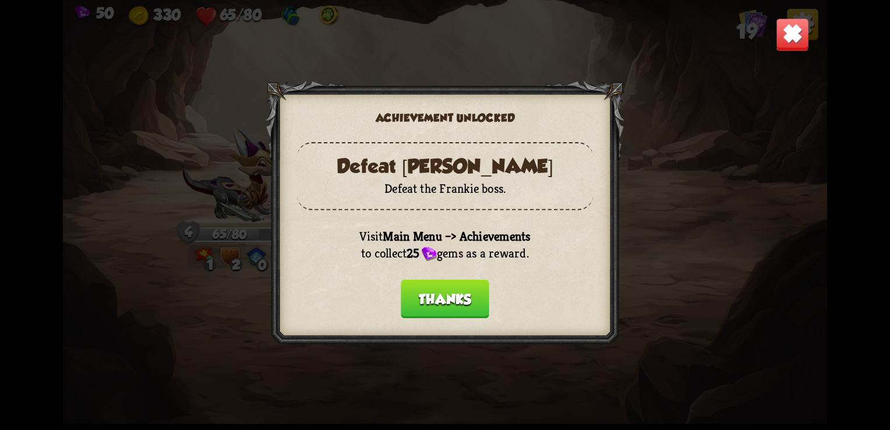
click at [475, 302] on button "Thanks" at bounding box center [445, 299] width 89 height 39
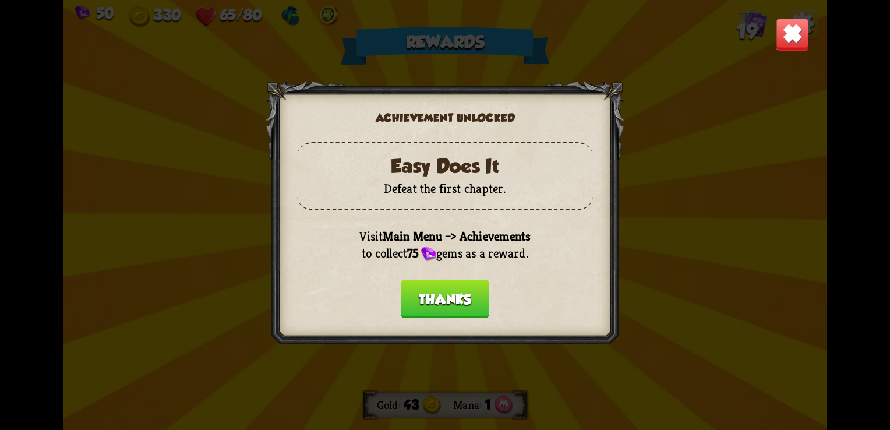
click at [476, 294] on button "Thanks" at bounding box center [445, 299] width 89 height 39
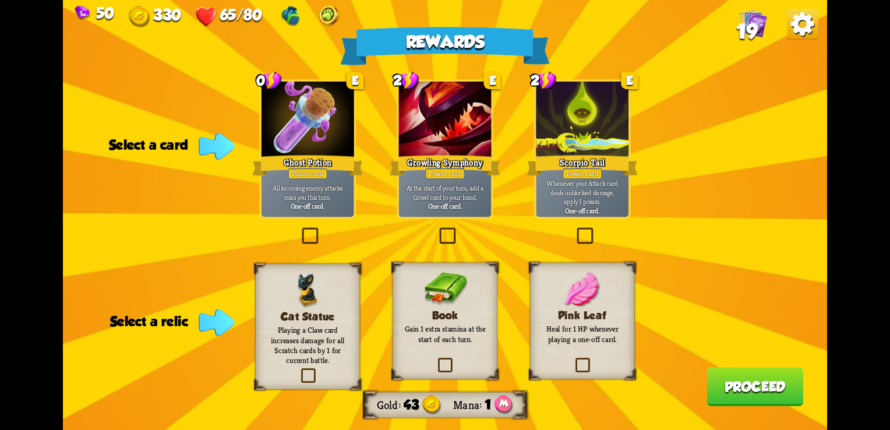
click at [299, 230] on label at bounding box center [299, 230] width 0 height 0
click at [0, 0] on input "checkbox" at bounding box center [0, 0] width 0 height 0
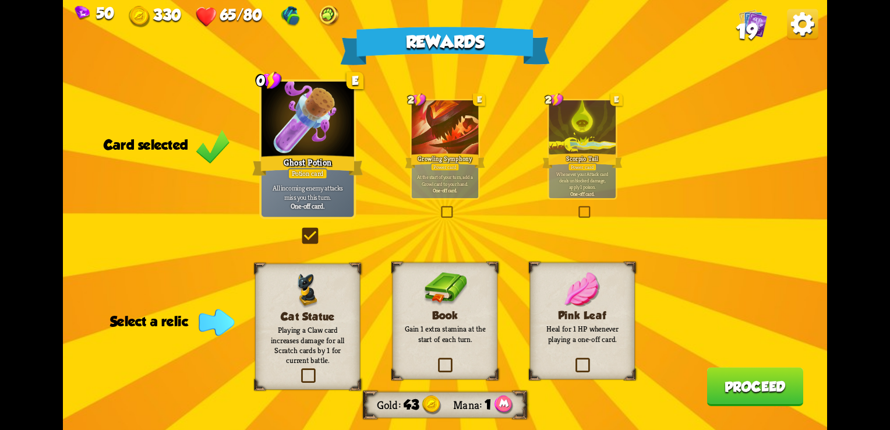
click at [436, 360] on label at bounding box center [436, 360] width 0 height 0
click at [0, 0] on input "checkbox" at bounding box center [0, 0] width 0 height 0
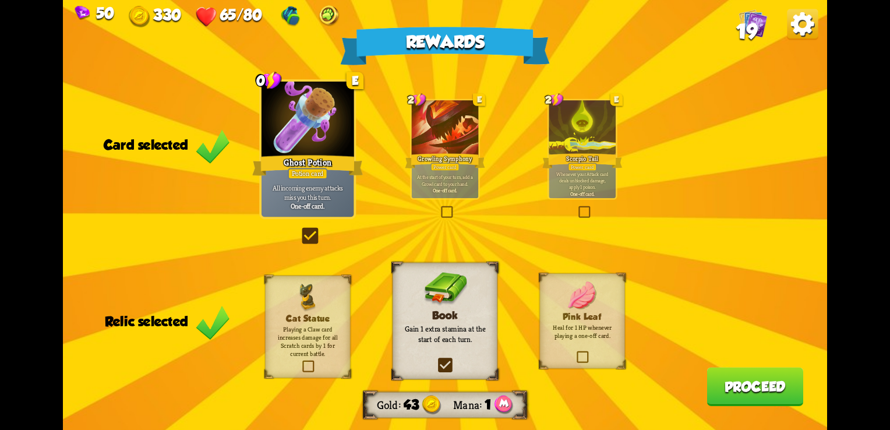
click at [776, 402] on button "Proceed" at bounding box center [754, 386] width 97 height 39
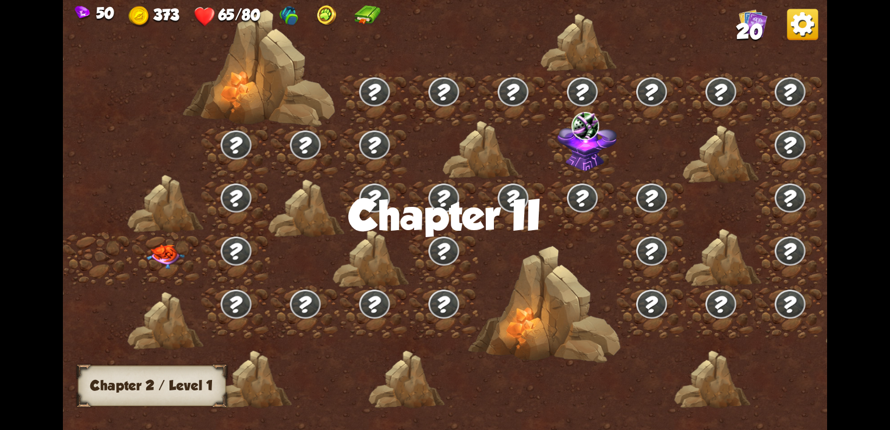
click at [169, 245] on img at bounding box center [166, 257] width 38 height 24
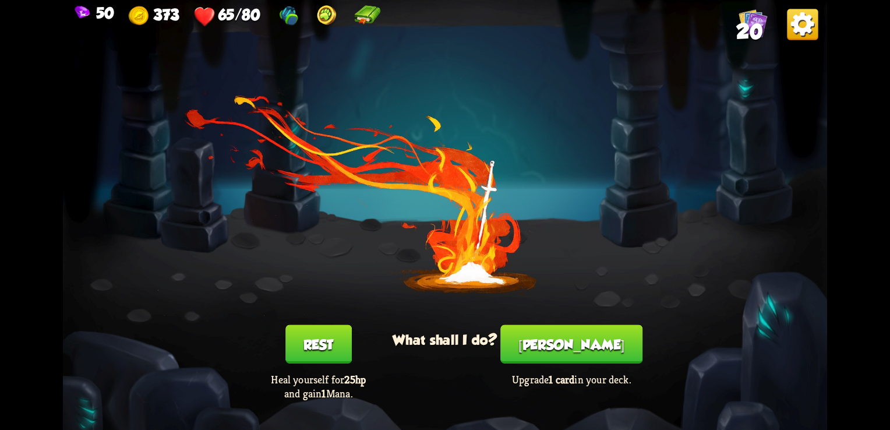
click at [317, 353] on button "Rest" at bounding box center [318, 344] width 66 height 39
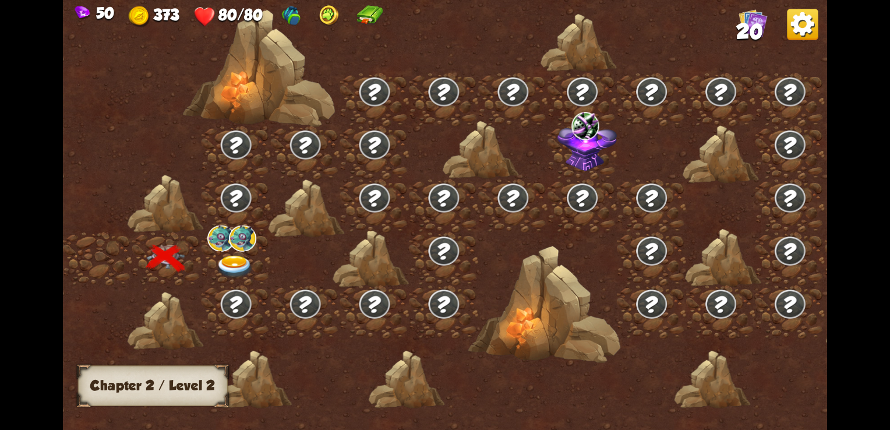
click at [252, 257] on img at bounding box center [234, 267] width 38 height 23
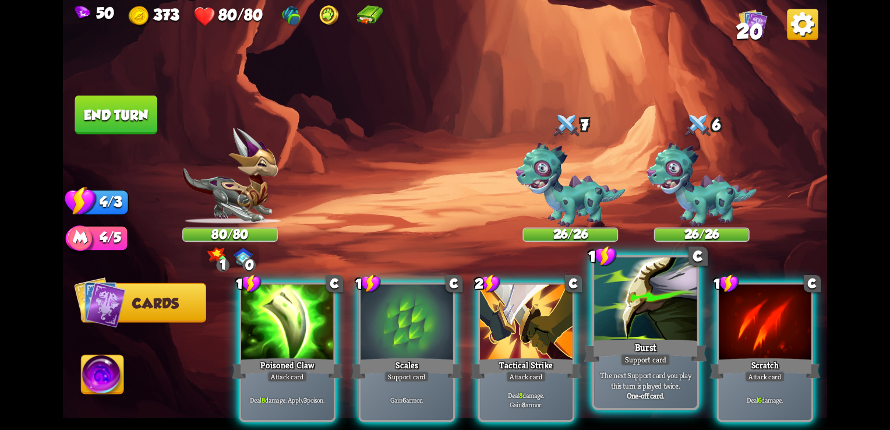
click at [629, 346] on div "Burst" at bounding box center [645, 350] width 123 height 27
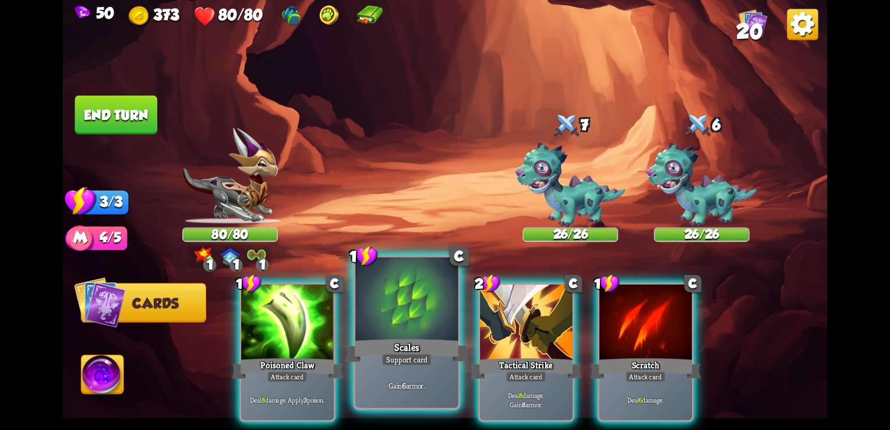
click at [397, 331] on div at bounding box center [406, 300] width 102 height 87
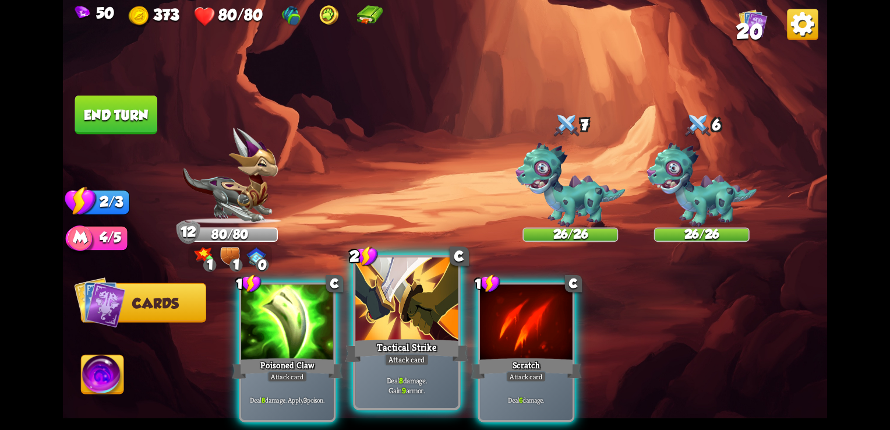
click at [375, 319] on div at bounding box center [406, 300] width 102 height 87
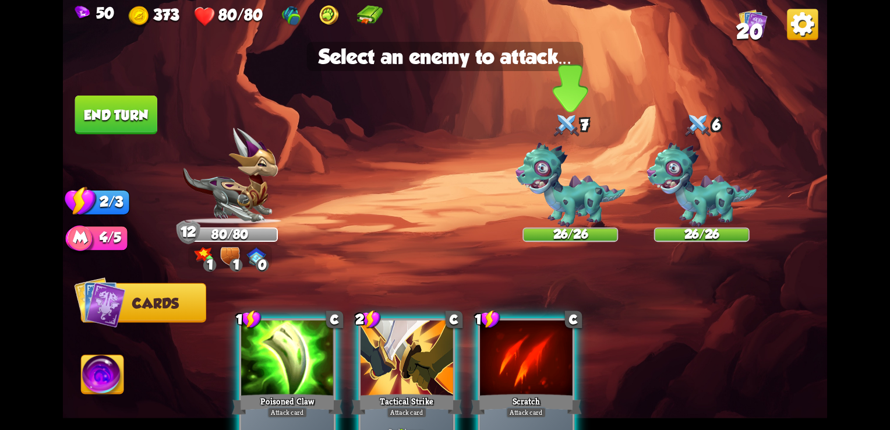
click at [577, 189] on img at bounding box center [570, 185] width 110 height 85
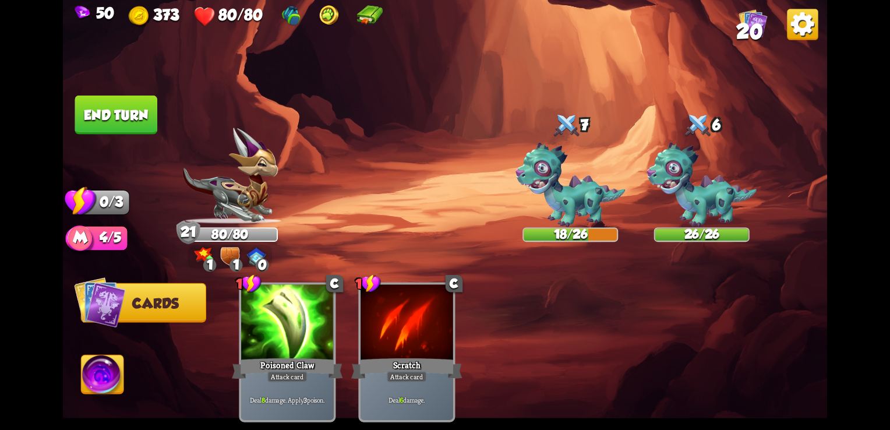
click at [98, 127] on button "End turn" at bounding box center [116, 115] width 82 height 39
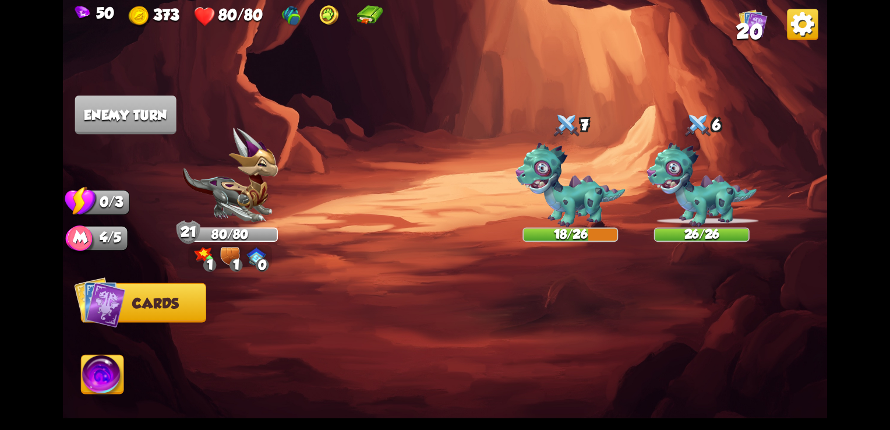
click at [89, 394] on img at bounding box center [103, 376] width 43 height 43
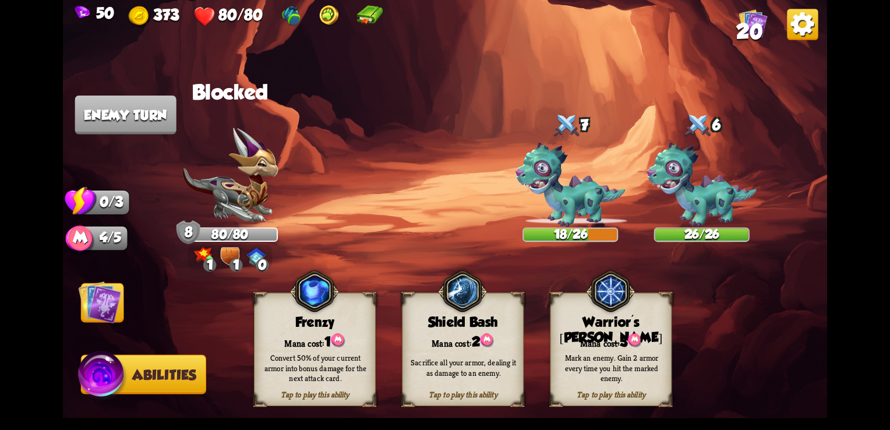
click at [123, 304] on span "Cards" at bounding box center [105, 303] width 46 height 16
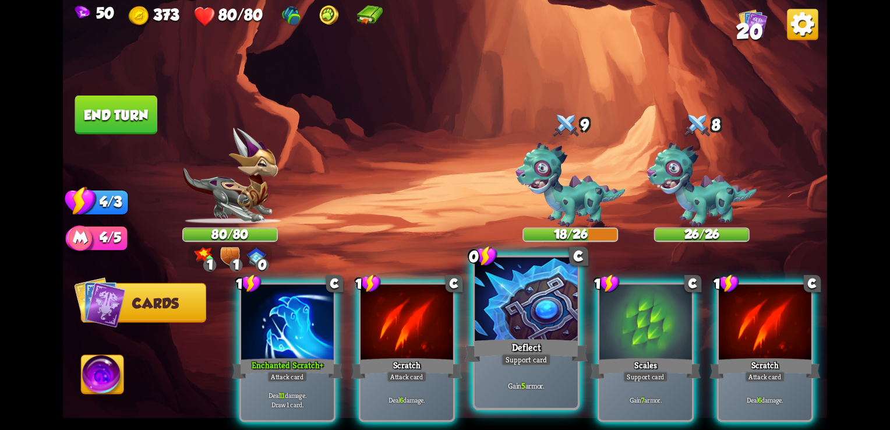
click at [550, 311] on div at bounding box center [526, 300] width 102 height 87
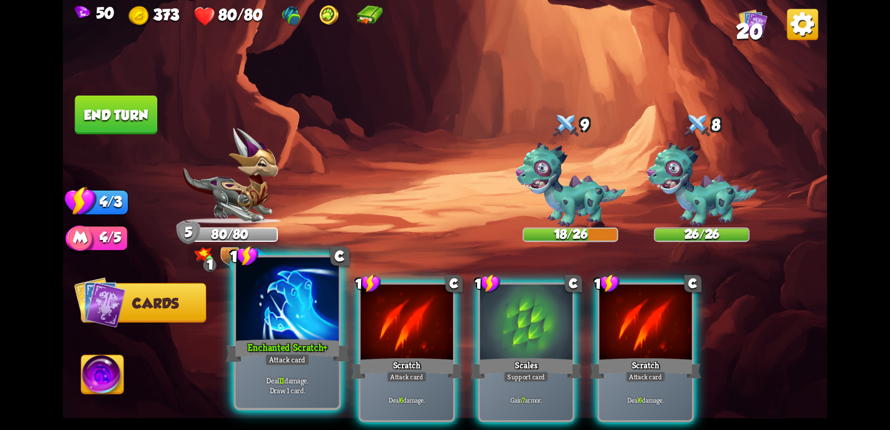
click at [257, 313] on div at bounding box center [287, 300] width 102 height 87
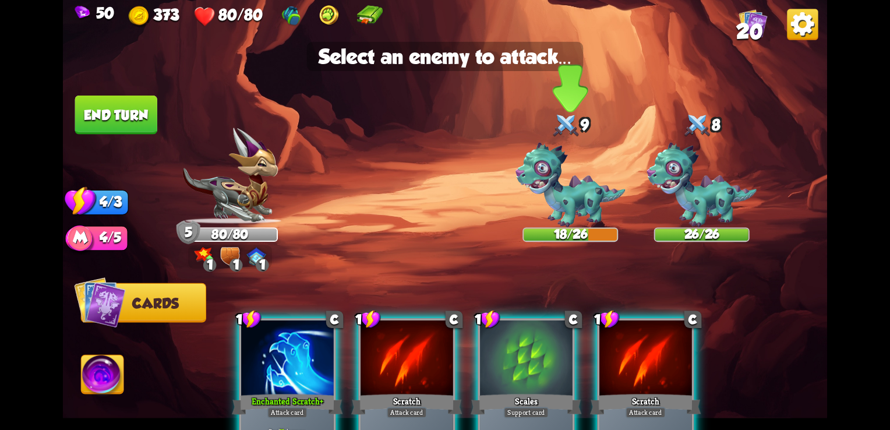
click at [586, 184] on img at bounding box center [570, 185] width 110 height 85
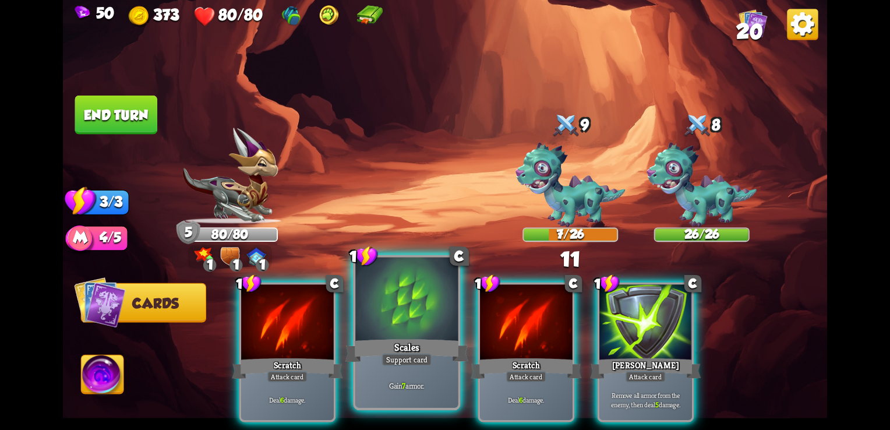
click at [430, 366] on div "Gain 7 armor." at bounding box center [406, 385] width 102 height 45
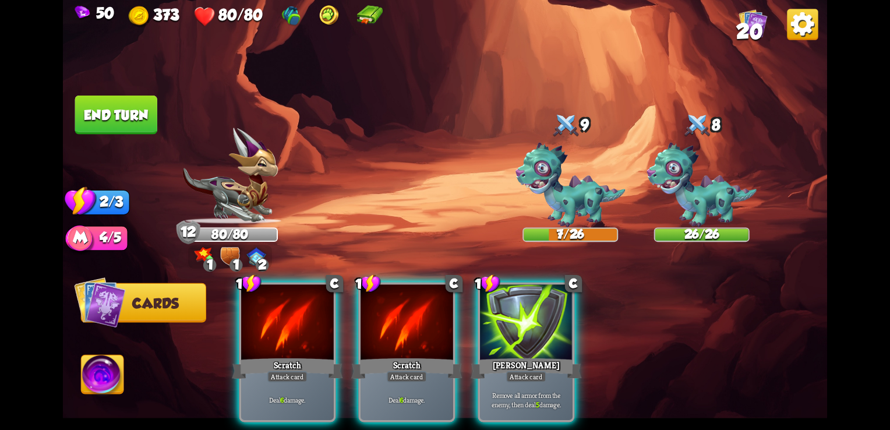
click at [559, 193] on img at bounding box center [570, 185] width 110 height 85
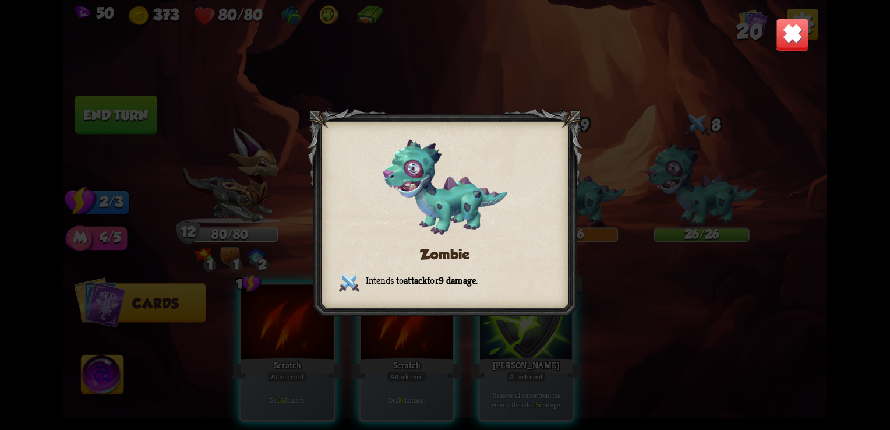
click at [784, 29] on img at bounding box center [792, 34] width 33 height 33
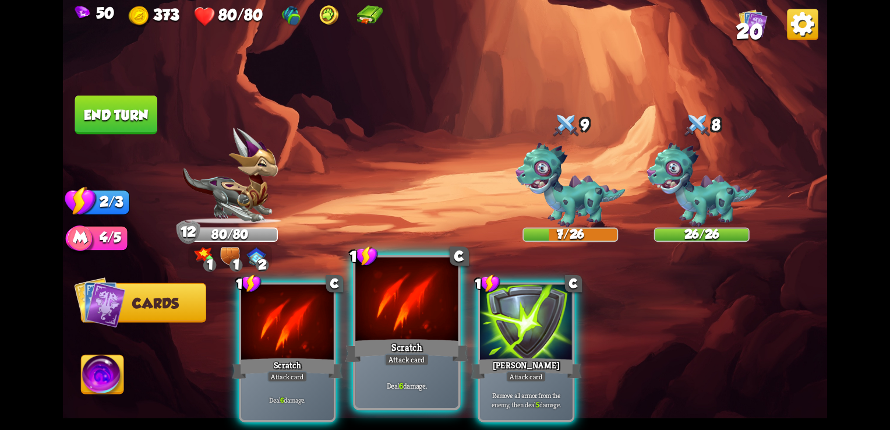
click at [411, 348] on div "Scratch" at bounding box center [406, 350] width 123 height 27
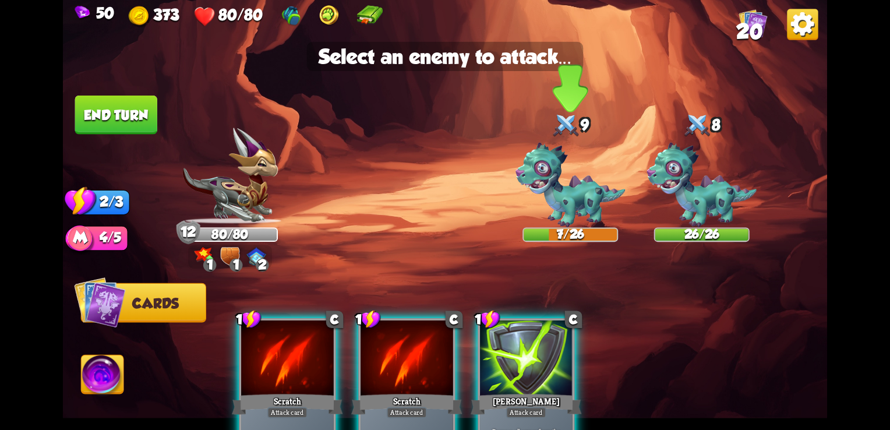
click at [568, 229] on div "7/26" at bounding box center [570, 235] width 93 height 12
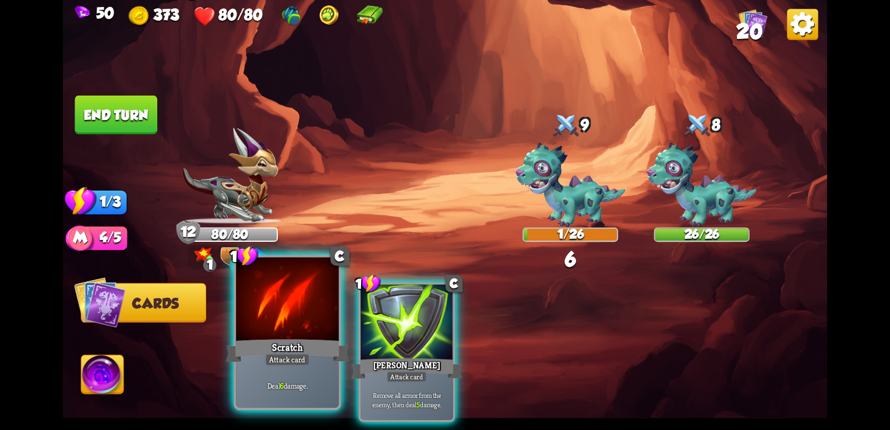
click at [273, 300] on div at bounding box center [287, 300] width 102 height 87
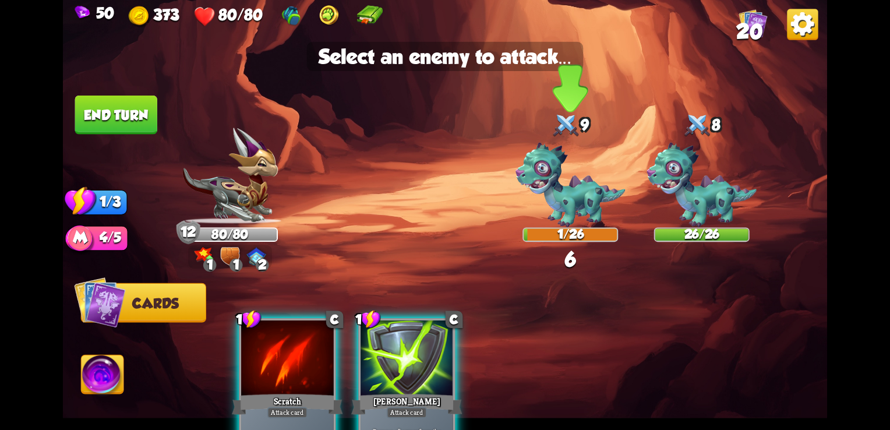
click at [590, 181] on img at bounding box center [570, 185] width 110 height 85
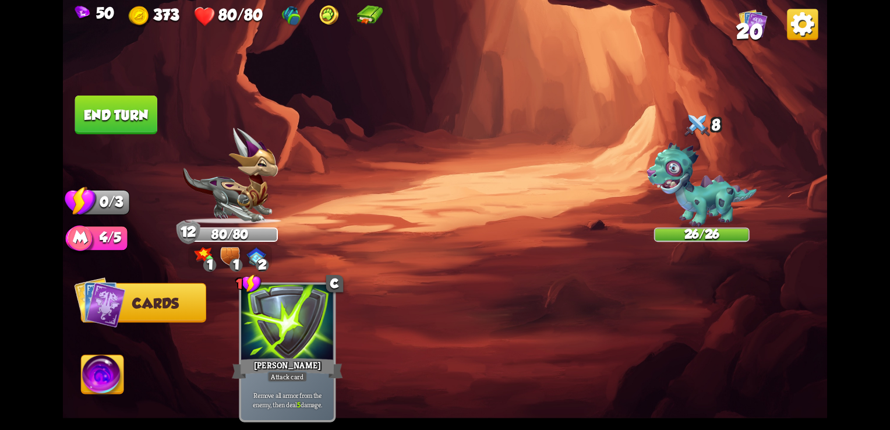
click at [154, 108] on button "End turn" at bounding box center [116, 115] width 82 height 39
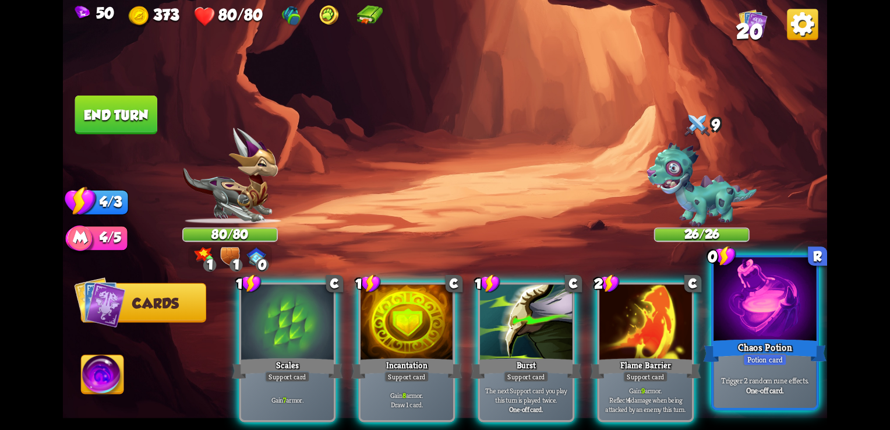
click at [741, 349] on div "Chaos Potion" at bounding box center [765, 350] width 123 height 27
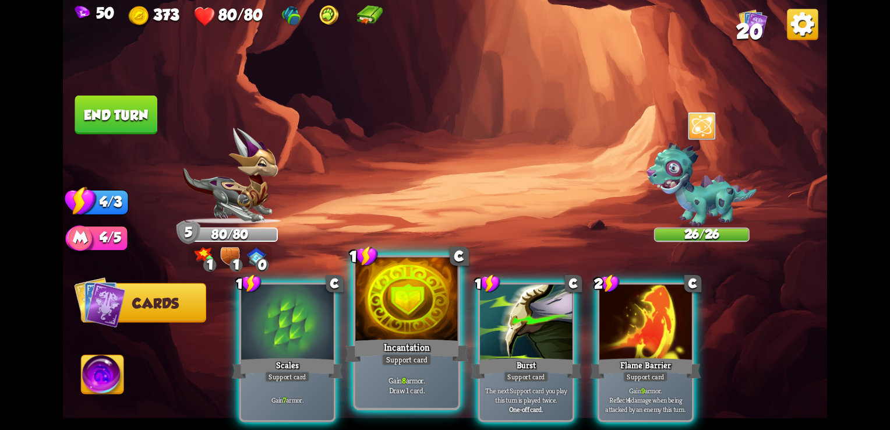
click at [434, 338] on div "Incantation" at bounding box center [406, 350] width 123 height 27
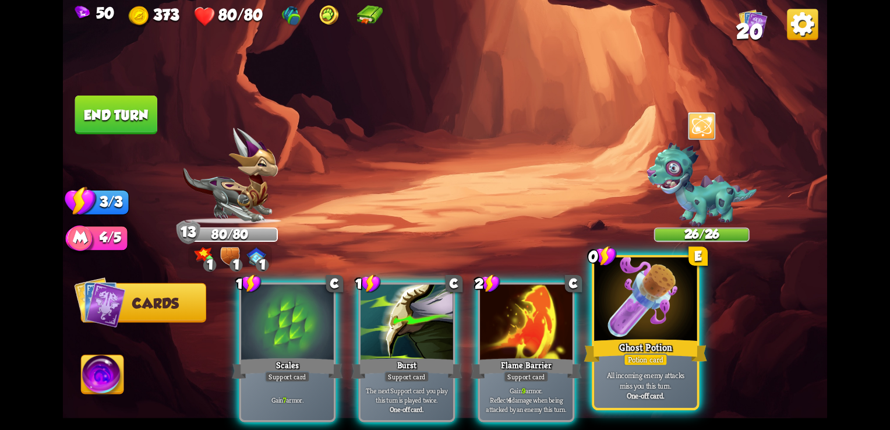
click at [673, 351] on div "Ghost Potion" at bounding box center [645, 350] width 123 height 27
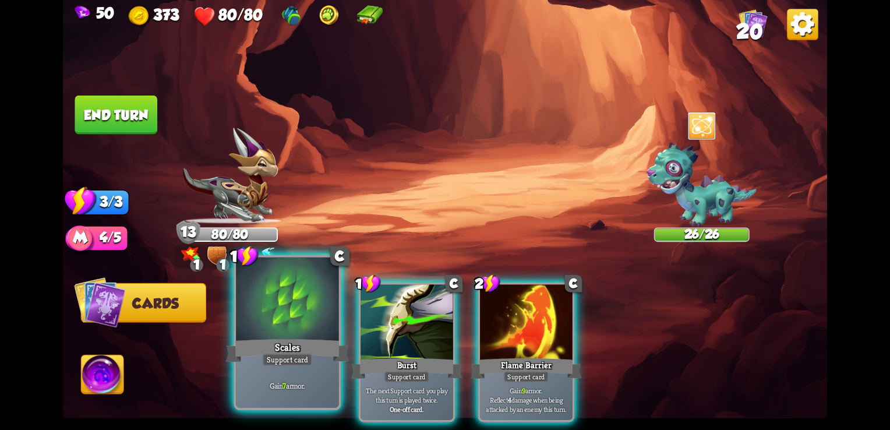
click at [318, 351] on div "Scales" at bounding box center [287, 350] width 123 height 27
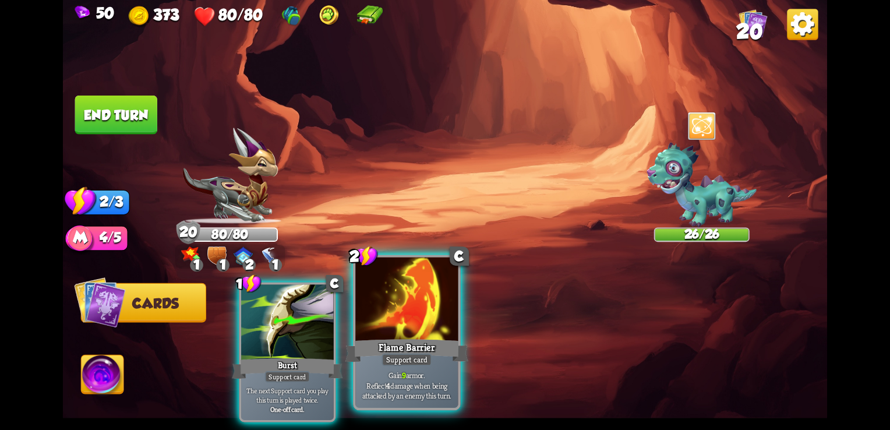
click at [405, 354] on div "Support card" at bounding box center [406, 359] width 50 height 13
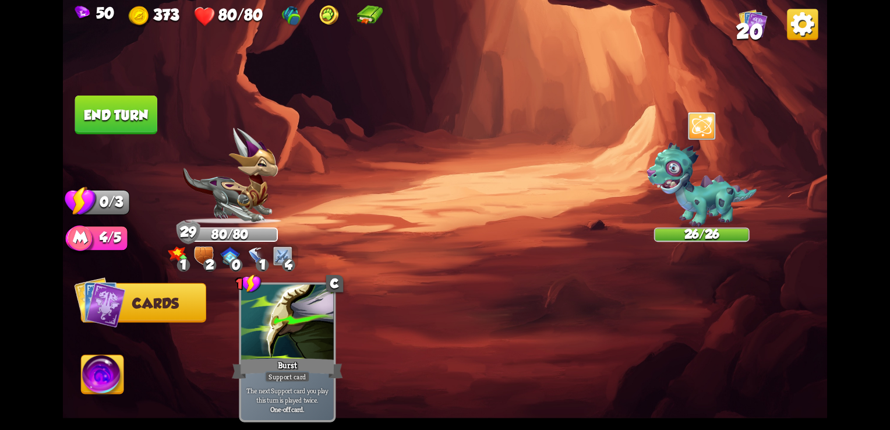
click at [126, 103] on button "End turn" at bounding box center [116, 115] width 82 height 39
